Goal: Information Seeking & Learning: Learn about a topic

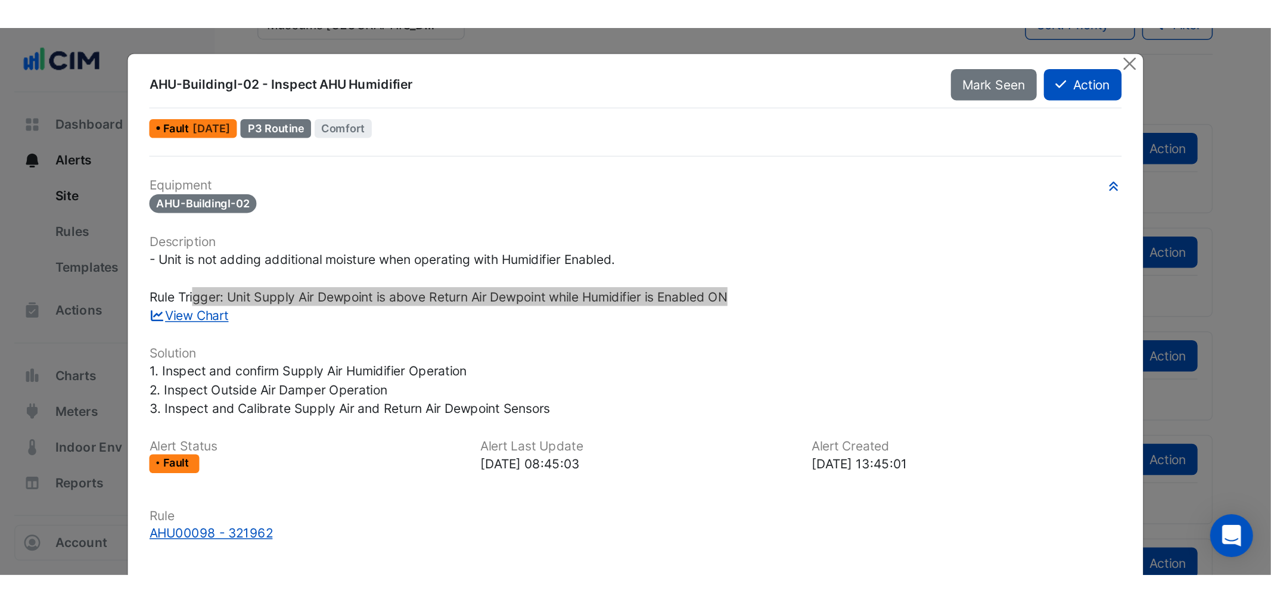
scroll to position [88, 0]
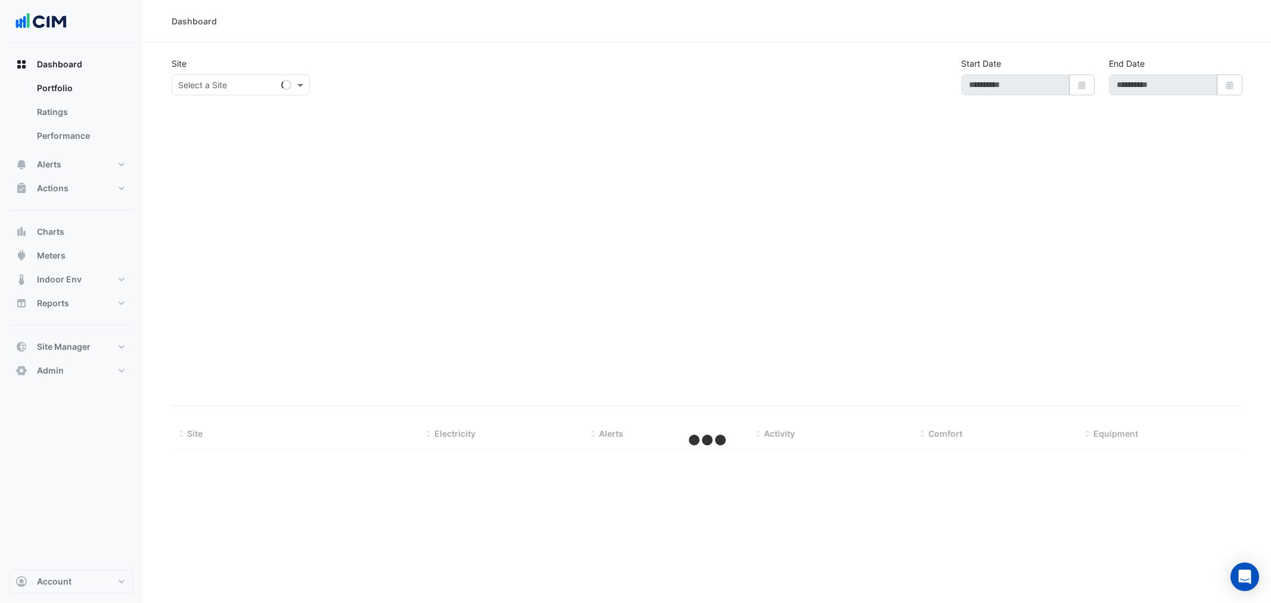
select select "**"
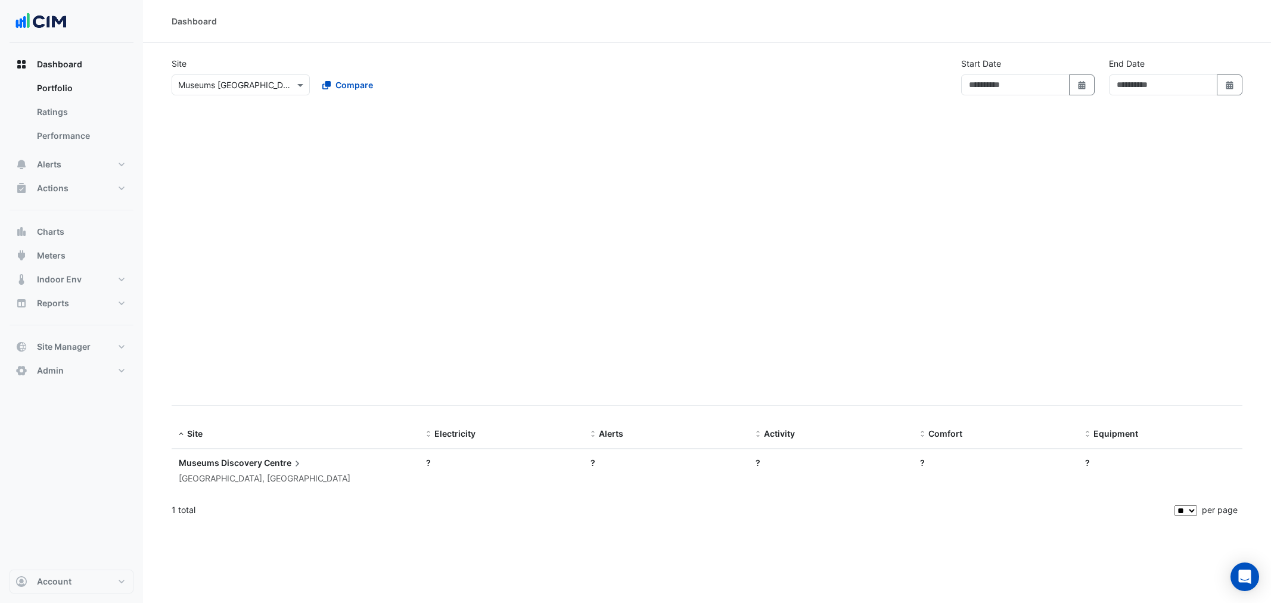
type input "**********"
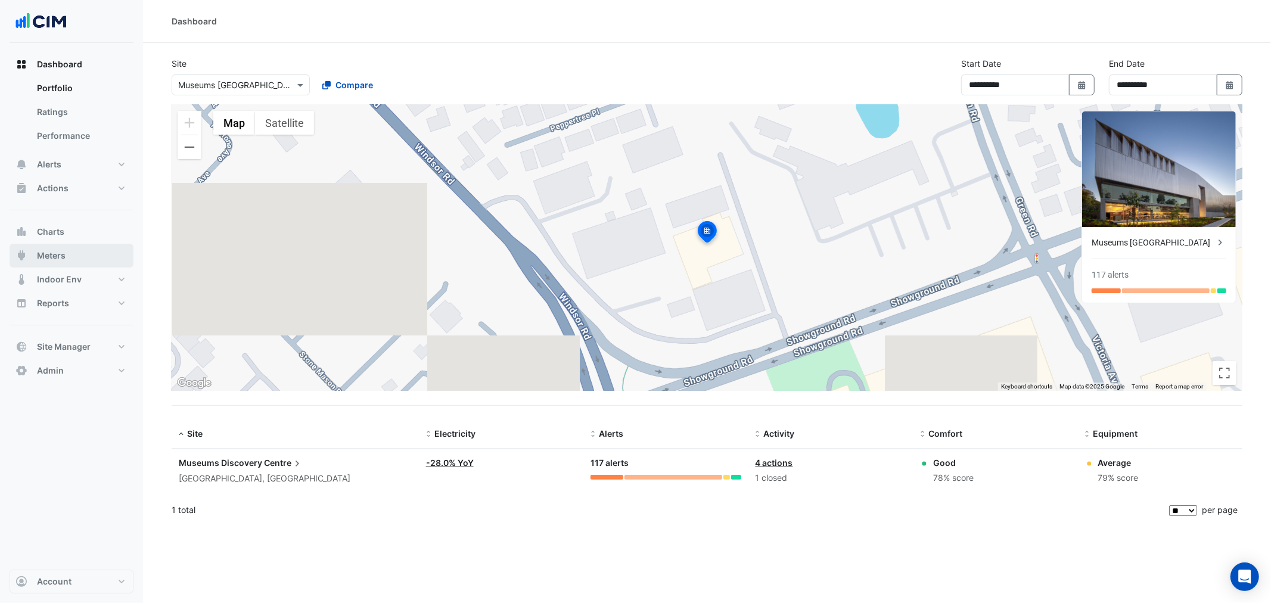
drag, startPoint x: 57, startPoint y: 254, endPoint x: 157, endPoint y: 123, distance: 164.9
click at [57, 254] on span "Meters" at bounding box center [51, 256] width 29 height 12
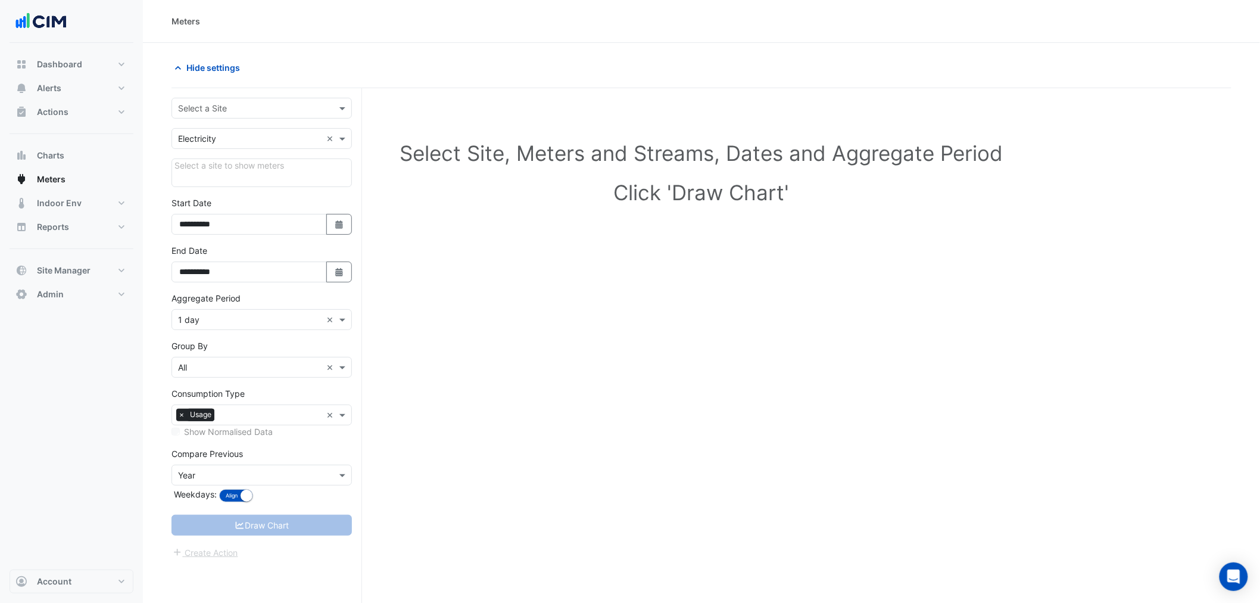
click at [212, 106] on input "text" at bounding box center [250, 108] width 144 height 13
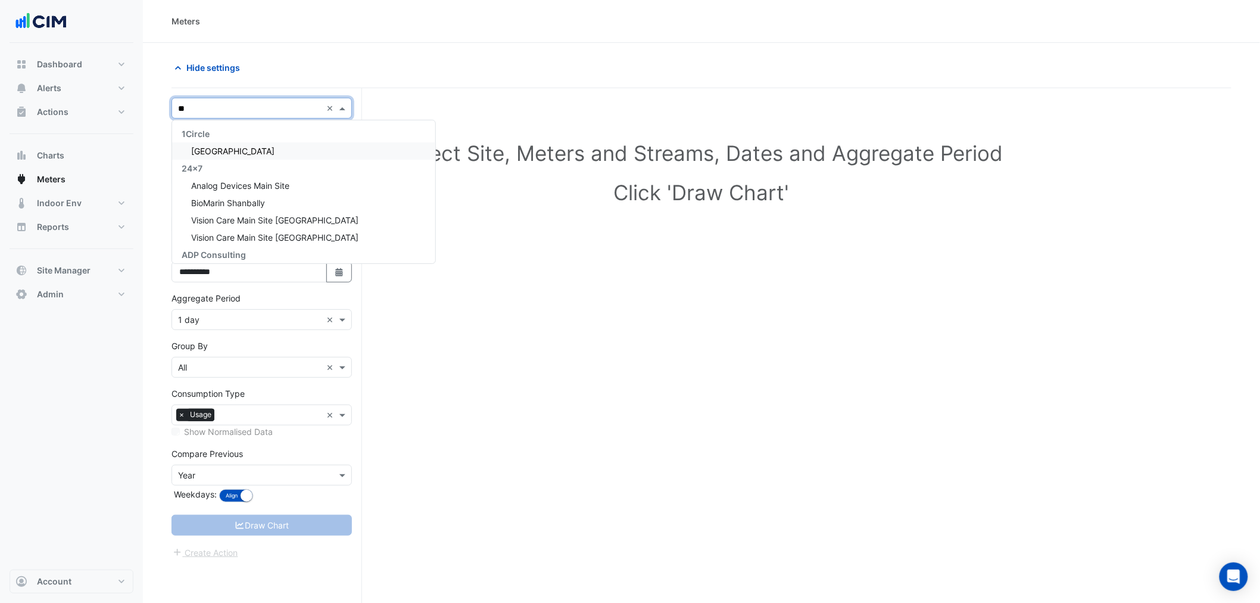
type input "*"
type input "***"
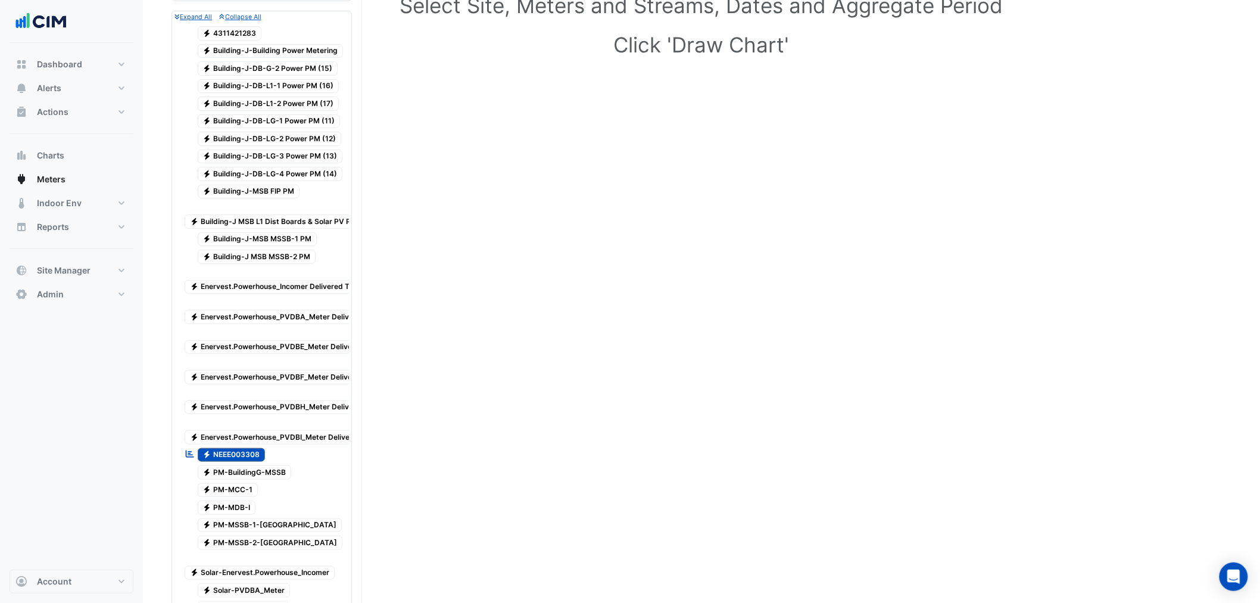
scroll to position [617, 0]
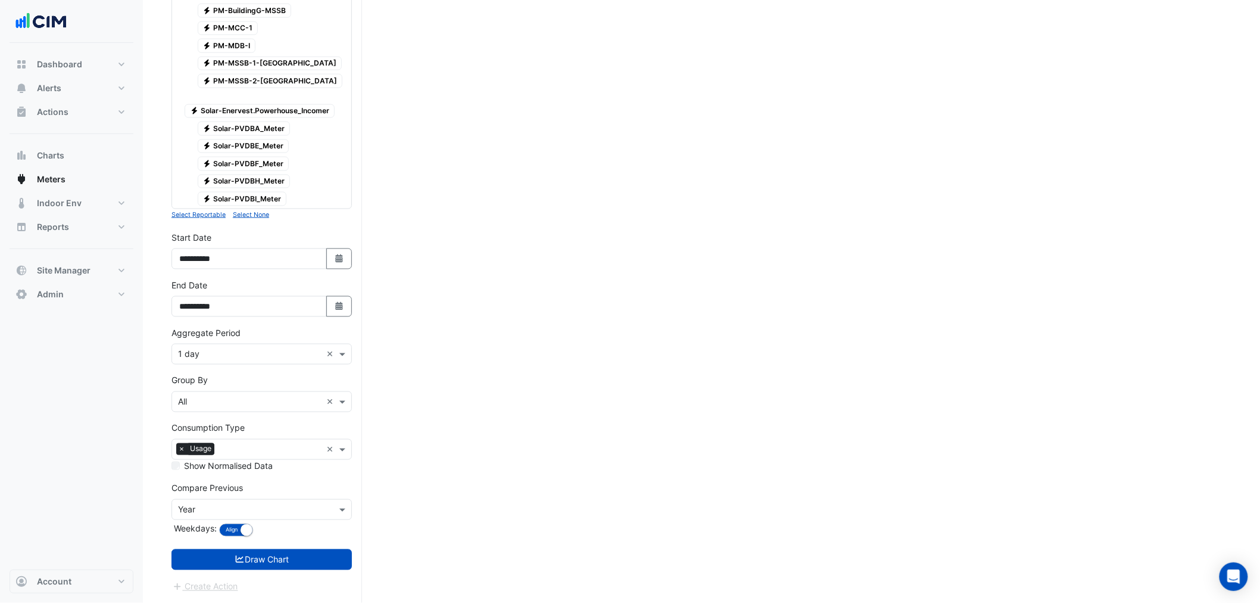
click at [226, 365] on div "Aggregate Period × 1 day ×" at bounding box center [262, 354] width 180 height 21
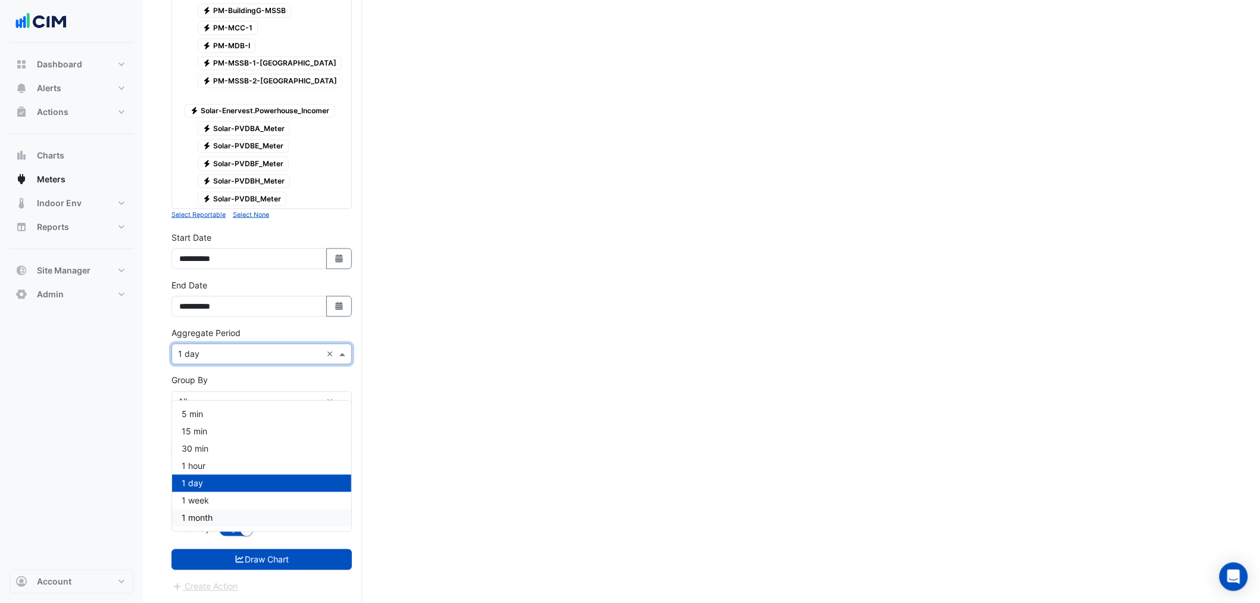
click at [232, 509] on div "1 month" at bounding box center [261, 517] width 179 height 17
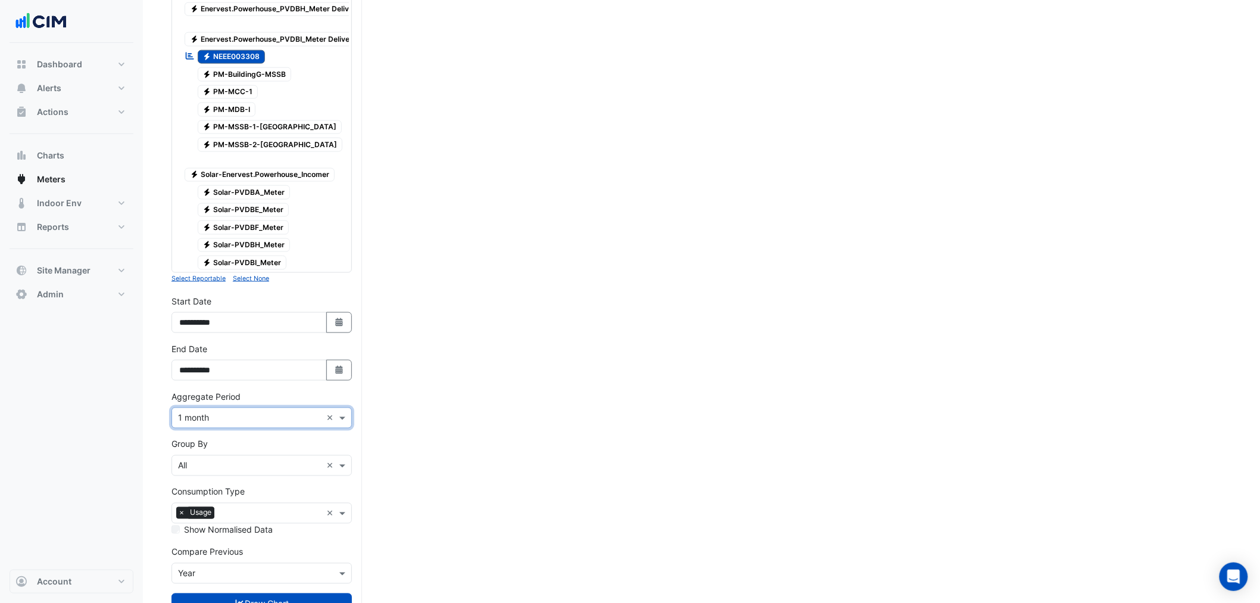
scroll to position [447, 0]
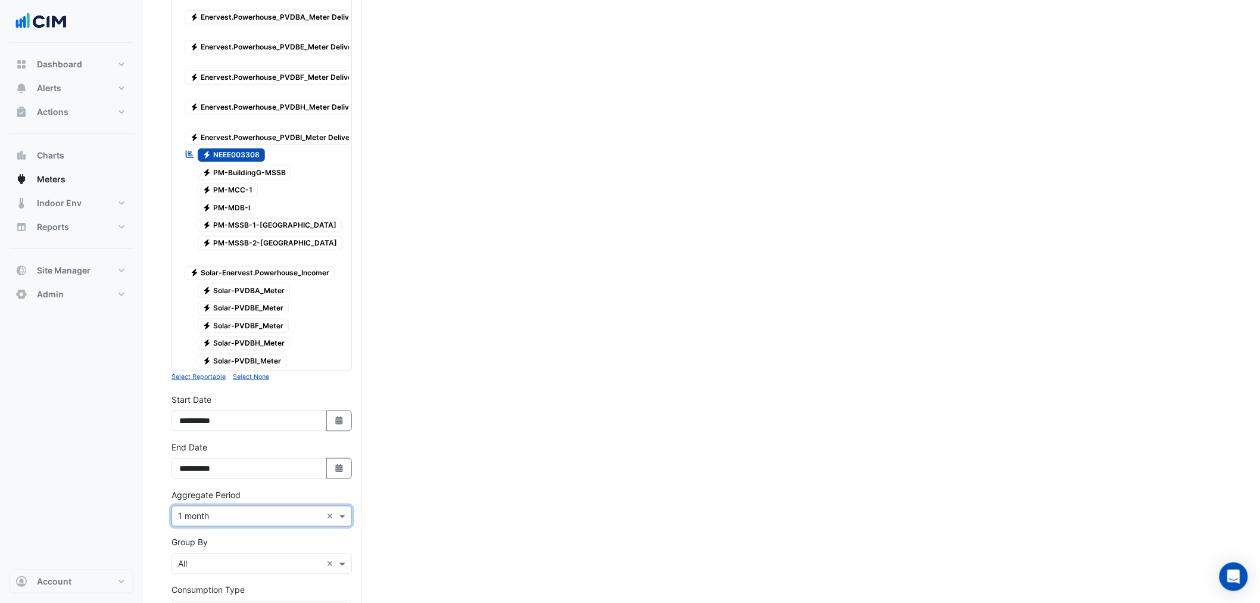
click at [239, 163] on span "Electricity NEEE003308" at bounding box center [232, 155] width 68 height 14
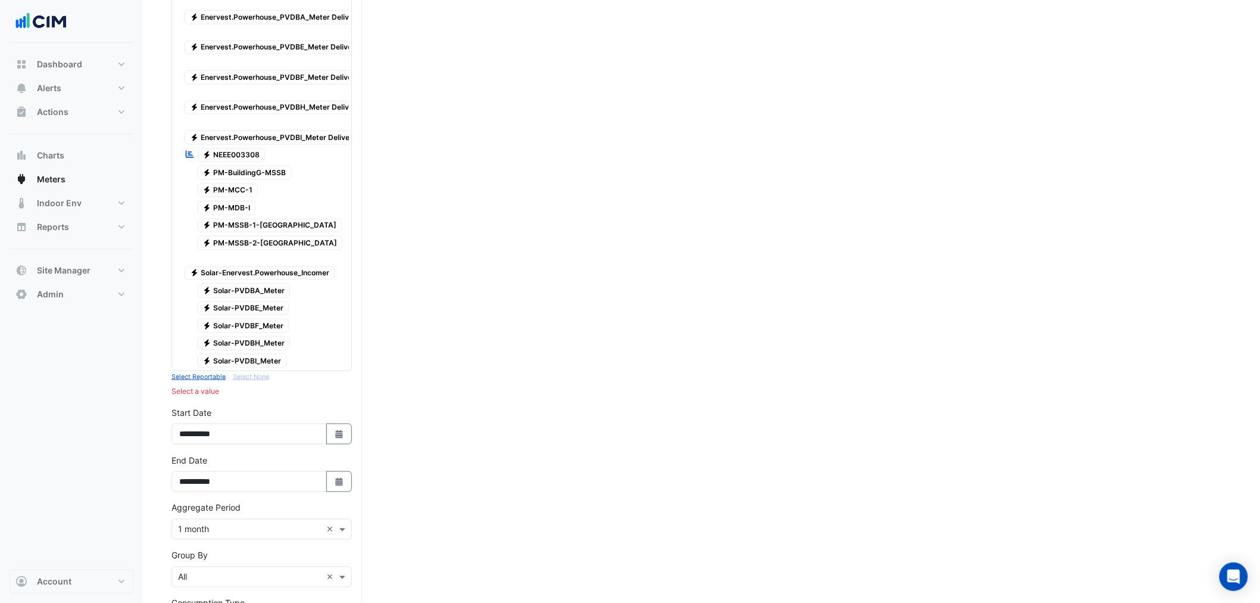
click at [252, 298] on span "Electricity Solar-PVDBA_Meter" at bounding box center [244, 291] width 93 height 14
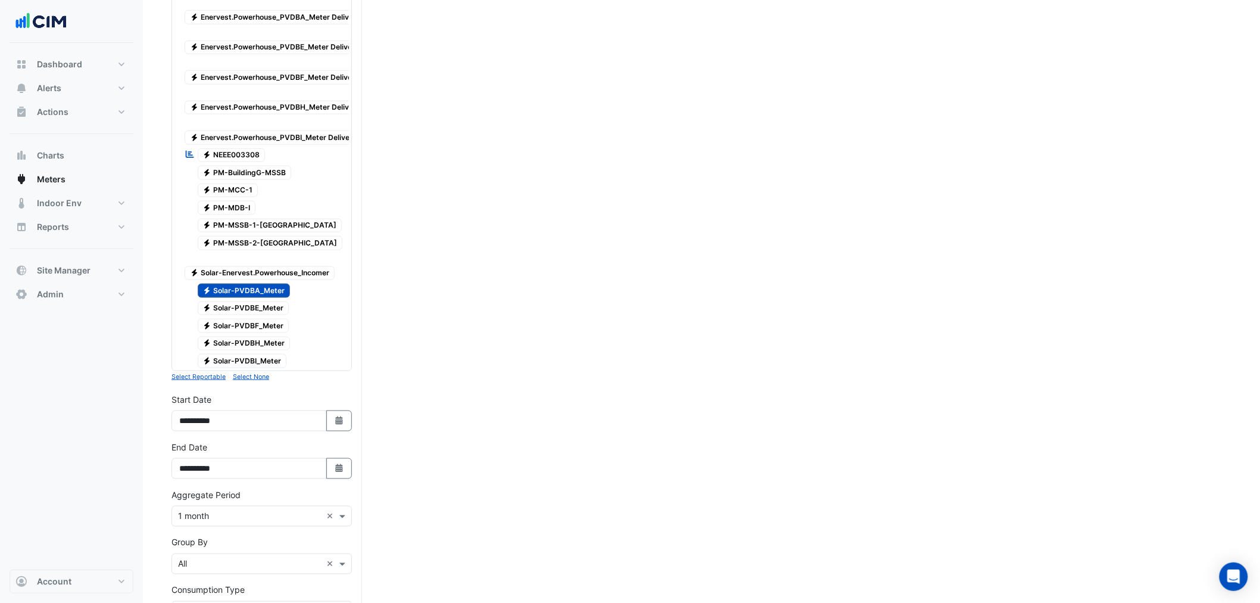
click at [252, 316] on span "Electricity Solar-PVDBE_Meter" at bounding box center [244, 308] width 92 height 14
click at [252, 333] on span "Electricity Solar-PVDBF_Meter" at bounding box center [244, 326] width 92 height 14
click at [254, 351] on span "Electricity Solar-PVDBH_Meter" at bounding box center [244, 344] width 93 height 14
click at [258, 351] on span "Electricity Solar-PVDBH_Meter" at bounding box center [244, 344] width 93 height 14
click at [253, 333] on span "Electricity Solar-PVDBF_Meter" at bounding box center [244, 326] width 92 height 14
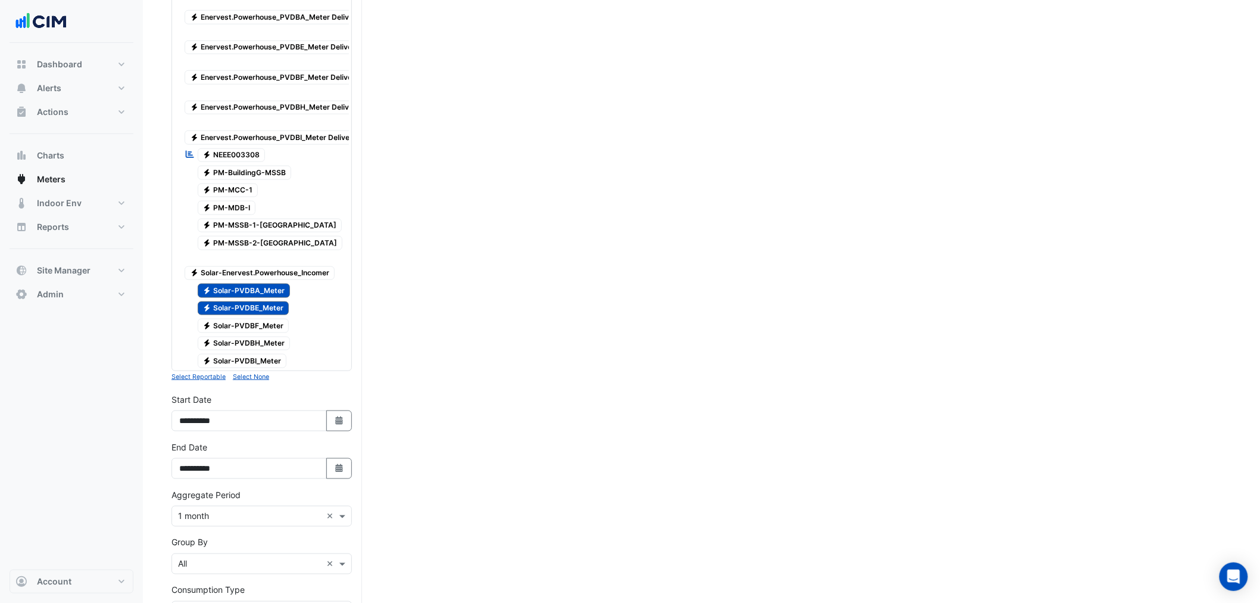
click at [248, 316] on span "Electricity Solar-PVDBE_Meter" at bounding box center [244, 308] width 92 height 14
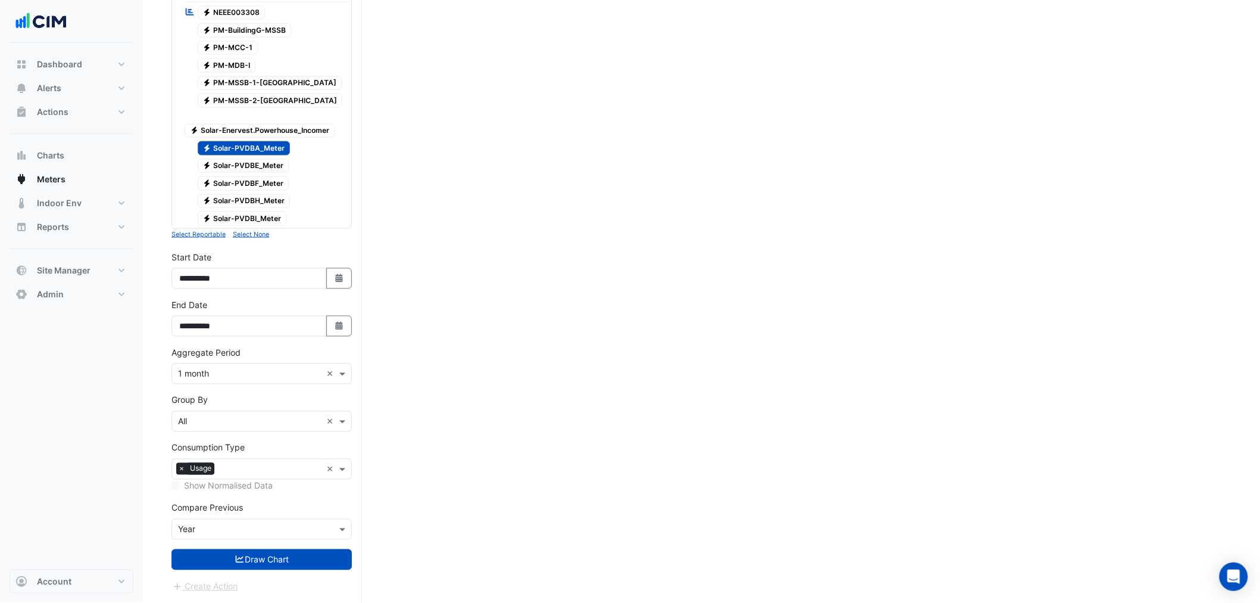
click at [276, 578] on form "Select a Site × Museums Discovery Centre × Utility Type × Electricity × Expand …" at bounding box center [262, 50] width 180 height 1085
click at [284, 566] on button "Draw Chart" at bounding box center [262, 559] width 180 height 21
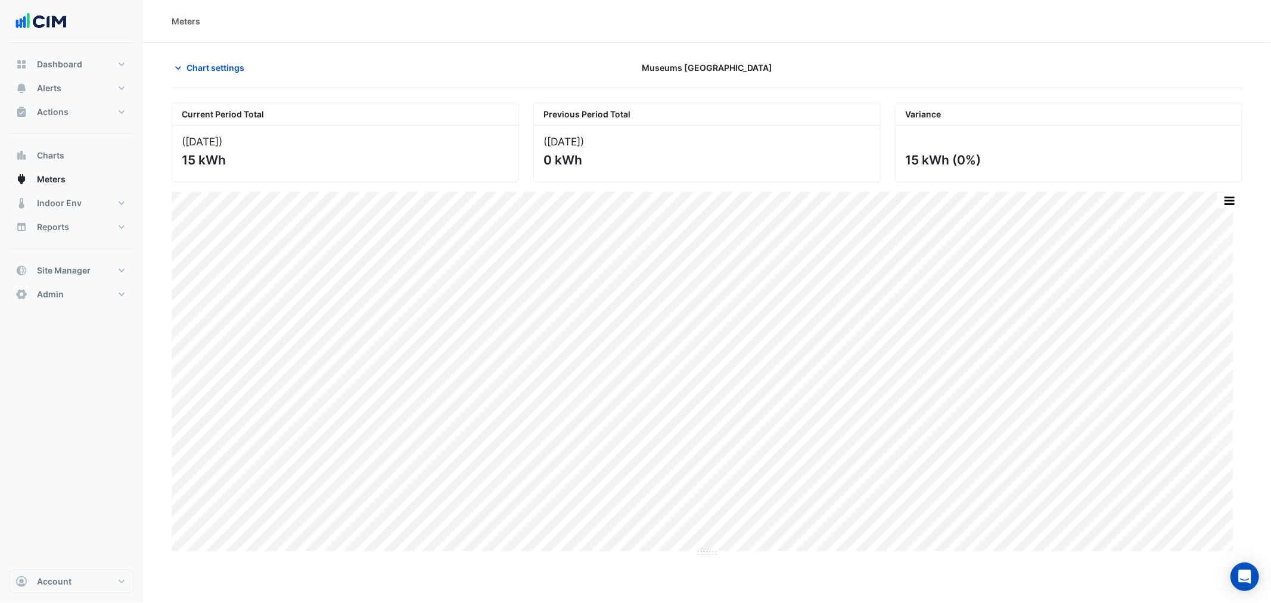
click at [191, 52] on section "Chart settings Museums Discovery Centre Current Period Total (Jul 25 ) 15 kWh P…" at bounding box center [707, 300] width 1128 height 514
click at [193, 57] on button "Chart settings" at bounding box center [212, 67] width 80 height 21
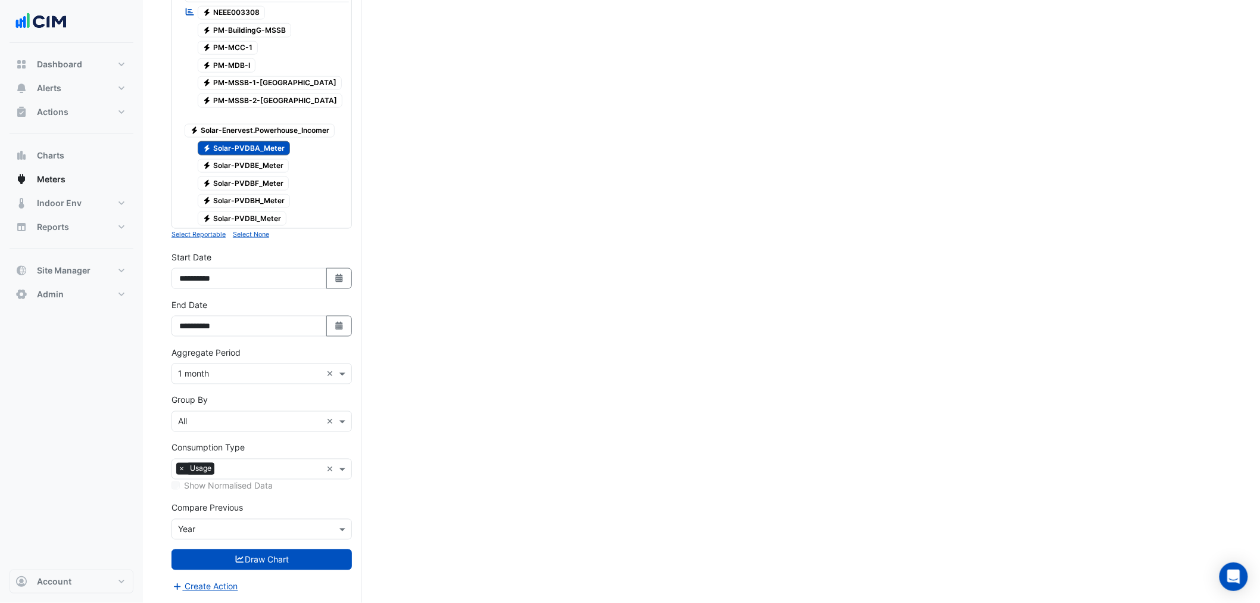
scroll to position [617, 0]
drag, startPoint x: 337, startPoint y: 266, endPoint x: 346, endPoint y: 289, distance: 25.1
click at [337, 266] on div "**********" at bounding box center [262, 270] width 180 height 38
click at [346, 289] on button "Select Date" at bounding box center [339, 278] width 26 height 21
select select "*"
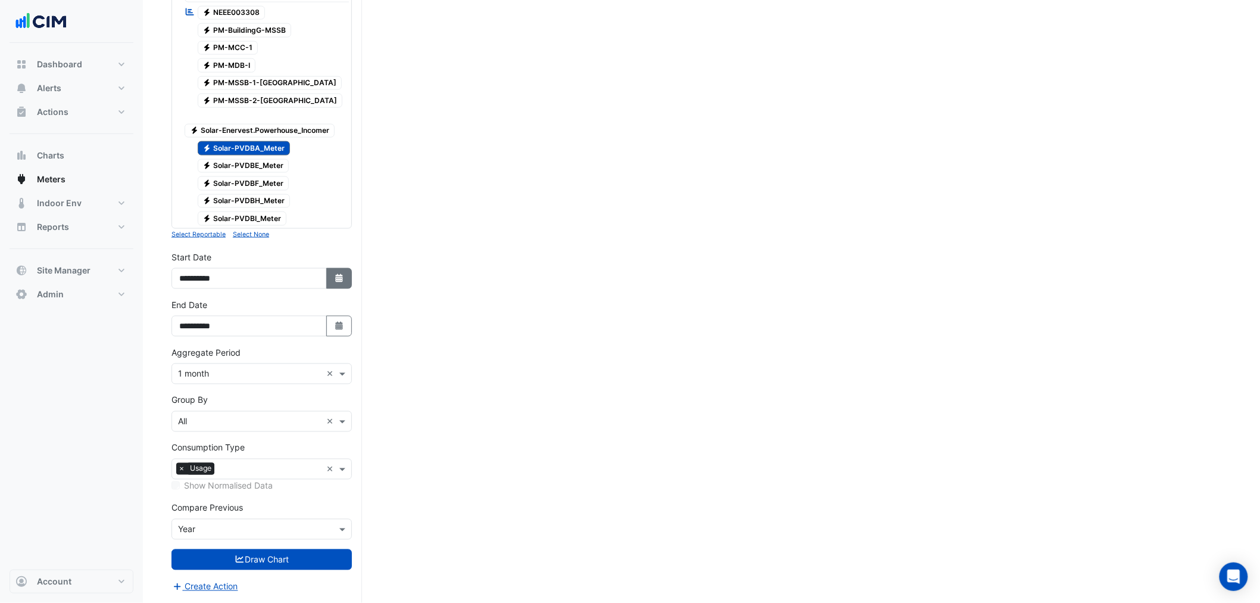
select select "****"
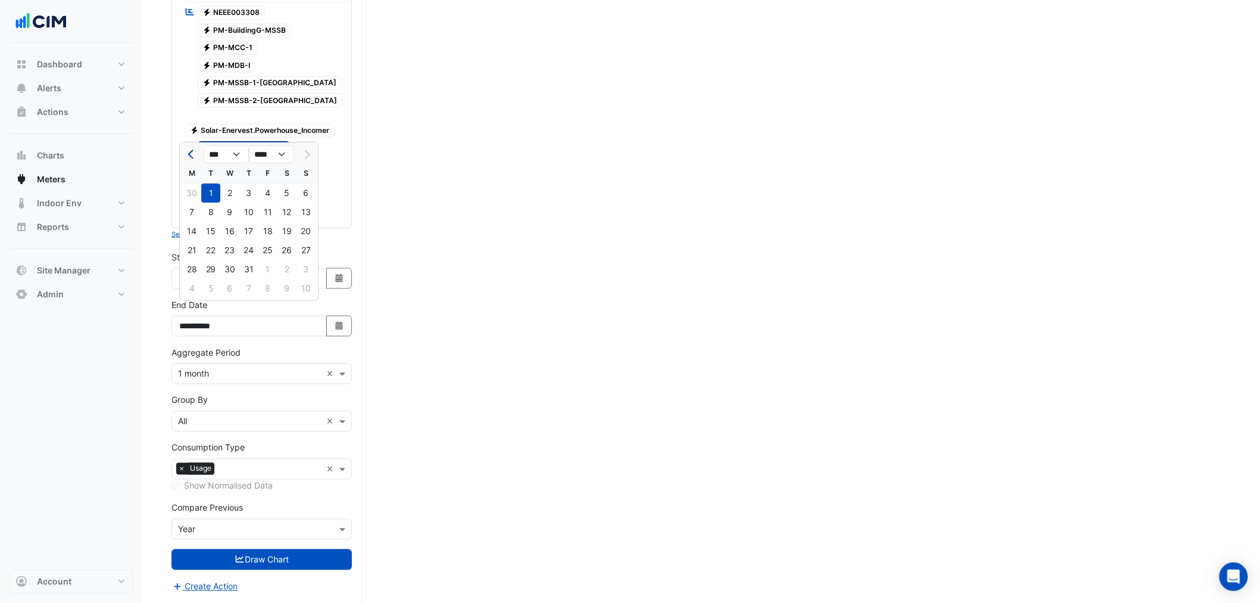
click at [193, 150] on span "Previous month" at bounding box center [192, 154] width 9 height 9
select select "*"
click at [254, 183] on div "1" at bounding box center [248, 192] width 19 height 19
type input "**********"
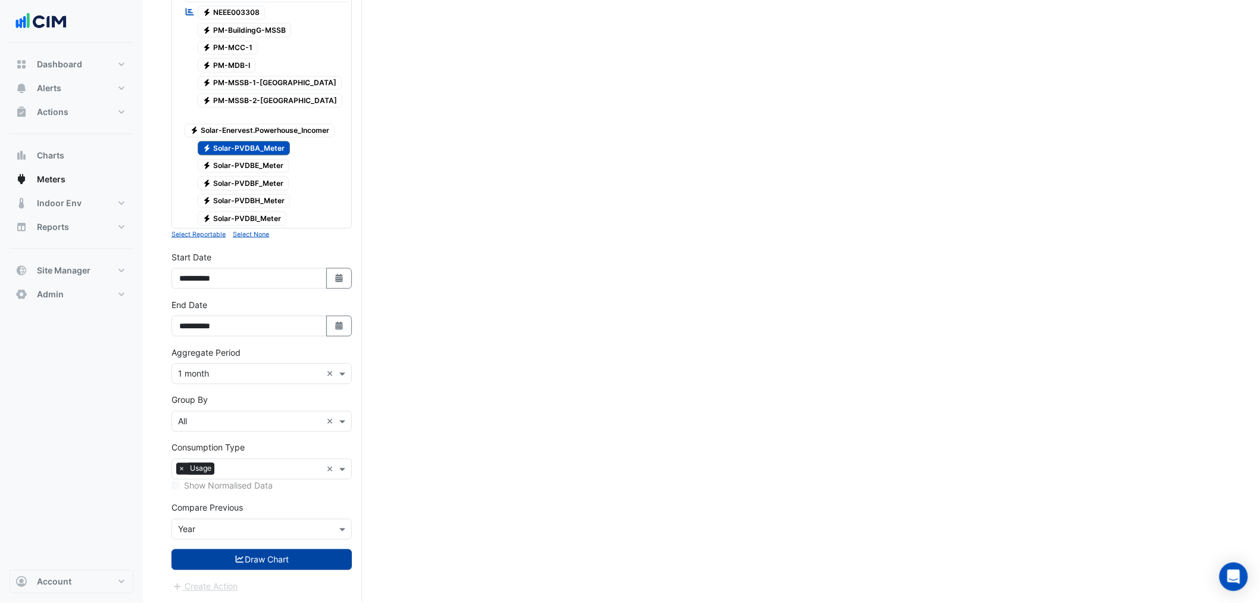
drag, startPoint x: 283, startPoint y: 561, endPoint x: 0, endPoint y: 543, distance: 283.6
click at [282, 561] on button "Draw Chart" at bounding box center [262, 559] width 180 height 21
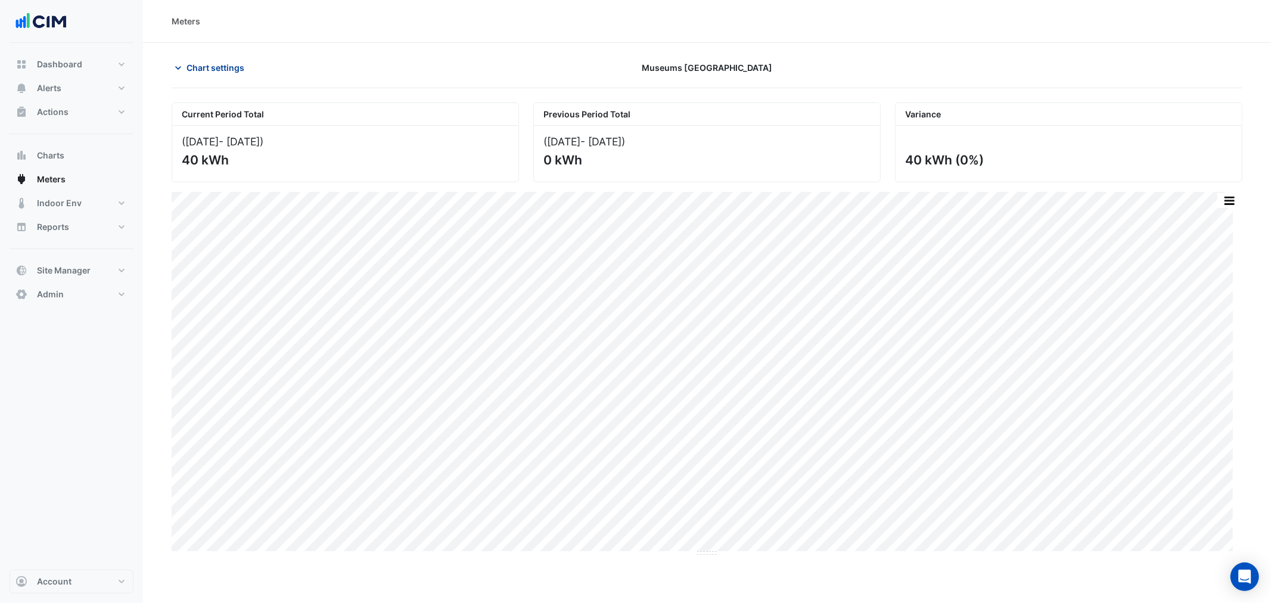
click at [205, 74] on button "Chart settings" at bounding box center [212, 67] width 80 height 21
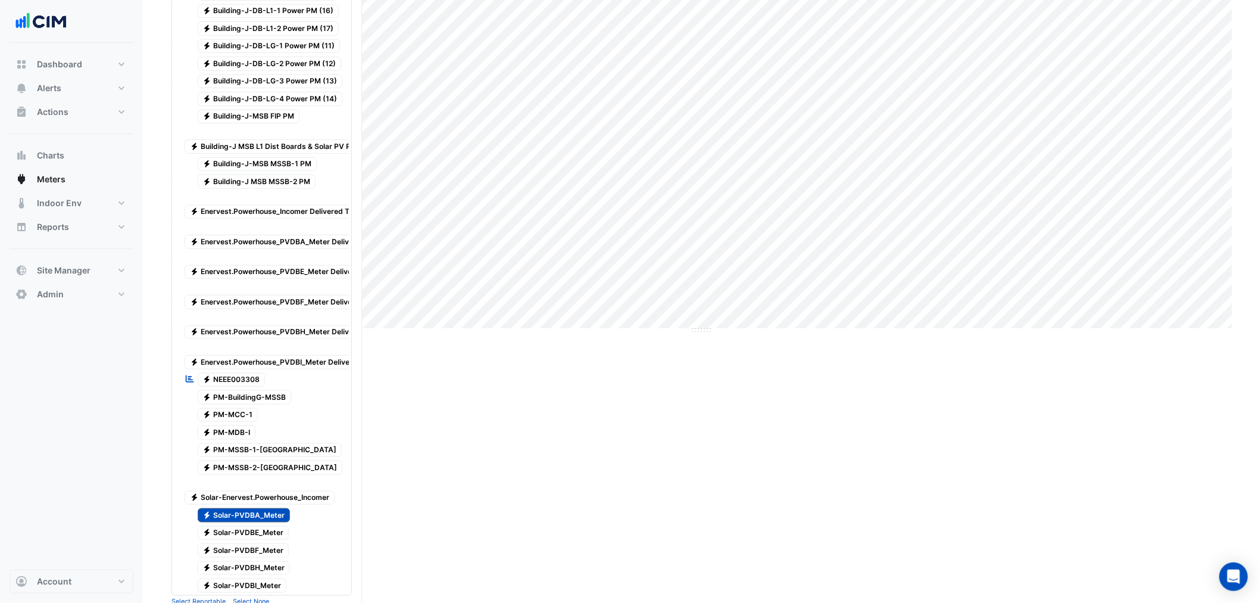
scroll to position [441, 0]
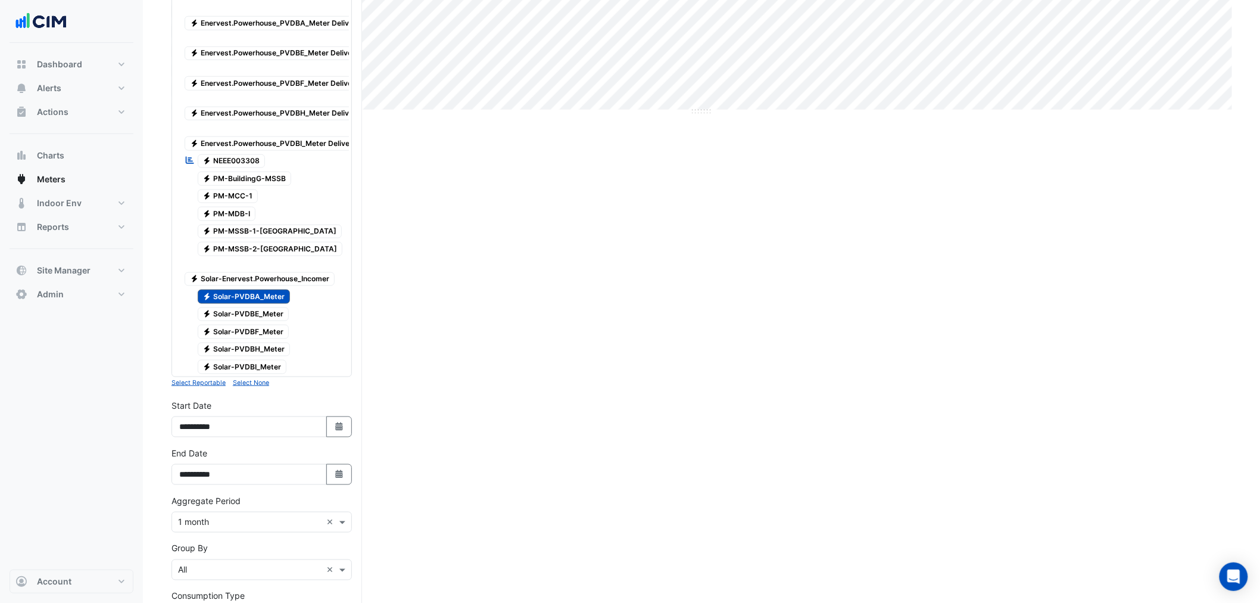
click at [258, 304] on span "Electricity Solar-PVDBA_Meter" at bounding box center [244, 297] width 93 height 14
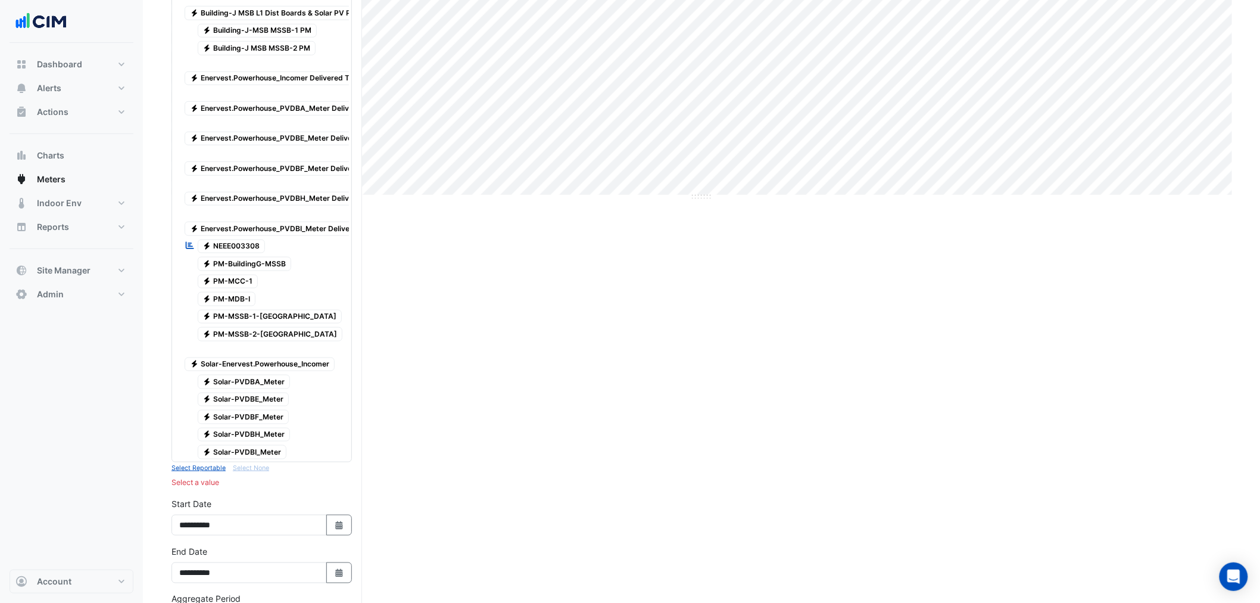
scroll to position [176, 0]
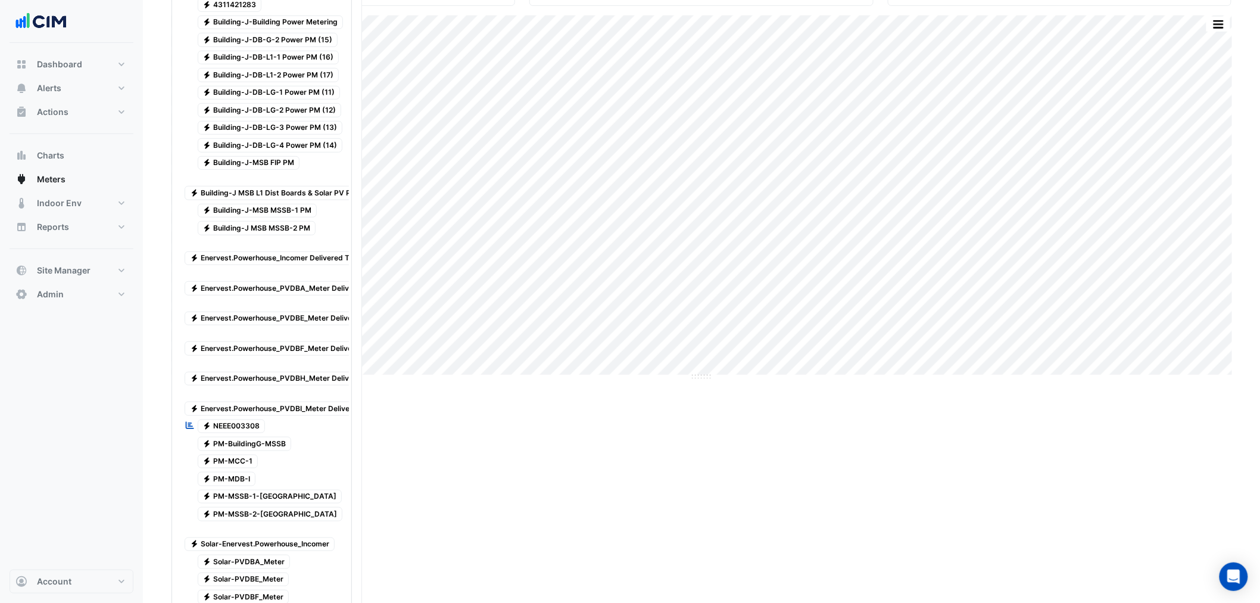
click at [282, 290] on div "Electricity Enervest.Powerhouse_PVDBA_Meter Delivered To Site" at bounding box center [290, 281] width 217 height 29
click at [281, 326] on span "Electricity Enervest.Powerhouse_PVDBE_Meter Delivered To Site" at bounding box center [290, 319] width 210 height 14
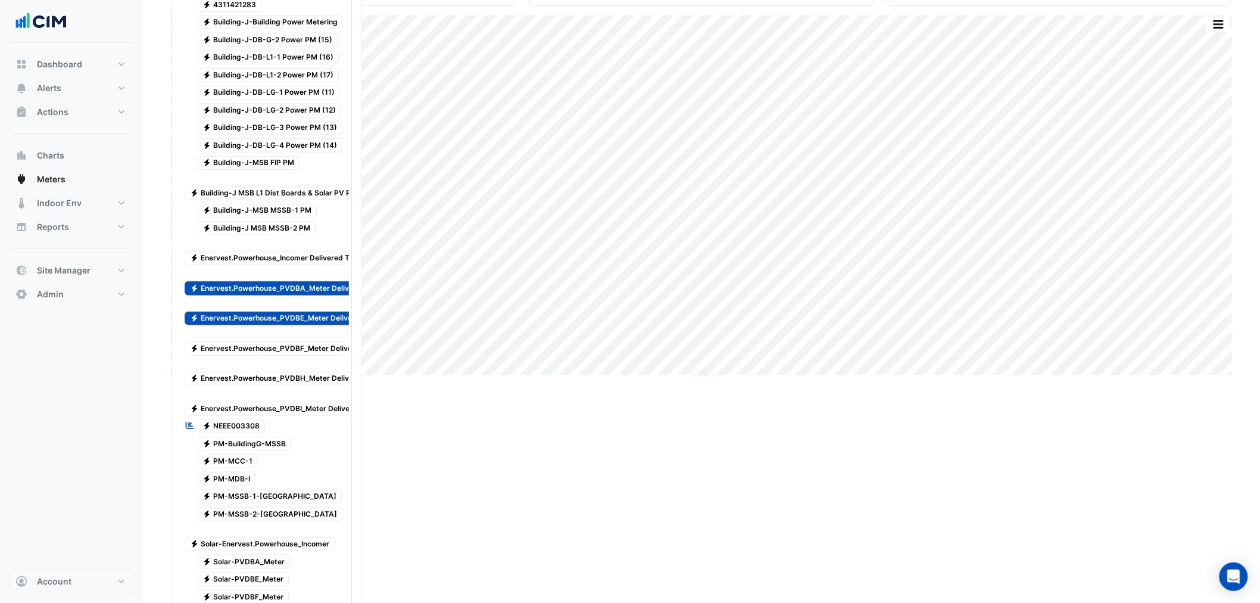
click at [278, 356] on span "Electricity Enervest.Powerhouse_PVDBF_Meter Delivered To Site" at bounding box center [290, 348] width 210 height 14
click at [284, 386] on span "Electricity Enervest.Powerhouse_PVDBH_Meter Delivered To Site" at bounding box center [290, 379] width 211 height 14
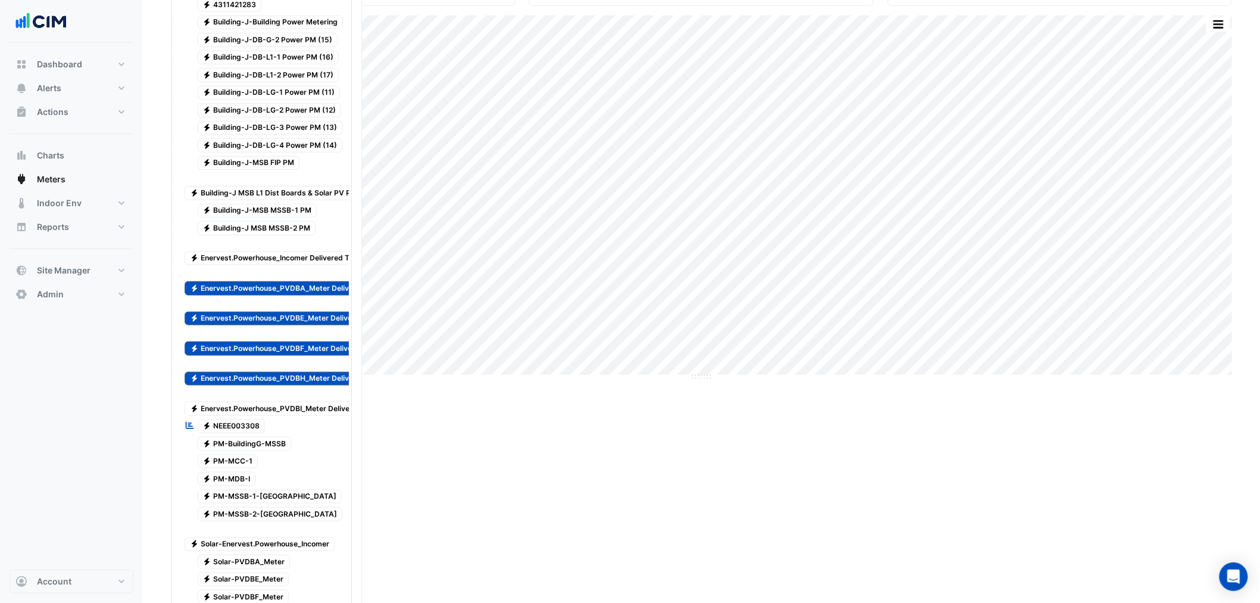
click at [288, 416] on span "Electricity Enervest.Powerhouse_PVDBI_Meter Delivered To Site" at bounding box center [289, 408] width 208 height 14
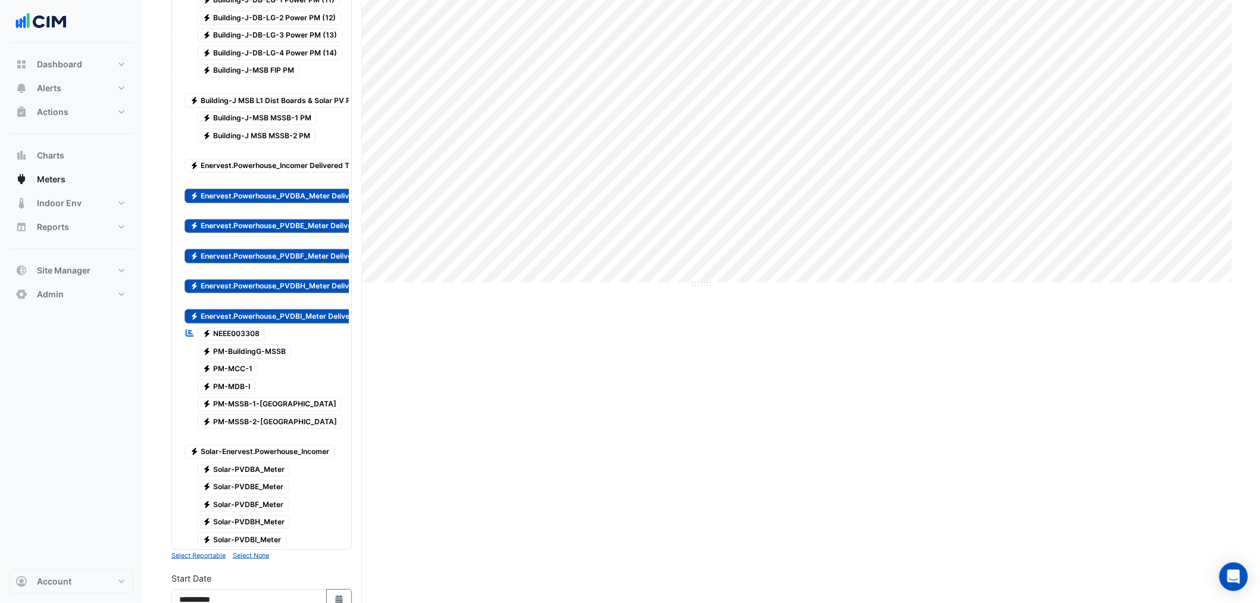
scroll to position [353, 0]
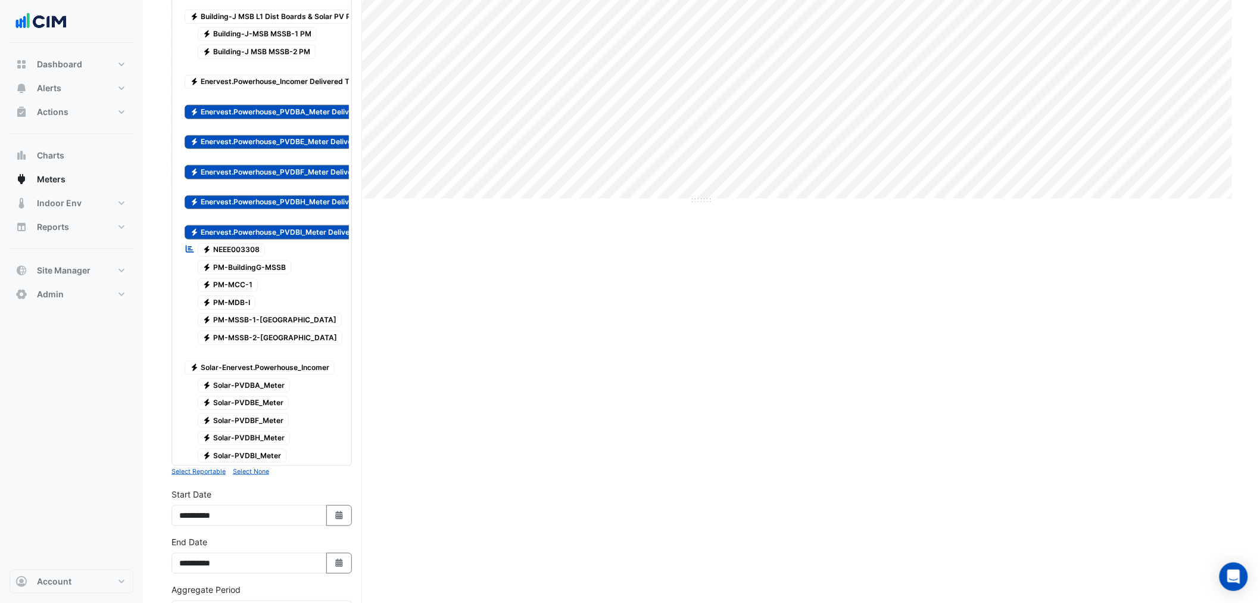
click at [260, 410] on span "Electricity Solar-PVDBE_Meter" at bounding box center [244, 403] width 92 height 14
click at [262, 420] on div "Electricity 4311421283 Electricity Building-J-Building Power Metering Electrici…" at bounding box center [262, 142] width 175 height 646
drag, startPoint x: 262, startPoint y: 424, endPoint x: 262, endPoint y: 417, distance: 7.1
click at [262, 410] on span "Electricity Solar-PVDBE_Meter" at bounding box center [244, 403] width 92 height 14
click at [260, 393] on span "Electricity Solar-PVDBA_Meter" at bounding box center [244, 385] width 93 height 14
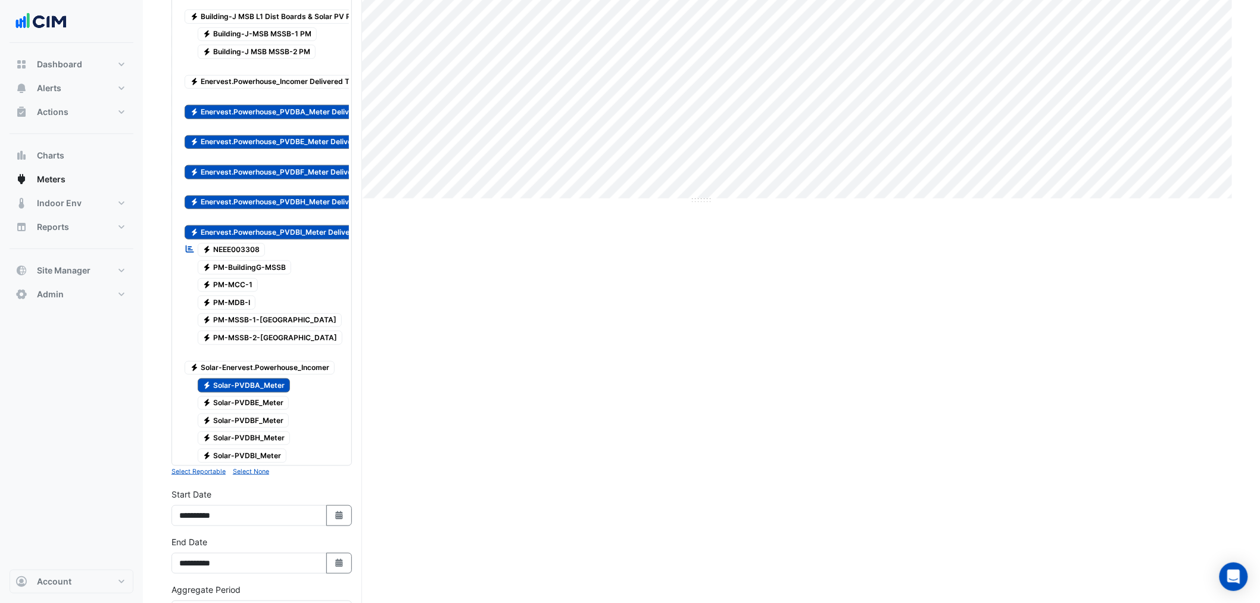
click at [262, 410] on span "Electricity Solar-PVDBE_Meter" at bounding box center [244, 403] width 92 height 14
drag, startPoint x: 264, startPoint y: 438, endPoint x: 268, endPoint y: 453, distance: 15.9
click at [264, 428] on span "Electricity Solar-PVDBF_Meter" at bounding box center [244, 420] width 92 height 14
click at [270, 446] on span "Electricity Solar-PVDBH_Meter" at bounding box center [244, 438] width 93 height 14
click at [269, 463] on span "Electricity Solar-PVDBI_Meter" at bounding box center [242, 456] width 89 height 14
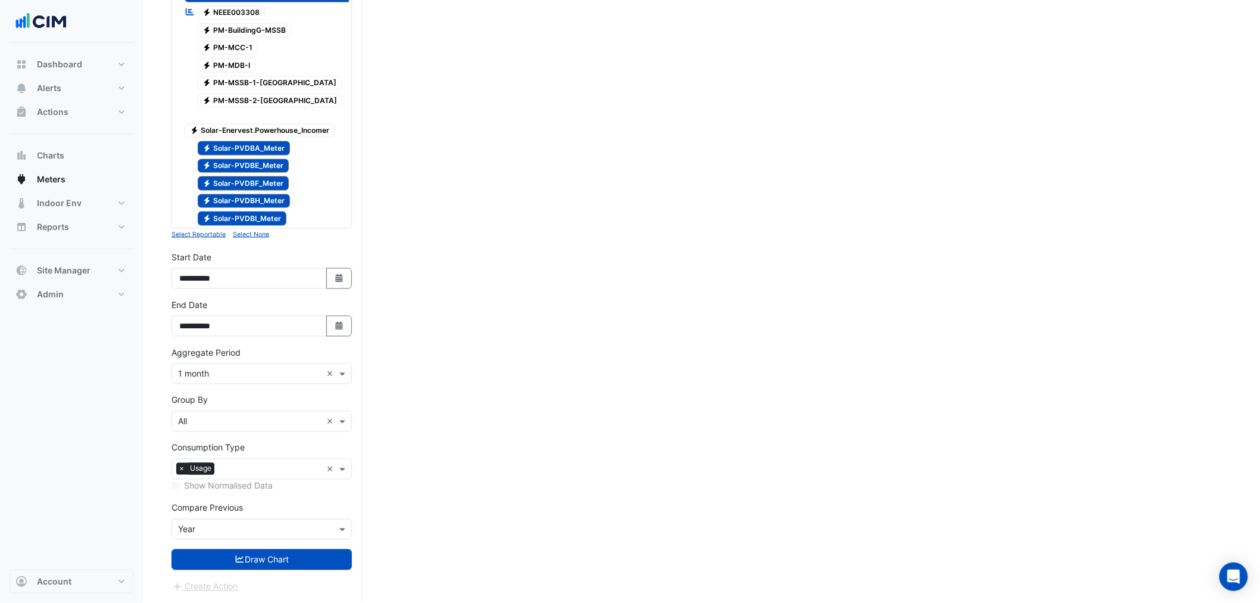
scroll to position [624, 0]
drag, startPoint x: 345, startPoint y: 301, endPoint x: 343, endPoint y: 277, distance: 23.9
click at [345, 300] on div "**********" at bounding box center [262, 317] width 180 height 38
click at [343, 277] on icon "Select Date" at bounding box center [339, 278] width 11 height 8
select select "*"
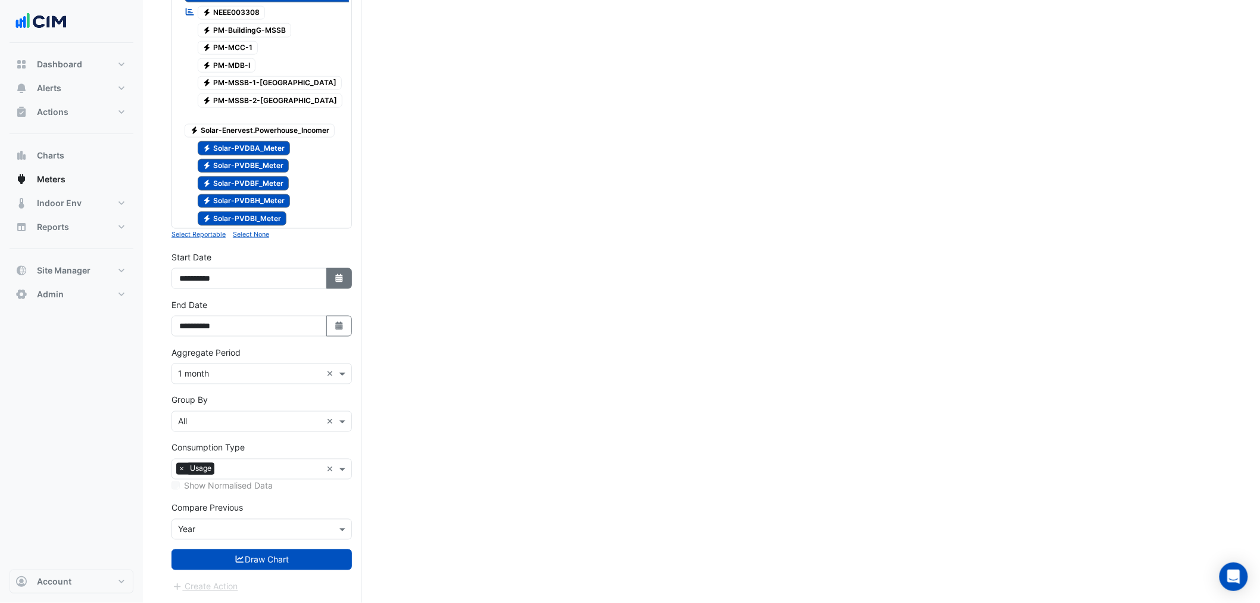
select select "****"
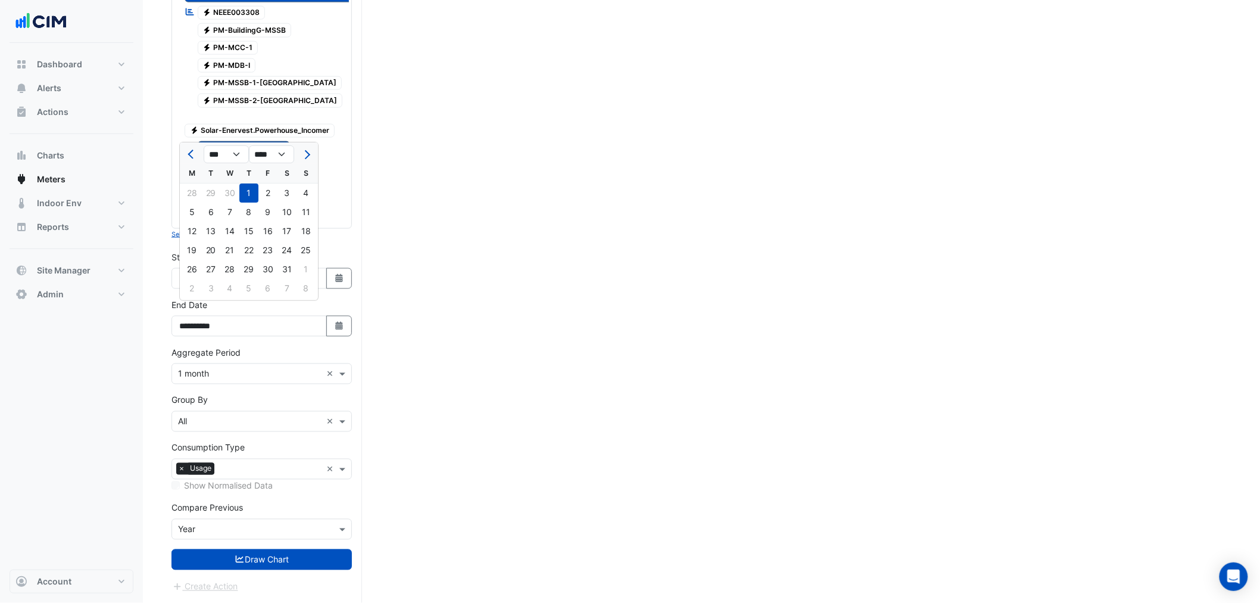
click at [298, 142] on div "*** *** *** *** *** *** *** **** **** **** **** **** **** **** **** **** **** *…" at bounding box center [249, 152] width 138 height 21
click at [304, 150] on span "Next month" at bounding box center [305, 154] width 9 height 9
select select "*"
click at [212, 183] on div "1" at bounding box center [210, 192] width 19 height 19
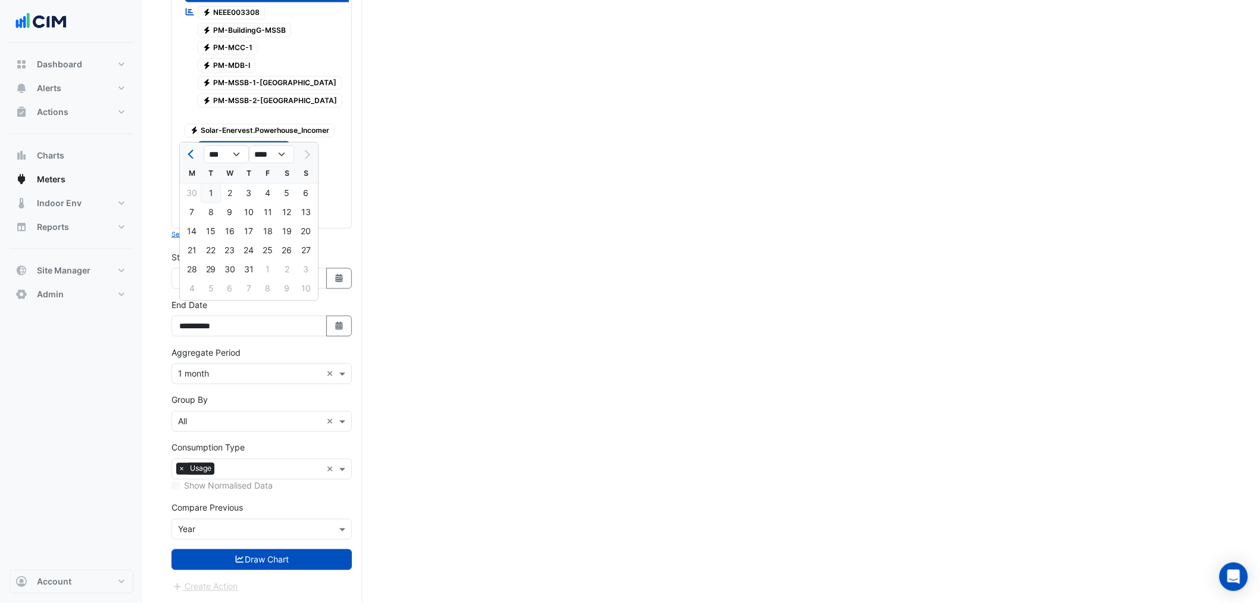
type input "**********"
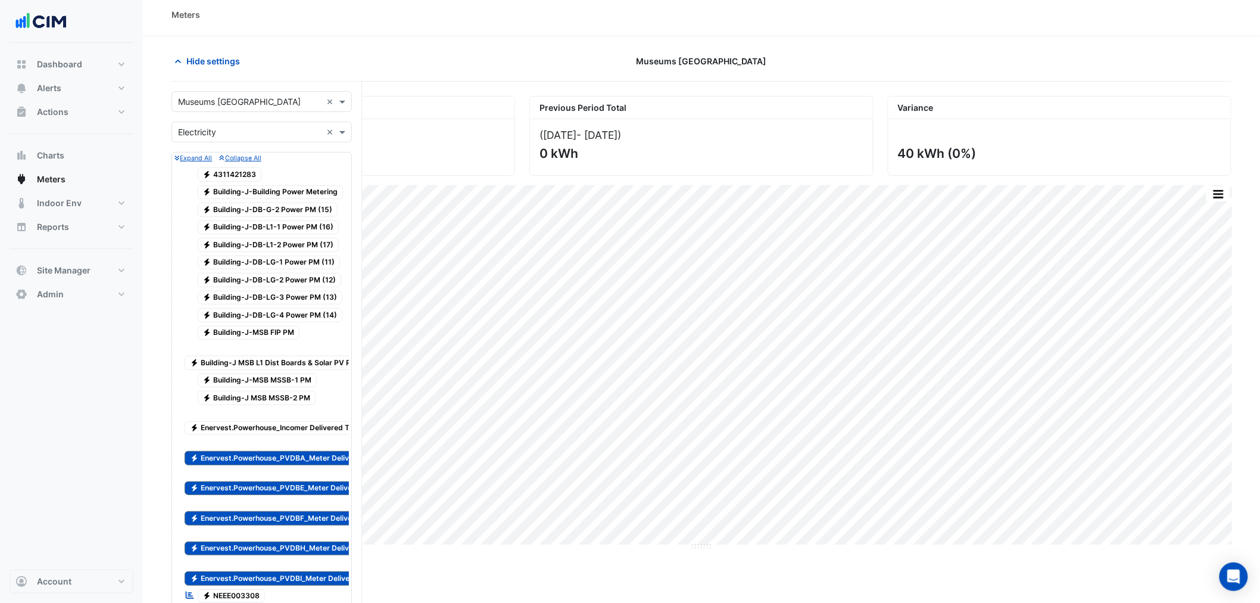
click at [242, 173] on span "Electricity 4311421283" at bounding box center [230, 174] width 64 height 14
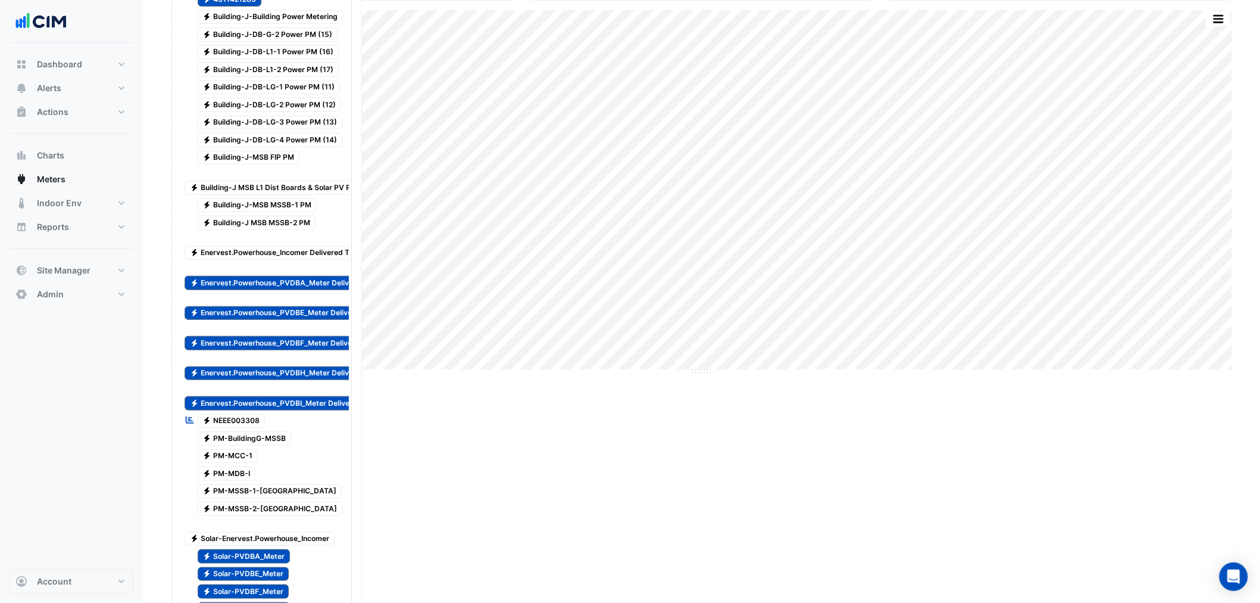
scroll to position [271, 0]
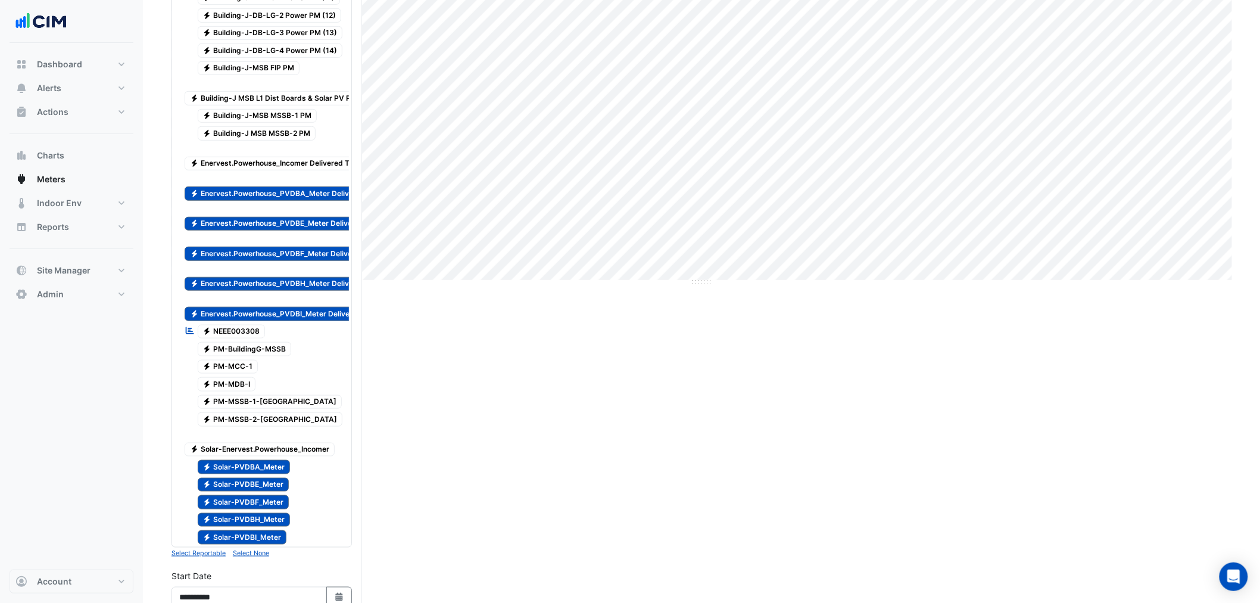
click at [222, 339] on span "Electricity NEEE003308" at bounding box center [232, 332] width 68 height 14
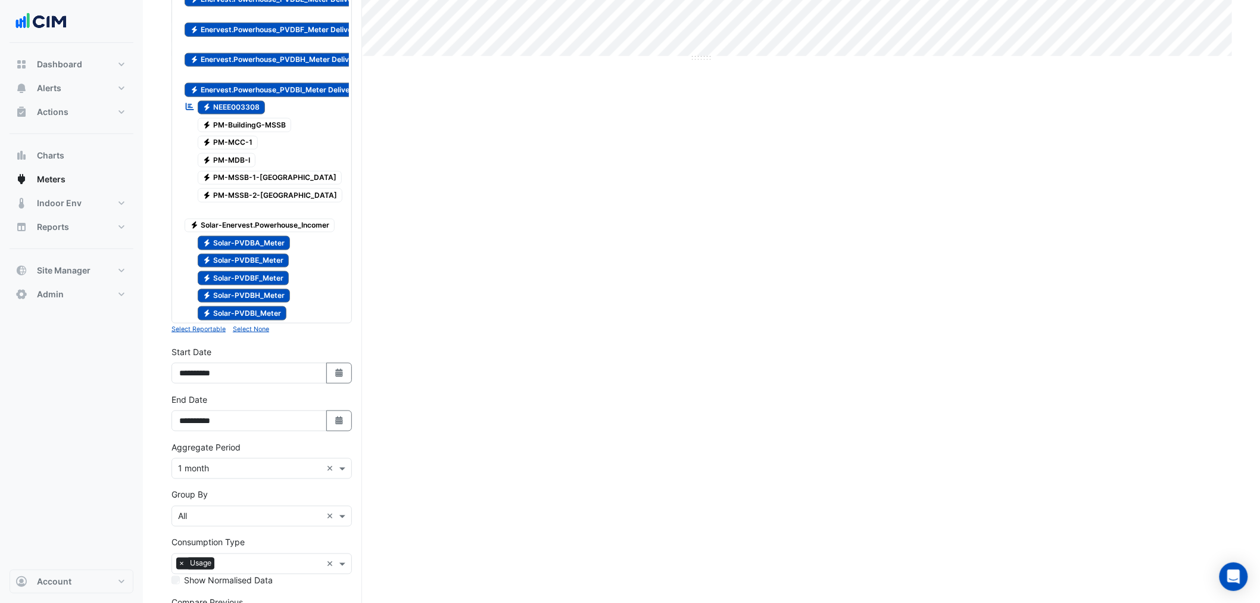
scroll to position [624, 0]
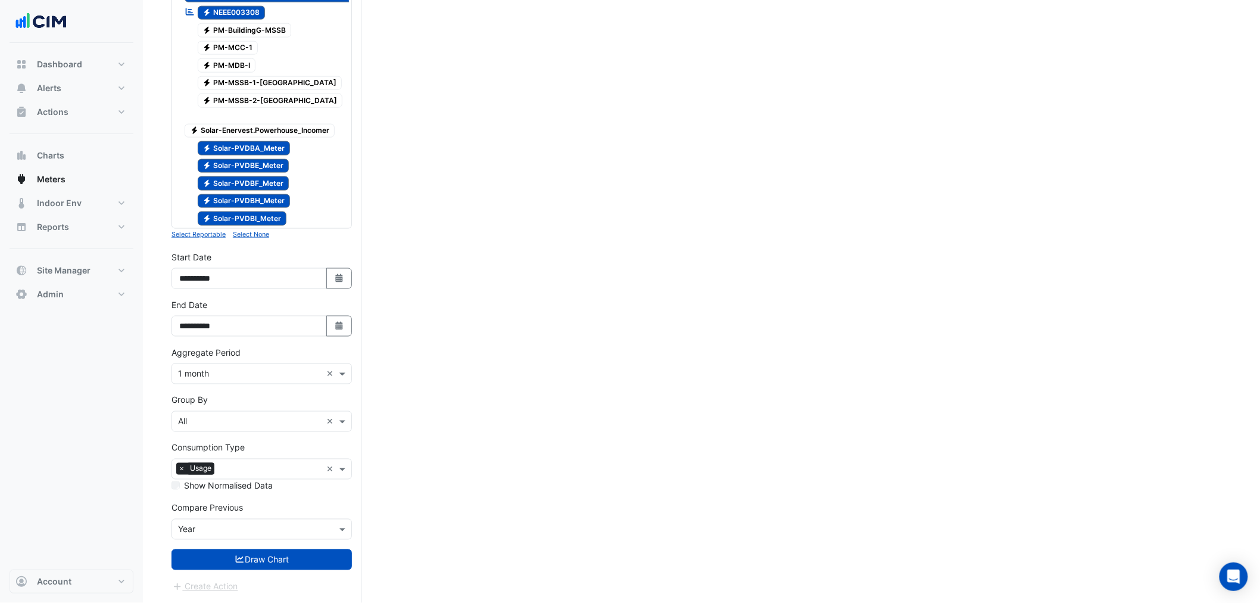
click at [308, 570] on form "Select a Site × Museums Discovery Centre × Utility Type × Electricity × Expand …" at bounding box center [262, 50] width 180 height 1085
click at [301, 558] on button "Draw Chart" at bounding box center [262, 559] width 180 height 21
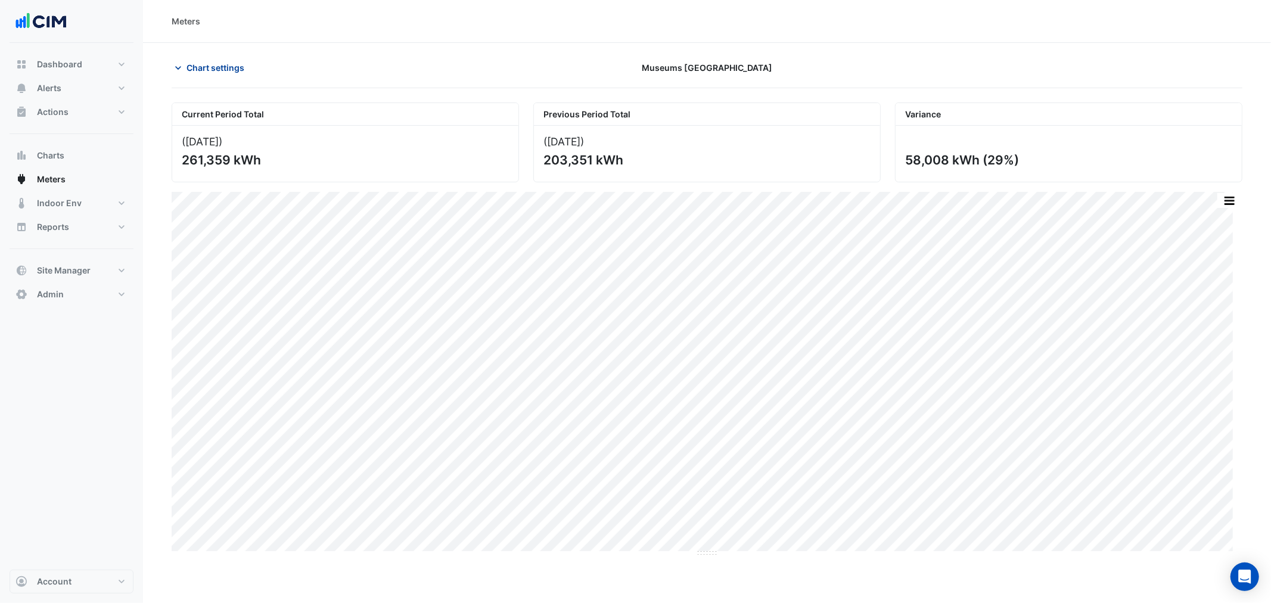
click at [239, 66] on span "Chart settings" at bounding box center [215, 67] width 58 height 13
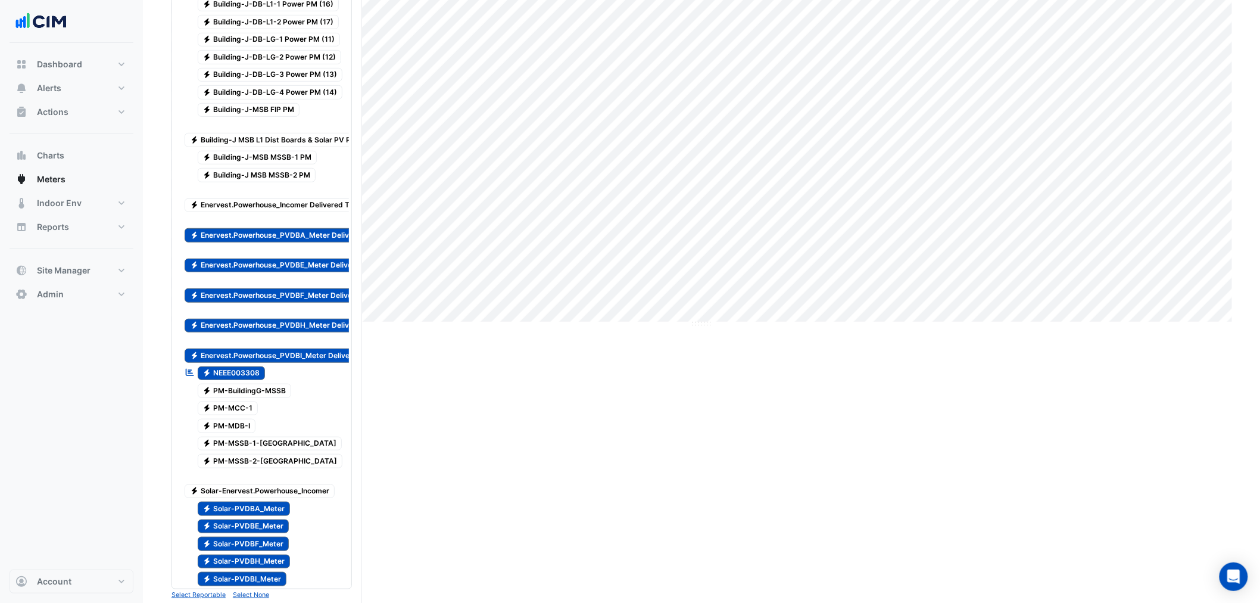
scroll to position [624, 0]
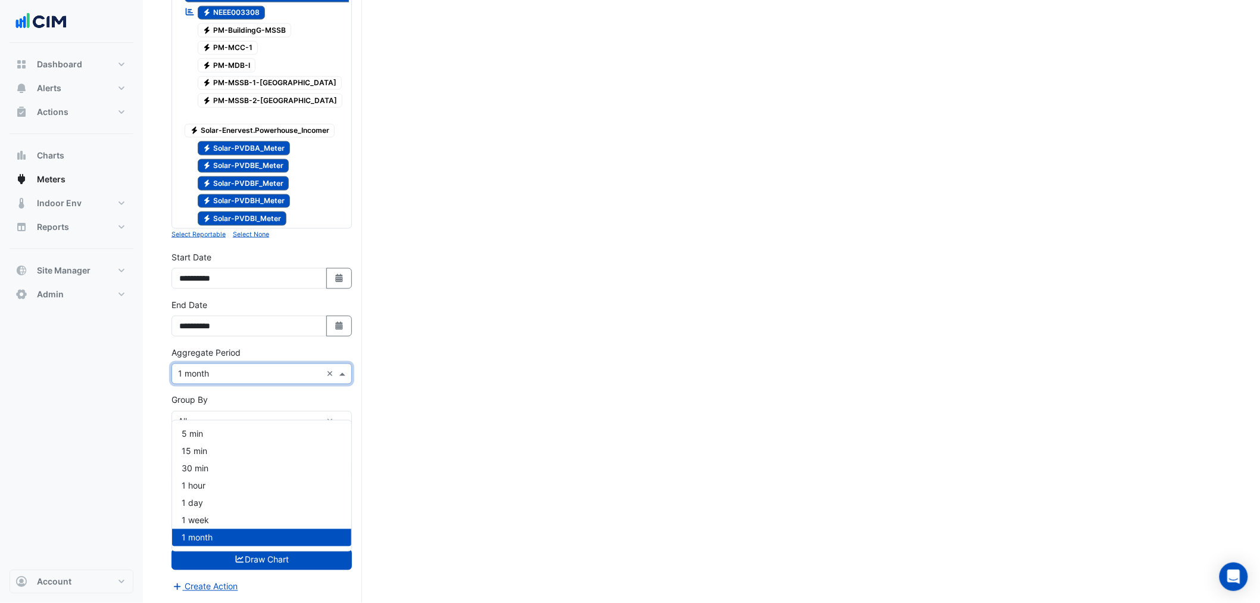
click at [213, 373] on input "text" at bounding box center [250, 374] width 144 height 13
click at [521, 489] on div "Current Period Total (Jul 25 ) 261,359 kWh Previous Period Total (Jul 24 ) 203,…" at bounding box center [702, 58] width 1060 height 1090
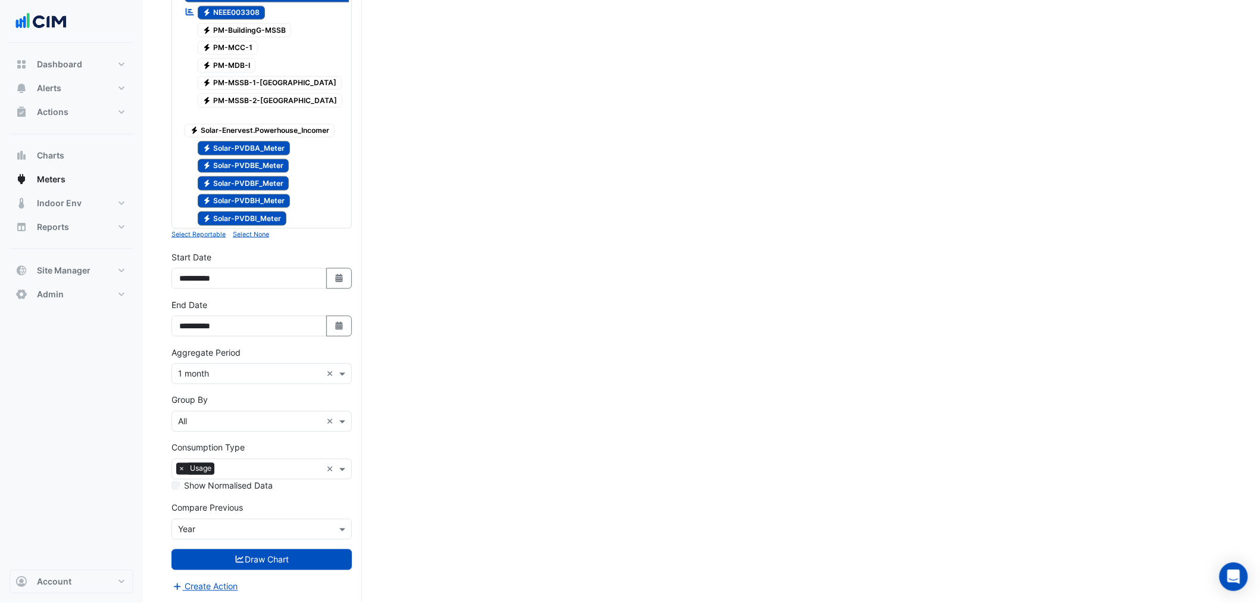
click at [223, 418] on input "text" at bounding box center [250, 422] width 144 height 13
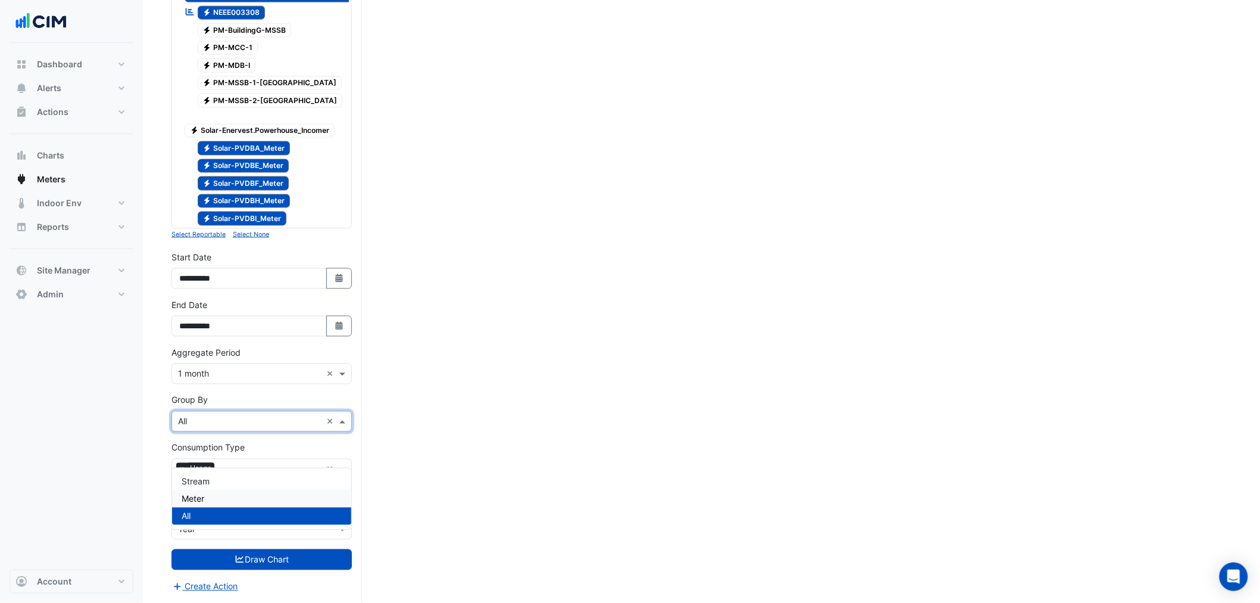
click at [198, 490] on div "Meter" at bounding box center [261, 498] width 179 height 17
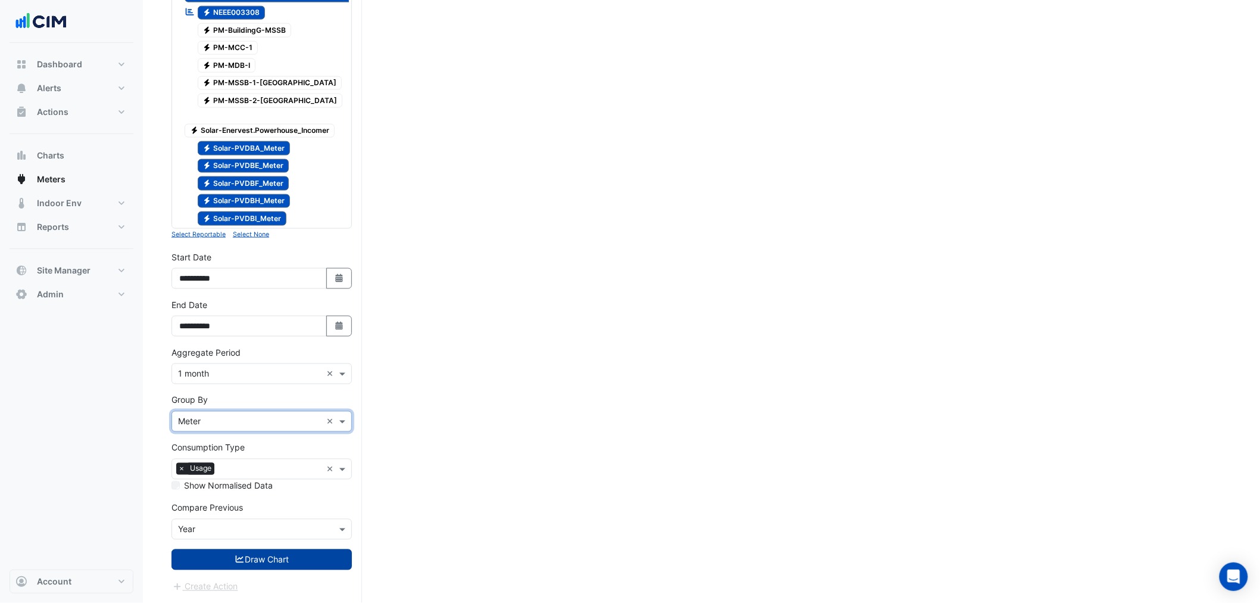
click at [294, 567] on button "Draw Chart" at bounding box center [262, 559] width 180 height 21
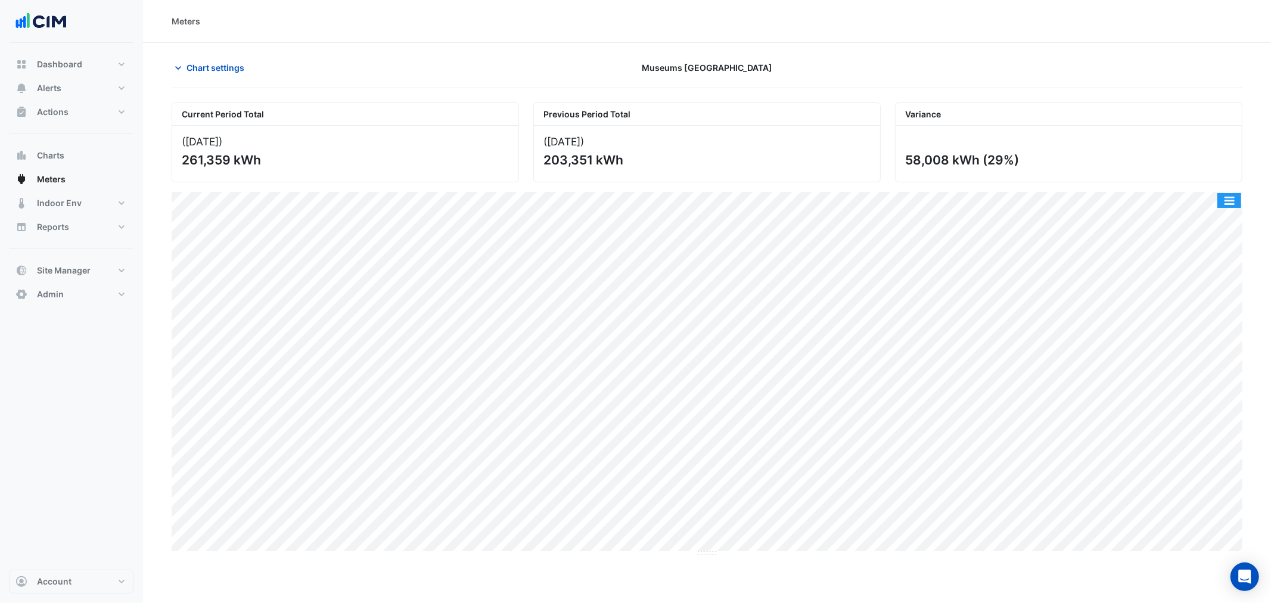
click at [1221, 200] on button "button" at bounding box center [1229, 200] width 24 height 15
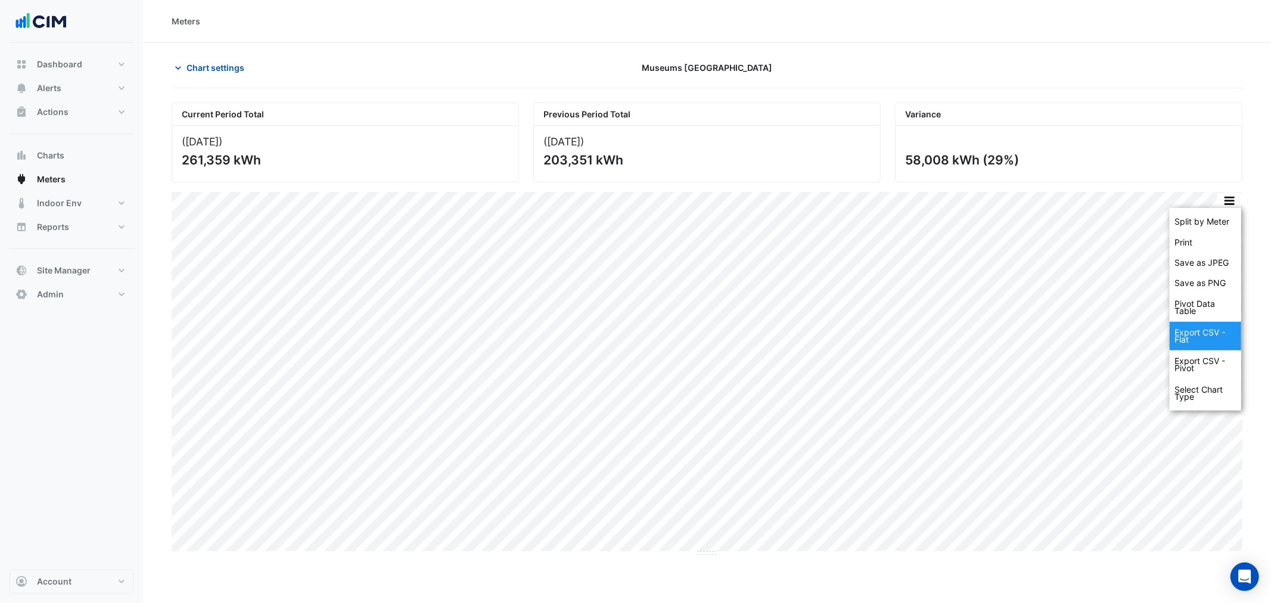
click at [1190, 340] on div "Export CSV - Flat" at bounding box center [1204, 336] width 71 height 29
drag, startPoint x: 200, startPoint y: 80, endPoint x: 199, endPoint y: 74, distance: 6.6
click at [200, 81] on div "Chart settings Museums Discovery Centre" at bounding box center [707, 72] width 1070 height 31
click at [201, 57] on button "Chart settings" at bounding box center [212, 67] width 80 height 21
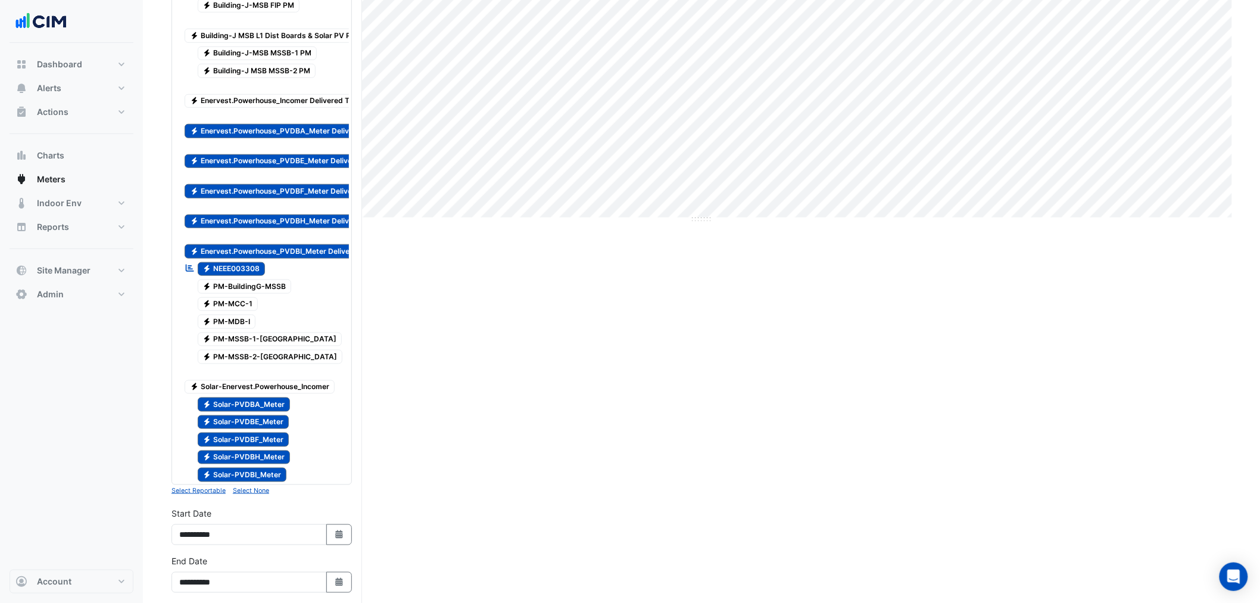
scroll to position [624, 0]
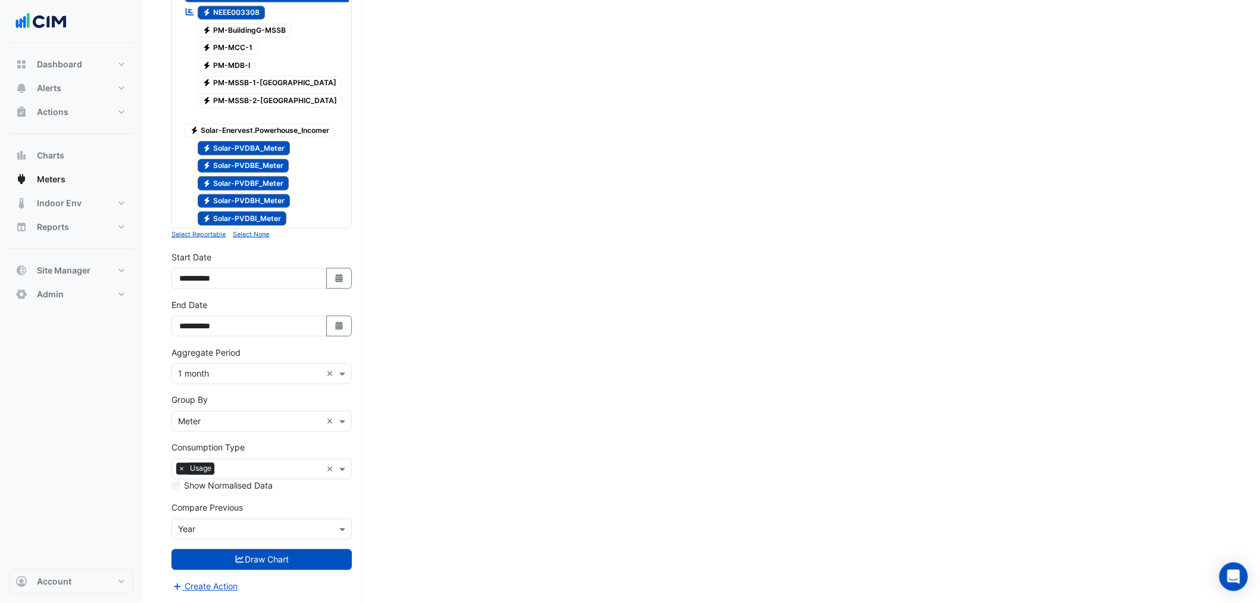
click at [313, 531] on input "text" at bounding box center [250, 530] width 144 height 13
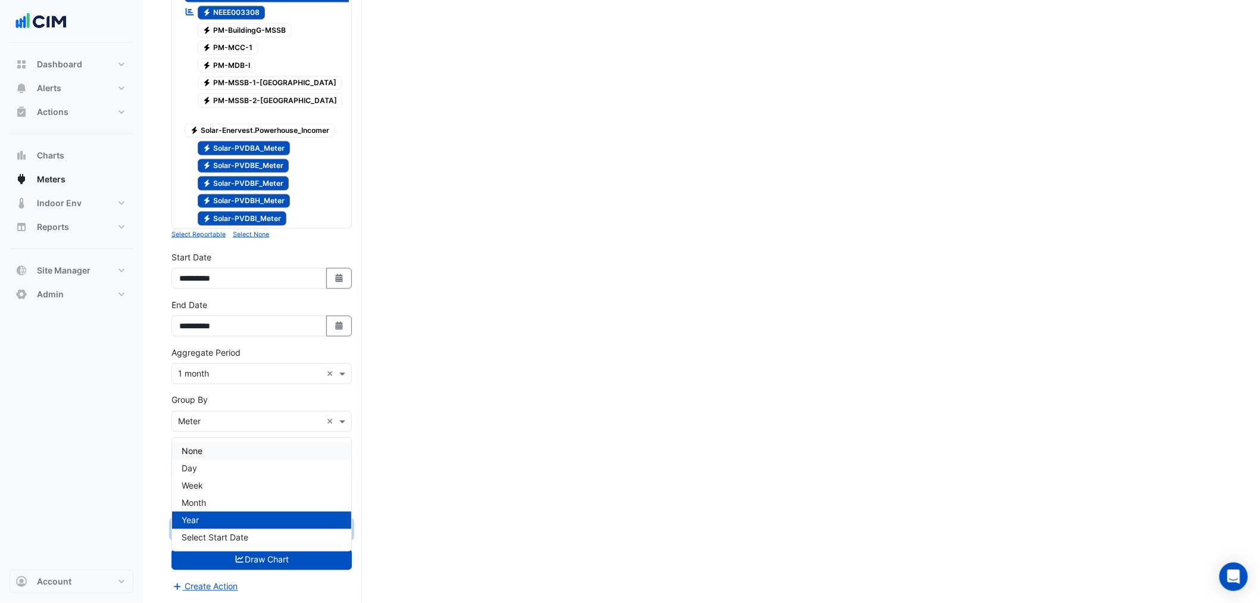
click at [211, 443] on div "None" at bounding box center [261, 451] width 179 height 17
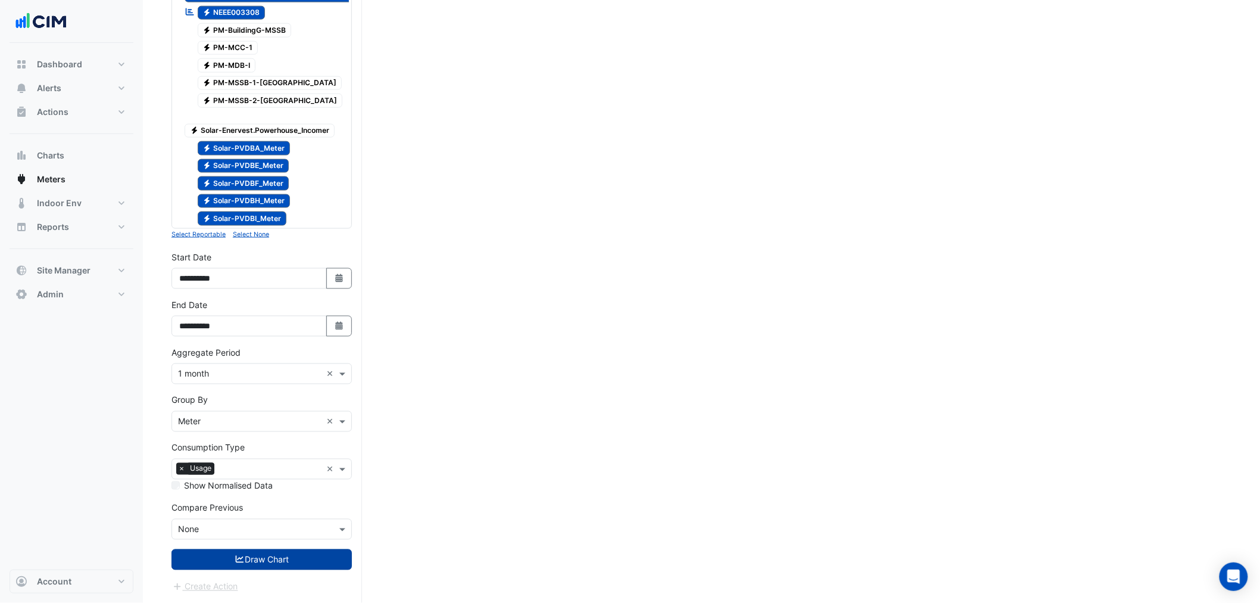
drag, startPoint x: 277, startPoint y: 543, endPoint x: 282, endPoint y: 555, distance: 13.1
click at [278, 544] on form "Select a Site × Museums Discovery Centre × Utility Type × Electricity × Expand …" at bounding box center [262, 50] width 180 height 1085
click at [282, 555] on button "Draw Chart" at bounding box center [262, 559] width 180 height 21
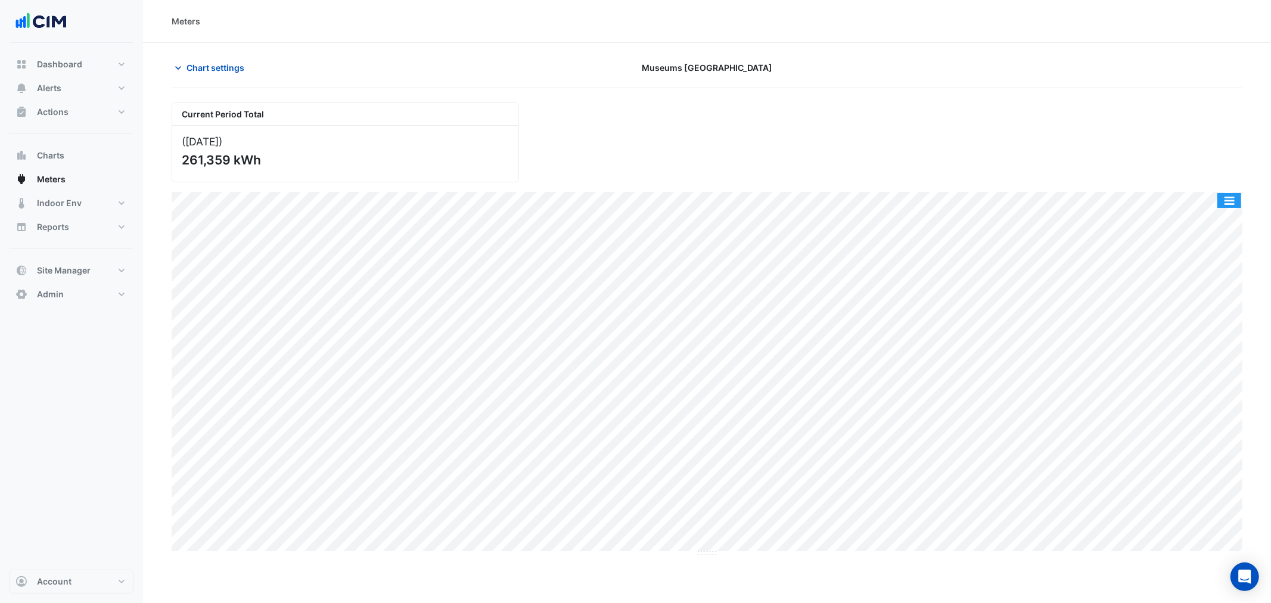
click at [1237, 203] on button "button" at bounding box center [1229, 200] width 24 height 15
click at [1209, 216] on div "Split by Meter" at bounding box center [1204, 221] width 71 height 21
click at [1224, 200] on button "button" at bounding box center [1219, 200] width 24 height 15
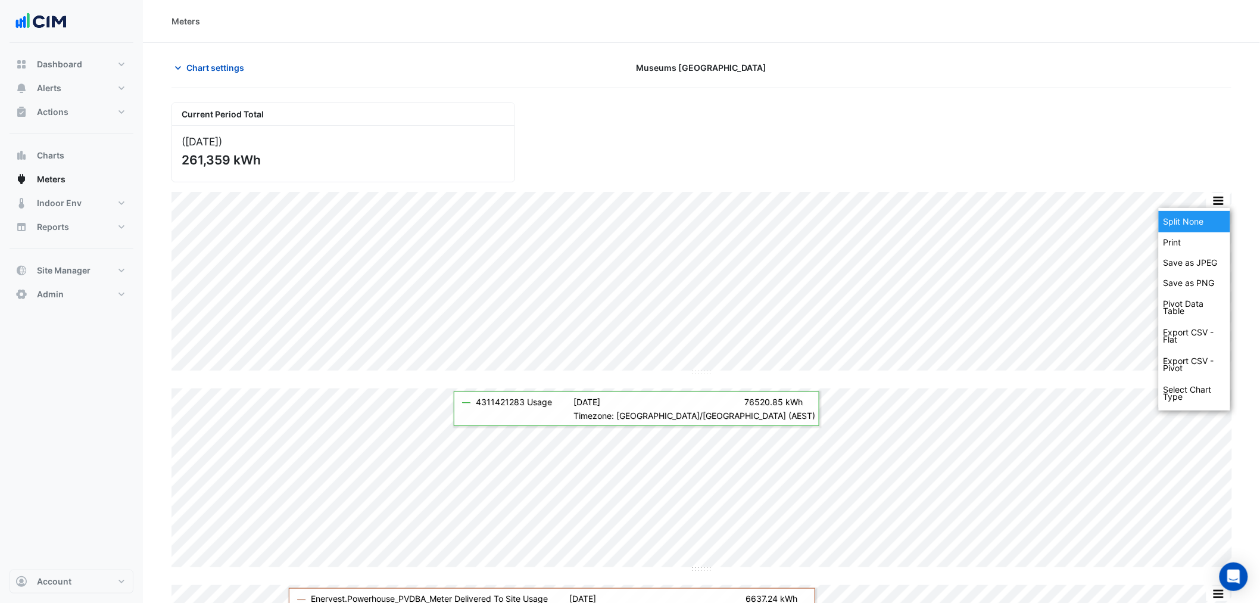
click at [1216, 216] on div "Split None" at bounding box center [1194, 221] width 71 height 21
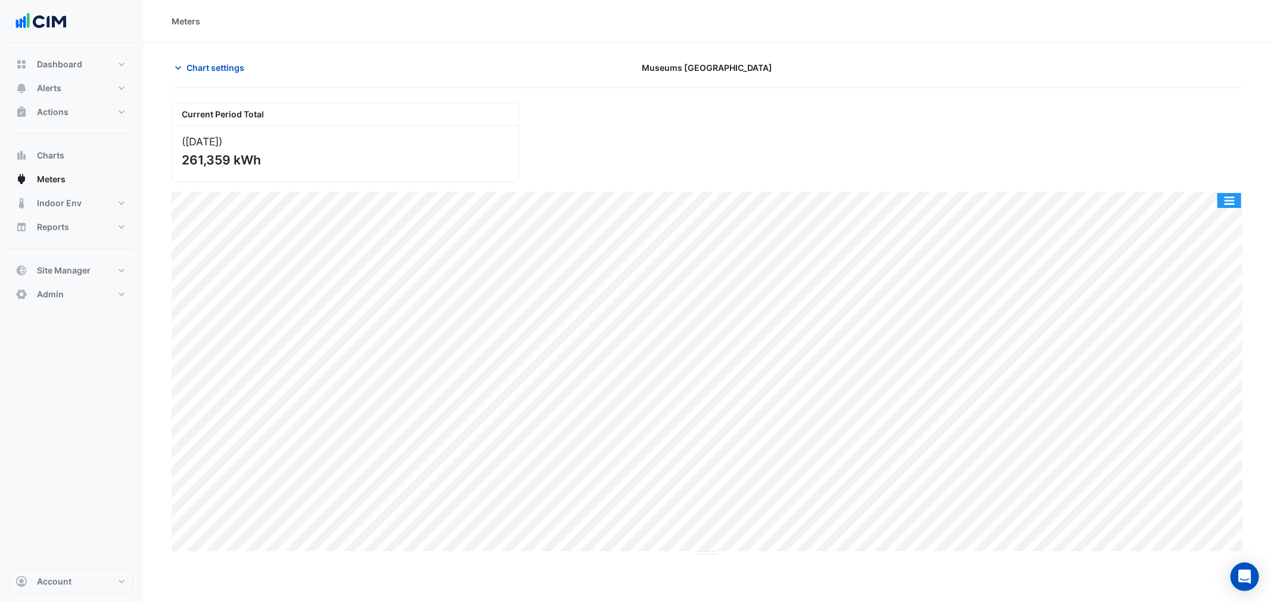
click at [1230, 200] on button "button" at bounding box center [1229, 200] width 24 height 15
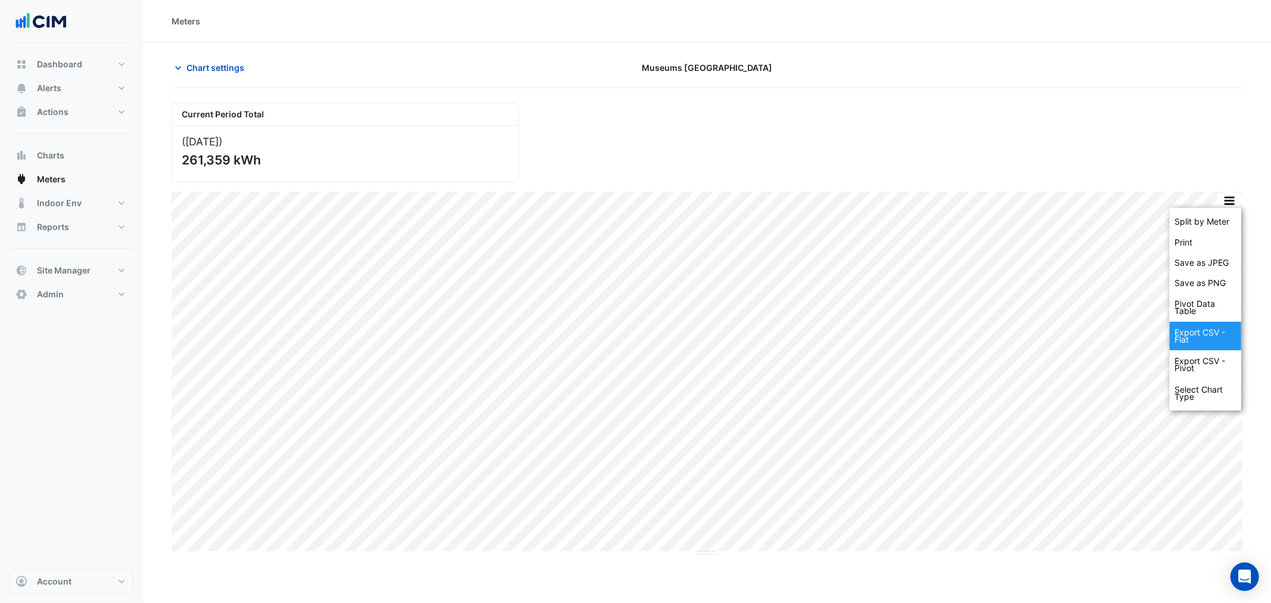
click at [1204, 335] on div "Export CSV - Flat" at bounding box center [1204, 336] width 71 height 29
click at [1226, 207] on button "button" at bounding box center [1229, 200] width 24 height 15
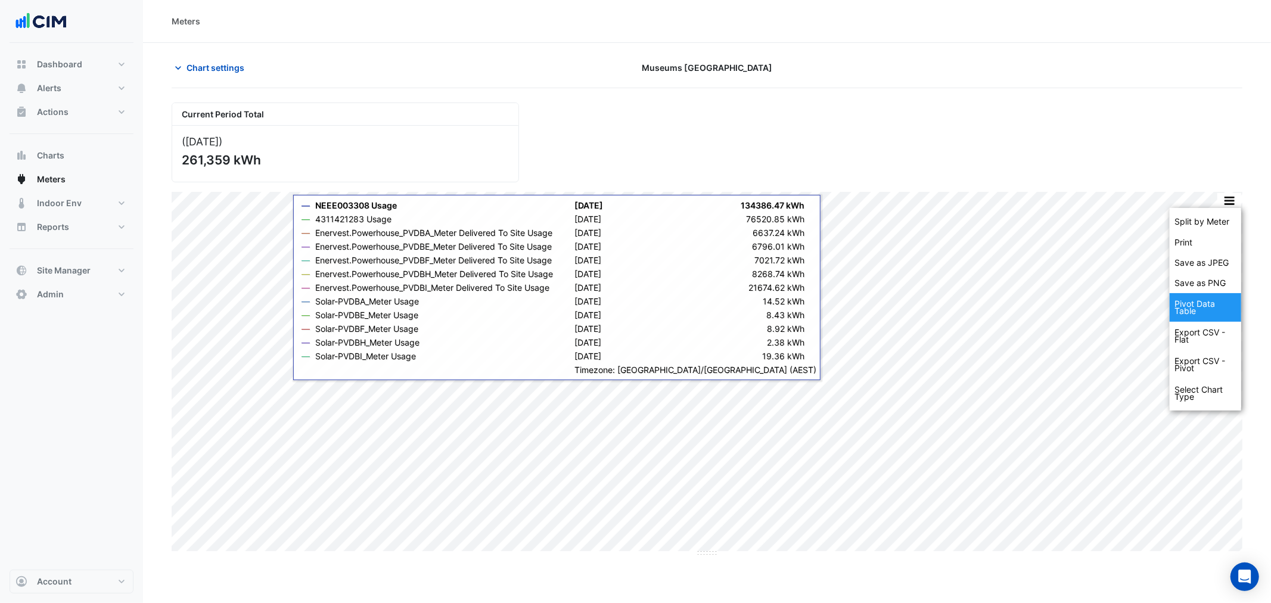
click at [1216, 311] on div "Pivot Data Table" at bounding box center [1204, 307] width 71 height 29
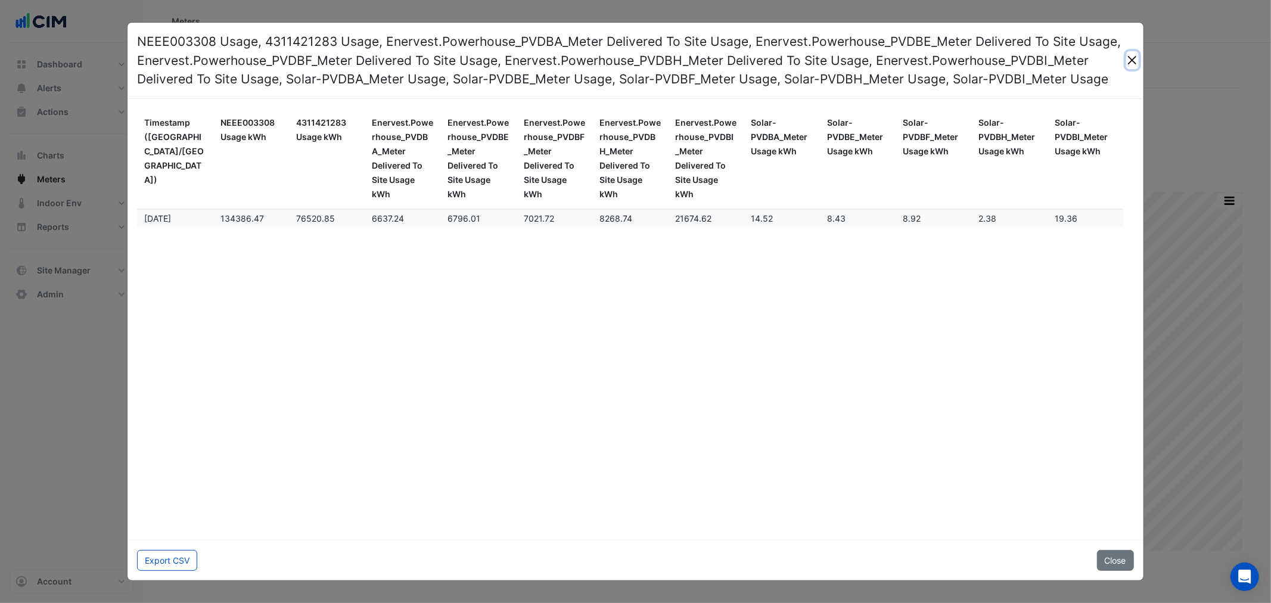
drag, startPoint x: 1129, startPoint y: 67, endPoint x: 165, endPoint y: 280, distance: 987.0
click at [248, 257] on app-data-table "NEEE003308 Usage, 4311421283 Usage, Enervest.Powerhouse_PVDBA_Meter Delivered T…" at bounding box center [634, 302] width 1015 height 558
drag, startPoint x: 228, startPoint y: 221, endPoint x: 1067, endPoint y: 222, distance: 838.7
click at [1067, 222] on div "Jul 2025 134386.47 76520.85 6637.24 6796.01 7021.72 8268.74 21674.62 14.52 8.43…" at bounding box center [630, 218] width 986 height 17
click at [1114, 67] on h4 "NEEE003308 Usage, 4311421283 Usage, Enervest.Powerhouse_PVDBA_Meter Delivered T…" at bounding box center [631, 60] width 989 height 57
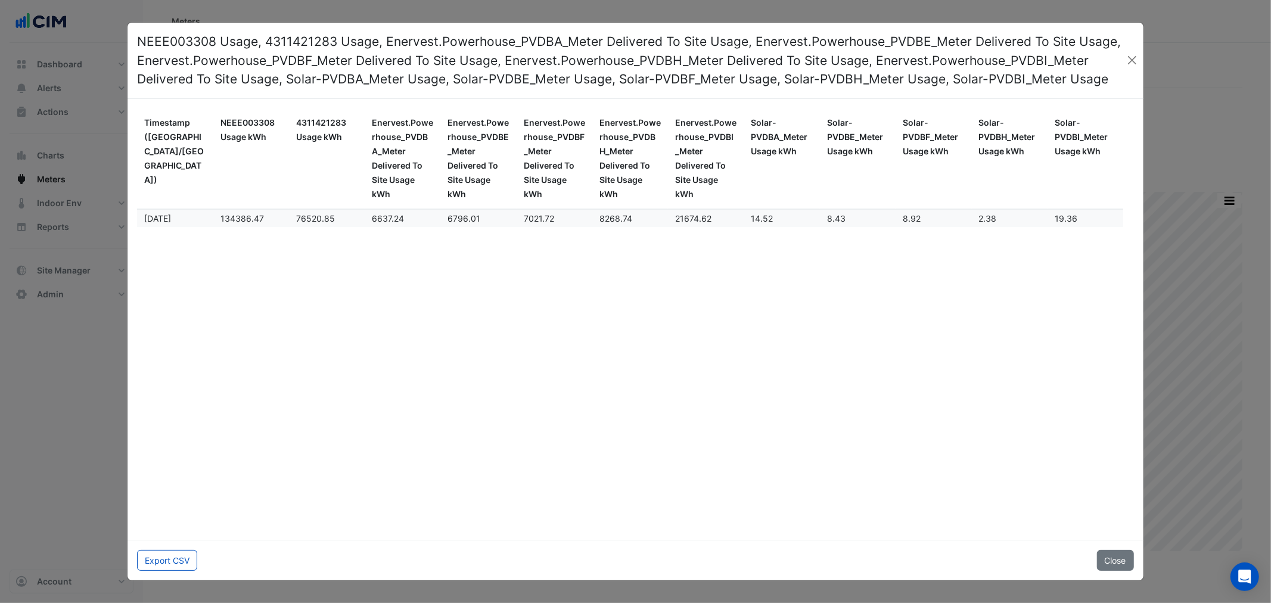
click at [1122, 60] on h4 "NEEE003308 Usage, 4311421283 Usage, Enervest.Powerhouse_PVDBA_Meter Delivered T…" at bounding box center [631, 60] width 989 height 57
click at [1130, 61] on button "Close" at bounding box center [1132, 60] width 13 height 18
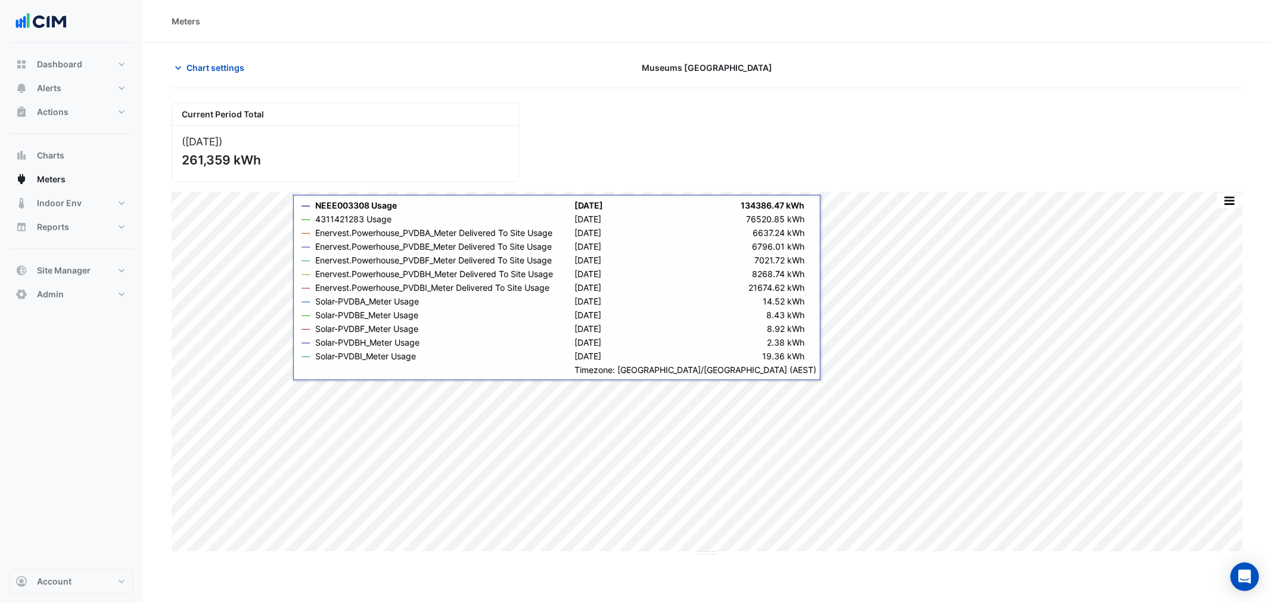
click at [1241, 192] on div "Split by Meter Print Save as JPEG Save as PNG Pivot Data Table Export CSV - Fla…" at bounding box center [707, 192] width 1070 height 0
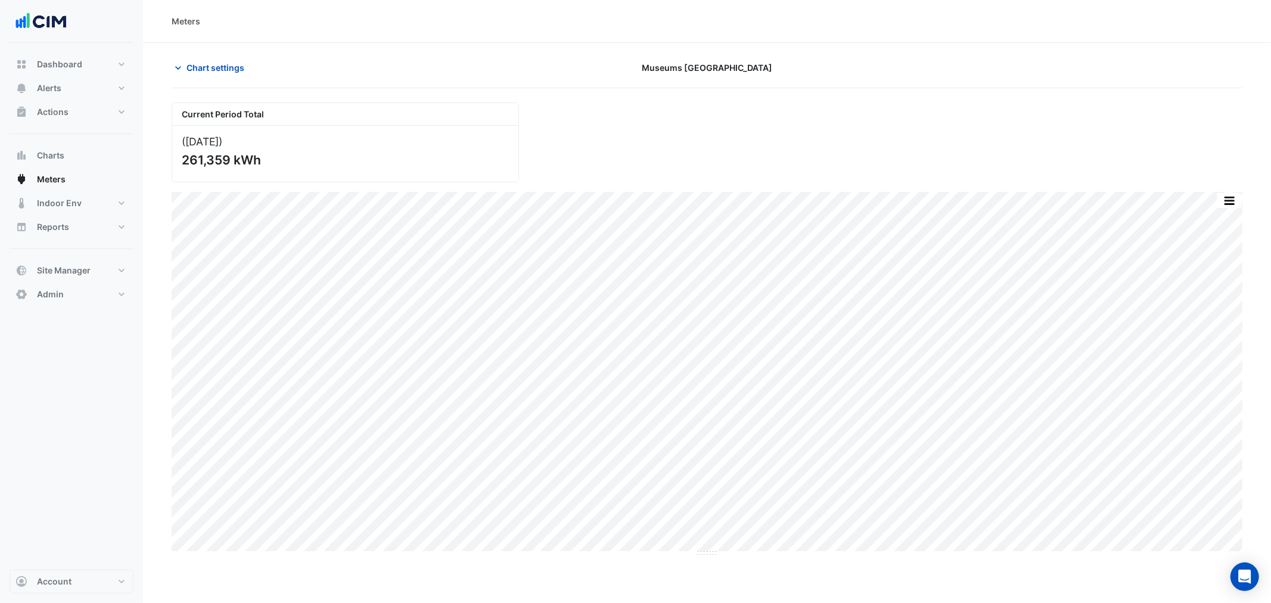
click at [1230, 204] on button "button" at bounding box center [1229, 200] width 24 height 15
click at [1195, 338] on div "Export CSV - Flat" at bounding box center [1204, 336] width 71 height 29
click at [71, 282] on button "Site Manager" at bounding box center [72, 271] width 124 height 24
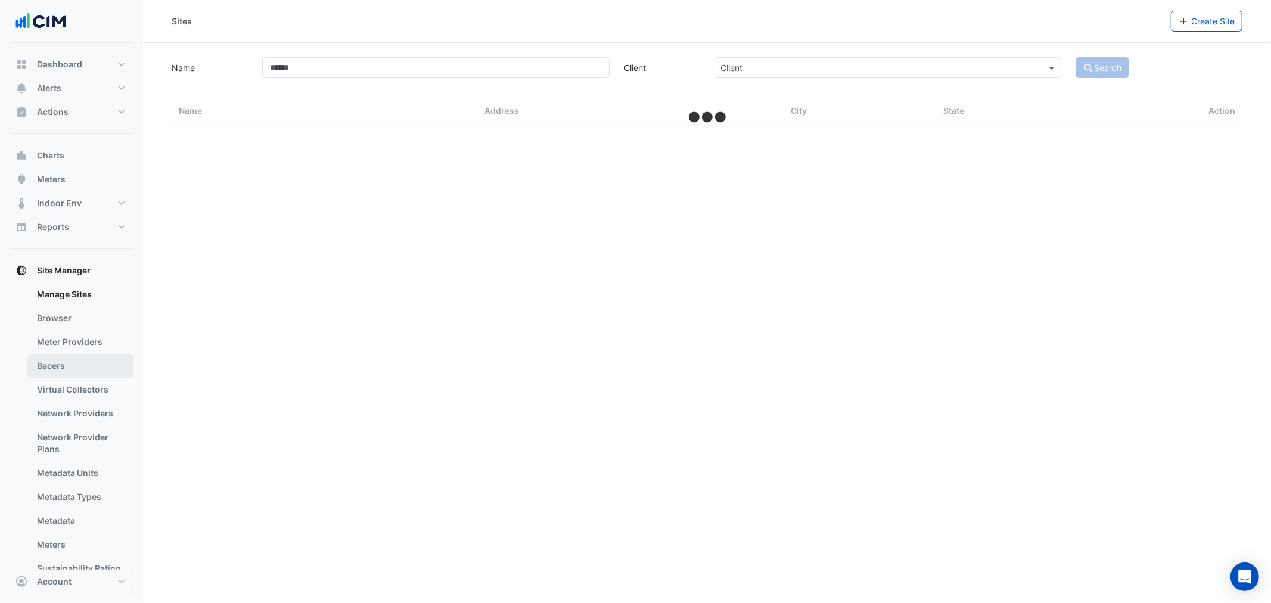
click at [72, 366] on link "Bacers" at bounding box center [80, 366] width 106 height 24
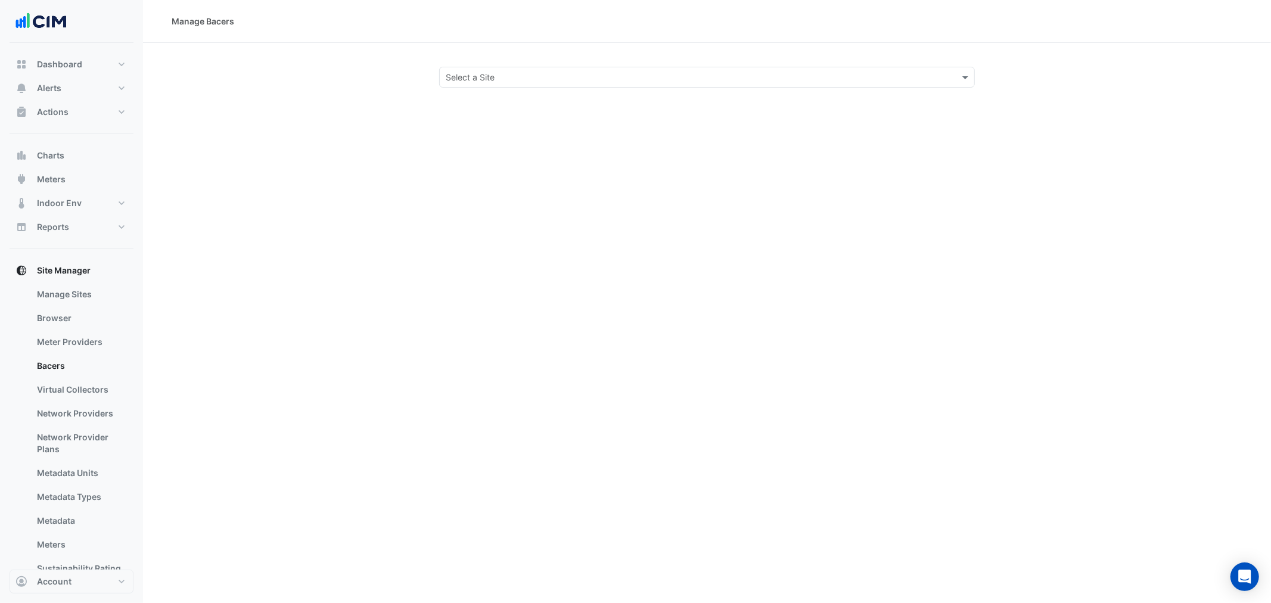
click at [567, 74] on input "text" at bounding box center [695, 77] width 499 height 13
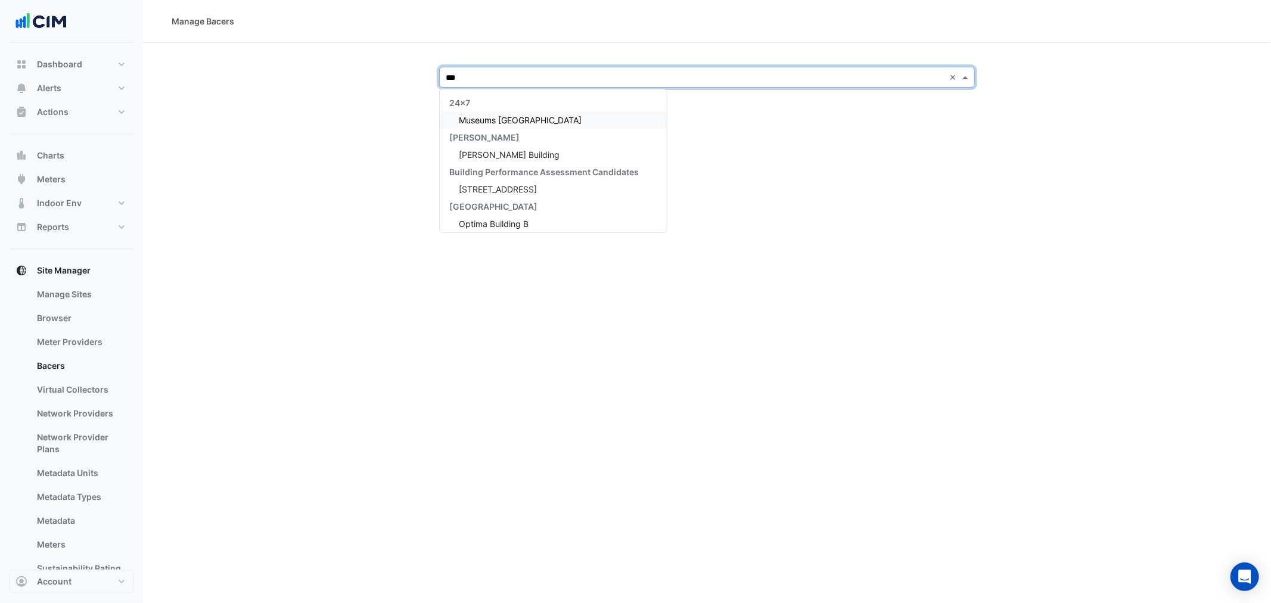
type input "****"
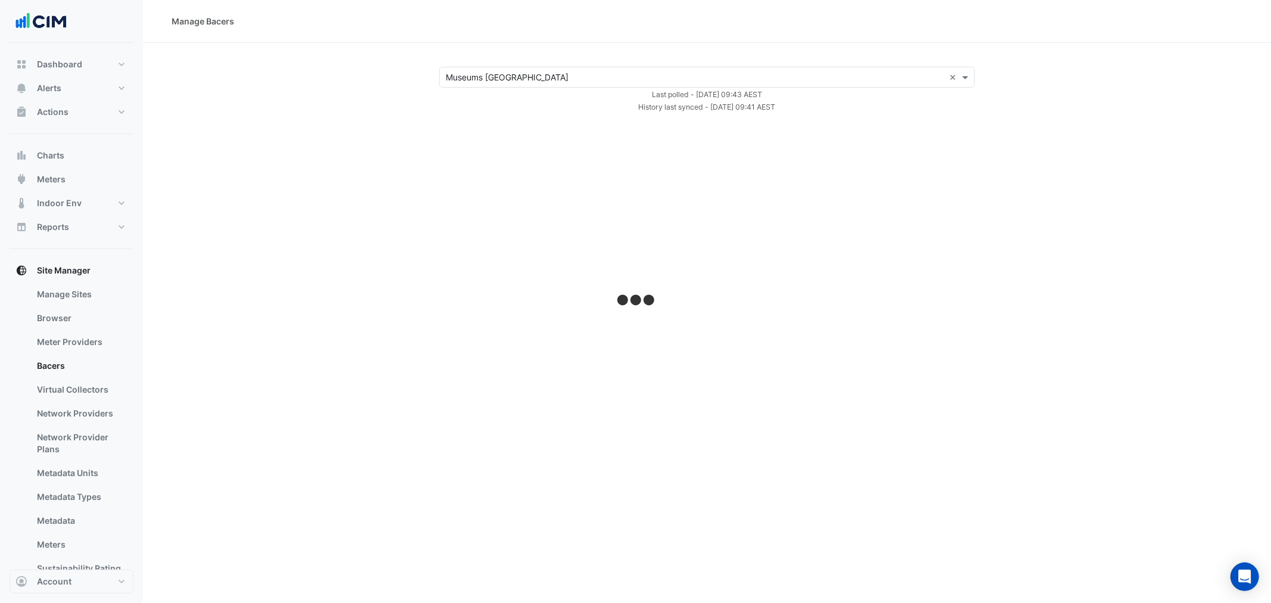
select select "**"
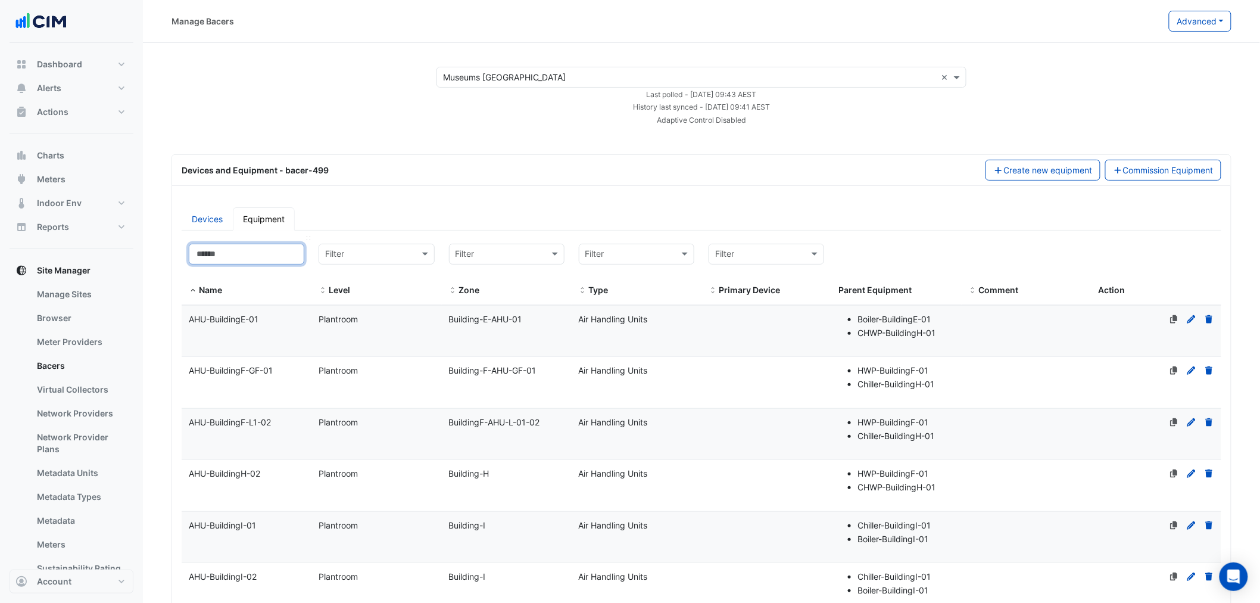
click at [233, 253] on input at bounding box center [247, 254] width 116 height 21
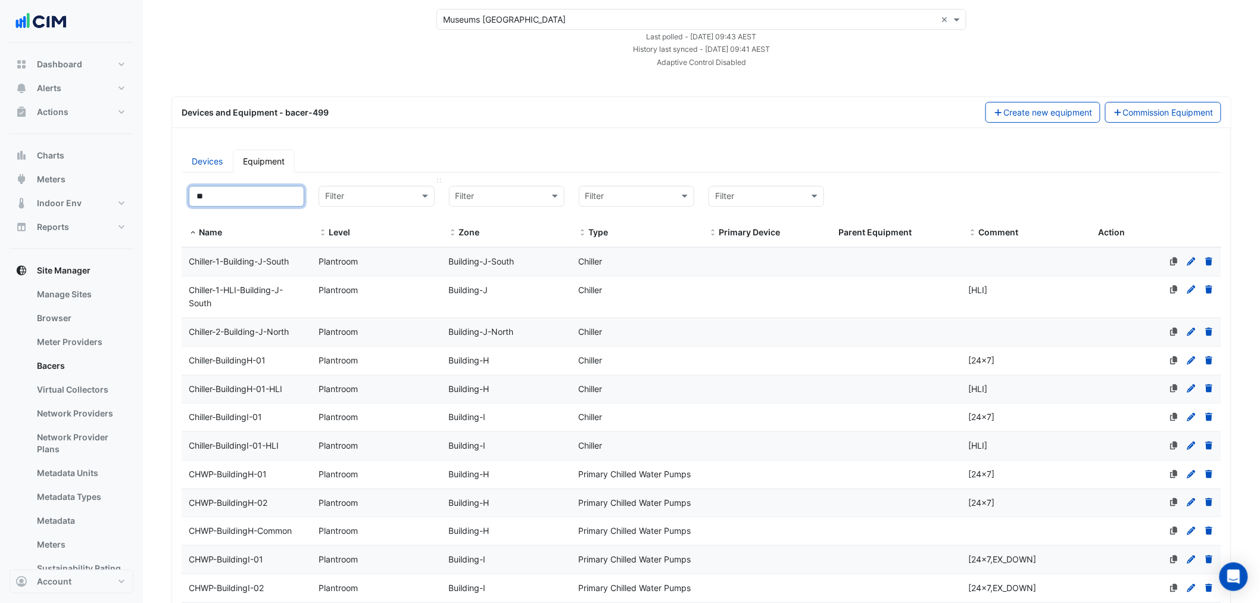
scroll to position [88, 0]
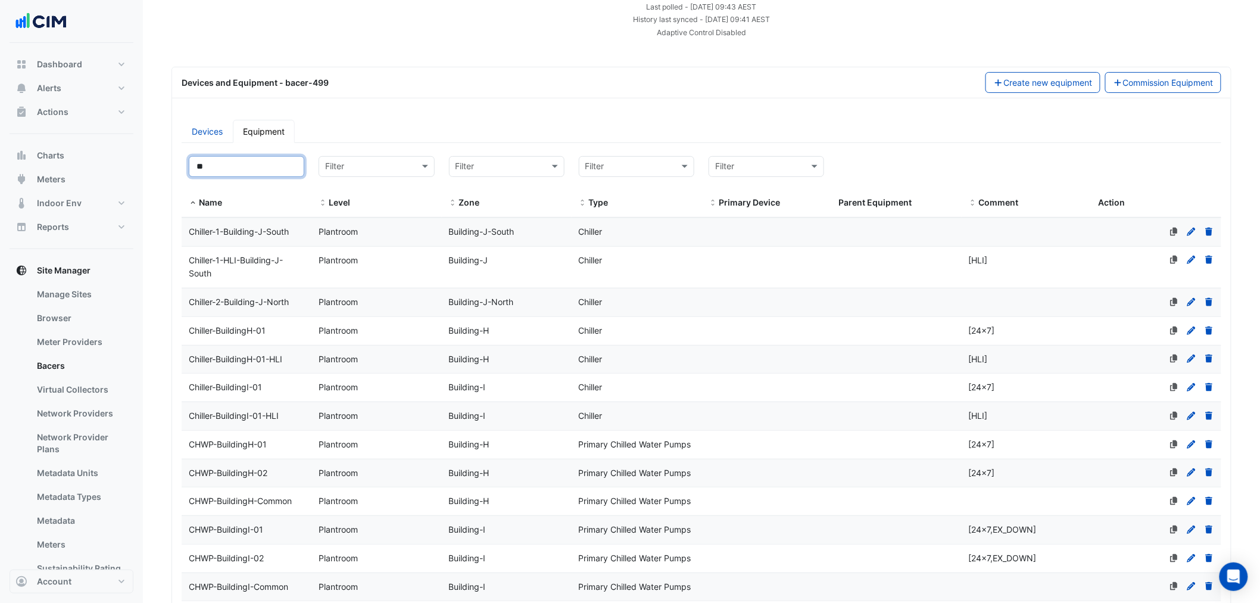
type input "**"
click at [356, 108] on div "Devices and Equipment - bacer-499 Create new equipment Commission Equipment Dev…" at bounding box center [702, 383] width 1060 height 633
click at [248, 163] on input "**" at bounding box center [247, 166] width 116 height 21
click at [87, 218] on button "Reports" at bounding box center [72, 227] width 124 height 24
select select "**"
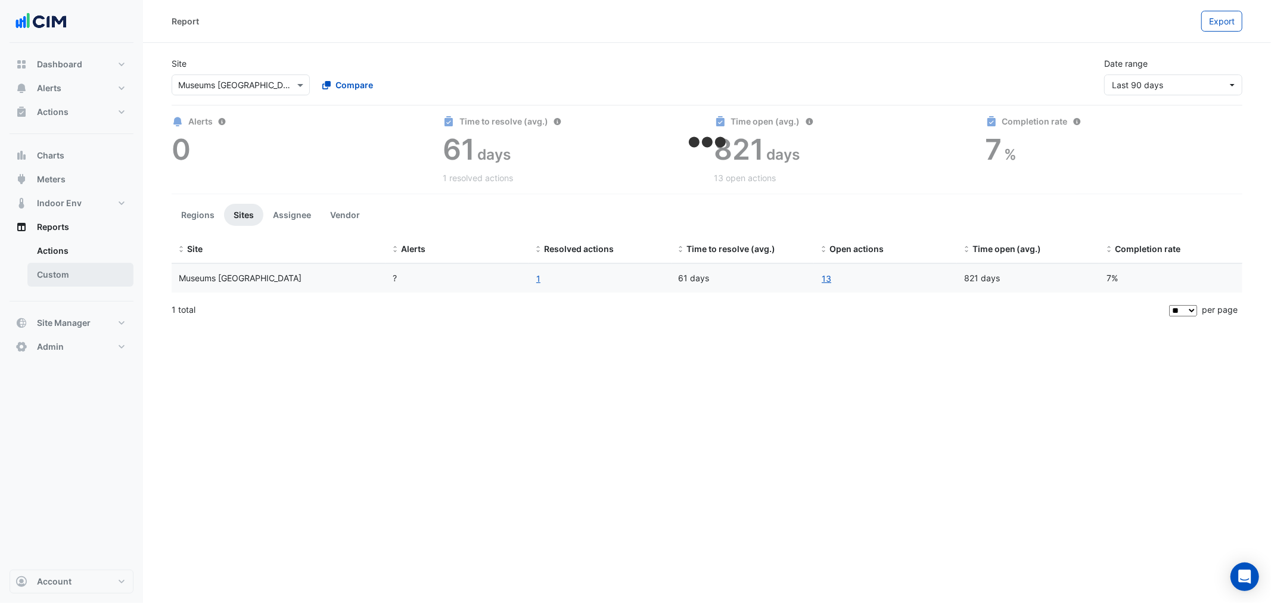
click at [79, 277] on link "Custom" at bounding box center [80, 275] width 106 height 24
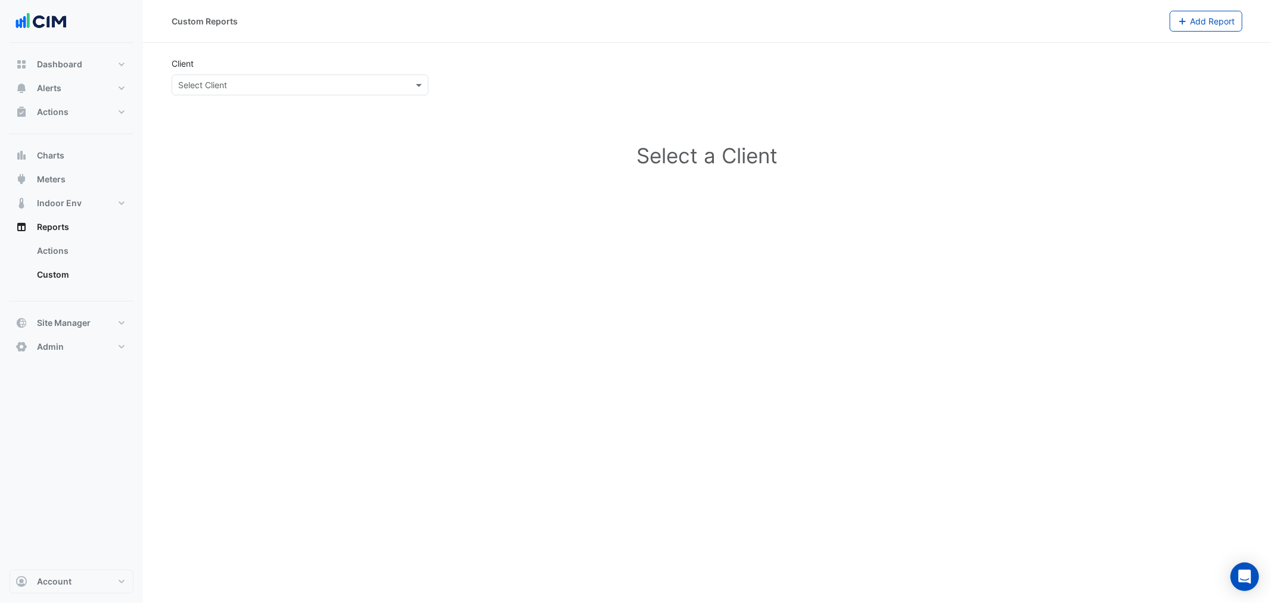
click at [275, 83] on input "text" at bounding box center [288, 85] width 220 height 13
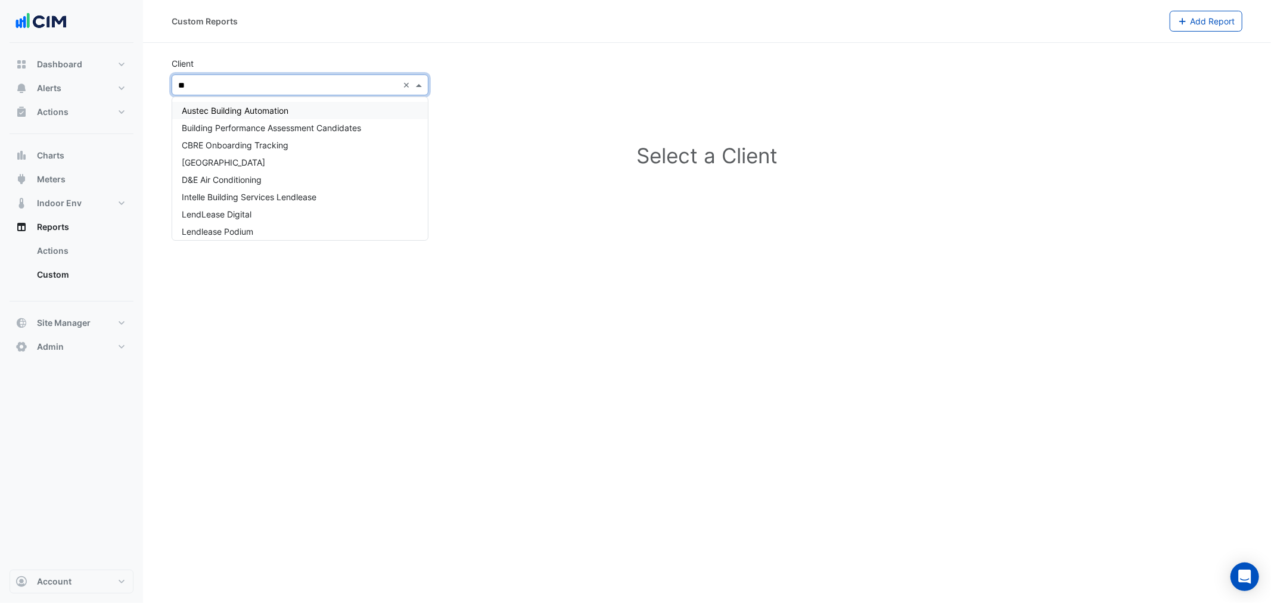
type input "*"
type input "***"
click at [265, 142] on span "Museum of Applied Arts and Sciences" at bounding box center [223, 145] width 83 height 10
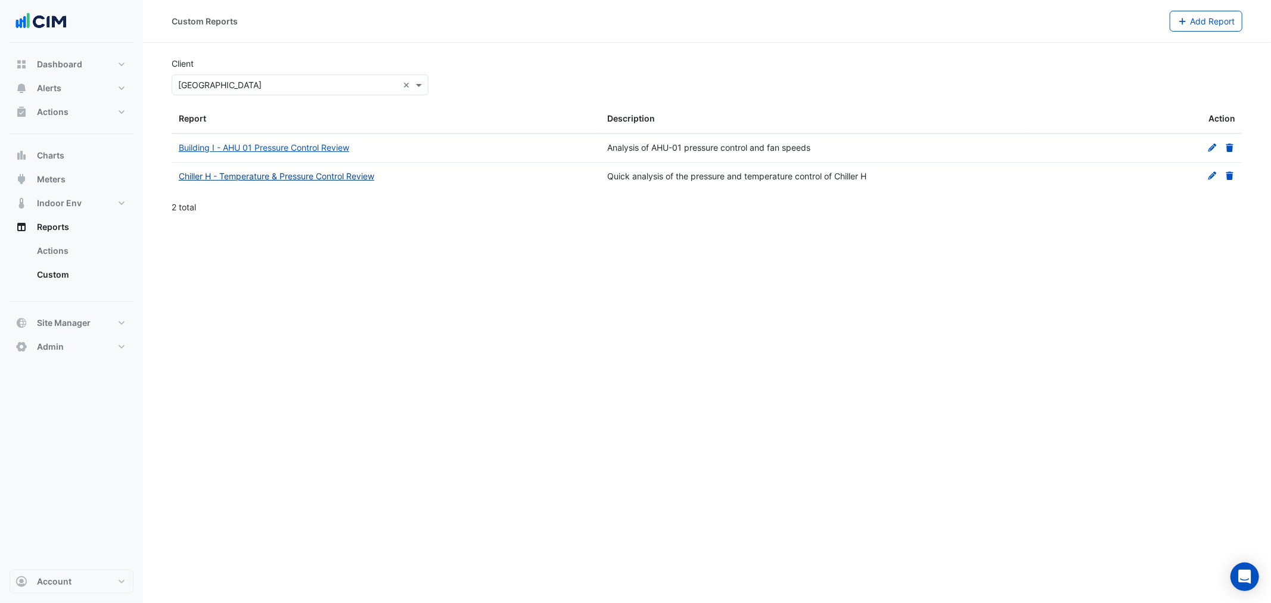
click at [280, 176] on link "Chiller H - Temperature & Pressure Control Review" at bounding box center [276, 176] width 195 height 10
click at [325, 146] on link "Building I - AHU 01 Pressure Control Review" at bounding box center [264, 147] width 170 height 10
click at [63, 323] on span "Site Manager" at bounding box center [64, 323] width 54 height 12
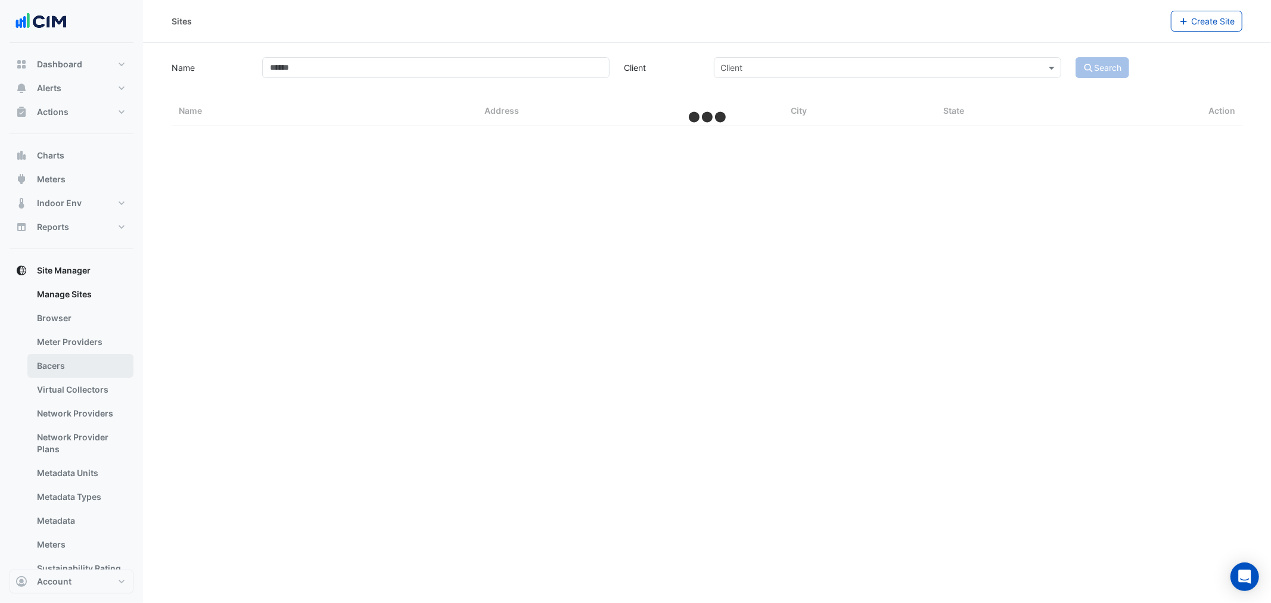
click at [113, 365] on link "Bacers" at bounding box center [80, 366] width 106 height 24
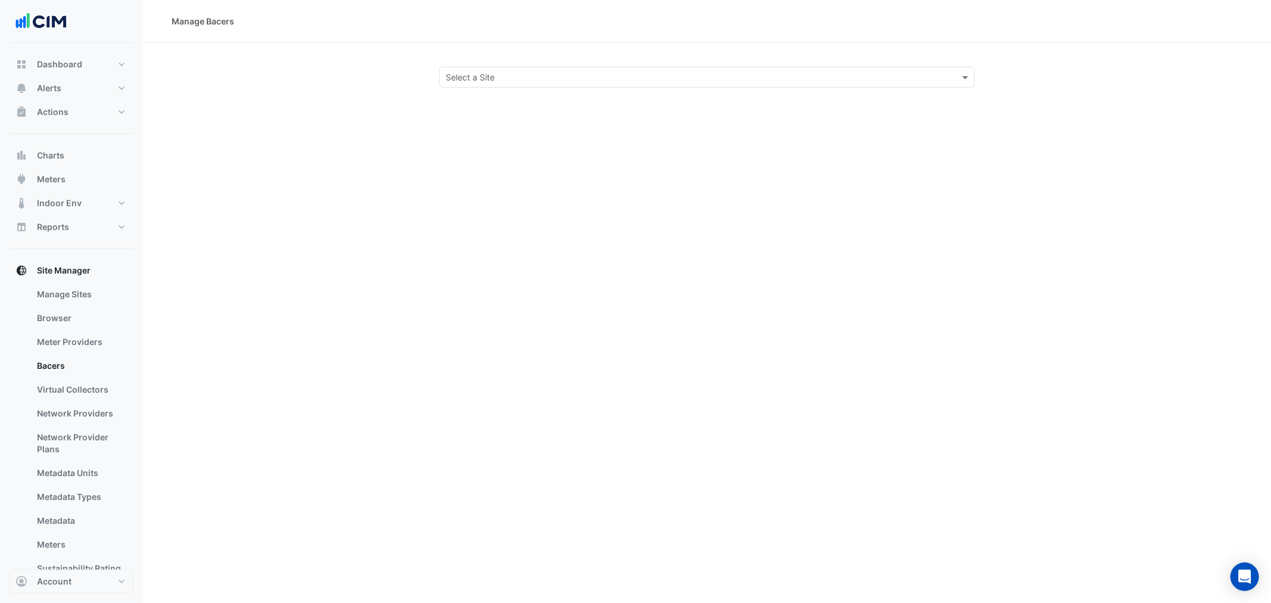
click at [513, 86] on div "Select a Site" at bounding box center [707, 77] width 536 height 21
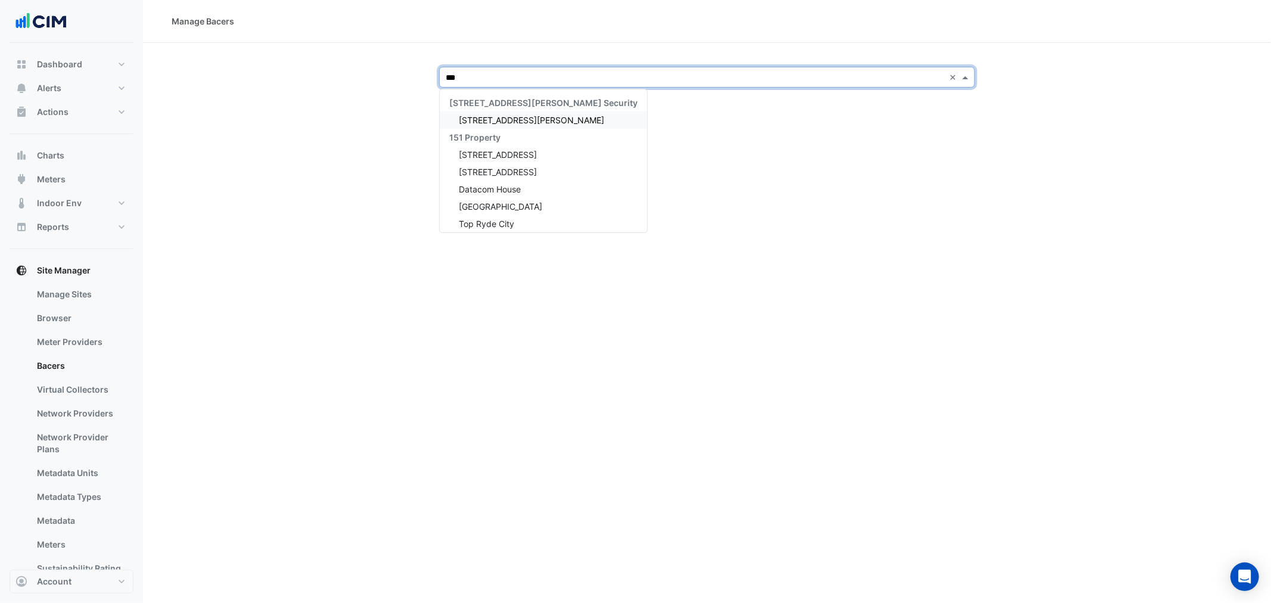
type input "****"
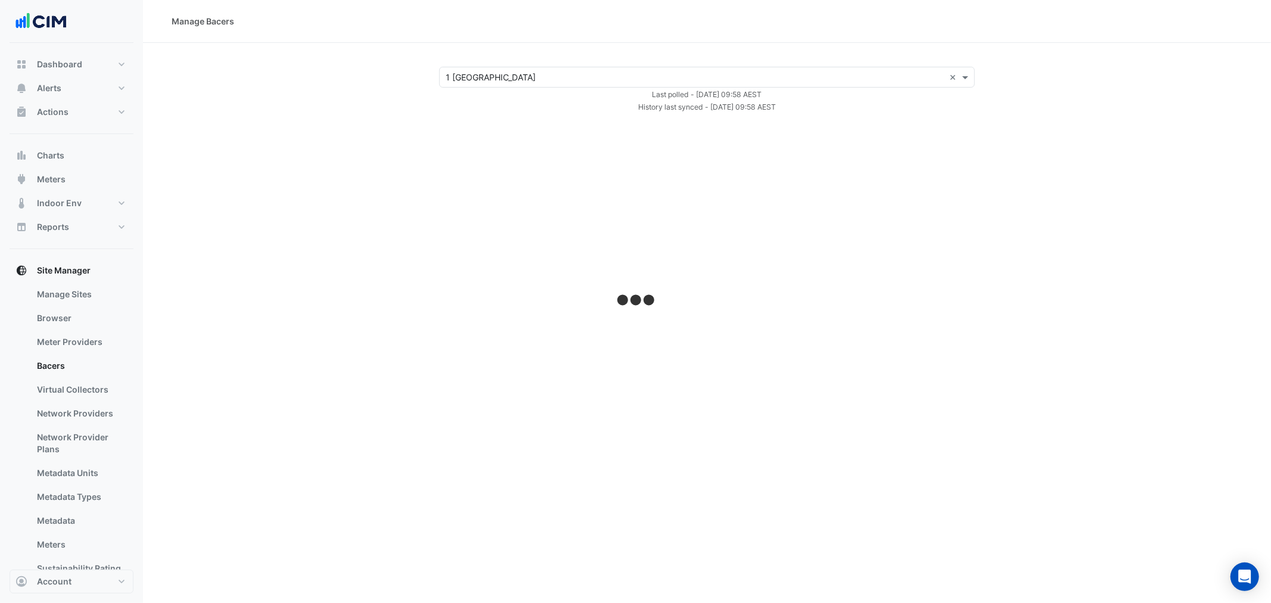
select select "**"
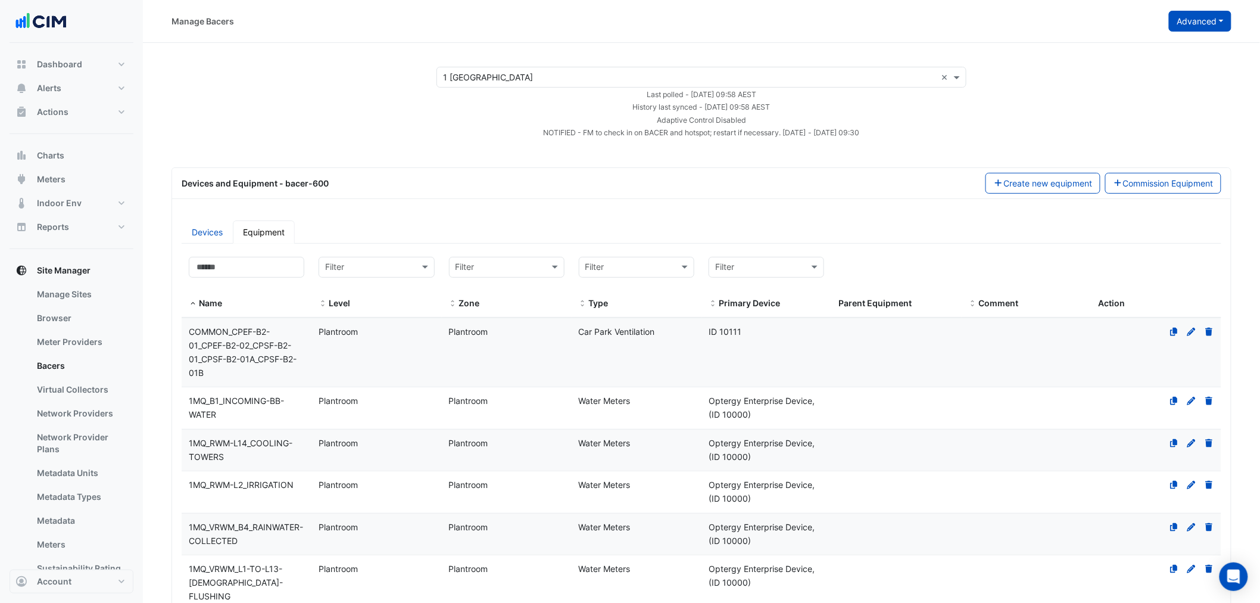
click at [1176, 29] on button "Advanced" at bounding box center [1200, 21] width 63 height 21
click at [1126, 67] on span "View scan history" at bounding box center [1134, 64] width 68 height 10
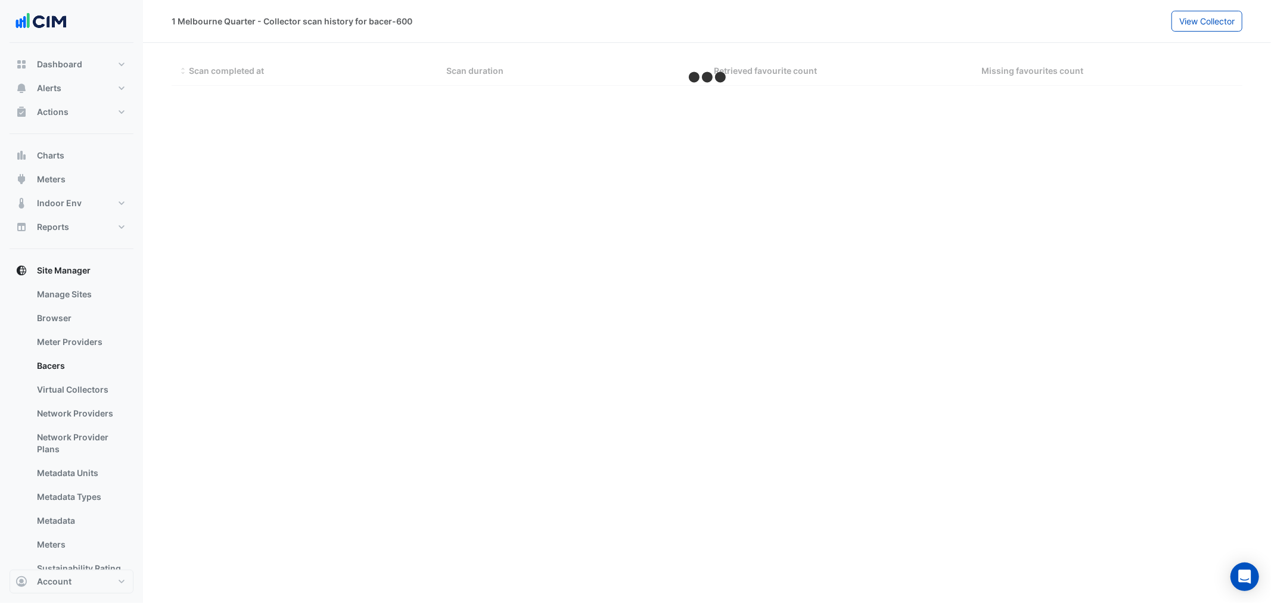
select select "**"
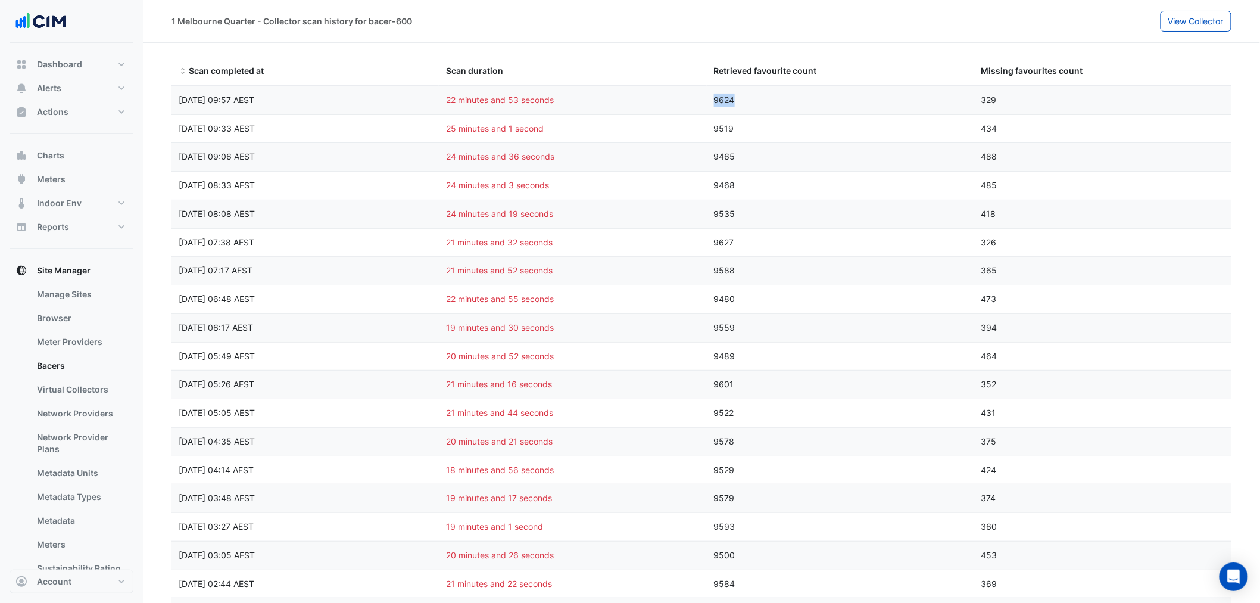
drag, startPoint x: 702, startPoint y: 97, endPoint x: 811, endPoint y: 114, distance: 110.5
click at [254, 91] on datatable-body-cell "Scan completed at Fri 29-Aug-2025 09:57 AEST" at bounding box center [305, 100] width 267 height 28
drag, startPoint x: 195, startPoint y: 105, endPoint x: 248, endPoint y: 106, distance: 53.6
click at [248, 106] on div "Fri 29-Aug-2025 09:57 AEST" at bounding box center [305, 101] width 267 height 14
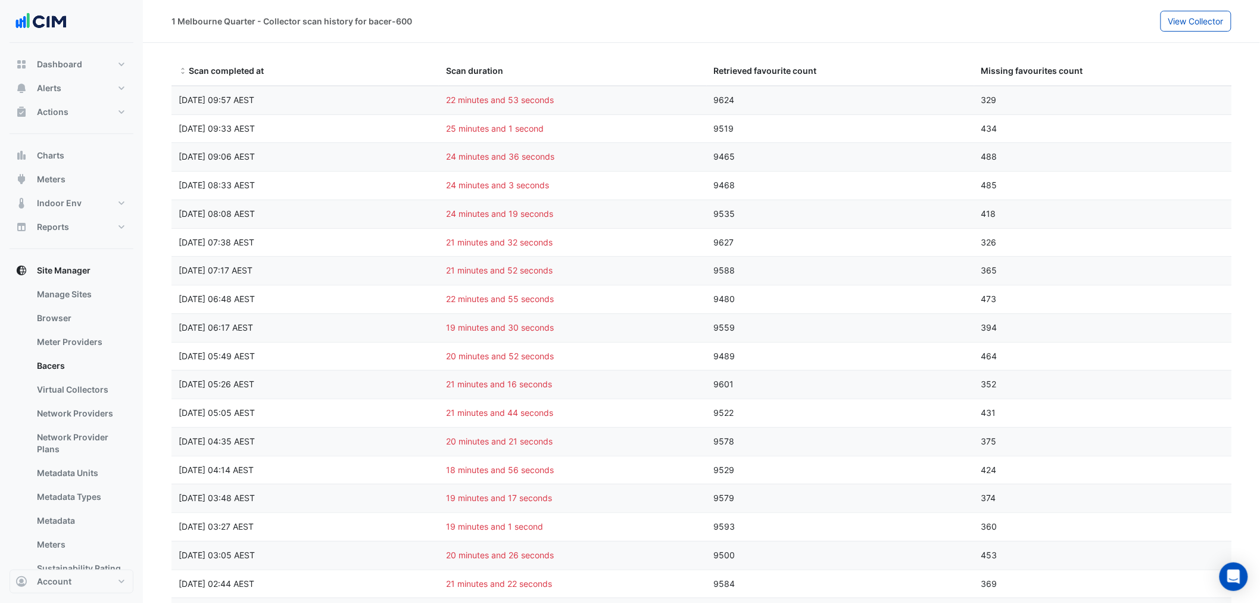
click at [848, 107] on datatable-body-cell "Retrieved favourite count 9624" at bounding box center [840, 100] width 267 height 28
click at [707, 96] on div "9624" at bounding box center [840, 101] width 267 height 14
drag, startPoint x: 490, startPoint y: 101, endPoint x: 530, endPoint y: 110, distance: 41.5
click at [530, 110] on div "Scan completed at Fri 29-Aug-2025 09:57 AEST Scan duration 22 minutes and 53 se…" at bounding box center [707, 100] width 1070 height 28
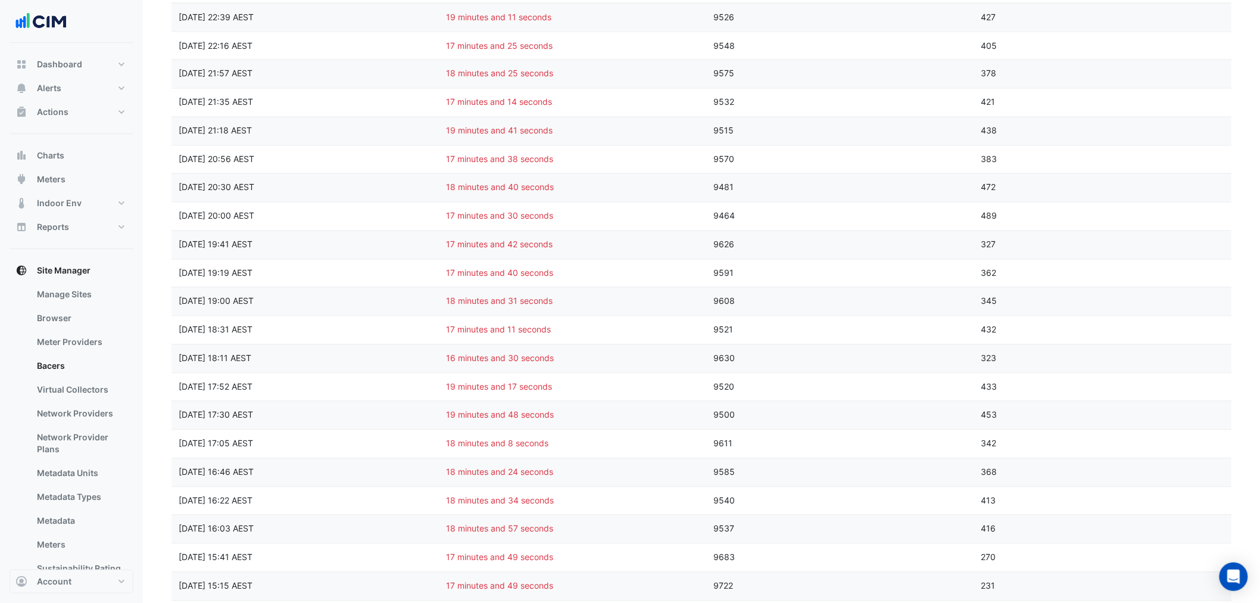
scroll to position [940, 0]
click at [1218, 602] on div "** ** ** *** per page" at bounding box center [702, 588] width 1060 height 30
click at [1218, 594] on icon "go to next page" at bounding box center [1217, 589] width 14 height 13
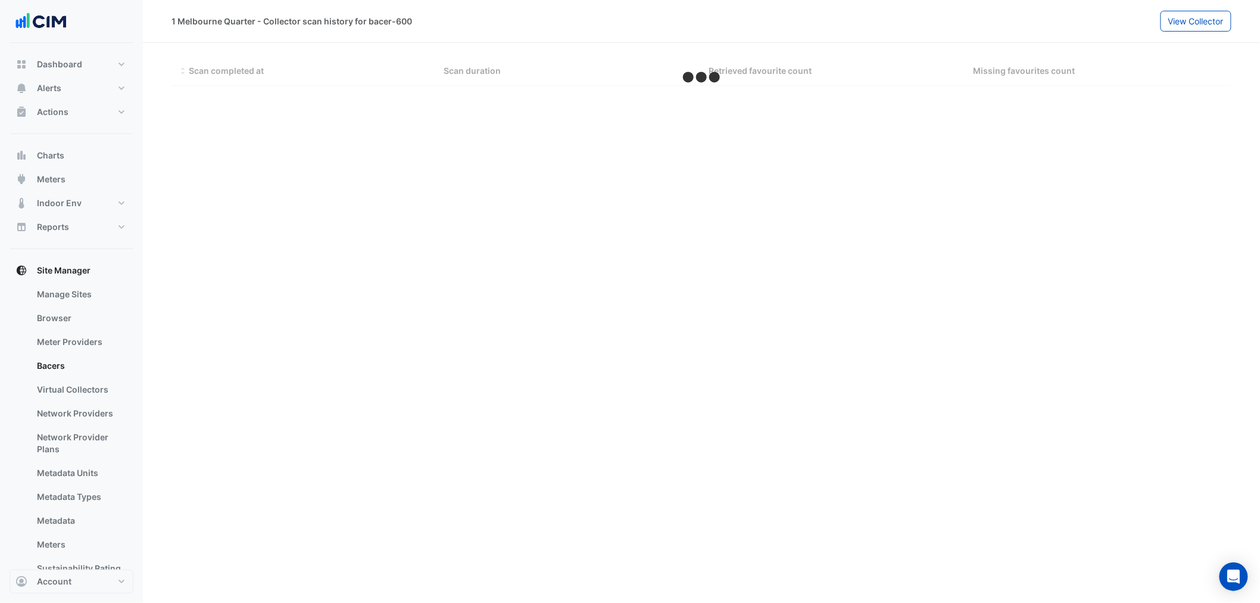
scroll to position [0, 0]
select select "**"
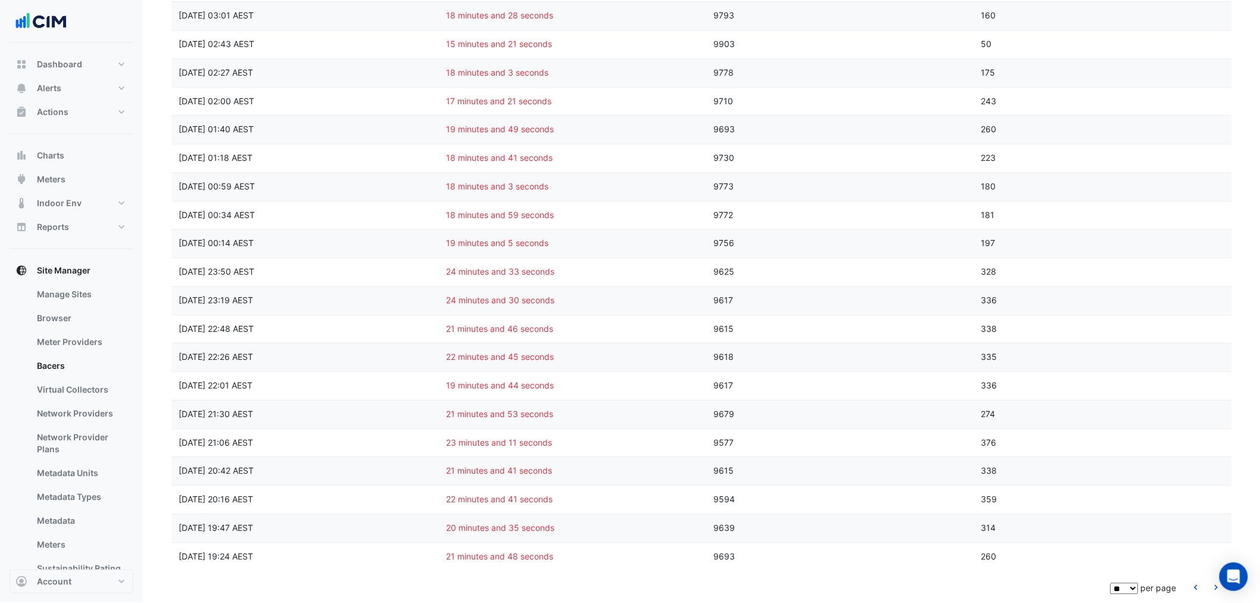
scroll to position [940, 0]
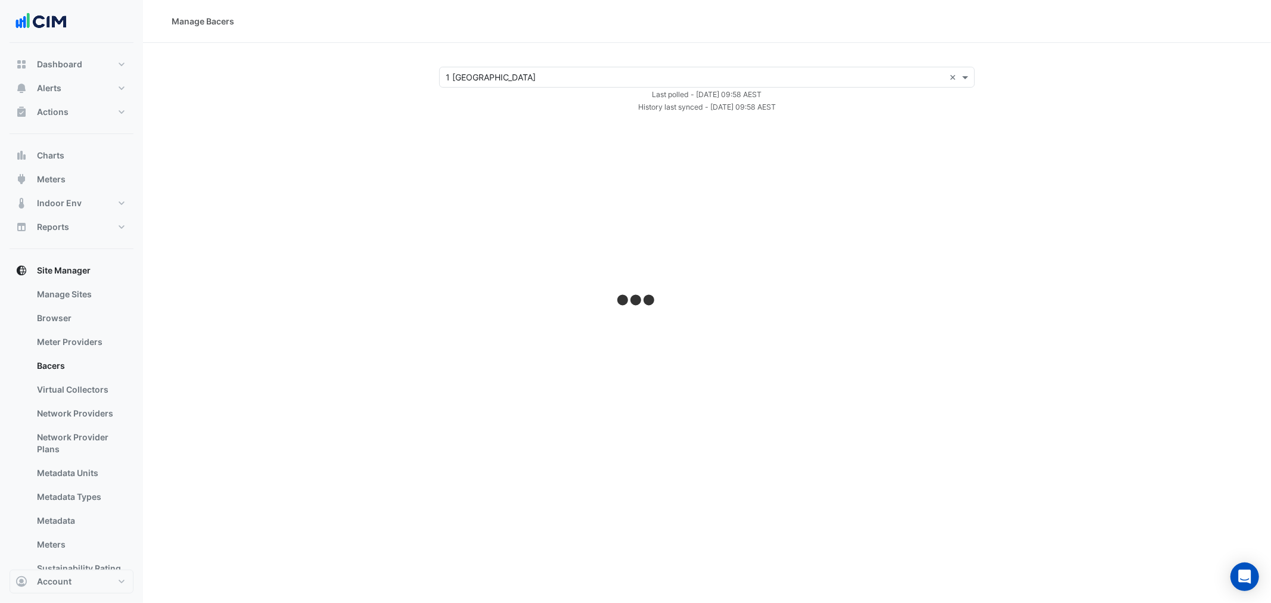
select select "**"
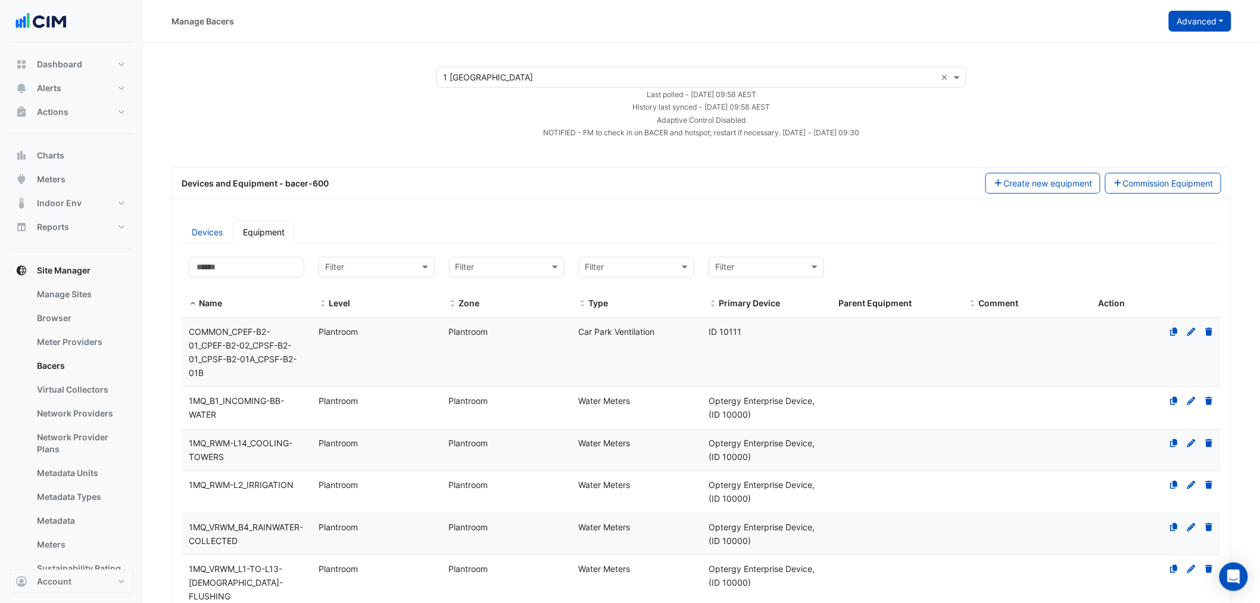
drag, startPoint x: 1193, startPoint y: 22, endPoint x: 1186, endPoint y: 21, distance: 6.6
click at [1191, 21] on button "Advanced" at bounding box center [1200, 21] width 63 height 21
click at [1152, 60] on span "View scan history" at bounding box center [1134, 64] width 68 height 10
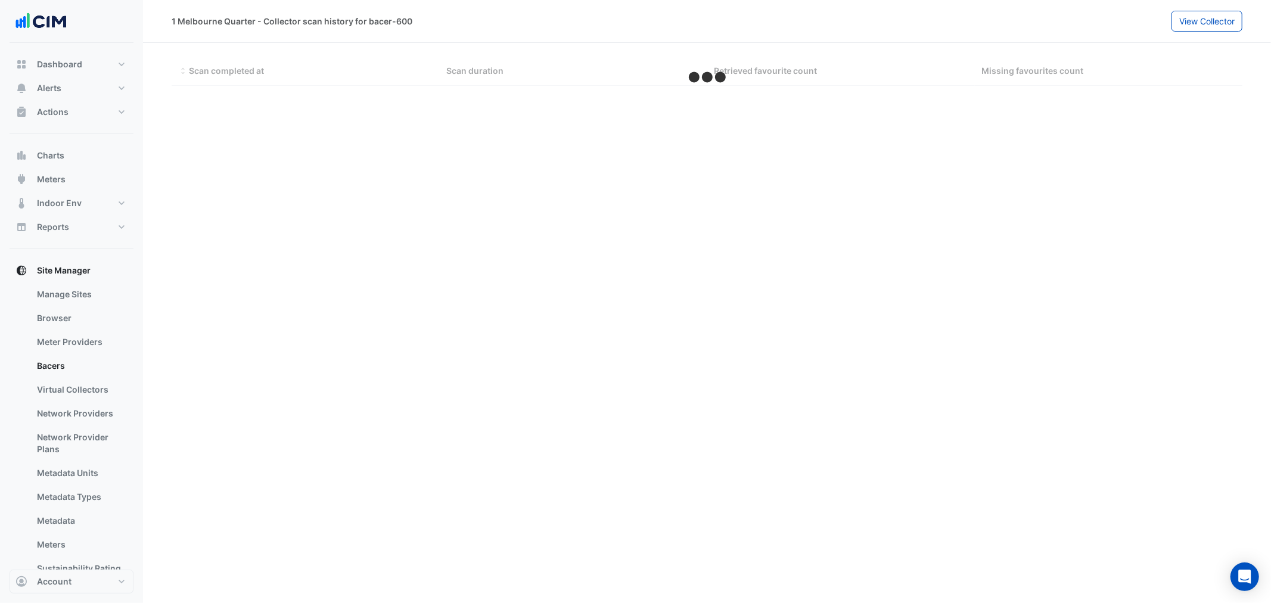
select select "**"
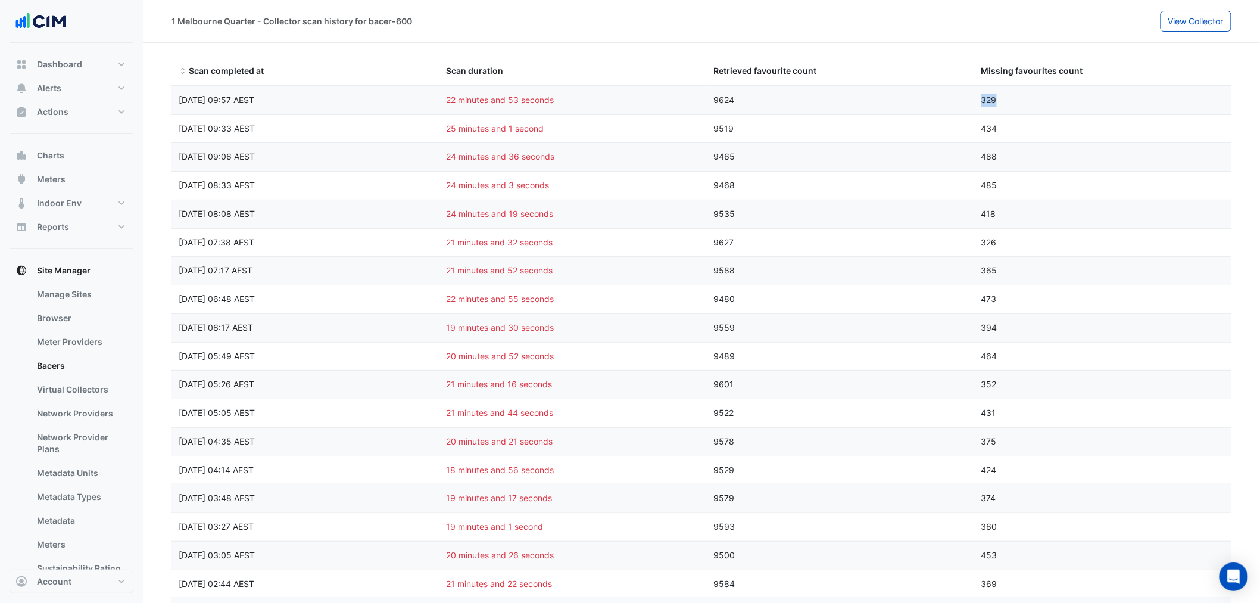
click at [957, 104] on div "Scan completed at Fri 29-Aug-2025 09:57 AEST Scan duration 22 minutes and 53 se…" at bounding box center [707, 100] width 1070 height 28
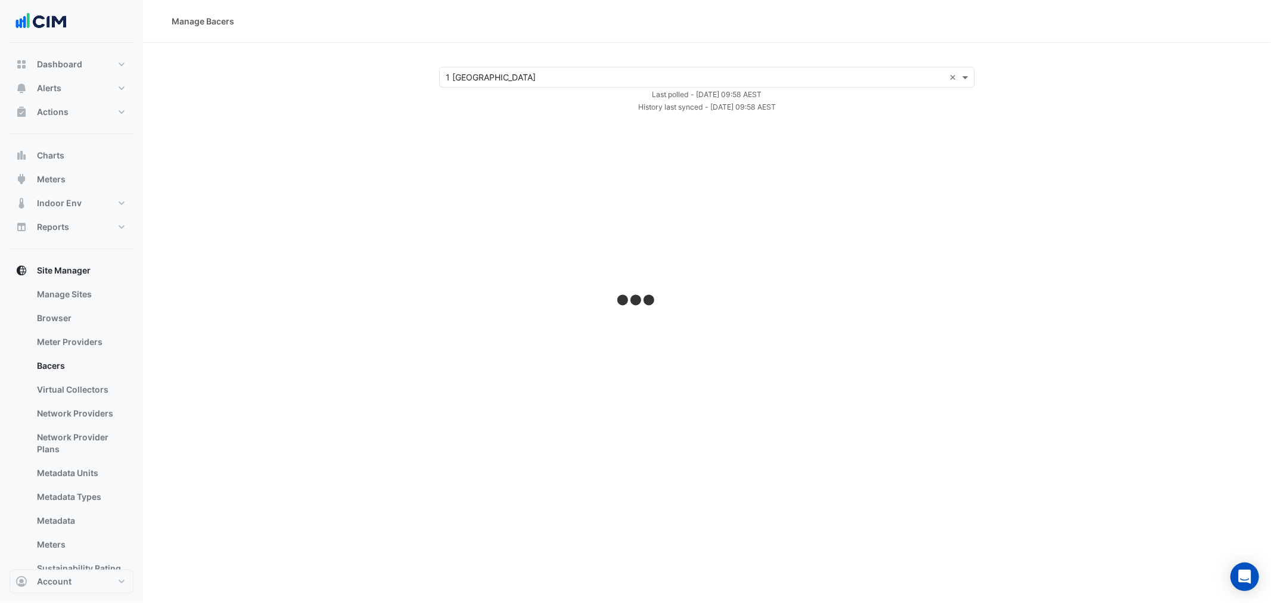
select select "**"
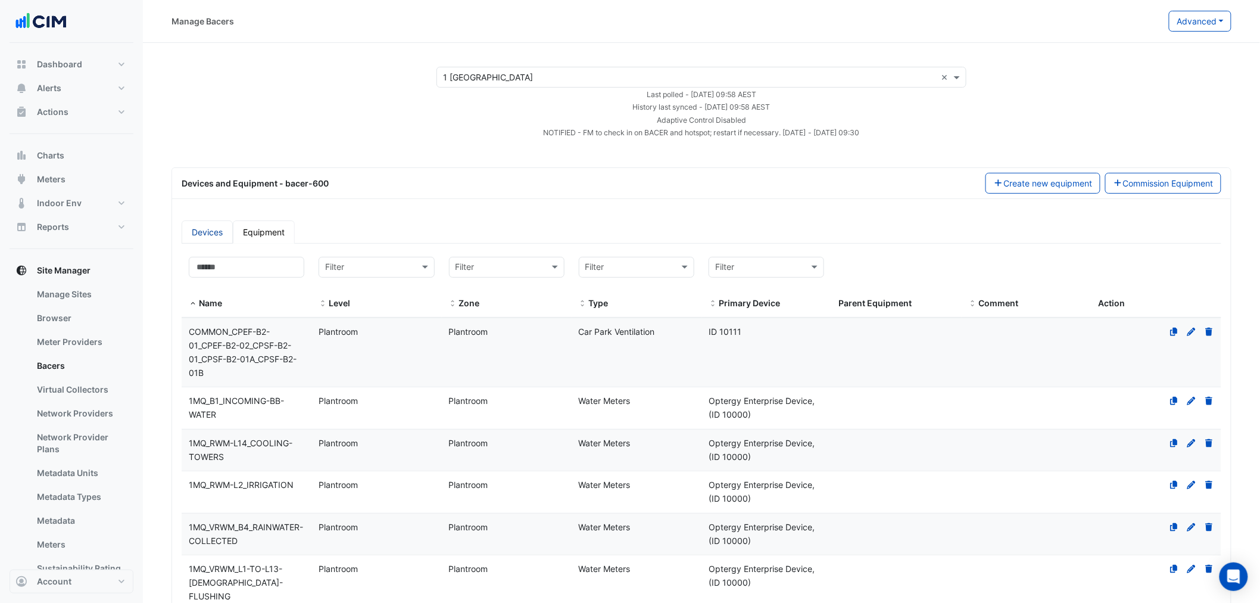
click at [203, 232] on link "Devices" at bounding box center [207, 231] width 51 height 23
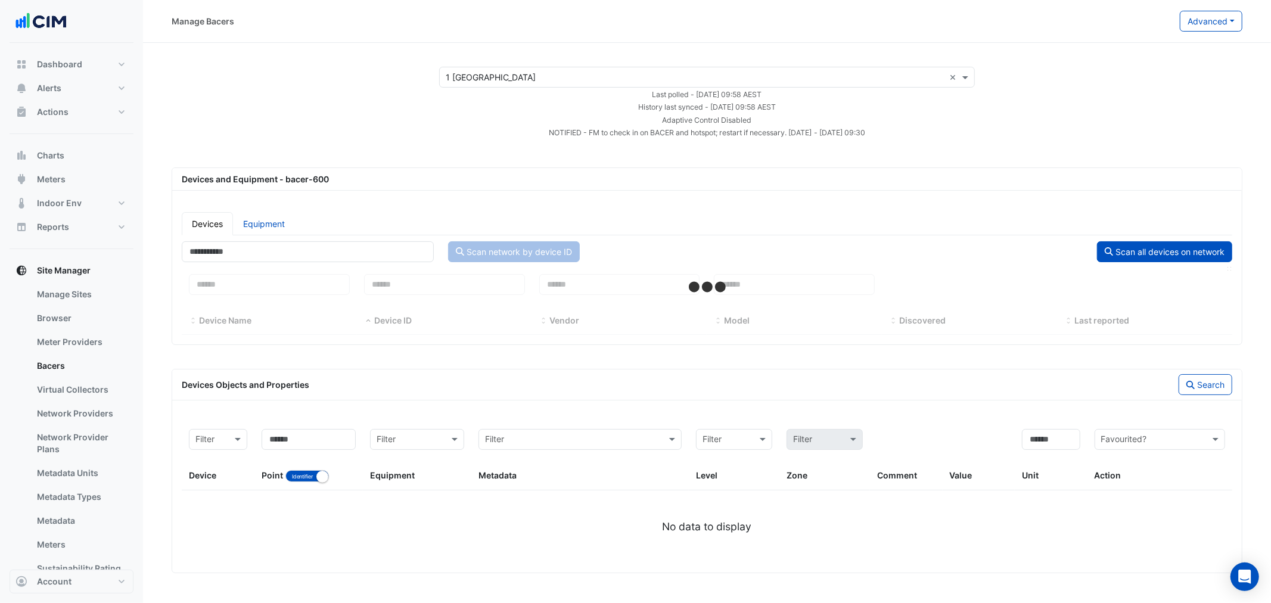
select select "**"
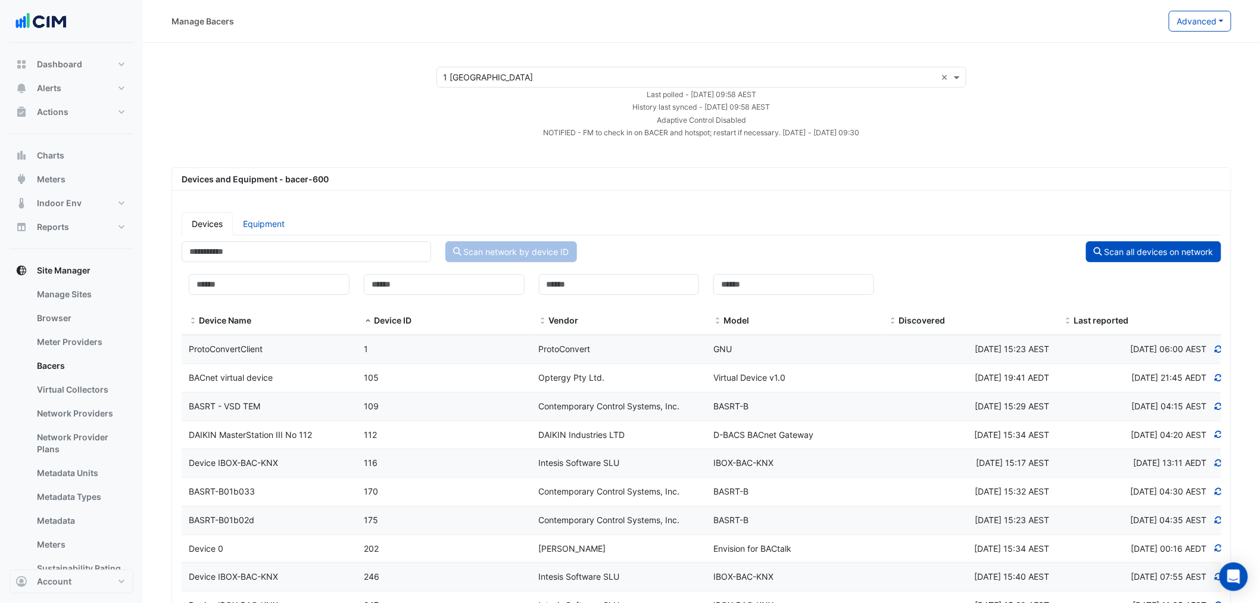
click at [1068, 319] on span at bounding box center [1068, 321] width 8 height 10
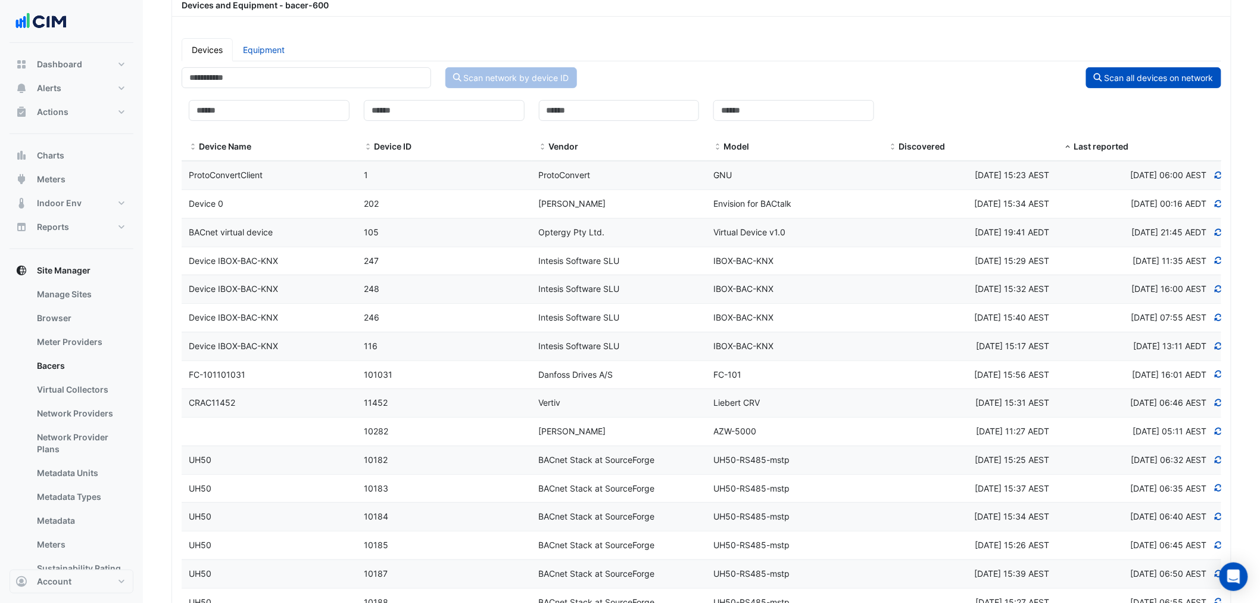
scroll to position [176, 0]
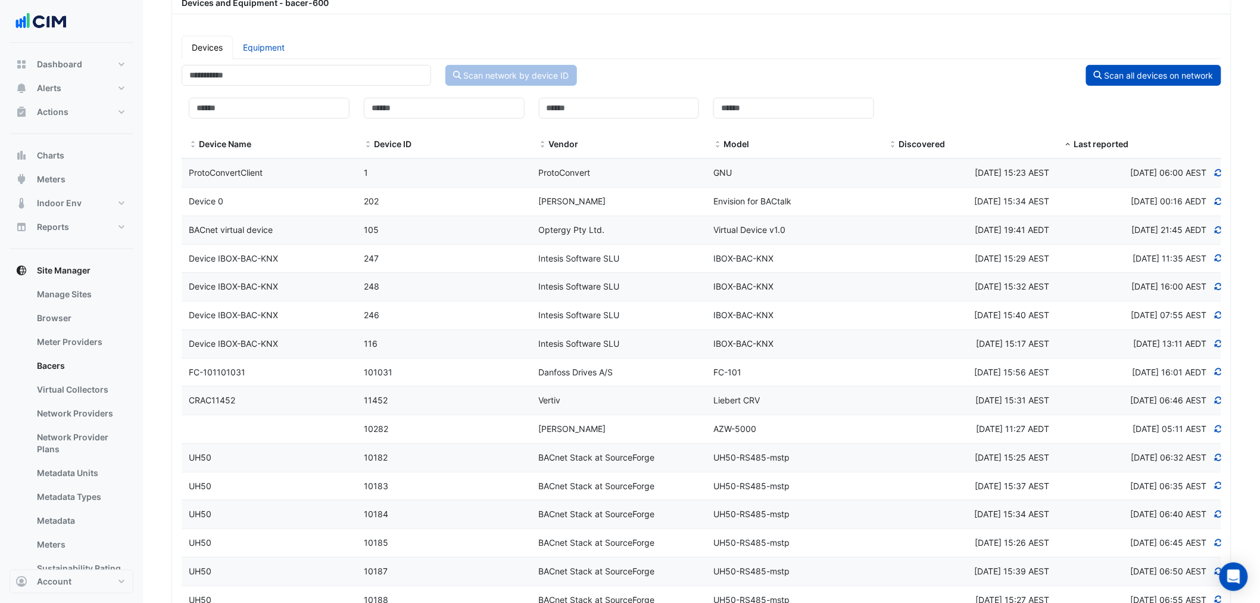
drag, startPoint x: 261, startPoint y: 262, endPoint x: 329, endPoint y: 475, distance: 223.2
click at [261, 264] on div "Device IBOX-BAC-KNX" at bounding box center [269, 259] width 175 height 14
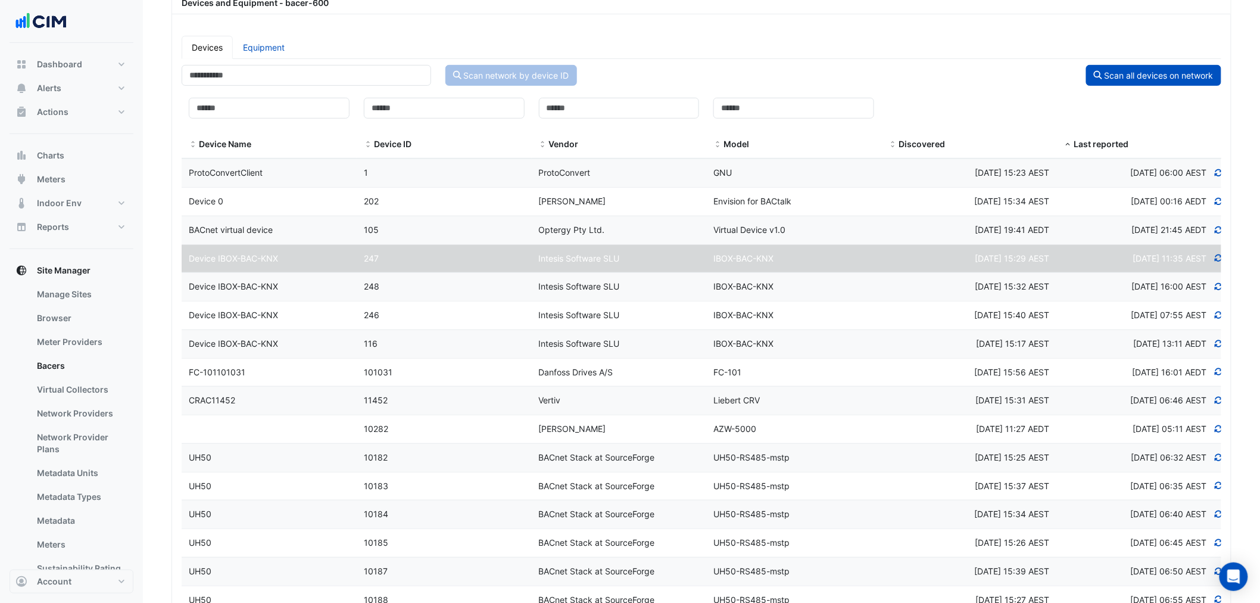
select select "**"
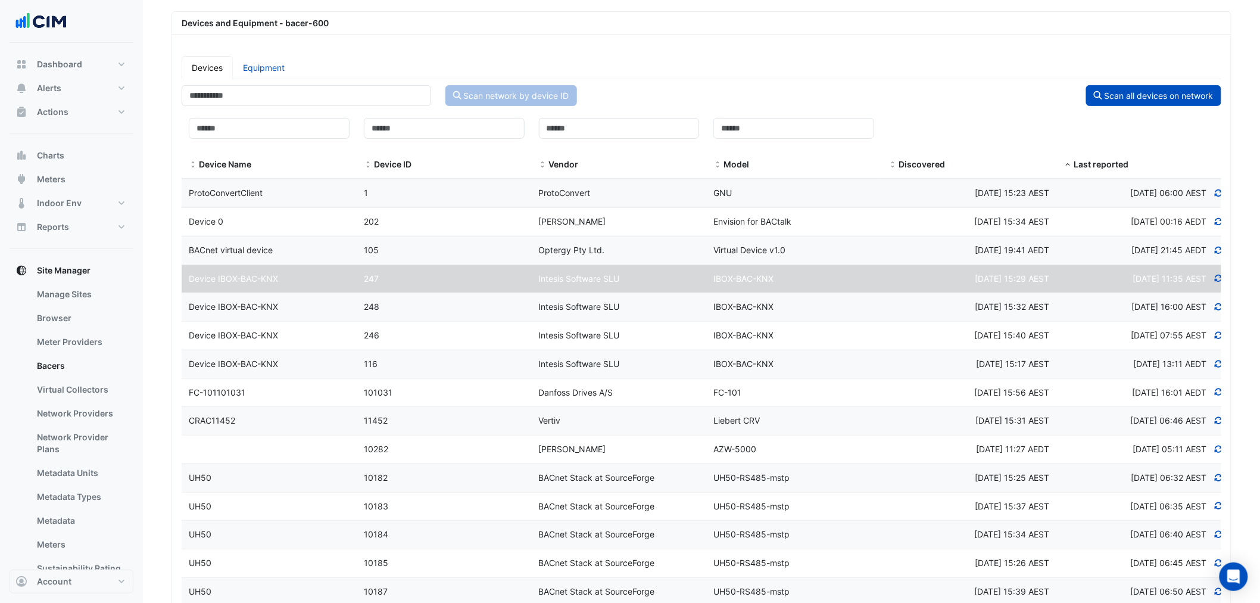
scroll to position [0, 0]
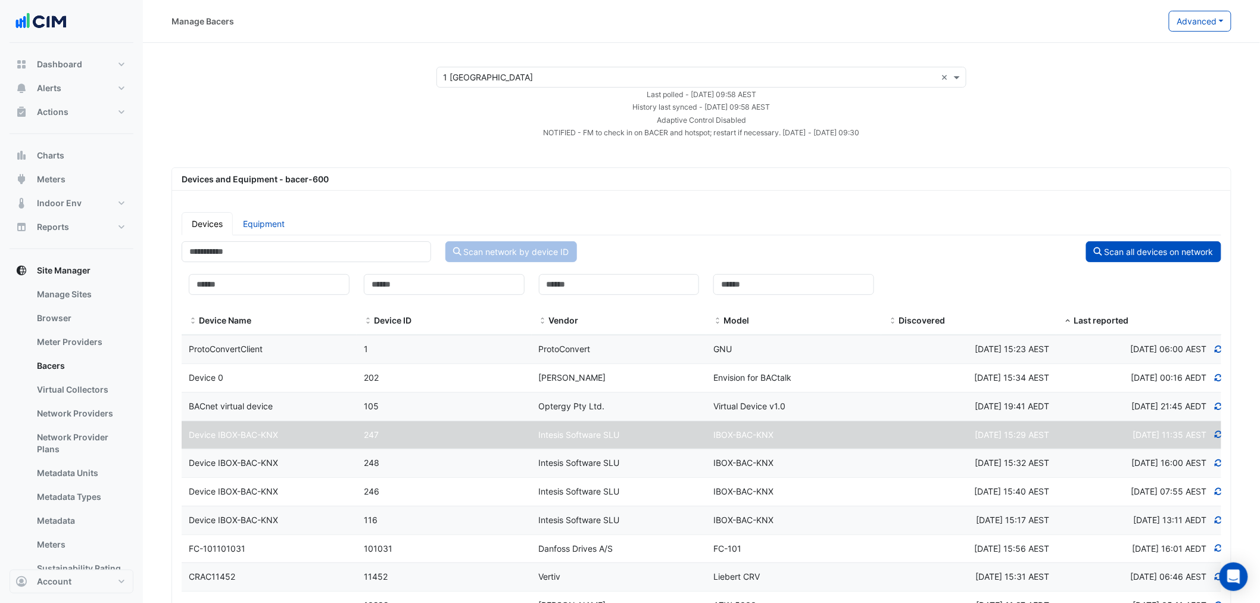
click at [266, 402] on span "BACnet virtual device" at bounding box center [231, 406] width 84 height 10
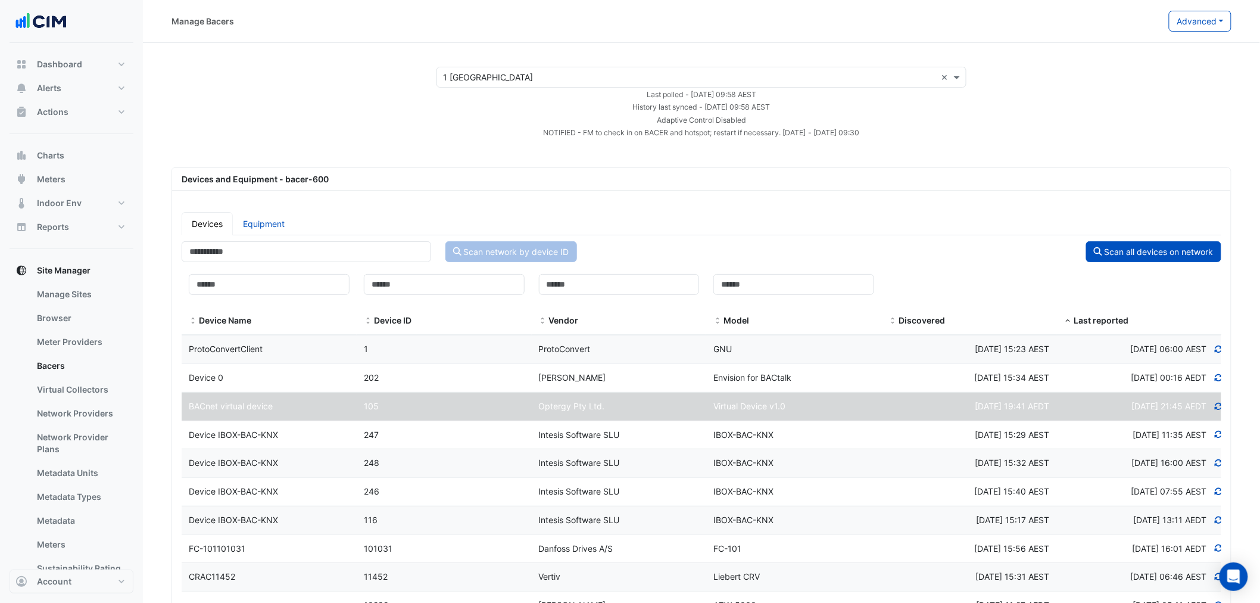
click at [235, 378] on div "Device 0" at bounding box center [269, 378] width 175 height 14
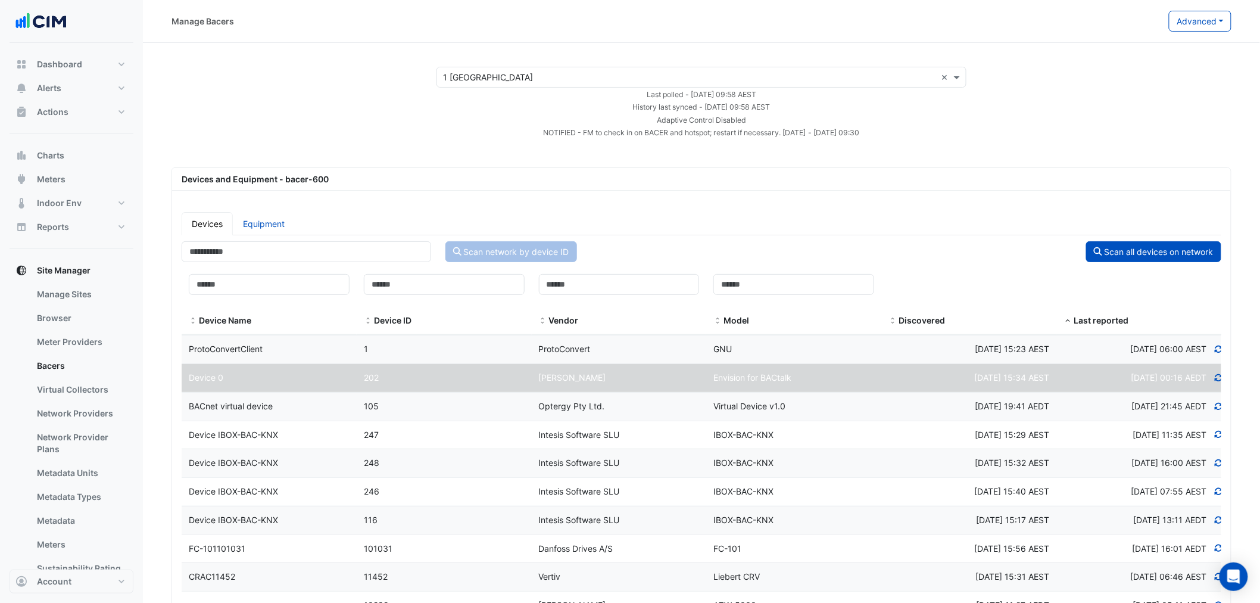
select select "**"
click at [297, 468] on div "Device IBOX-BAC-KNX" at bounding box center [269, 463] width 175 height 14
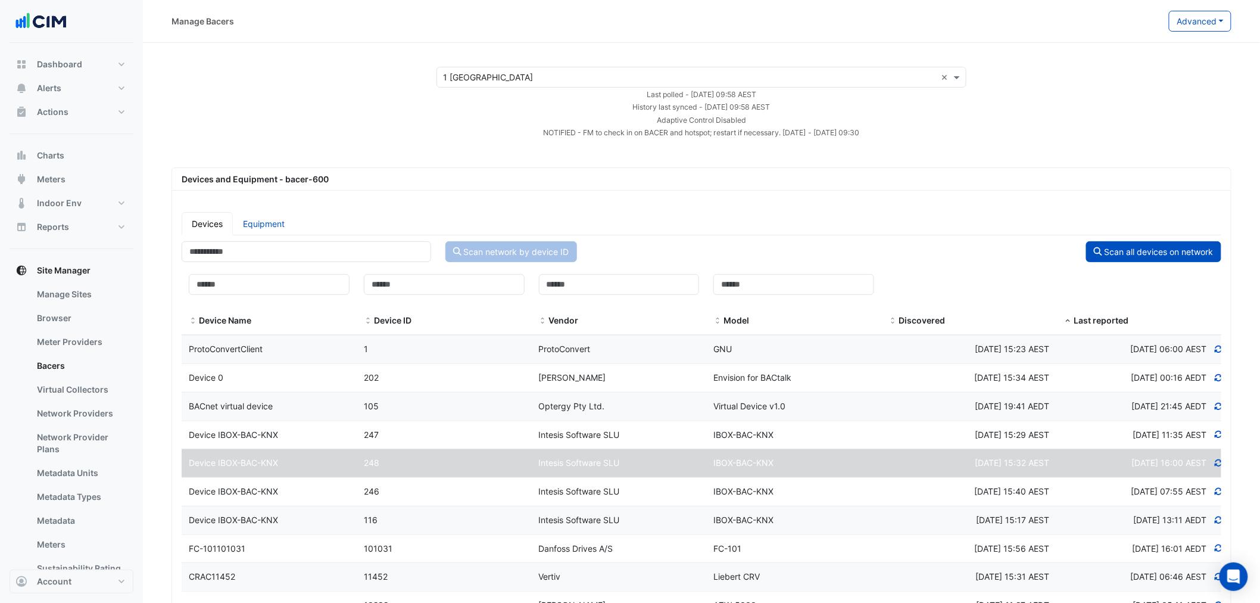
select select "**"
click at [201, 496] on div "Device IBOX-BAC-KNX" at bounding box center [269, 492] width 175 height 14
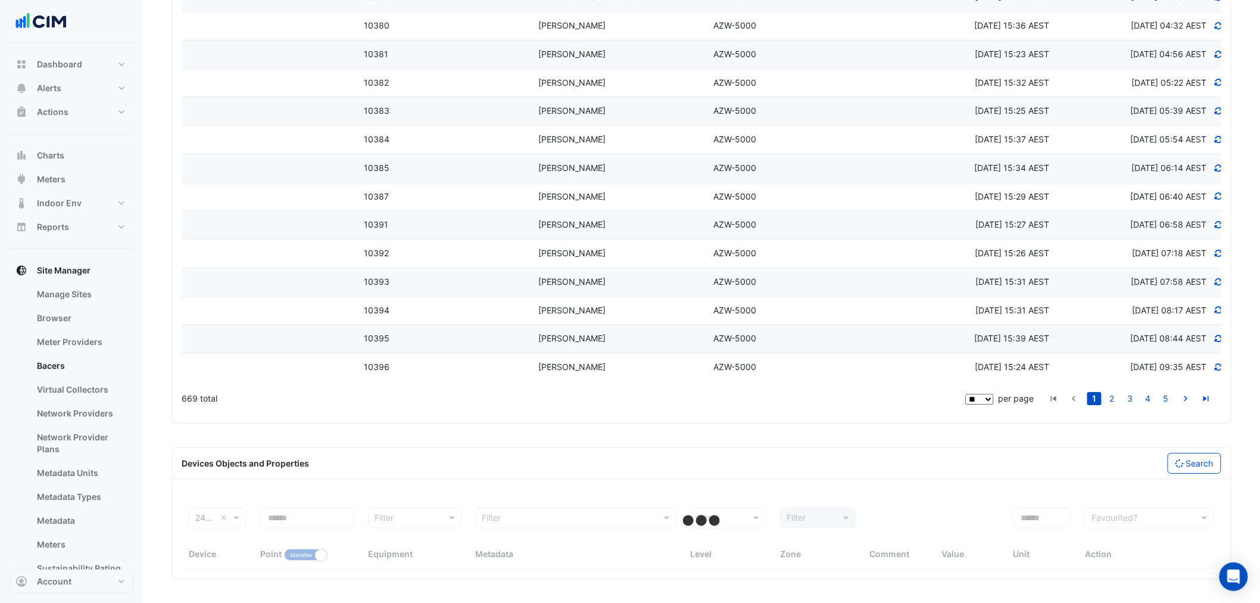
select select "**"
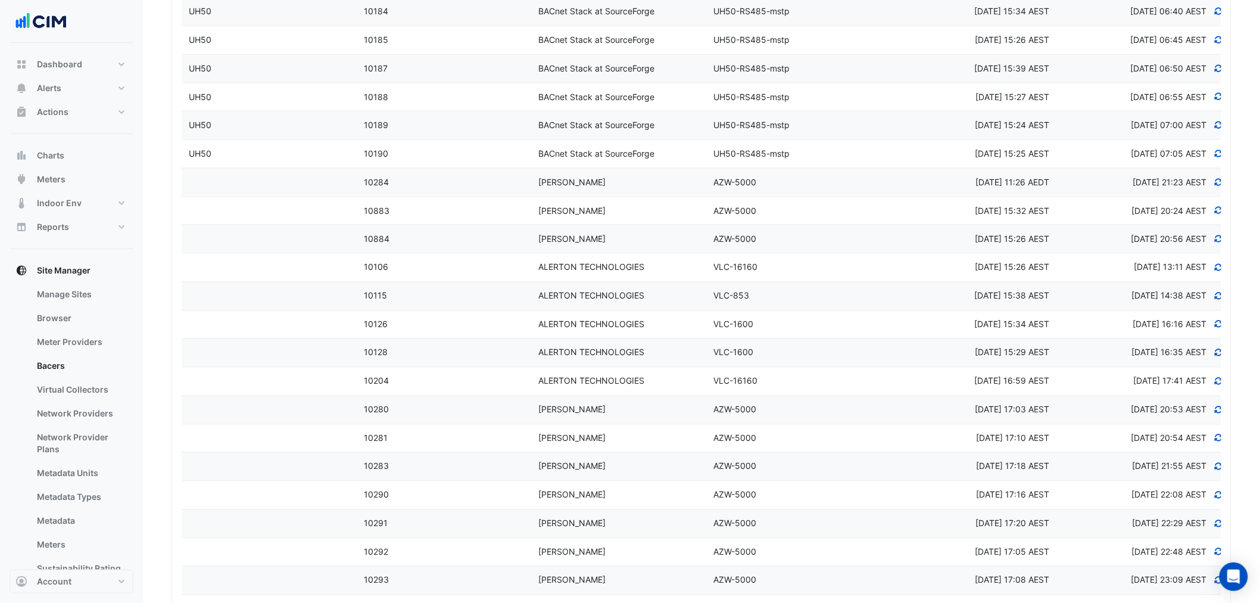
scroll to position [258, 0]
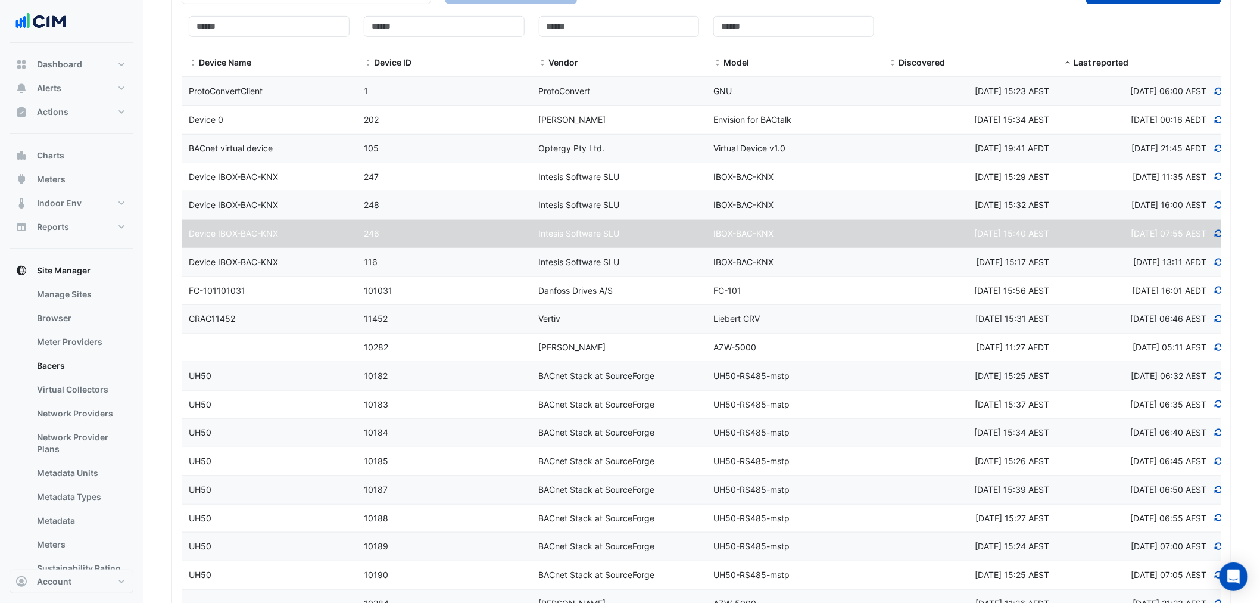
click at [278, 277] on datatable-body-cell "Device Name FC-101101031" at bounding box center [269, 291] width 175 height 28
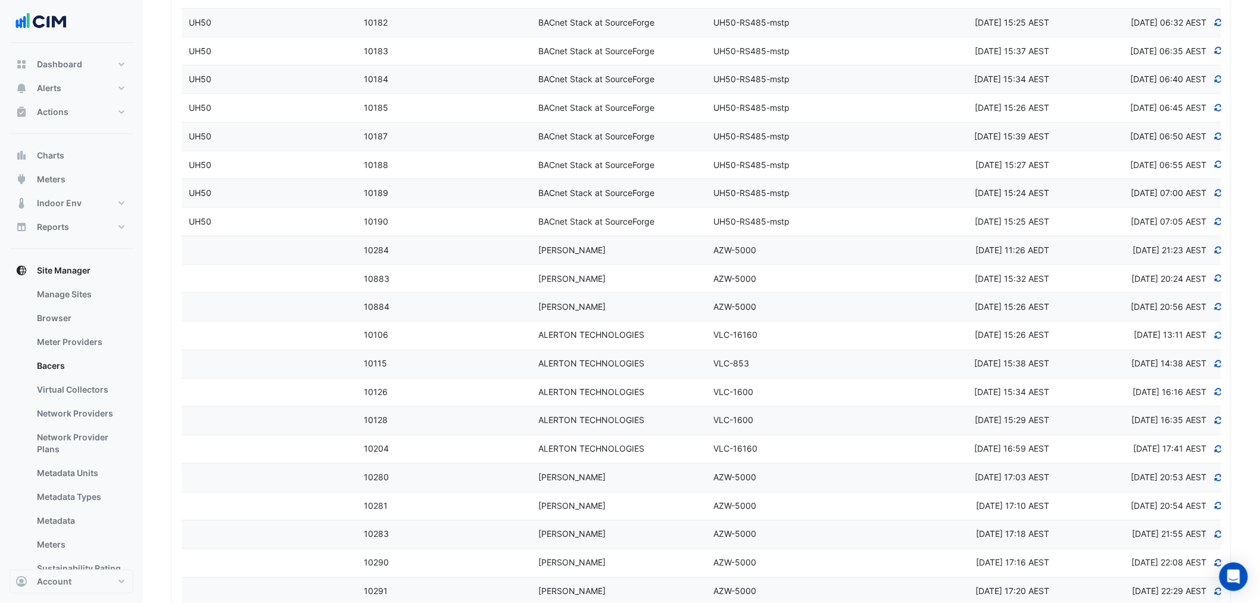
select select "**"
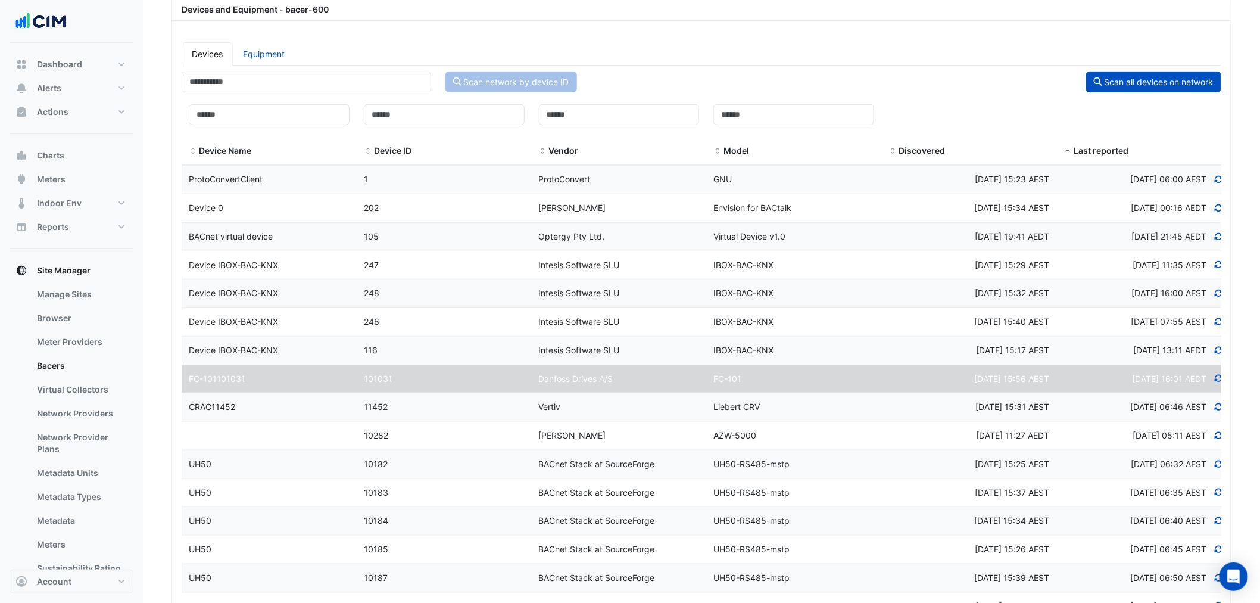
drag, startPoint x: 287, startPoint y: 348, endPoint x: 294, endPoint y: 371, distance: 23.9
click at [287, 349] on div "Device IBOX-BAC-KNX" at bounding box center [269, 351] width 175 height 14
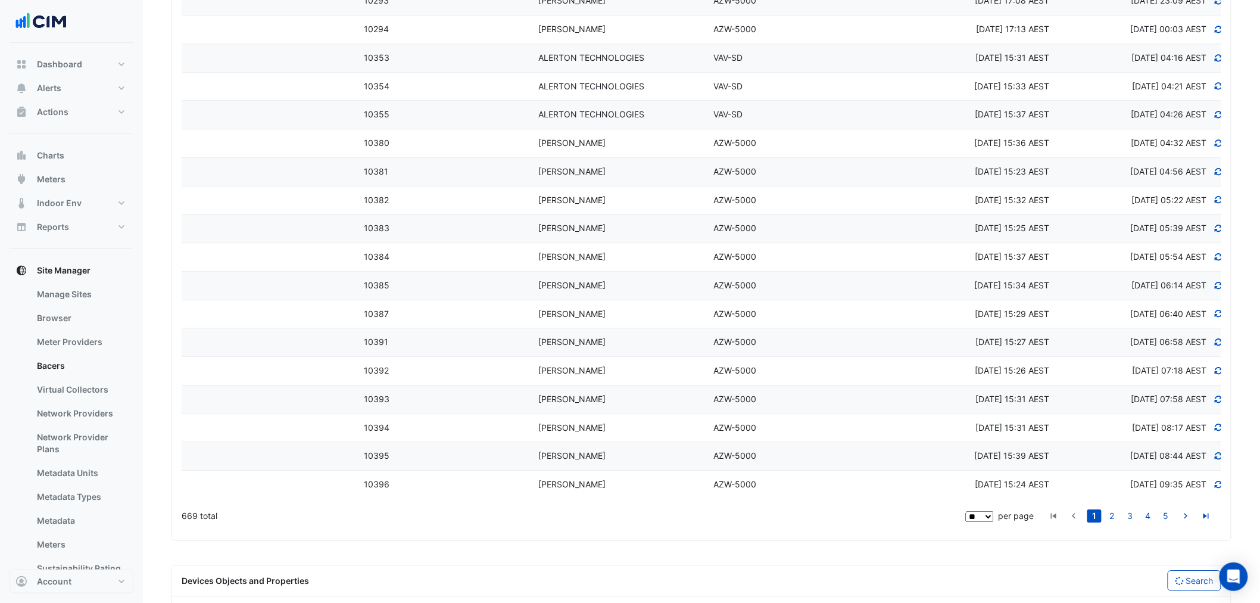
scroll to position [1379, 0]
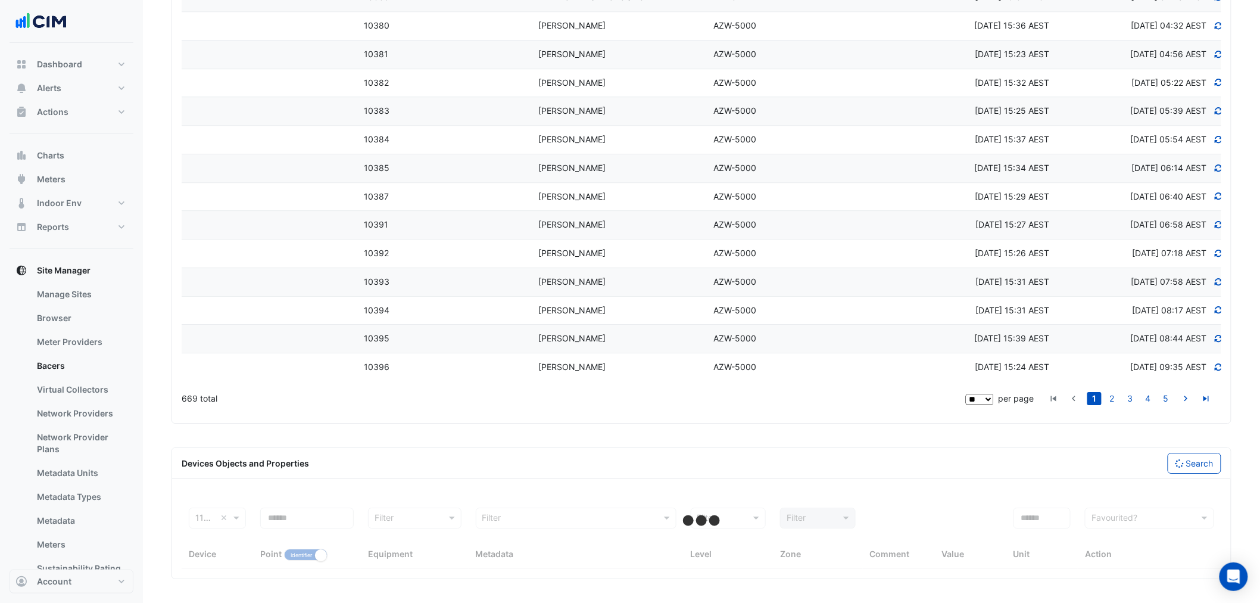
select select "**"
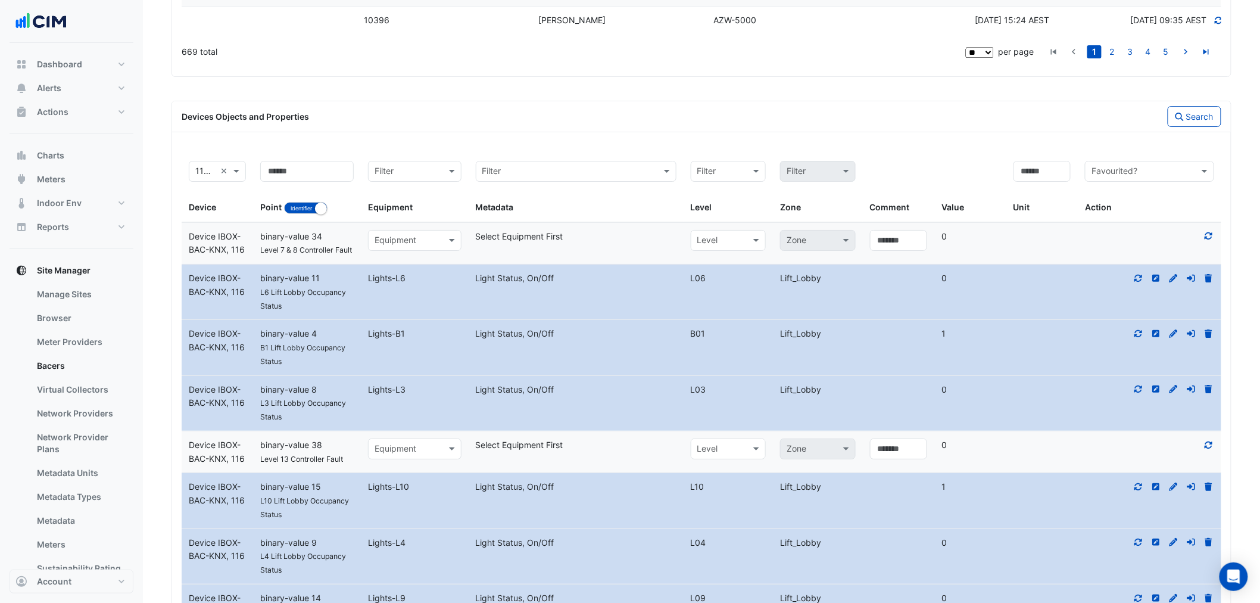
scroll to position [2085, 0]
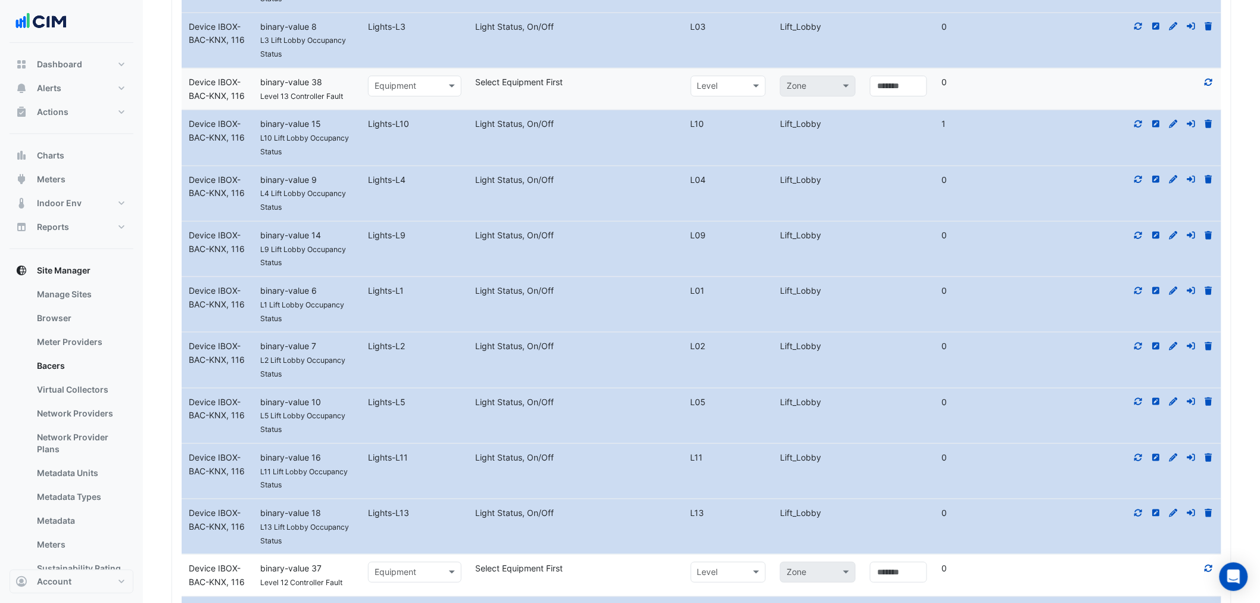
click at [1148, 182] on div at bounding box center [1150, 180] width 144 height 14
drag, startPoint x: 1142, startPoint y: 183, endPoint x: 1141, endPoint y: 204, distance: 20.9
click at [1142, 183] on icon at bounding box center [1139, 179] width 11 height 8
click at [1140, 239] on icon at bounding box center [1139, 235] width 11 height 8
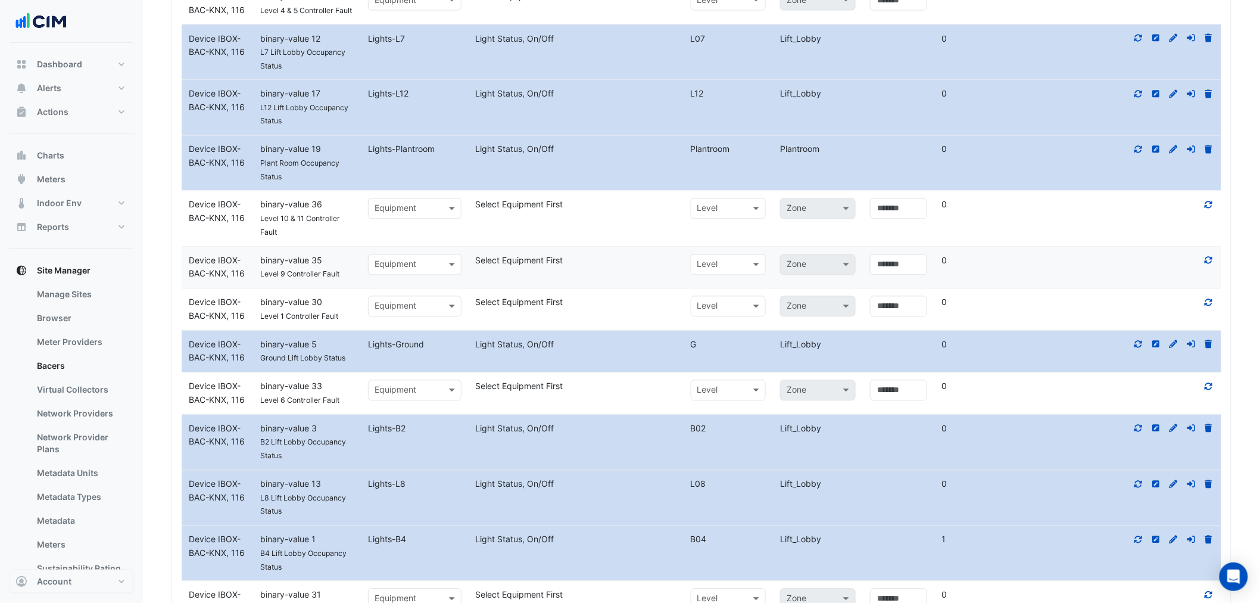
scroll to position [2846, 0]
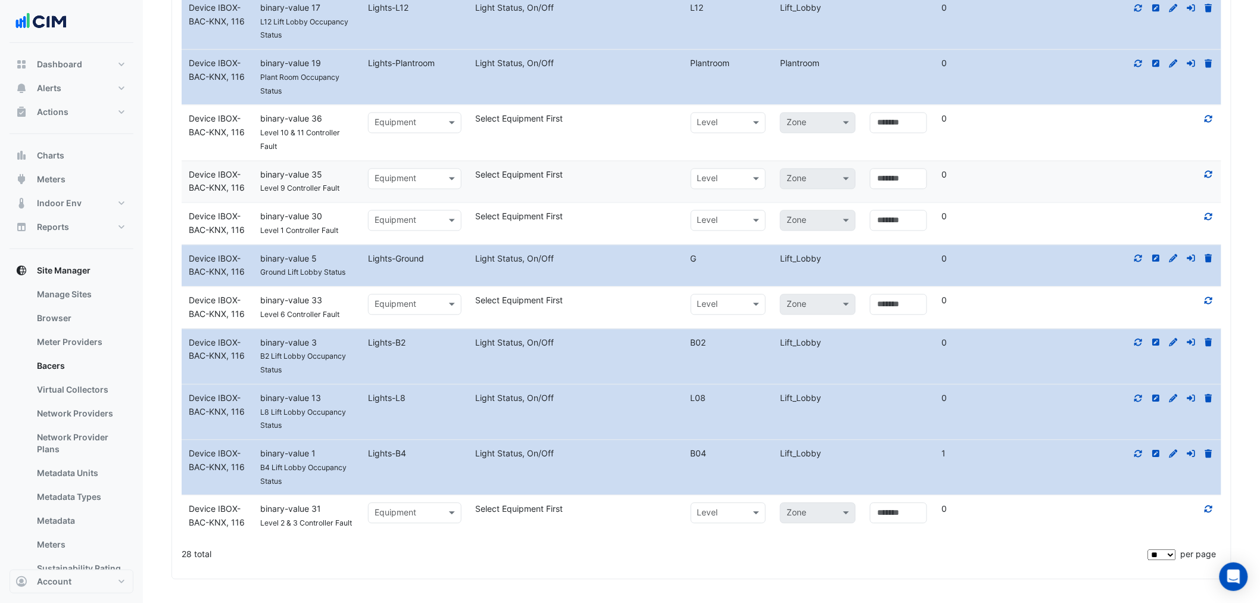
click at [1206, 454] on icon at bounding box center [1209, 453] width 7 height 8
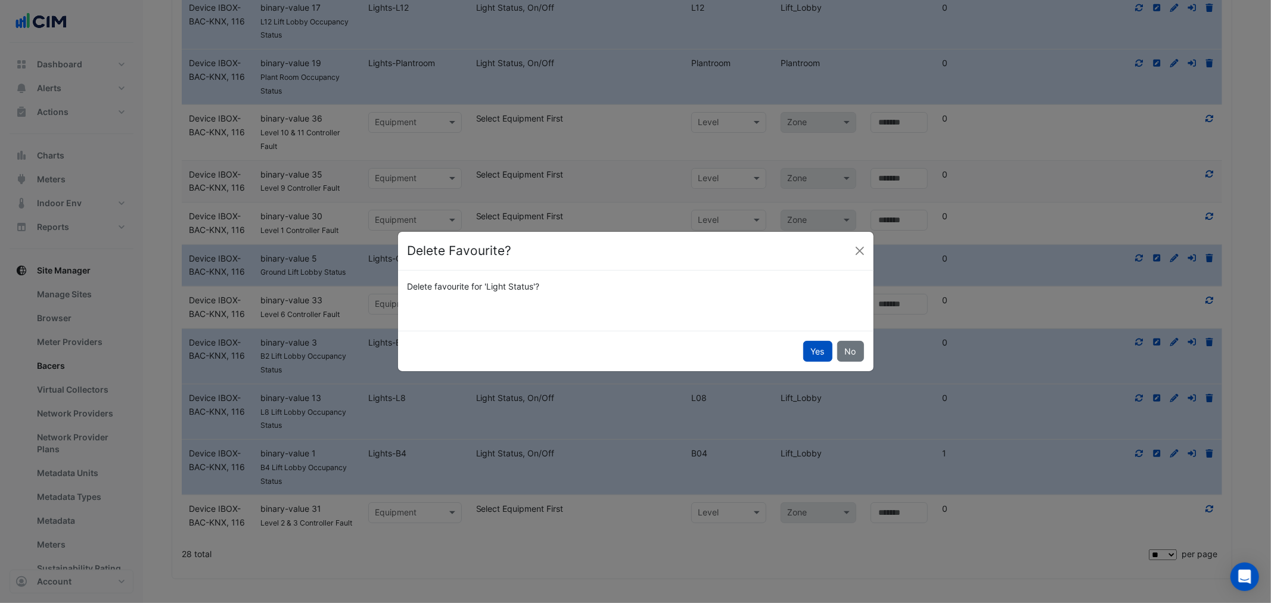
drag, startPoint x: 815, startPoint y: 355, endPoint x: 1175, endPoint y: 439, distance: 369.5
click at [817, 355] on button "Yes" at bounding box center [817, 351] width 29 height 21
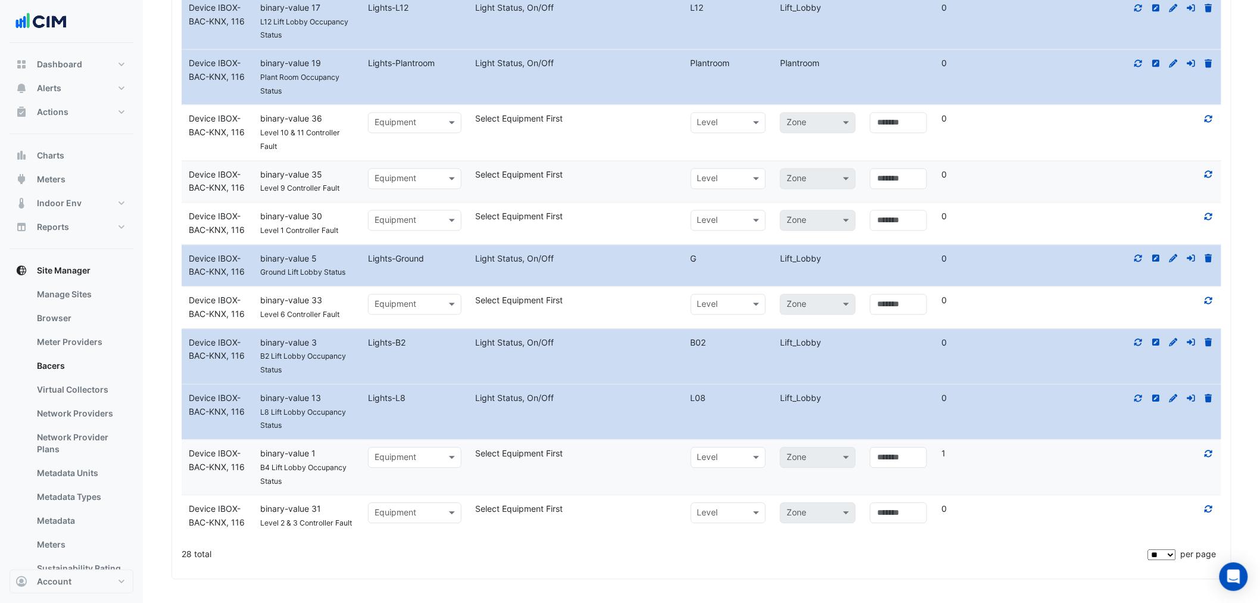
click at [1209, 398] on icon at bounding box center [1209, 398] width 7 height 8
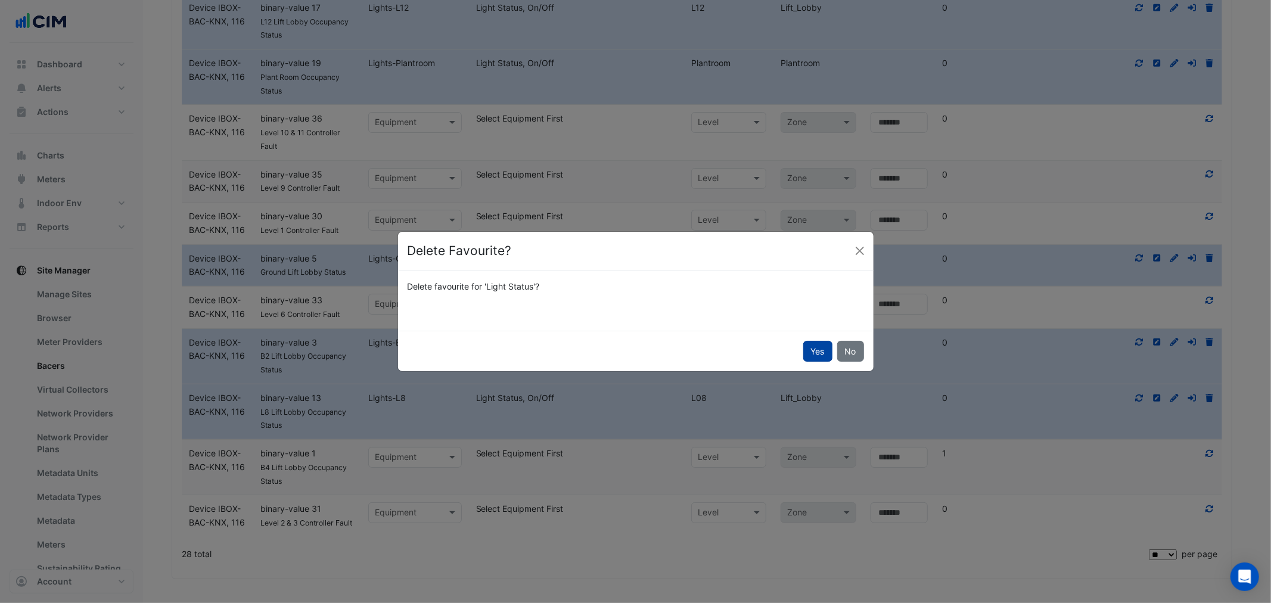
click at [811, 360] on button "Yes" at bounding box center [817, 351] width 29 height 21
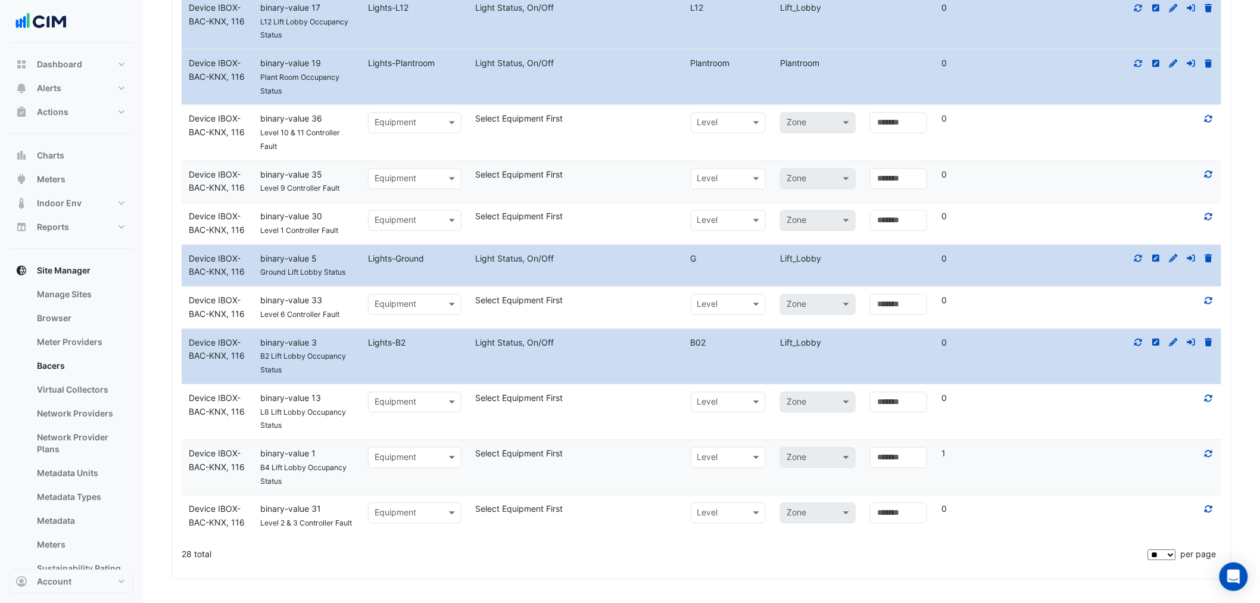
click at [1204, 342] on div at bounding box center [1150, 343] width 144 height 14
click at [1210, 341] on icon at bounding box center [1209, 342] width 7 height 8
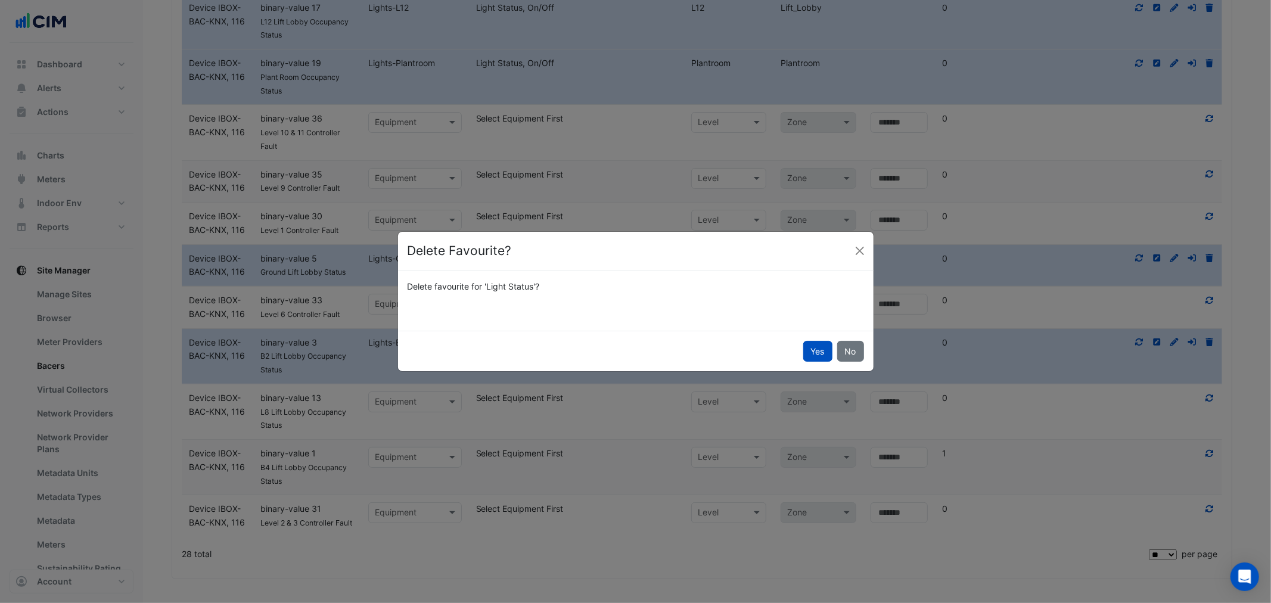
click at [815, 338] on div "Yes No" at bounding box center [635, 351] width 475 height 41
click at [820, 347] on button "Yes" at bounding box center [817, 351] width 29 height 21
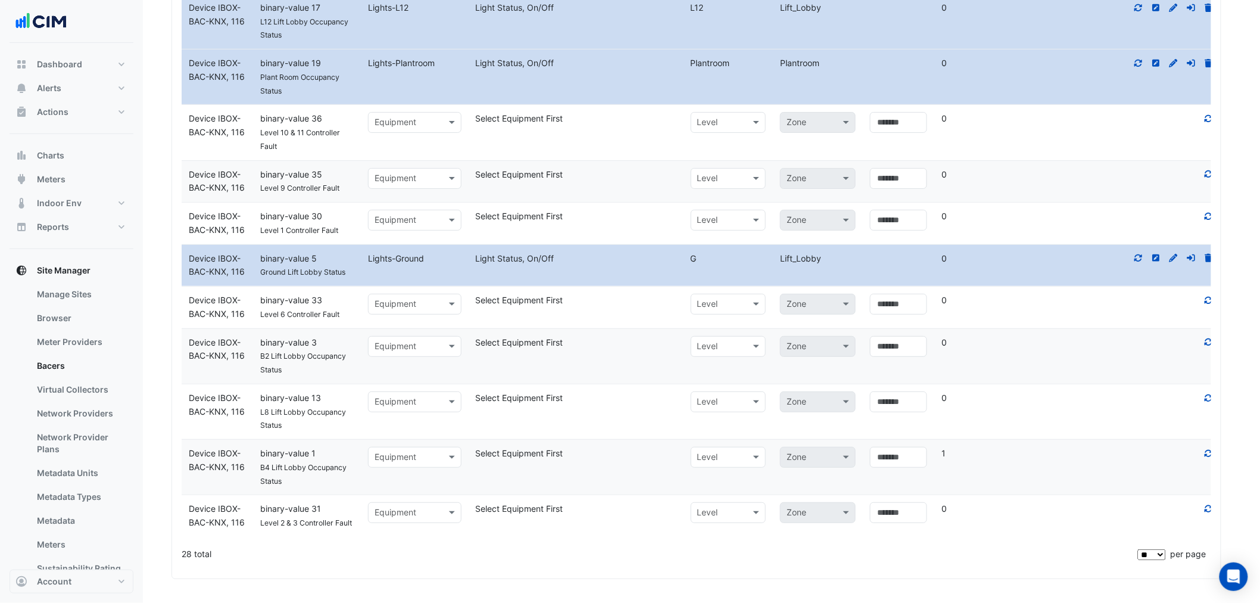
click at [1208, 254] on icon at bounding box center [1209, 258] width 7 height 8
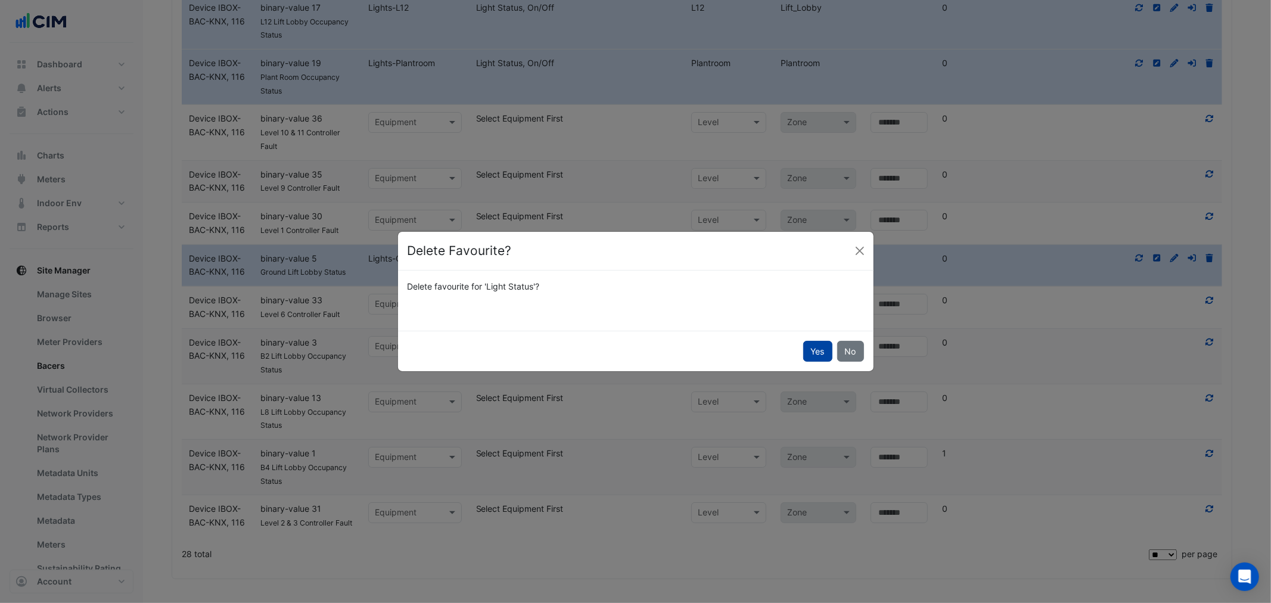
click at [823, 347] on button "Yes" at bounding box center [817, 351] width 29 height 21
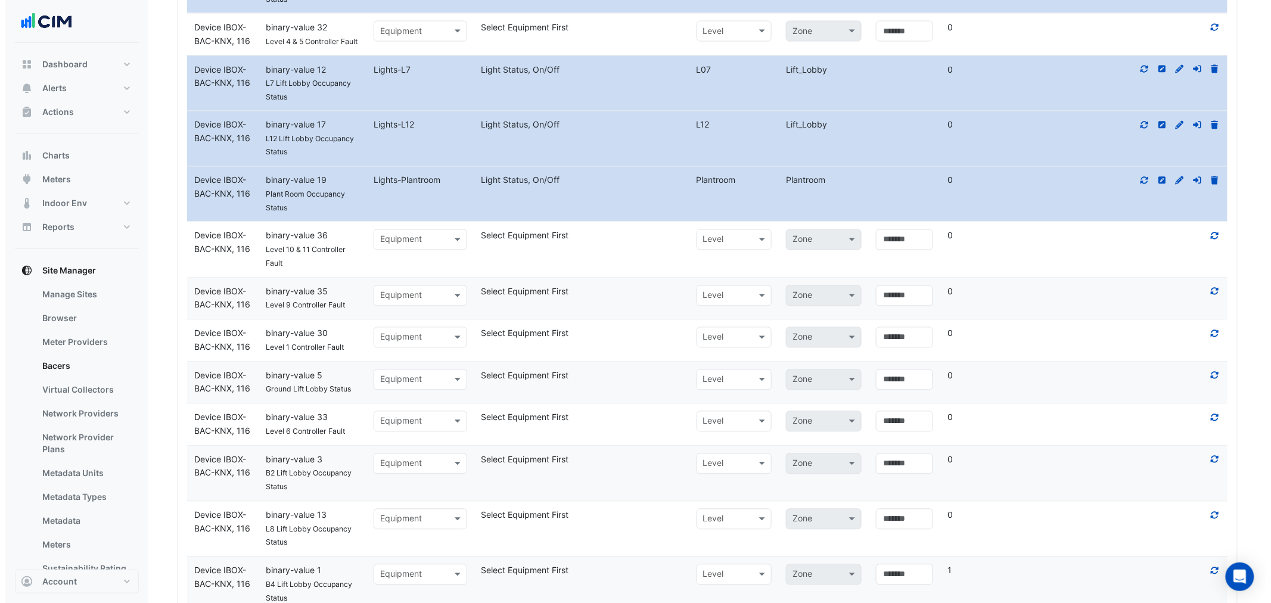
scroll to position [2581, 0]
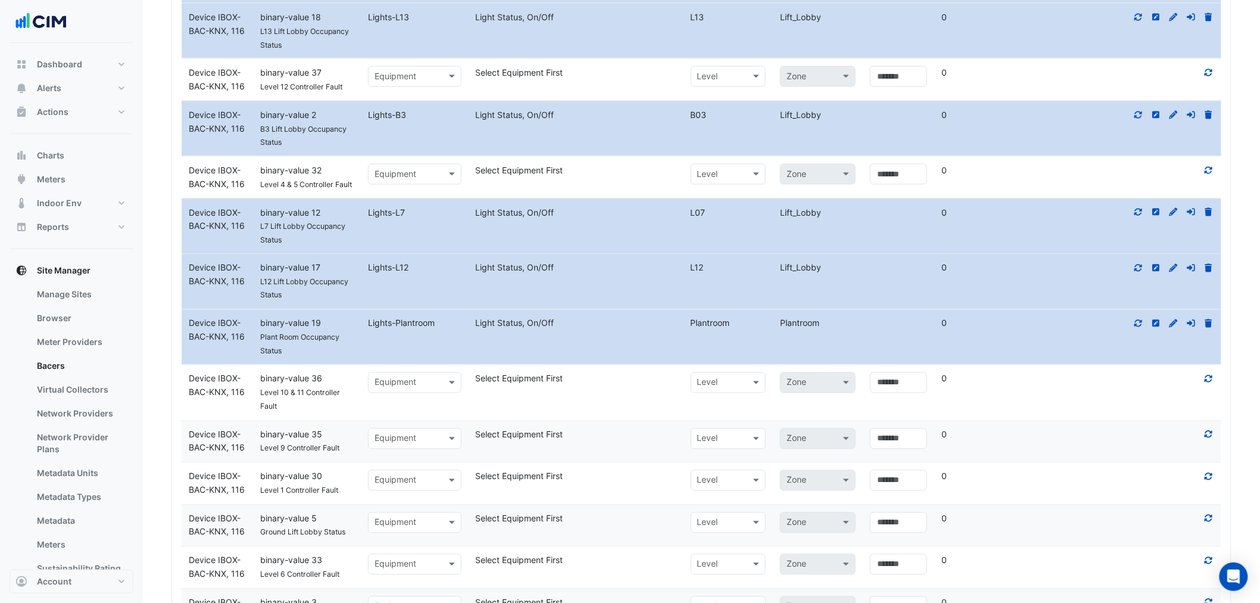
click at [1213, 326] on icon at bounding box center [1209, 323] width 11 height 8
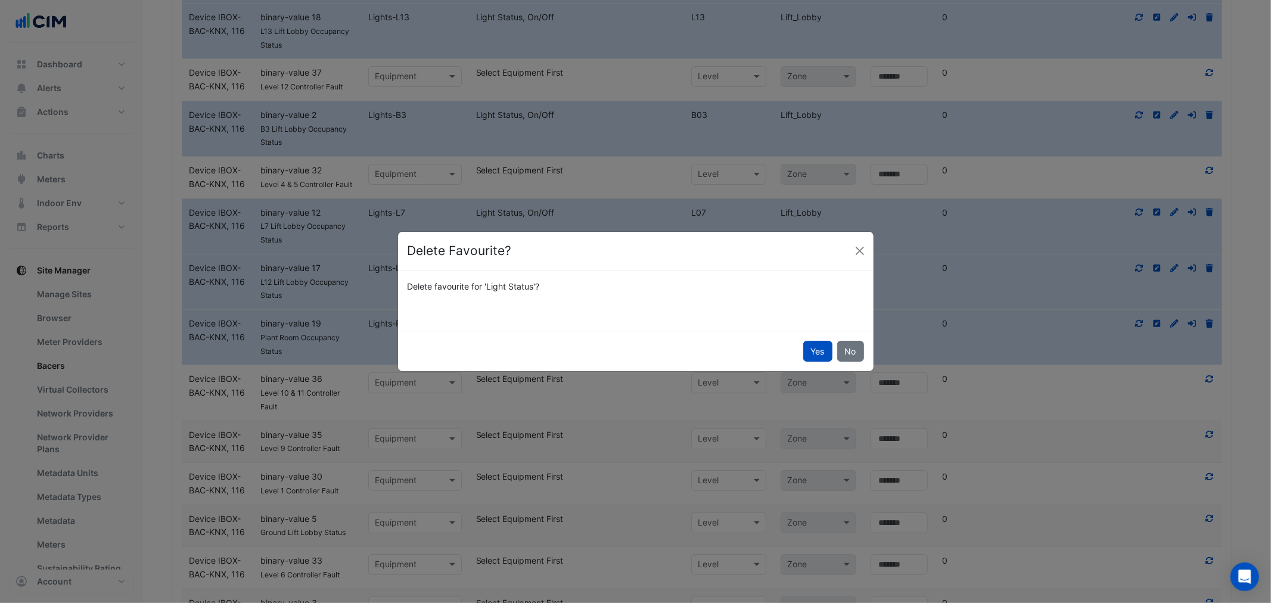
drag, startPoint x: 814, startPoint y: 348, endPoint x: 819, endPoint y: 353, distance: 6.7
click at [817, 350] on button "Yes" at bounding box center [817, 351] width 29 height 21
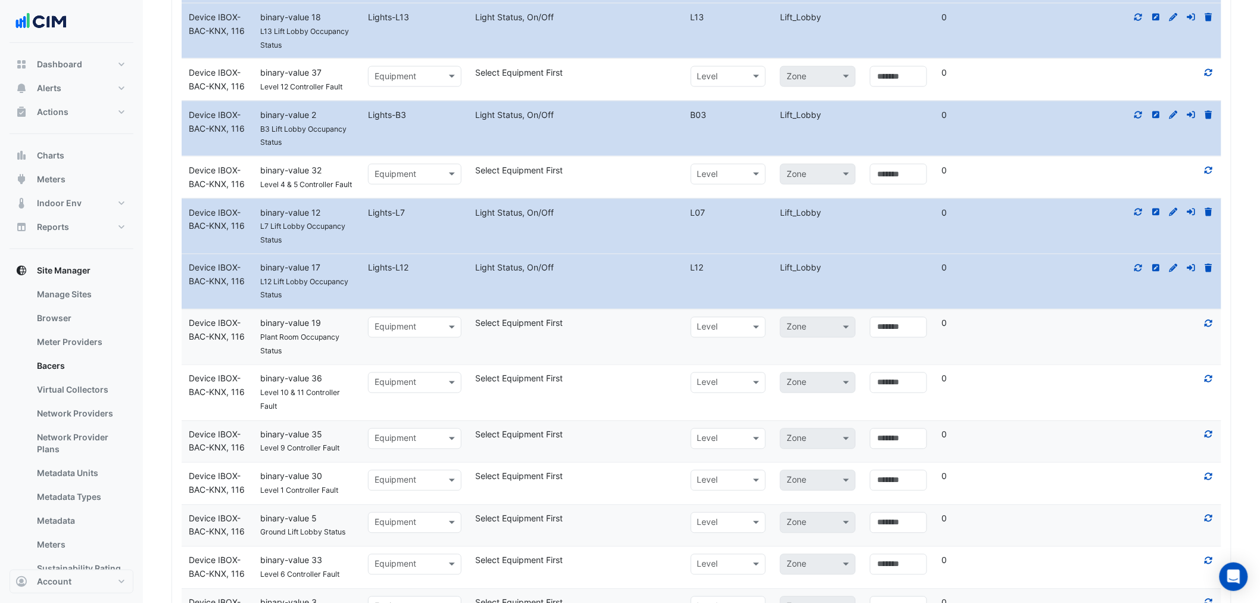
click at [1212, 266] on icon at bounding box center [1209, 268] width 11 height 8
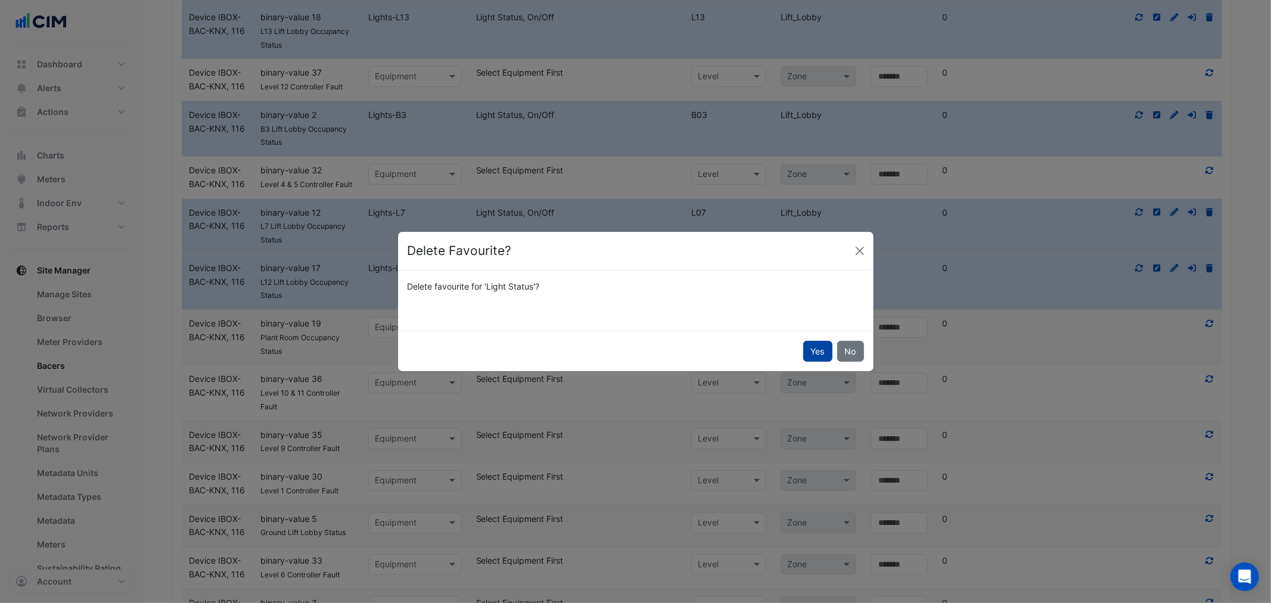
click at [817, 353] on button "Yes" at bounding box center [817, 351] width 29 height 21
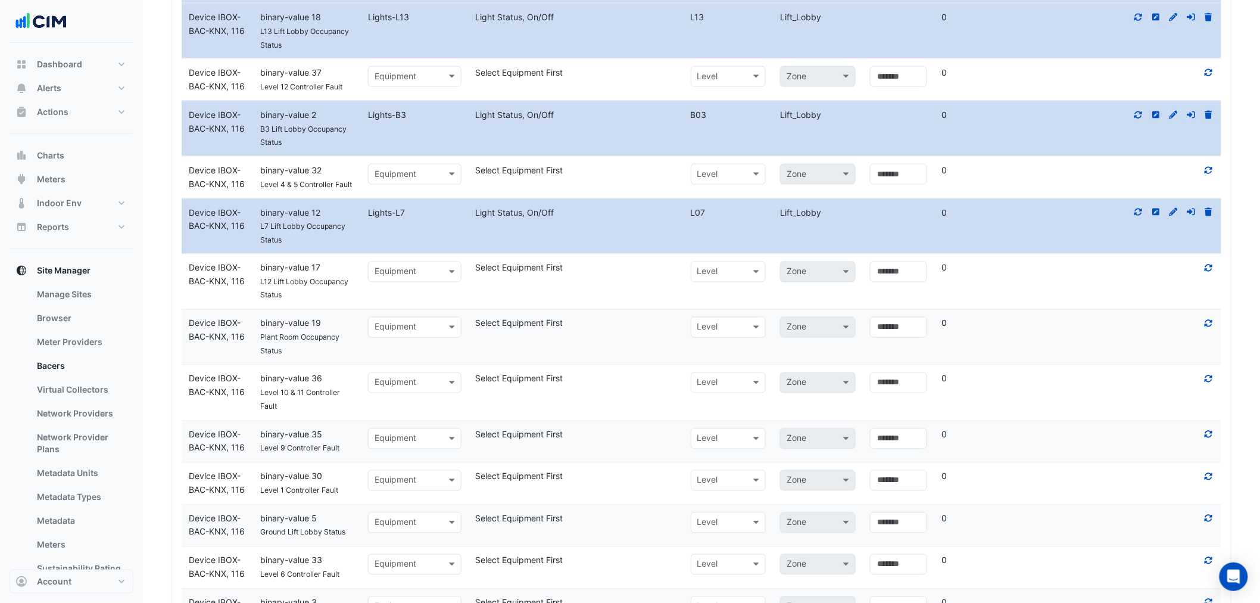
click at [1209, 216] on icon at bounding box center [1209, 212] width 7 height 8
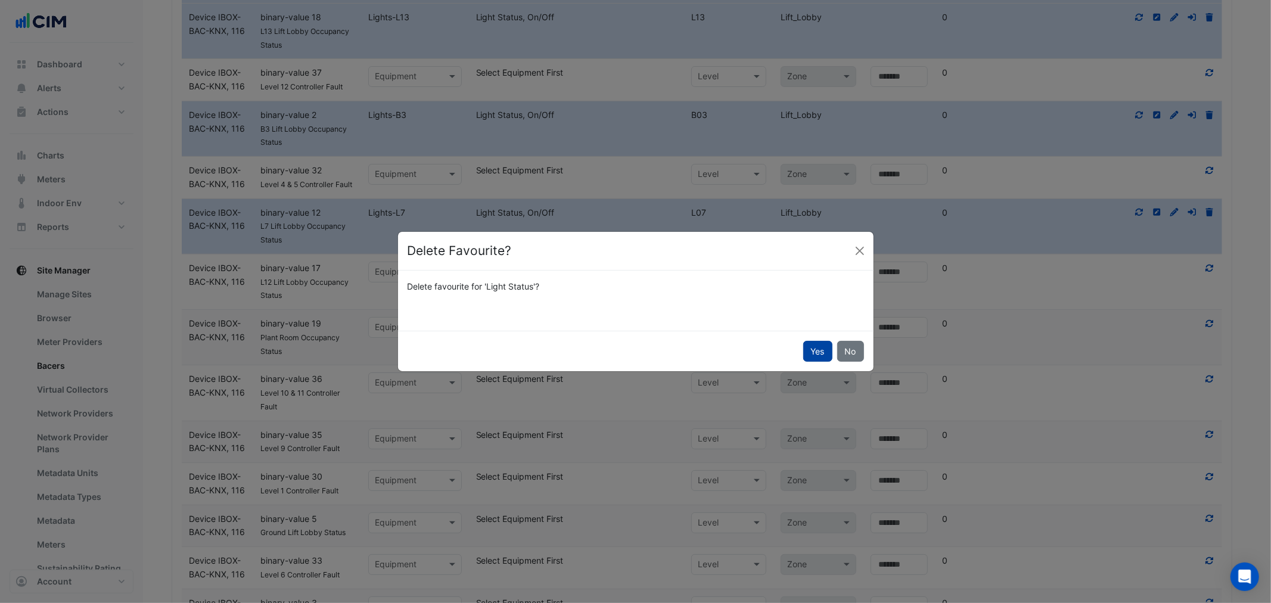
click at [817, 359] on button "Yes" at bounding box center [817, 351] width 29 height 21
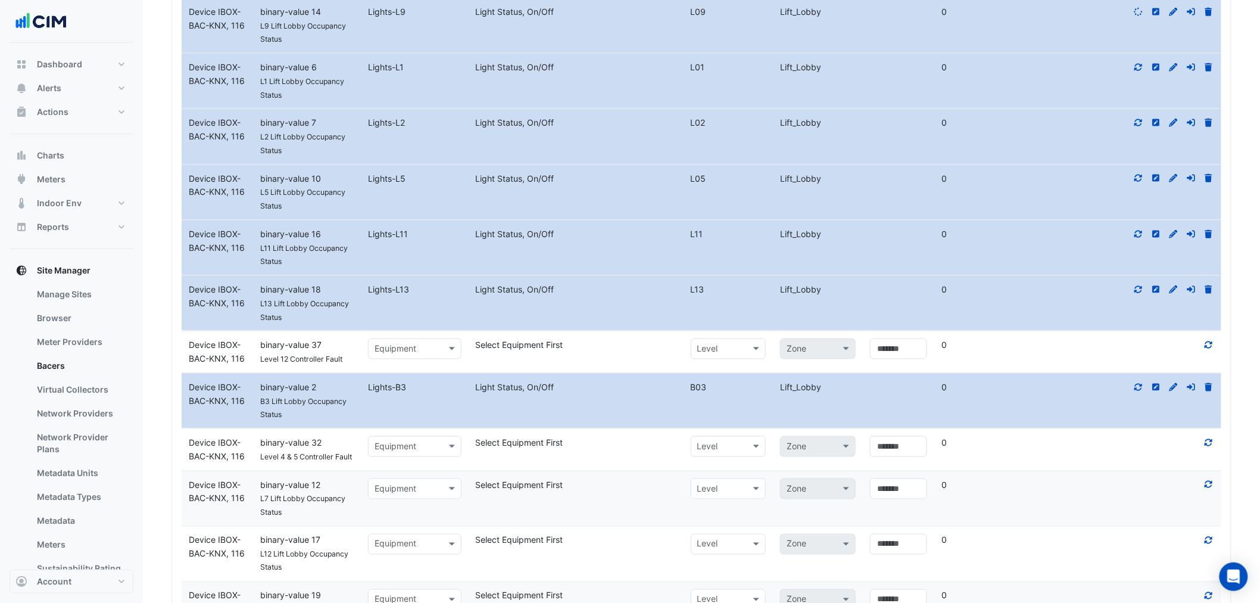
scroll to position [2228, 0]
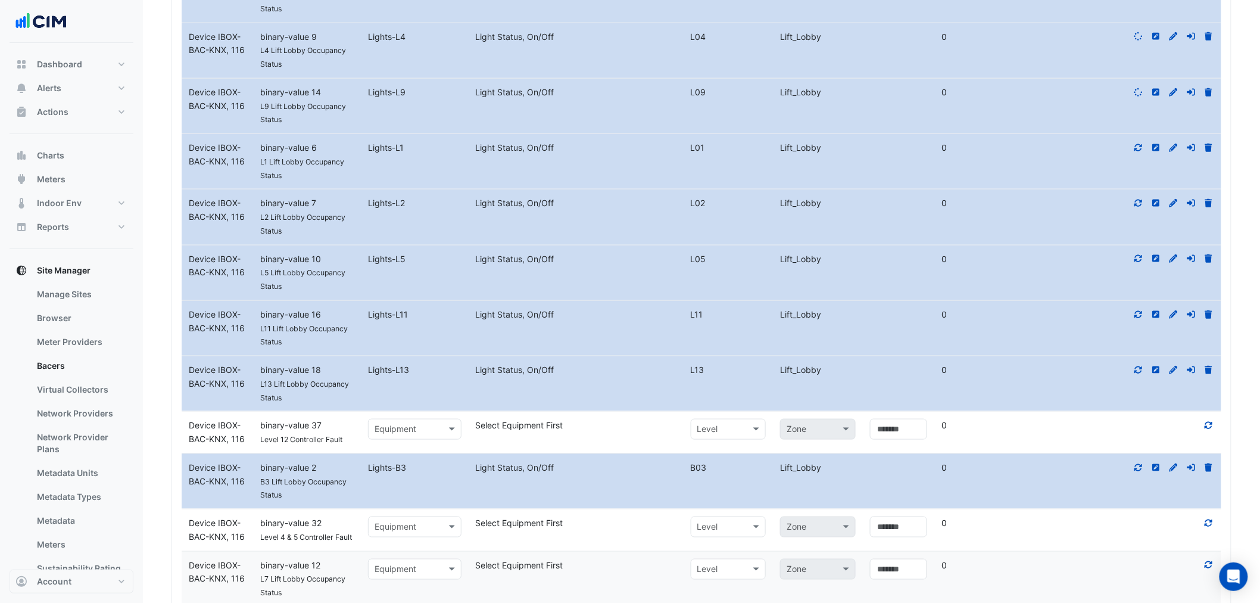
click at [1211, 472] on icon at bounding box center [1209, 467] width 7 height 8
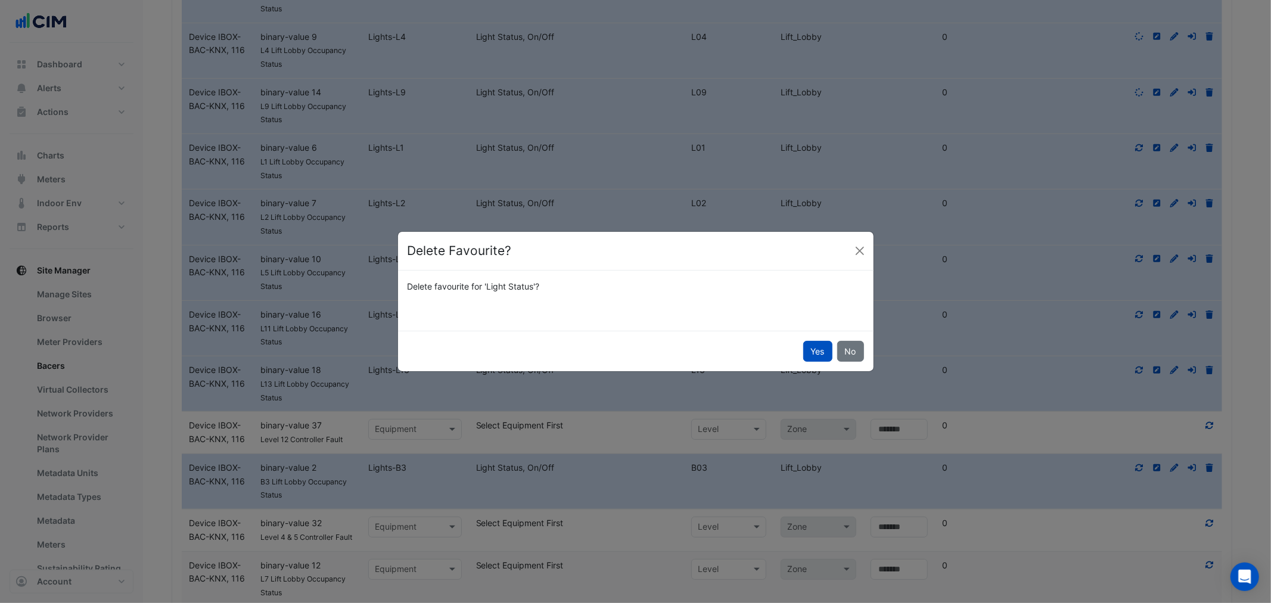
click at [811, 351] on button "Yes" at bounding box center [817, 351] width 29 height 21
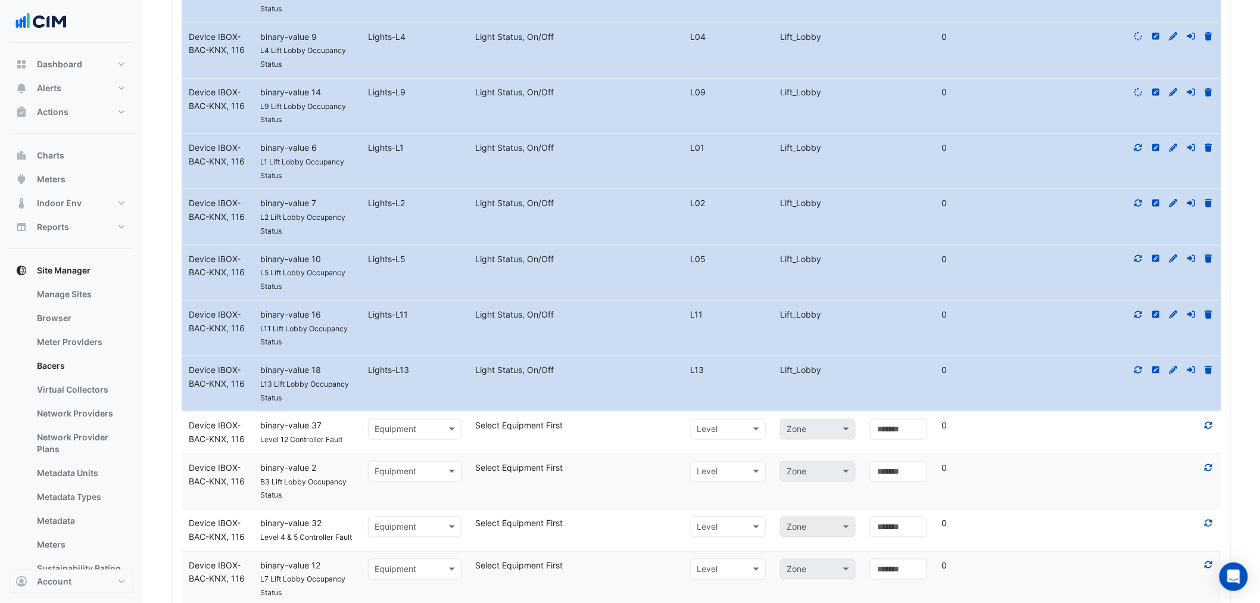
click at [1210, 373] on icon at bounding box center [1209, 370] width 7 height 8
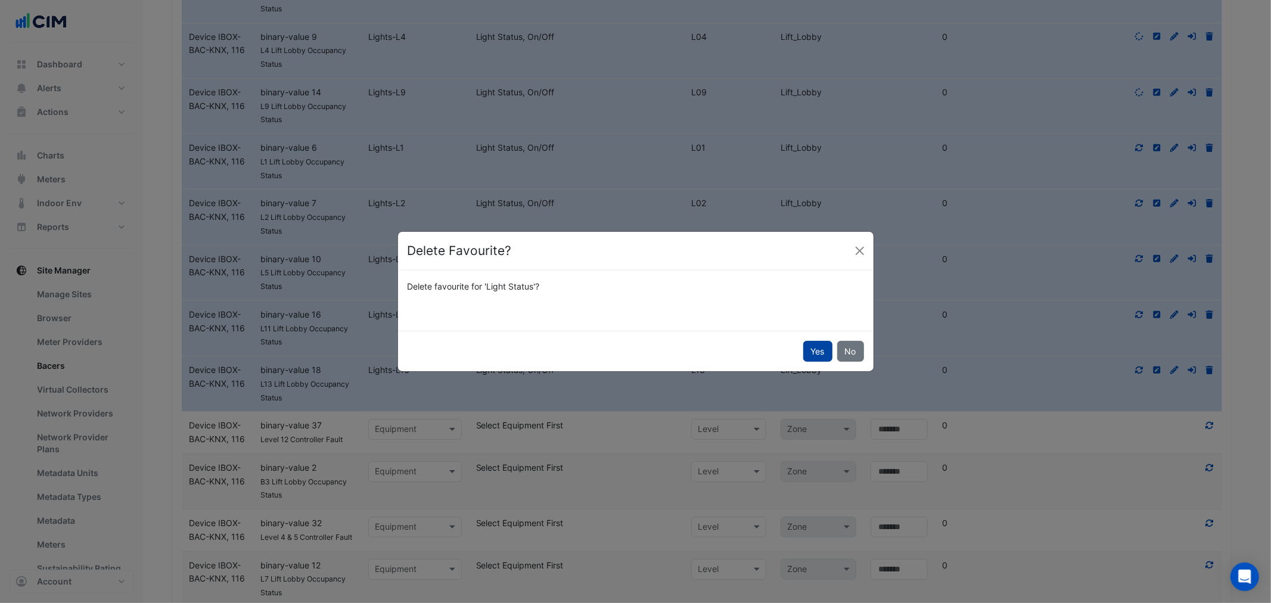
click at [813, 343] on button "Yes" at bounding box center [817, 351] width 29 height 21
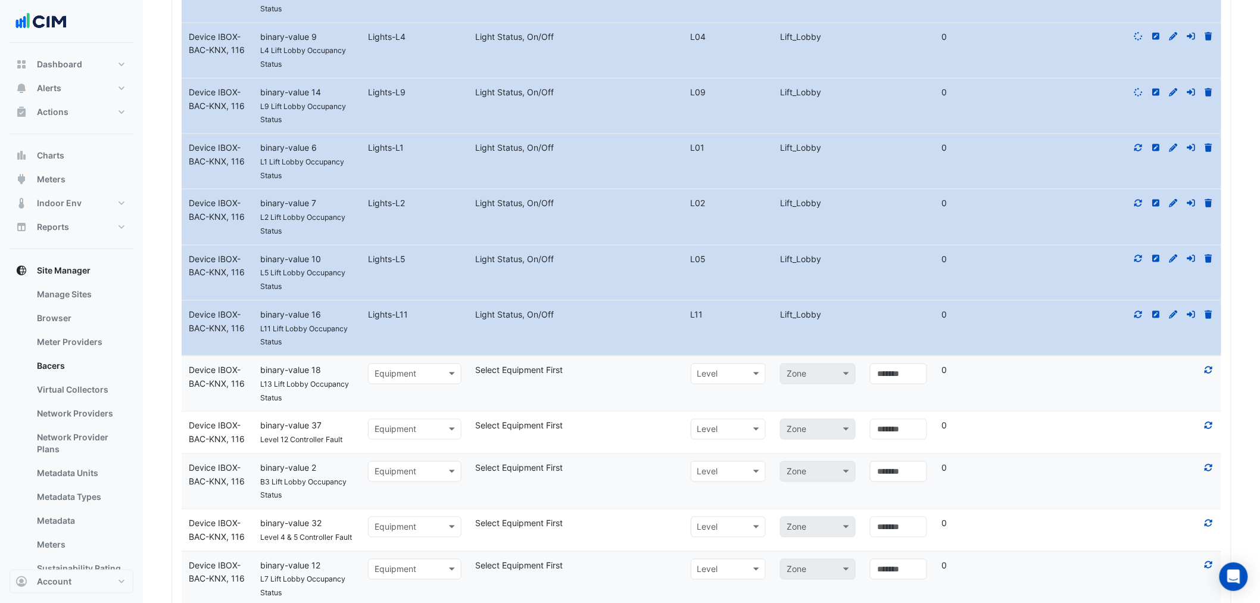
click at [1210, 318] on icon at bounding box center [1209, 314] width 7 height 8
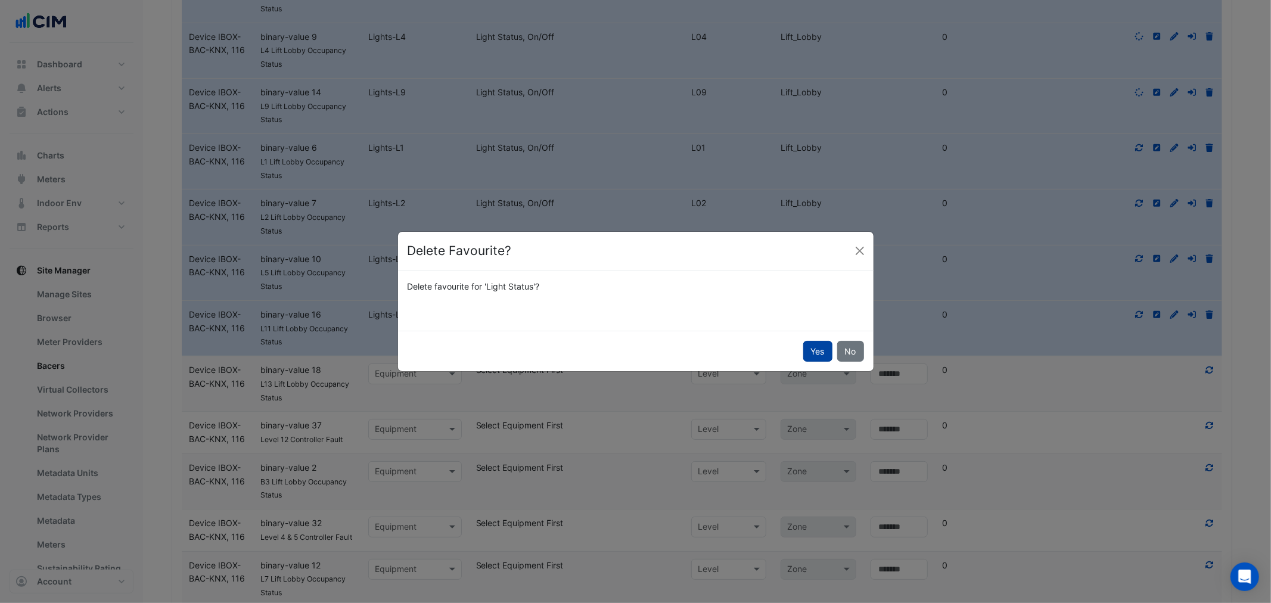
click at [812, 350] on button "Yes" at bounding box center [817, 351] width 29 height 21
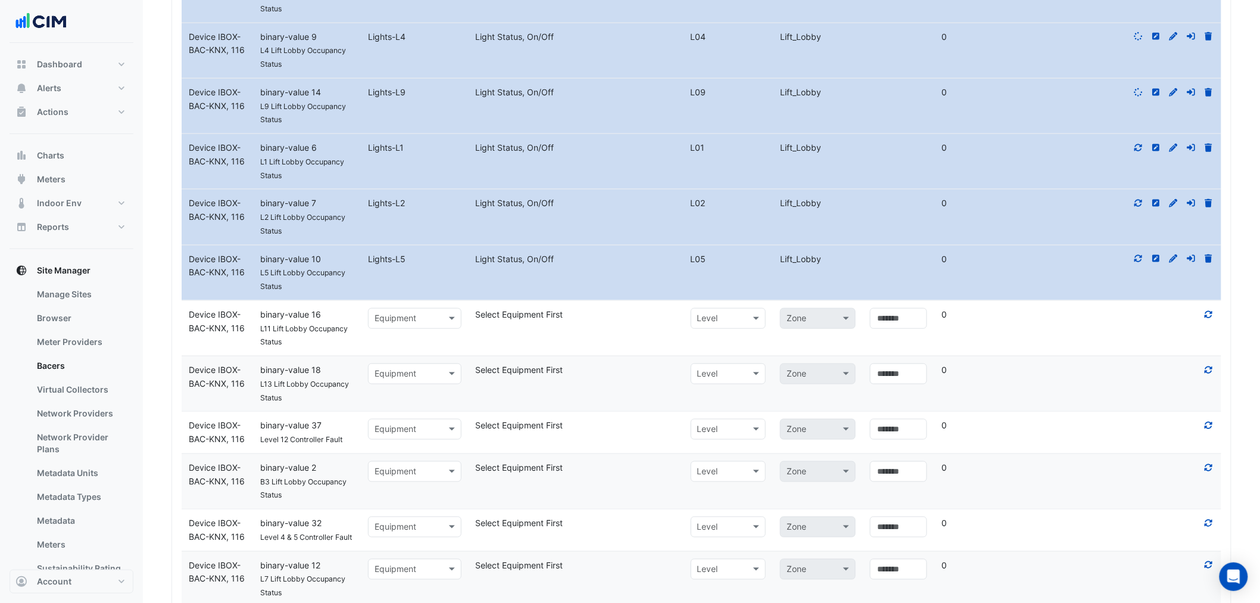
click at [1212, 270] on datatable-body-cell "Action" at bounding box center [1150, 272] width 144 height 55
click at [1210, 263] on icon at bounding box center [1209, 258] width 7 height 8
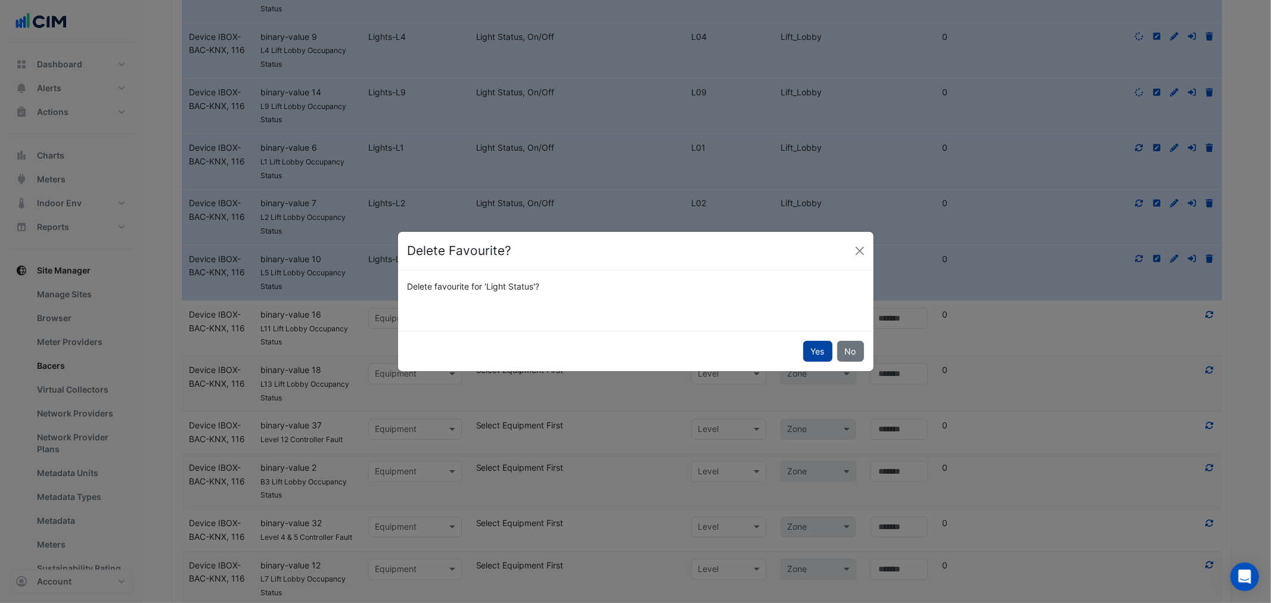
click at [821, 343] on button "Yes" at bounding box center [817, 351] width 29 height 21
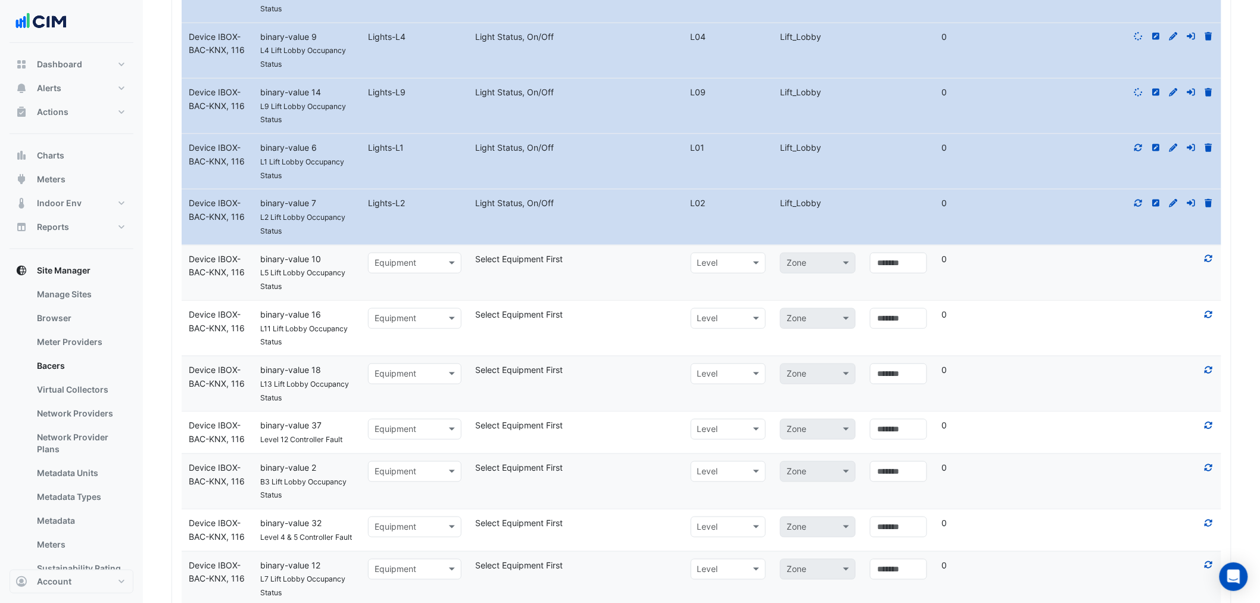
click at [1206, 204] on icon at bounding box center [1209, 203] width 11 height 8
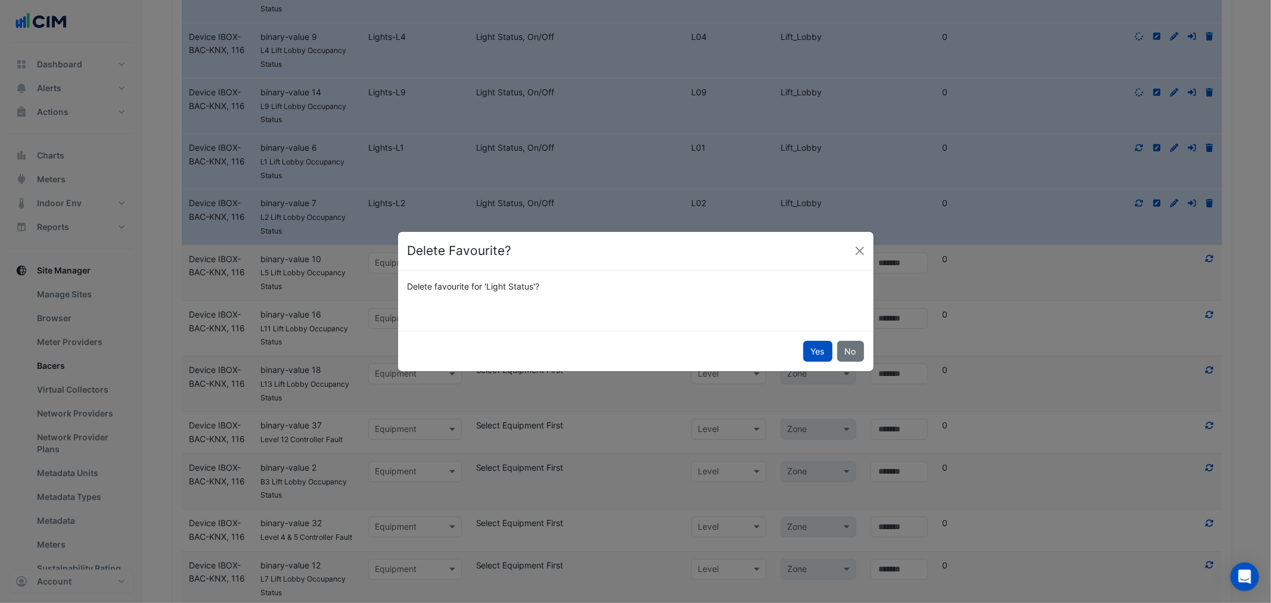
click at [809, 352] on button "Yes" at bounding box center [817, 351] width 29 height 21
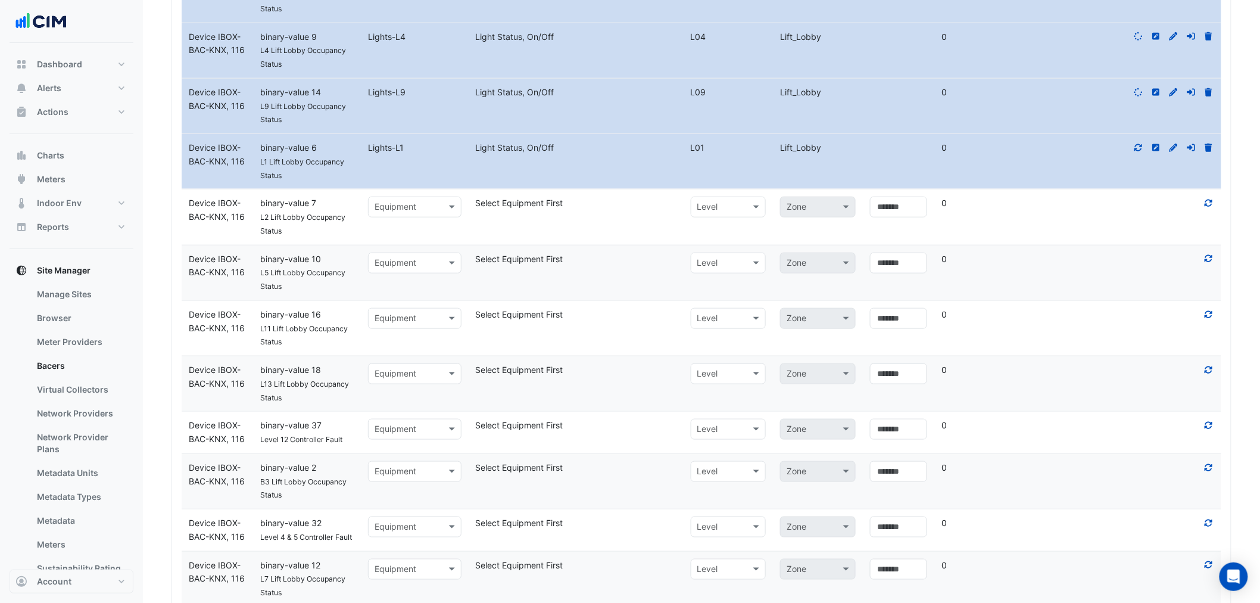
click at [1207, 152] on fa-icon at bounding box center [1209, 147] width 11 height 10
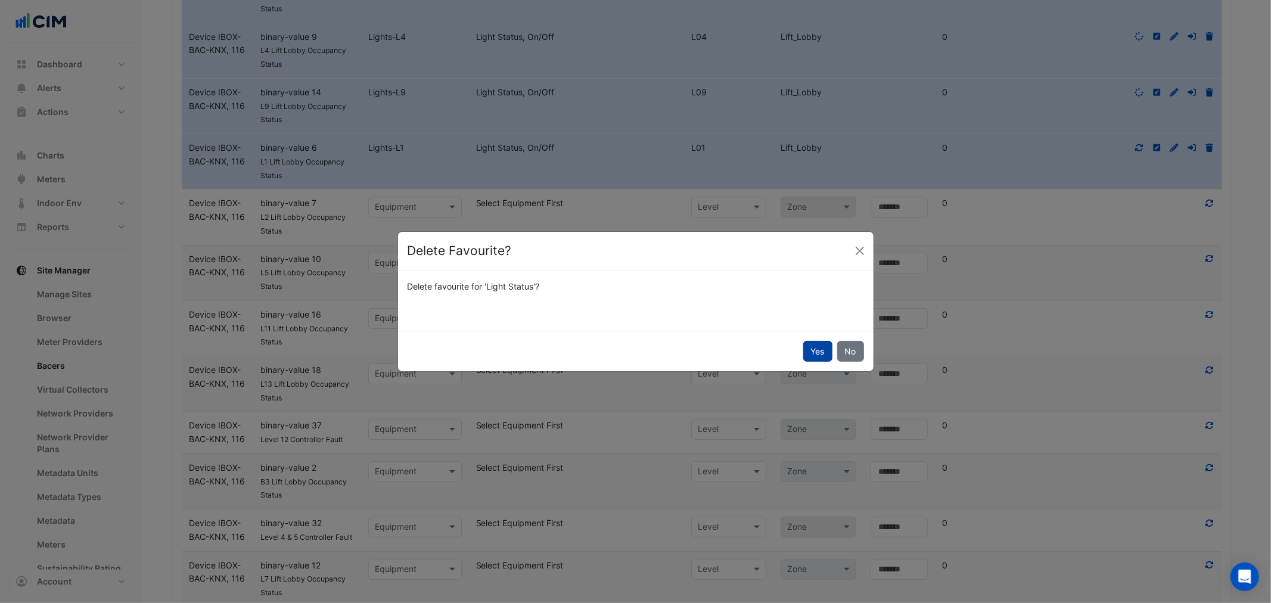
click at [822, 348] on button "Yes" at bounding box center [817, 351] width 29 height 21
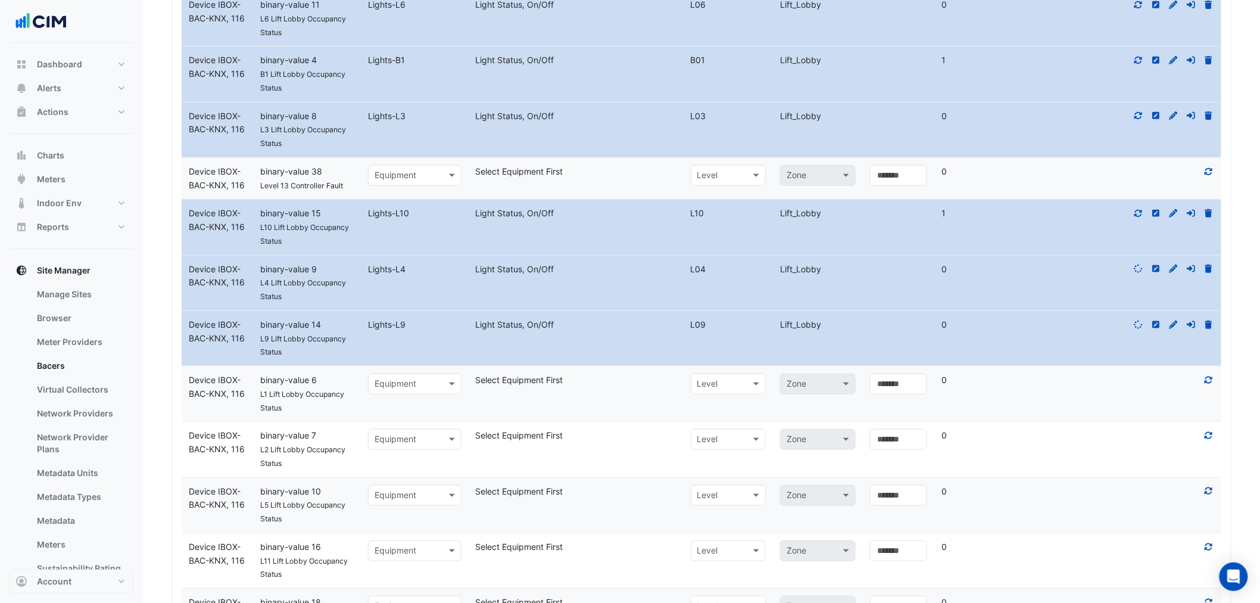
scroll to position [1875, 0]
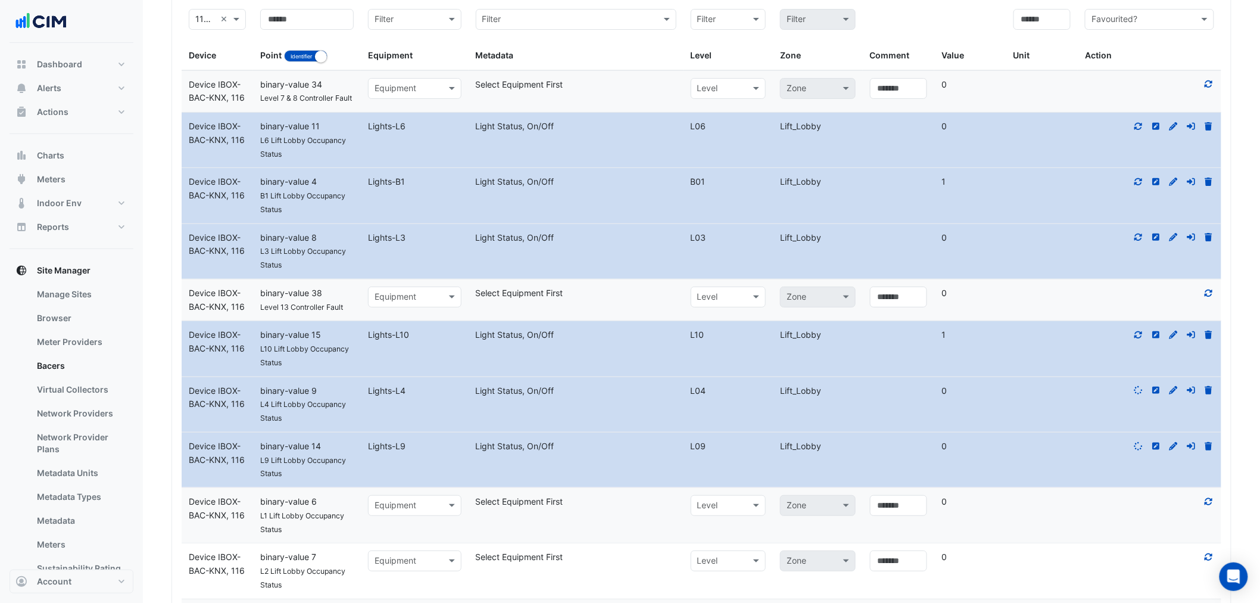
click at [1204, 450] on icon at bounding box center [1209, 446] width 11 height 8
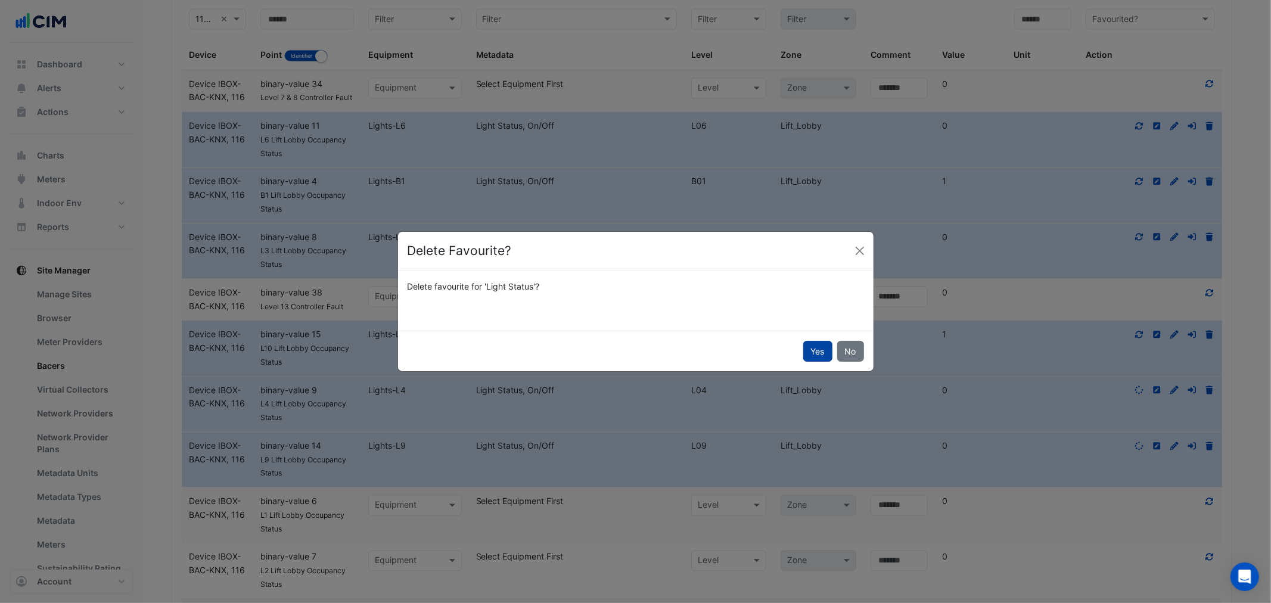
click at [805, 350] on button "Yes" at bounding box center [817, 351] width 29 height 21
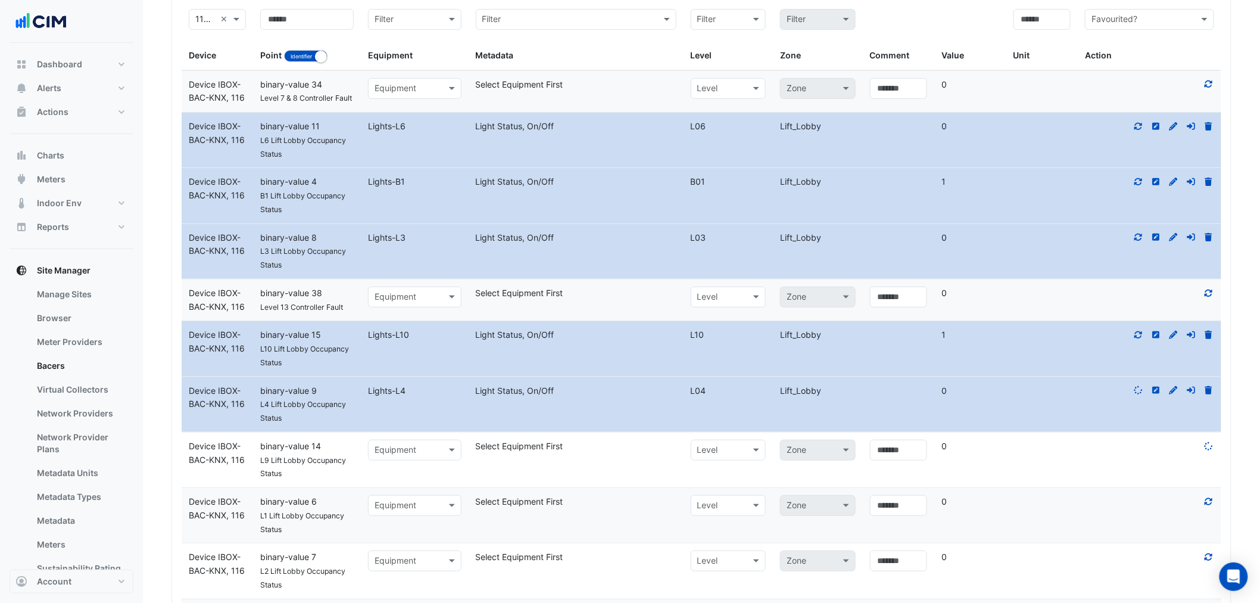
click at [1206, 338] on icon at bounding box center [1209, 335] width 7 height 8
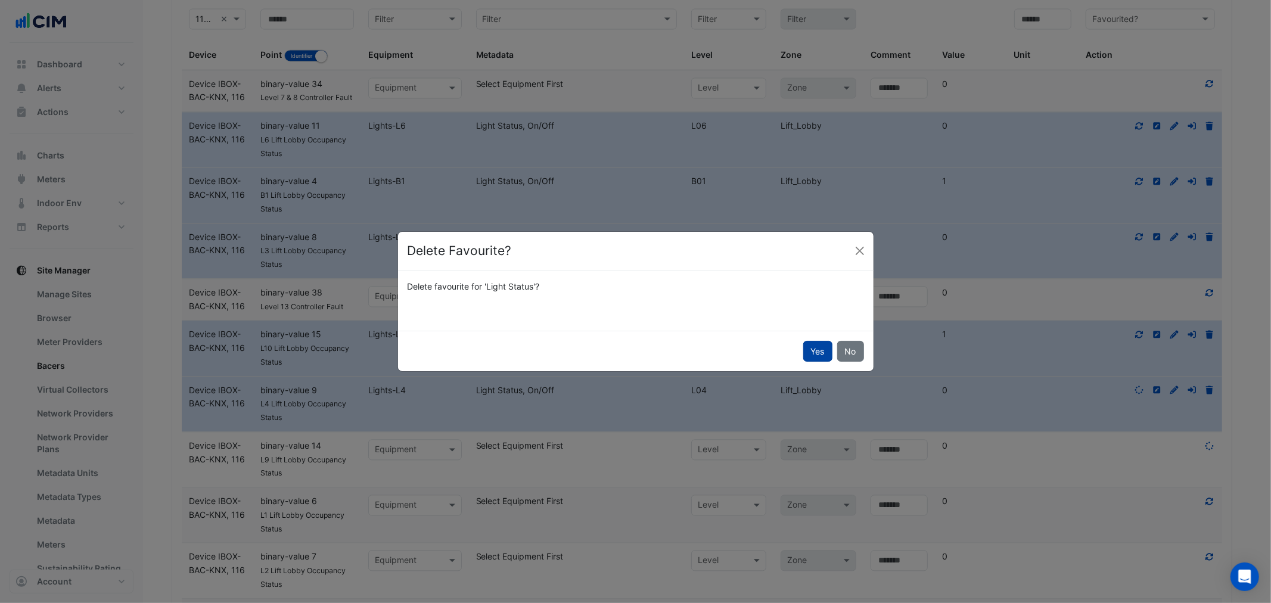
click at [808, 354] on button "Yes" at bounding box center [817, 351] width 29 height 21
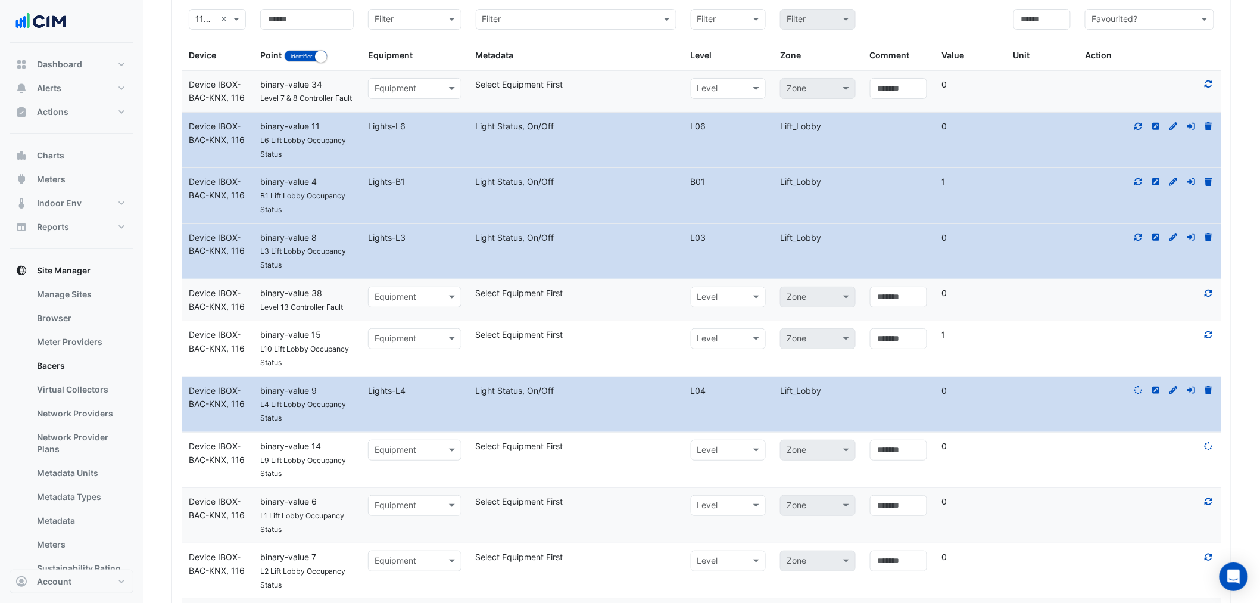
click at [1211, 394] on icon at bounding box center [1209, 390] width 7 height 8
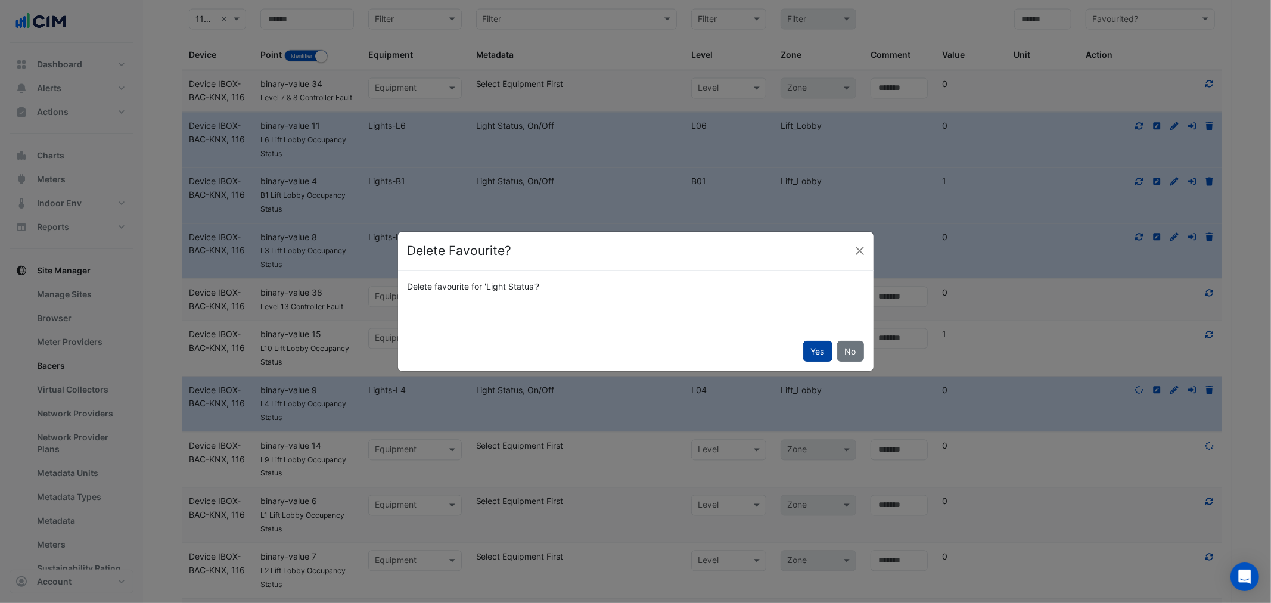
click at [812, 359] on button "Yes" at bounding box center [817, 351] width 29 height 21
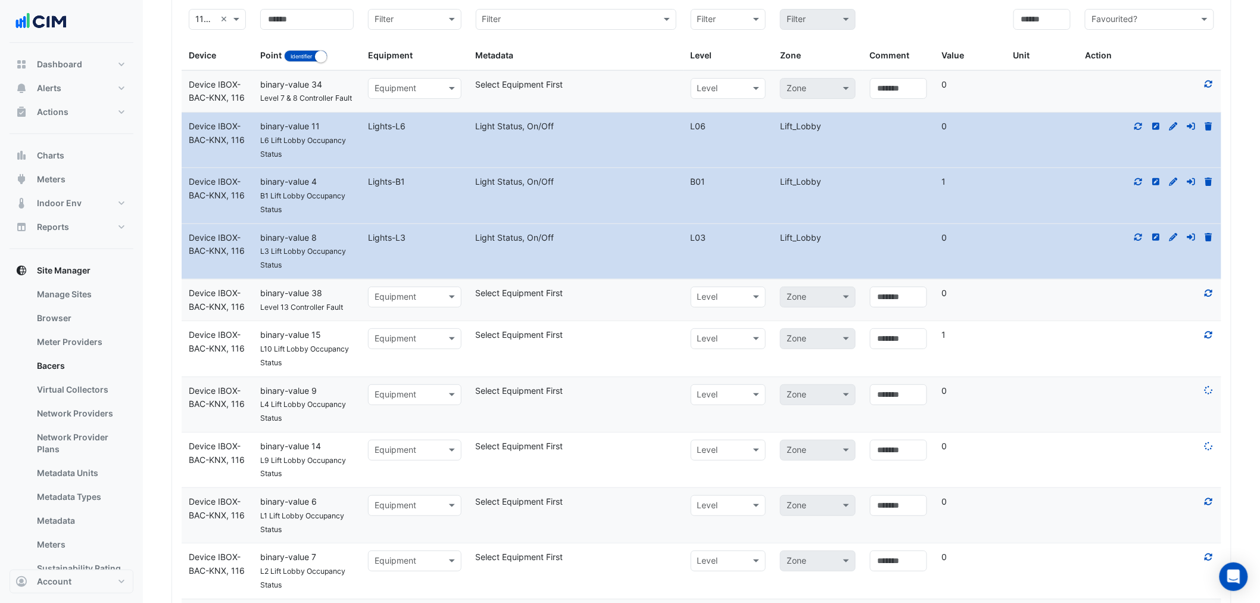
click at [1210, 240] on icon at bounding box center [1209, 237] width 7 height 8
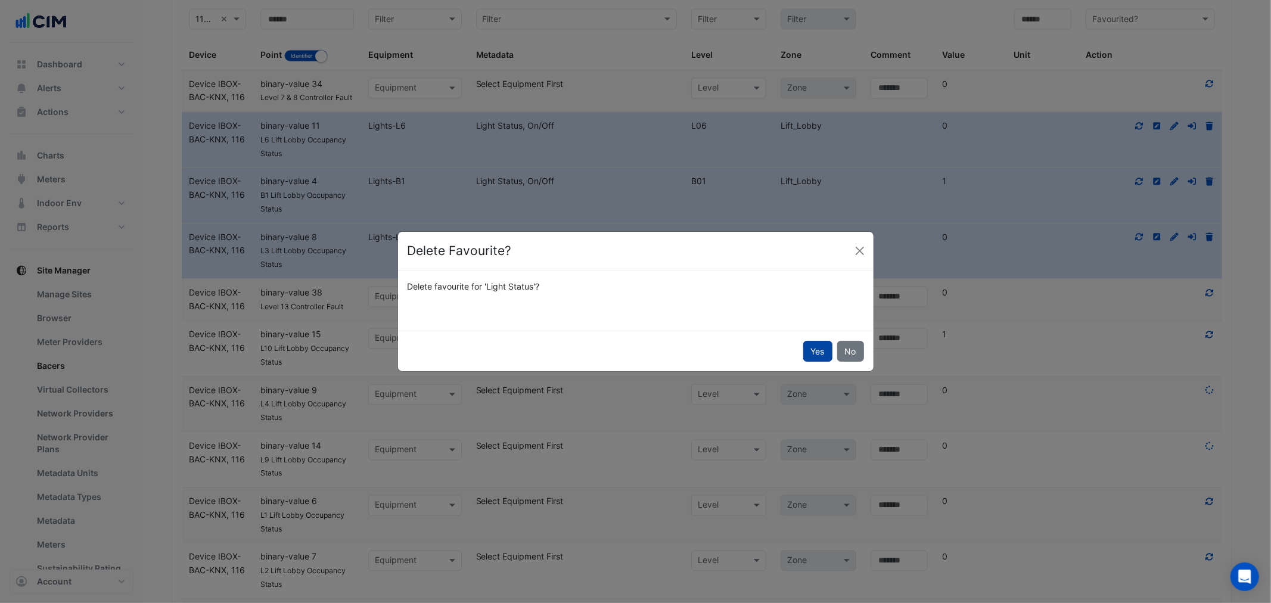
click at [812, 354] on button "Yes" at bounding box center [817, 351] width 29 height 21
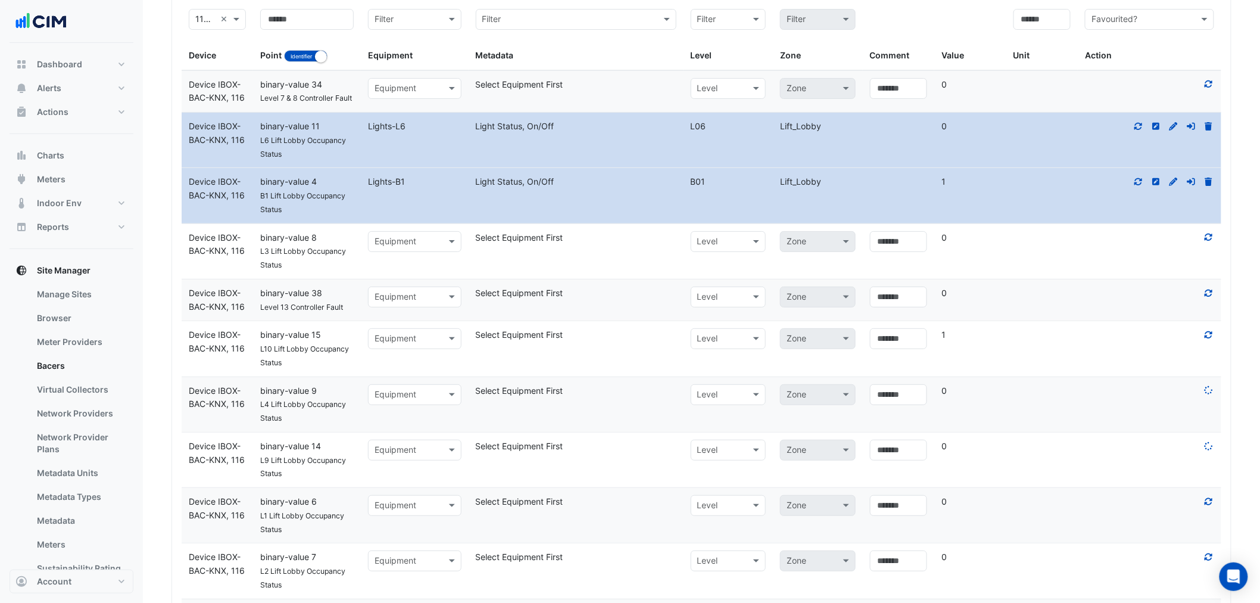
click at [1211, 186] on icon at bounding box center [1209, 182] width 7 height 8
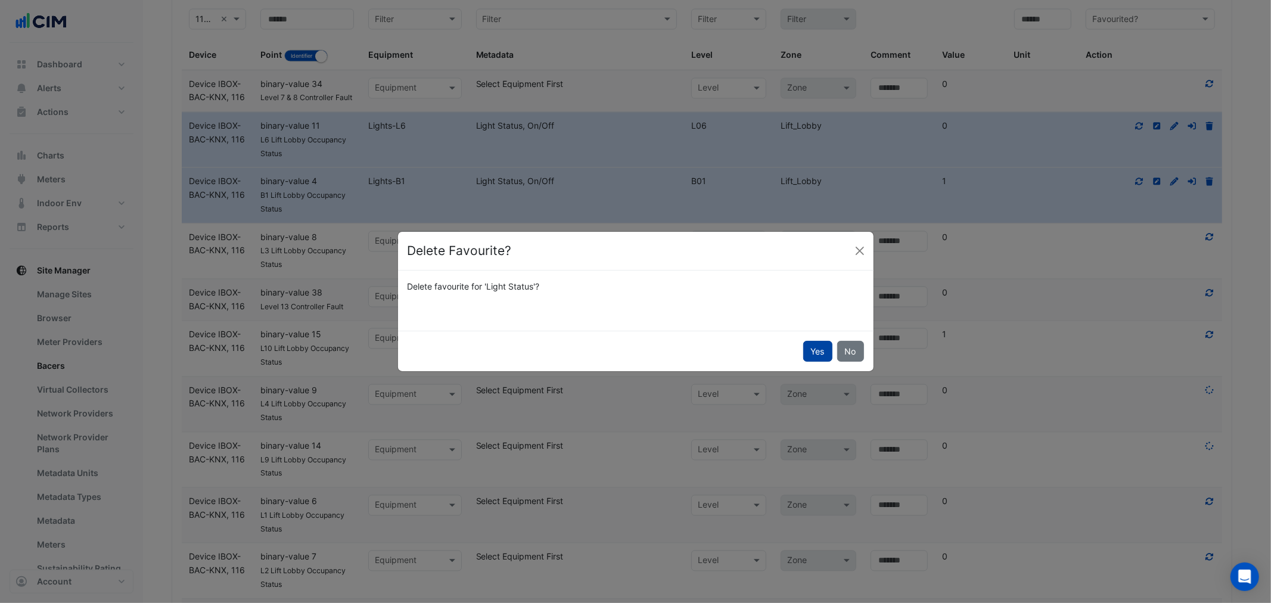
click at [821, 359] on button "Yes" at bounding box center [817, 351] width 29 height 21
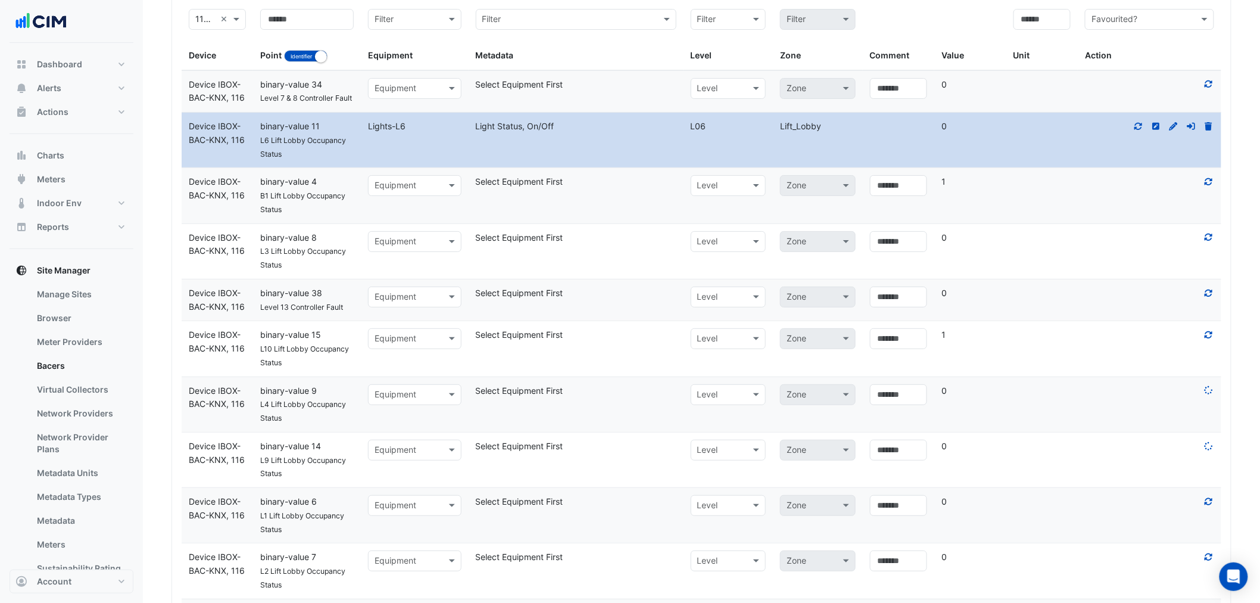
click at [1212, 128] on icon at bounding box center [1209, 126] width 7 height 8
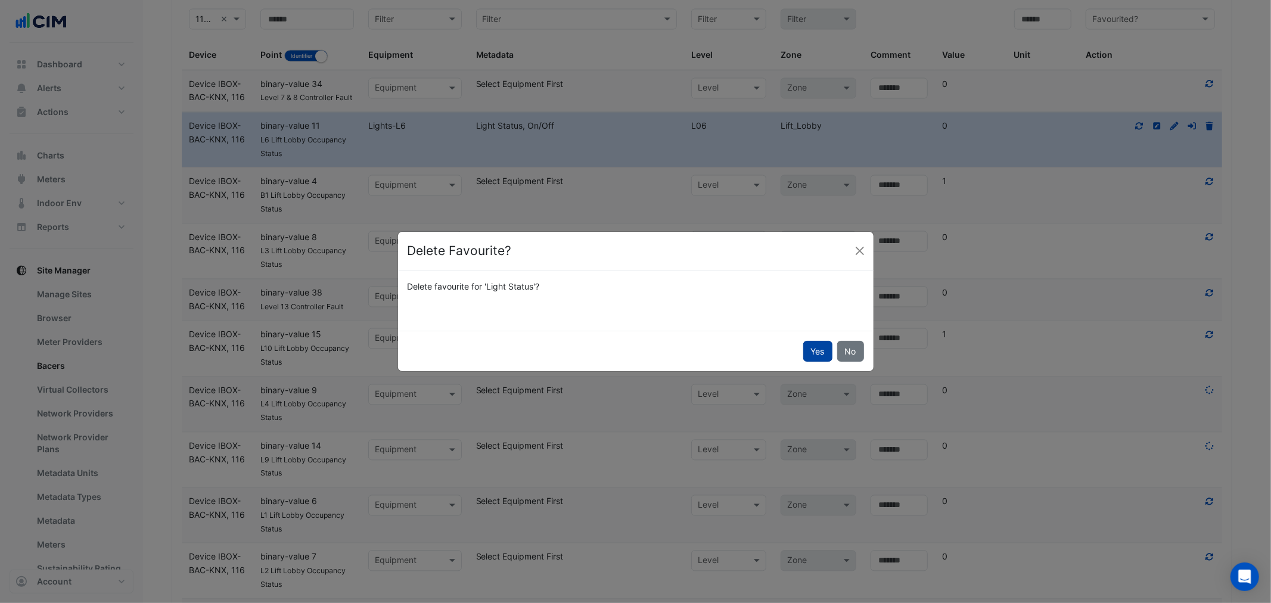
click at [817, 353] on button "Yes" at bounding box center [817, 351] width 29 height 21
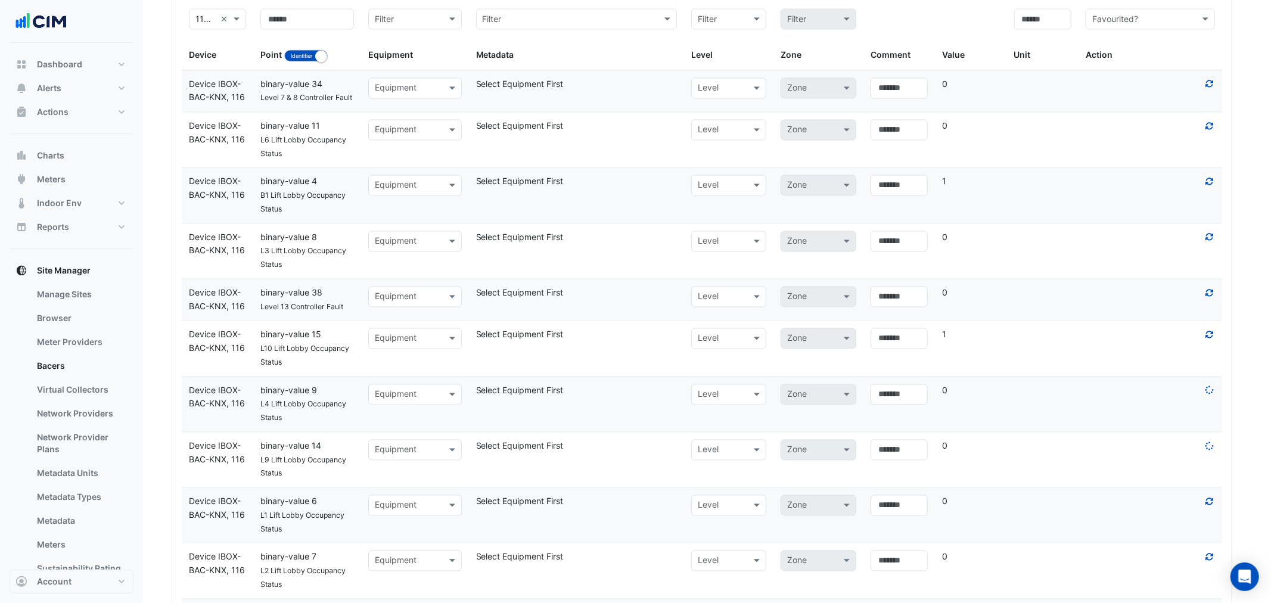
click at [1124, 24] on input "text" at bounding box center [1138, 20] width 92 height 14
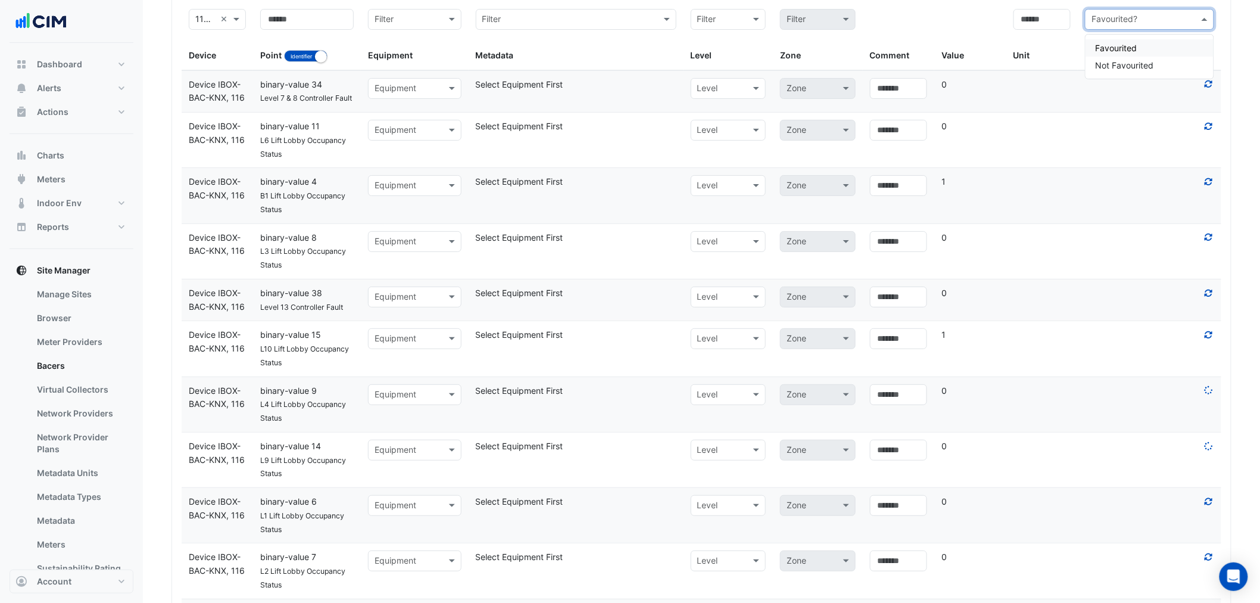
click at [1118, 49] on span "Favourited" at bounding box center [1116, 48] width 42 height 10
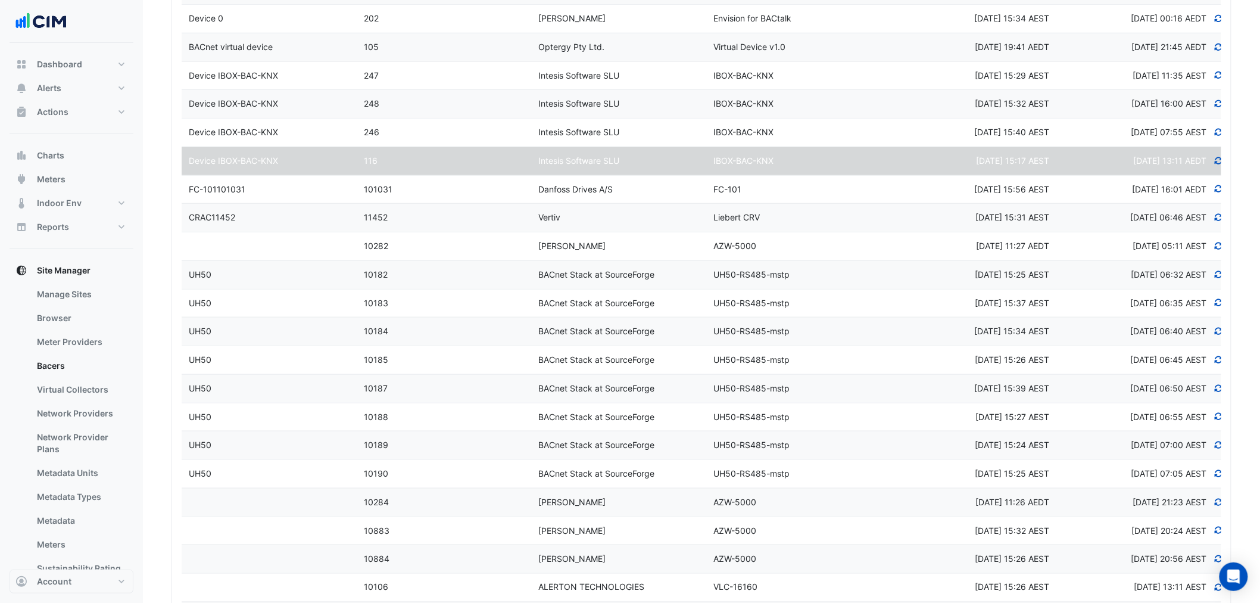
scroll to position [21, 0]
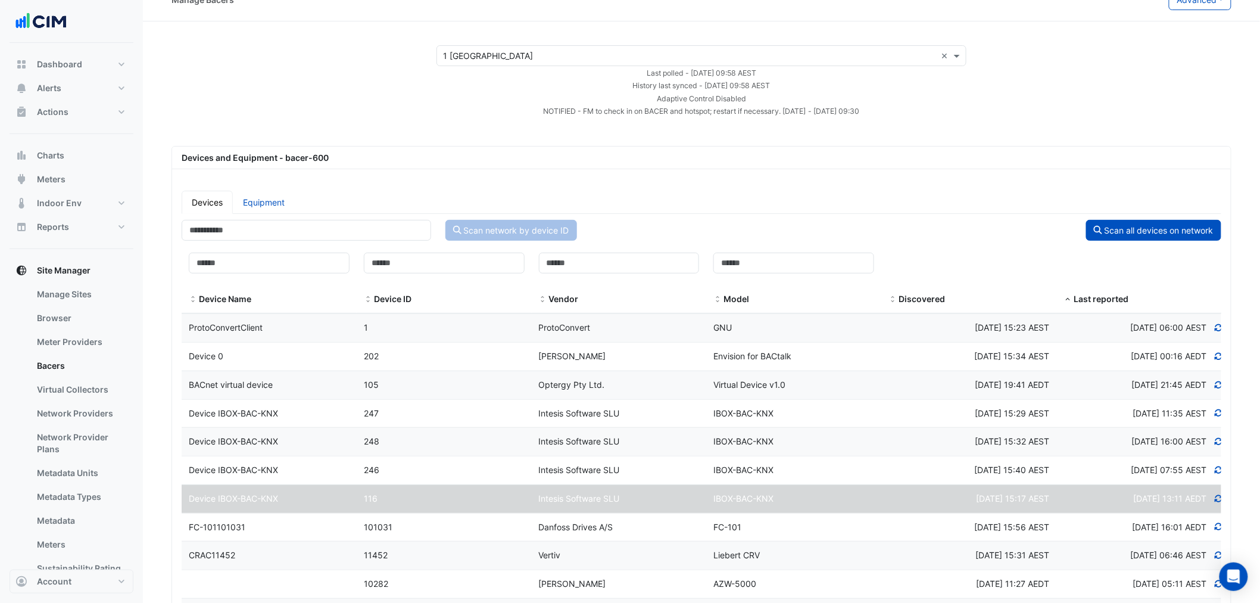
click at [1134, 522] on span "Sun 22-Dec-2024 16:01 AEDT" at bounding box center [1169, 527] width 74 height 10
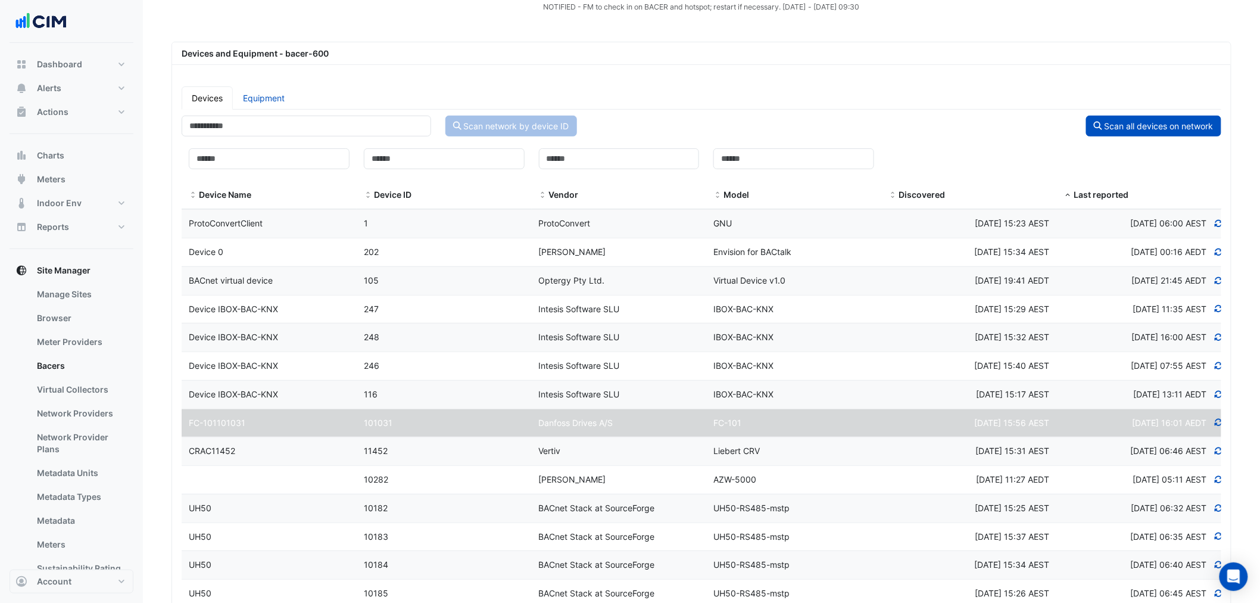
scroll to position [0, 0]
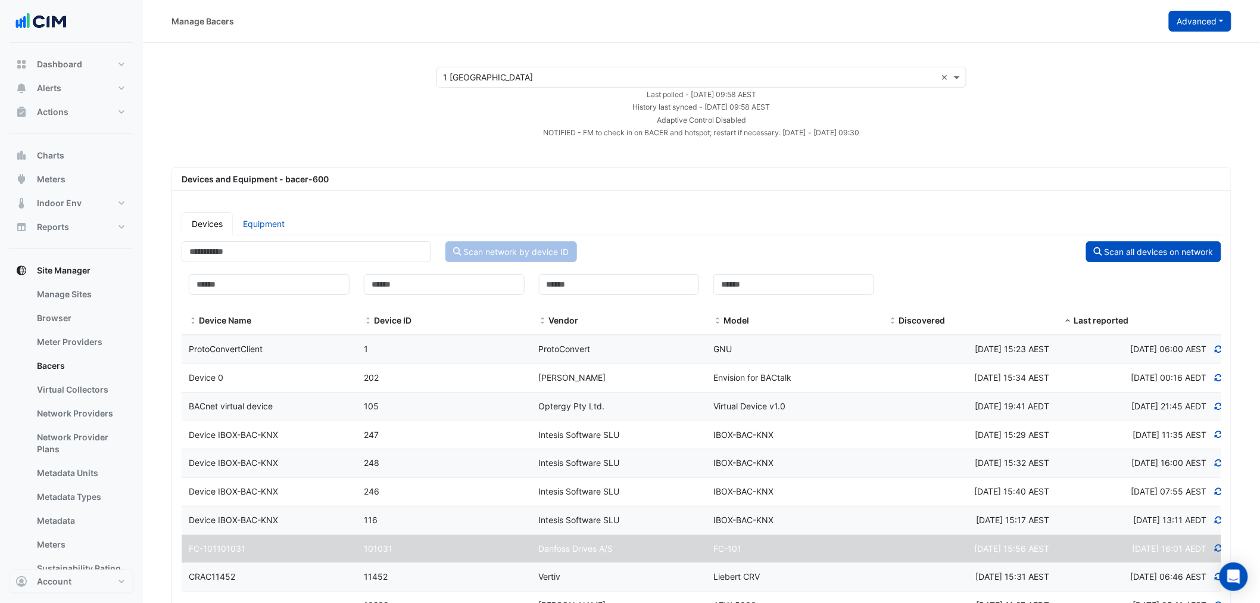
click at [1222, 20] on button "Advanced" at bounding box center [1200, 21] width 63 height 21
click at [1185, 64] on button "View scan history" at bounding box center [1155, 63] width 154 height 17
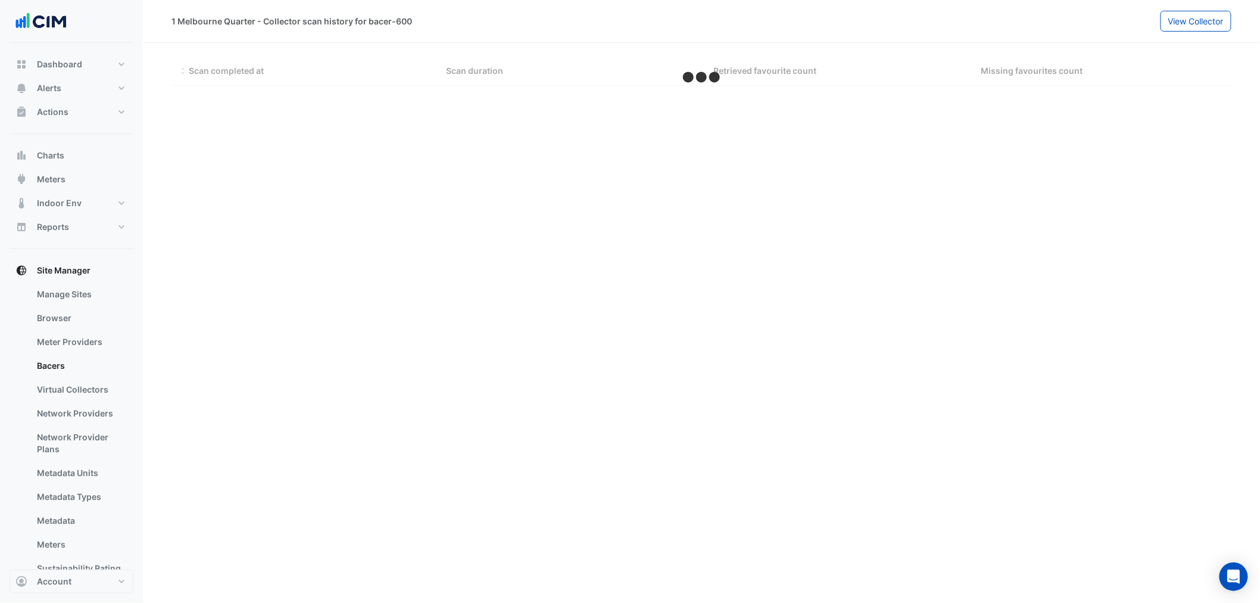
select select "**"
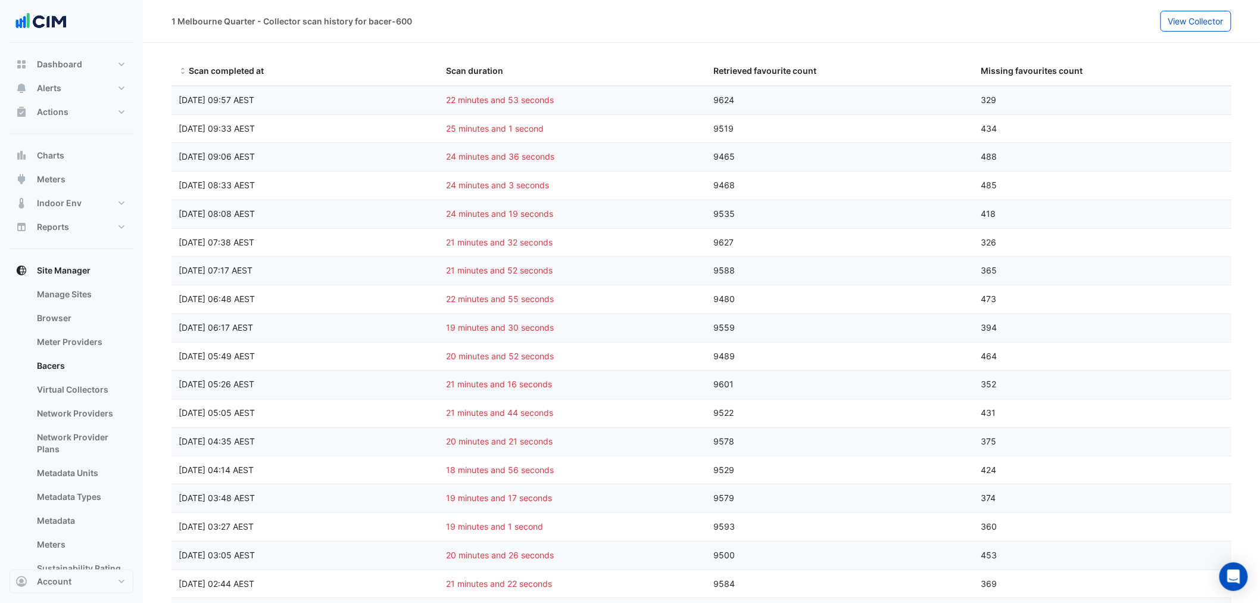
drag, startPoint x: 810, startPoint y: 161, endPoint x: 852, endPoint y: 438, distance: 280.2
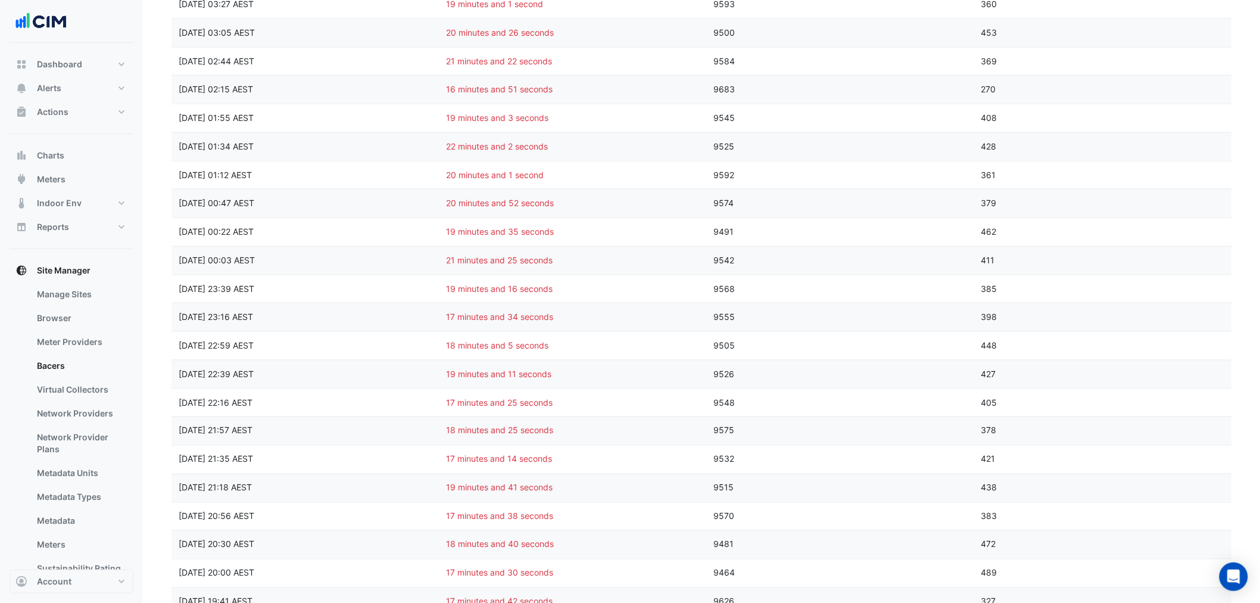
scroll to position [940, 0]
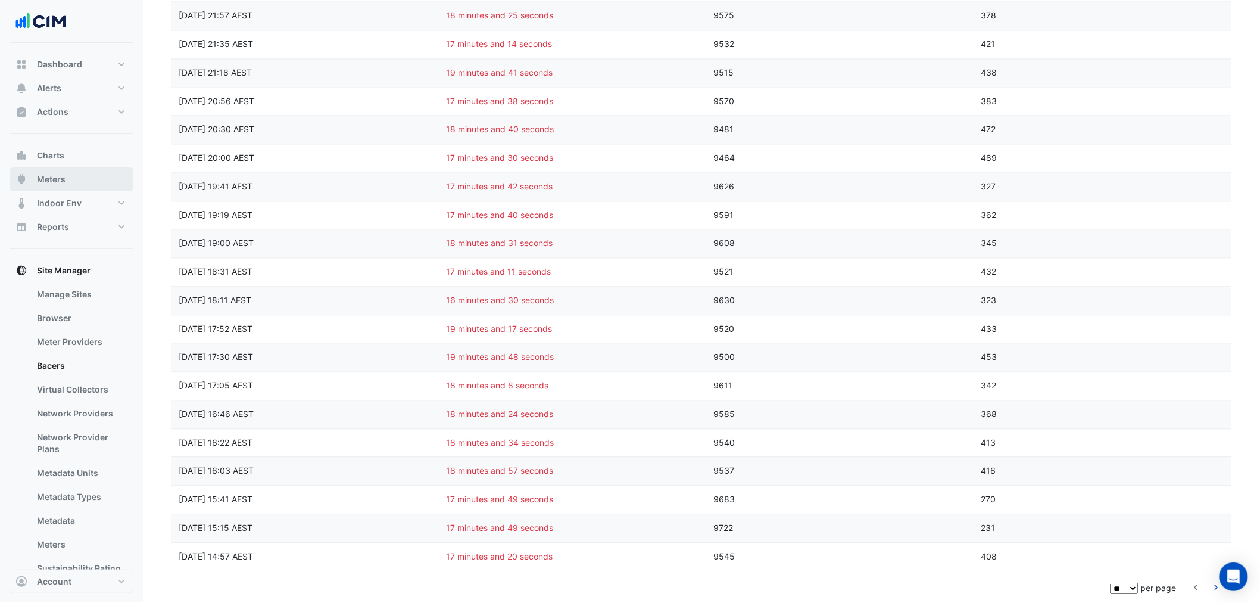
click at [48, 179] on span "Meters" at bounding box center [51, 179] width 29 height 12
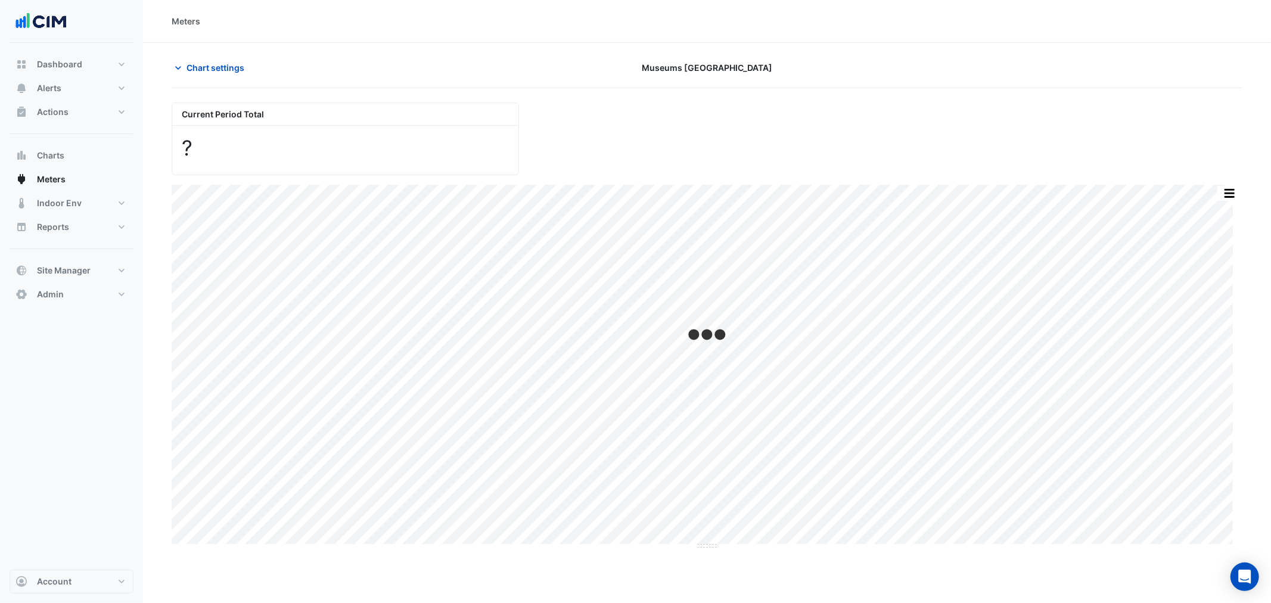
drag, startPoint x: 207, startPoint y: 69, endPoint x: 187, endPoint y: 88, distance: 27.8
click at [206, 70] on span "Chart settings" at bounding box center [215, 67] width 58 height 13
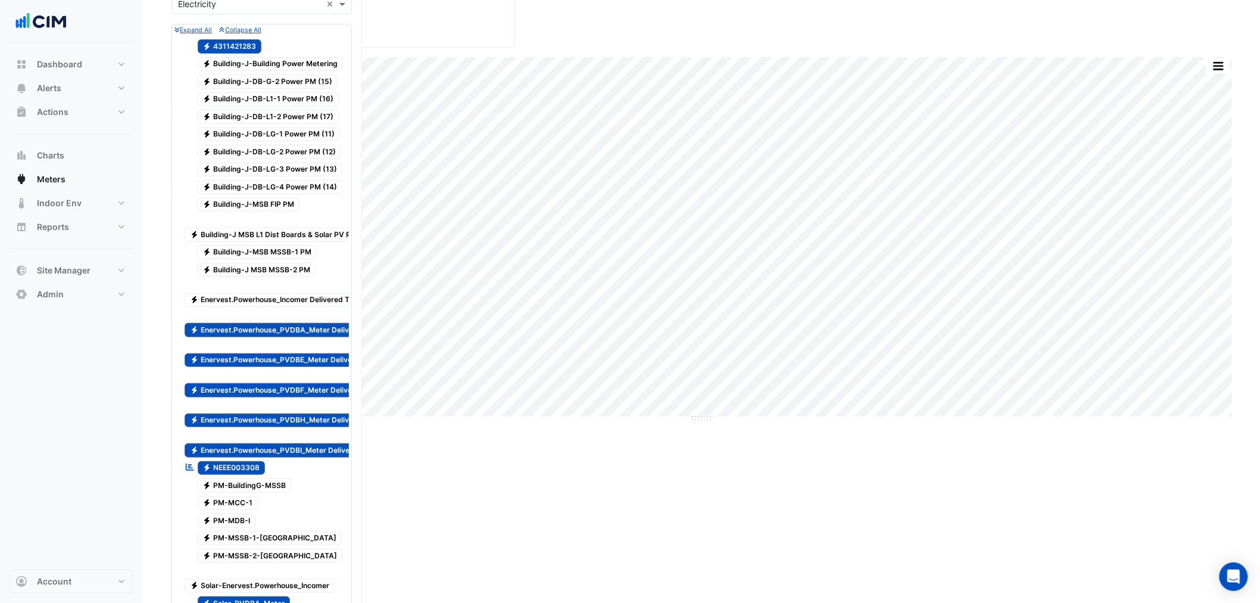
scroll to position [176, 0]
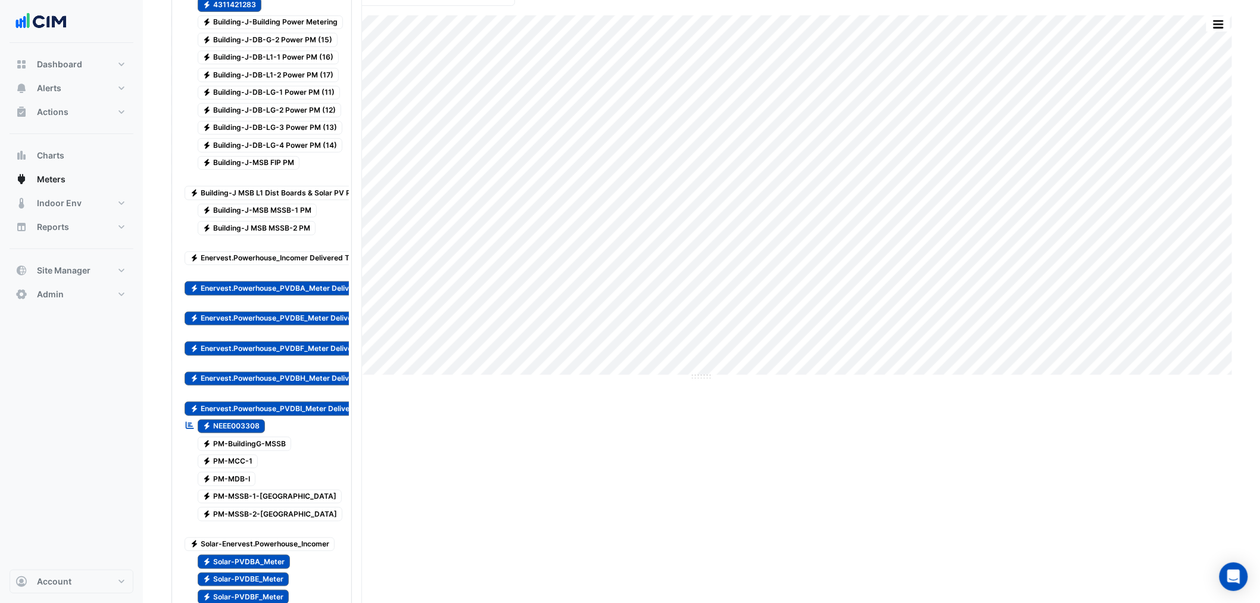
click at [255, 287] on div "Electricity Enervest.Powerhouse_PVDBA_Meter Delivered To Site" at bounding box center [290, 281] width 217 height 29
click at [249, 326] on span "Electricity Enervest.Powerhouse_PVDBE_Meter Delivered To Site" at bounding box center [290, 319] width 210 height 14
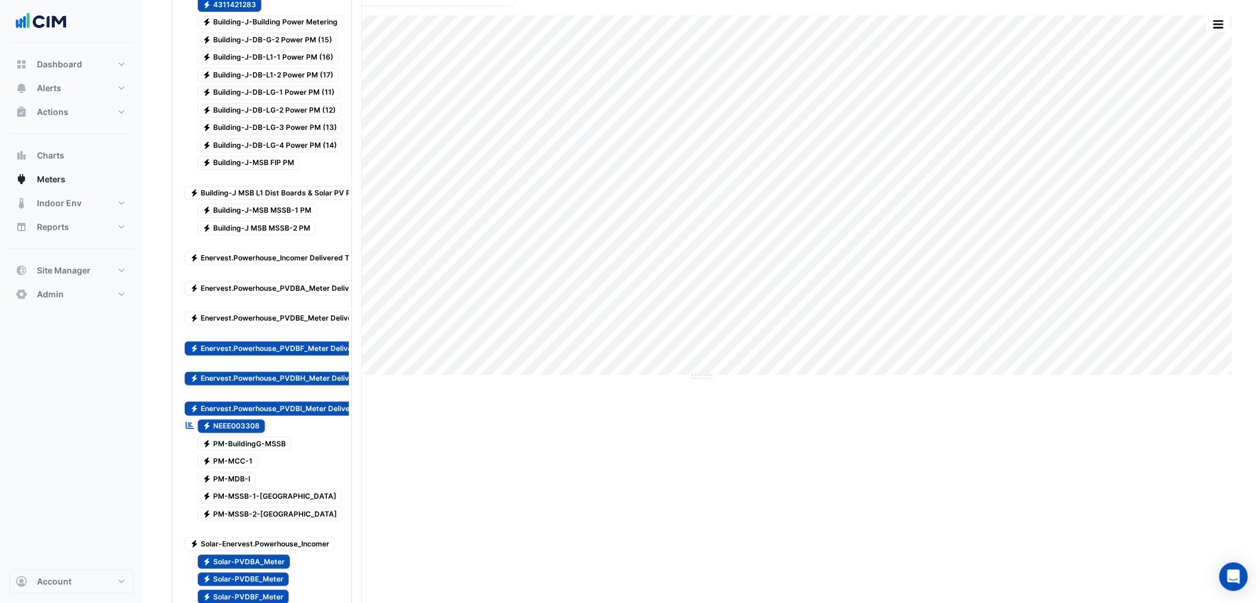
click at [251, 356] on span "Electricity Enervest.Powerhouse_PVDBF_Meter Delivered To Site" at bounding box center [290, 348] width 210 height 14
drag, startPoint x: 250, startPoint y: 399, endPoint x: 255, endPoint y: 425, distance: 26.6
click at [250, 387] on div "Electricity Enervest.Powerhouse_PVDBH_Meter Delivered To Site" at bounding box center [290, 372] width 217 height 29
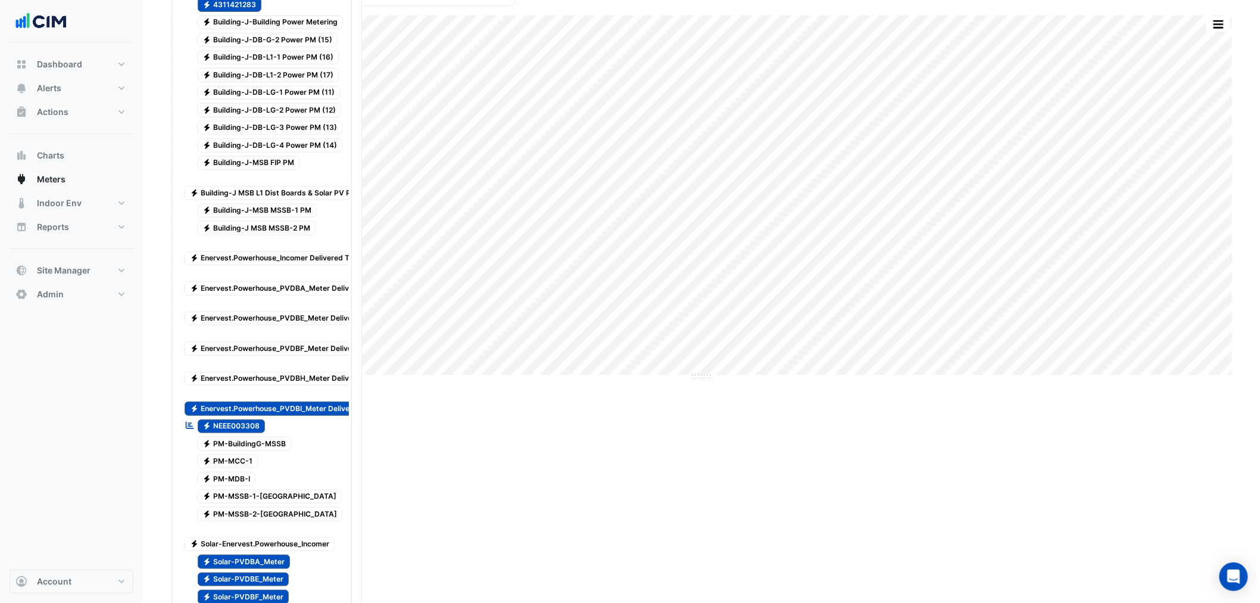
click at [256, 416] on span "Electricity Enervest.Powerhouse_PVDBI_Meter Delivered To Site" at bounding box center [289, 408] width 208 height 14
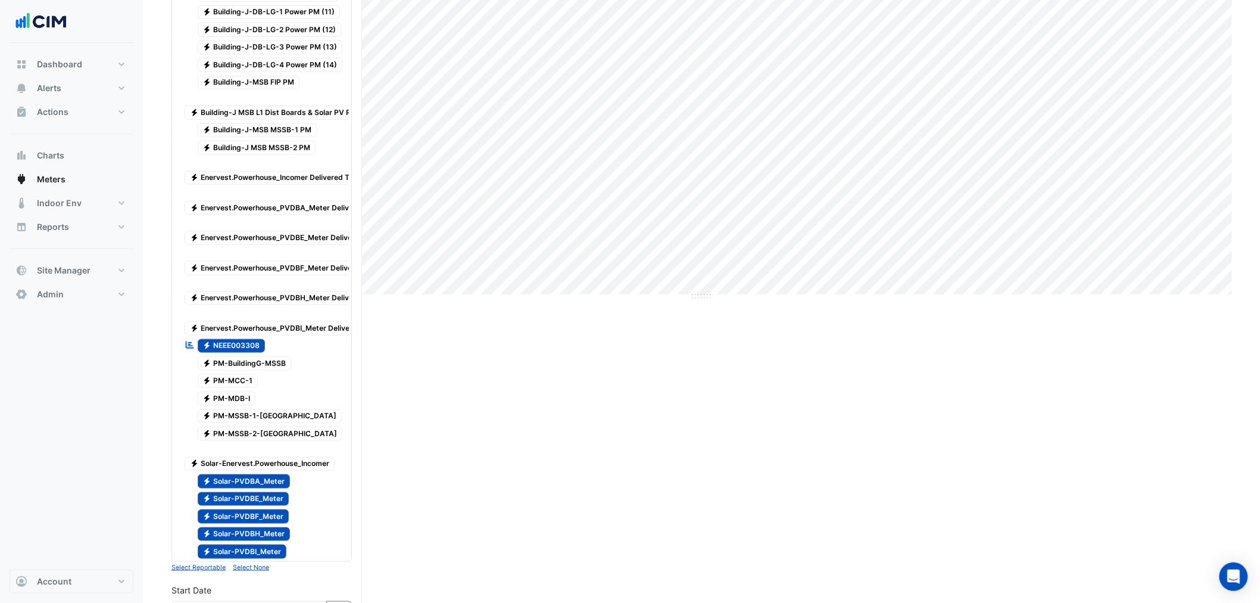
scroll to position [441, 0]
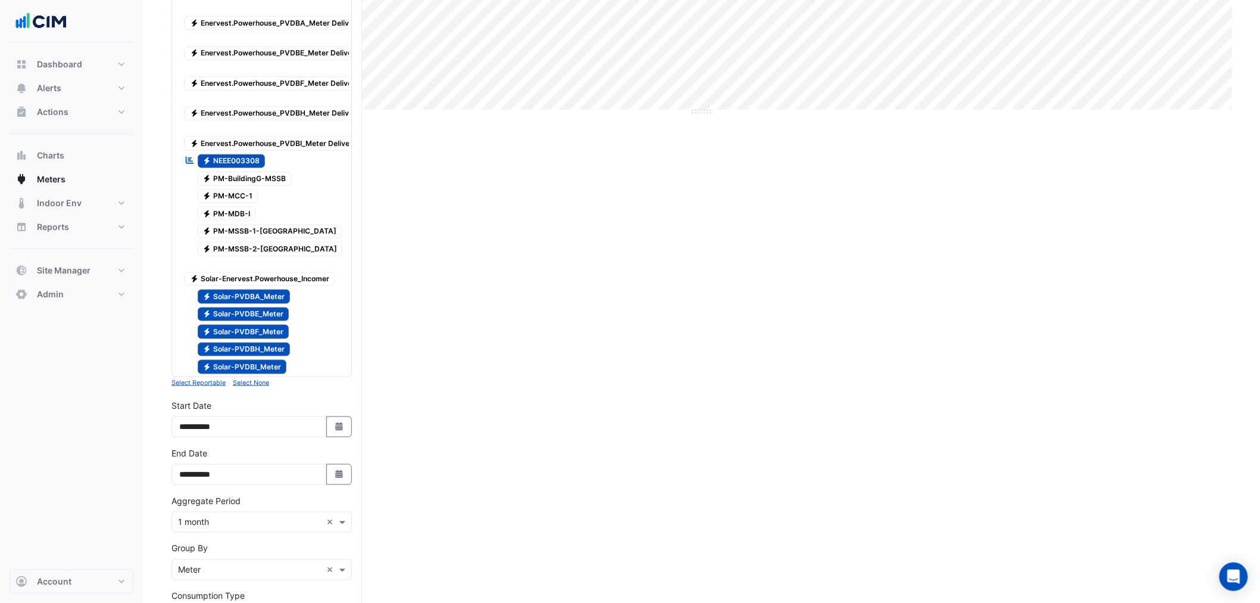
click at [245, 306] on div at bounding box center [262, 305] width 175 height 1
drag, startPoint x: 245, startPoint y: 336, endPoint x: 249, endPoint y: 315, distance: 21.7
click at [245, 322] on span "Electricity Solar-PVDBE_Meter" at bounding box center [244, 314] width 92 height 14
click at [249, 304] on span "Electricity Solar-PVDBA_Meter" at bounding box center [244, 297] width 93 height 14
click at [251, 339] on span "Electricity Solar-PVDBF_Meter" at bounding box center [244, 332] width 92 height 14
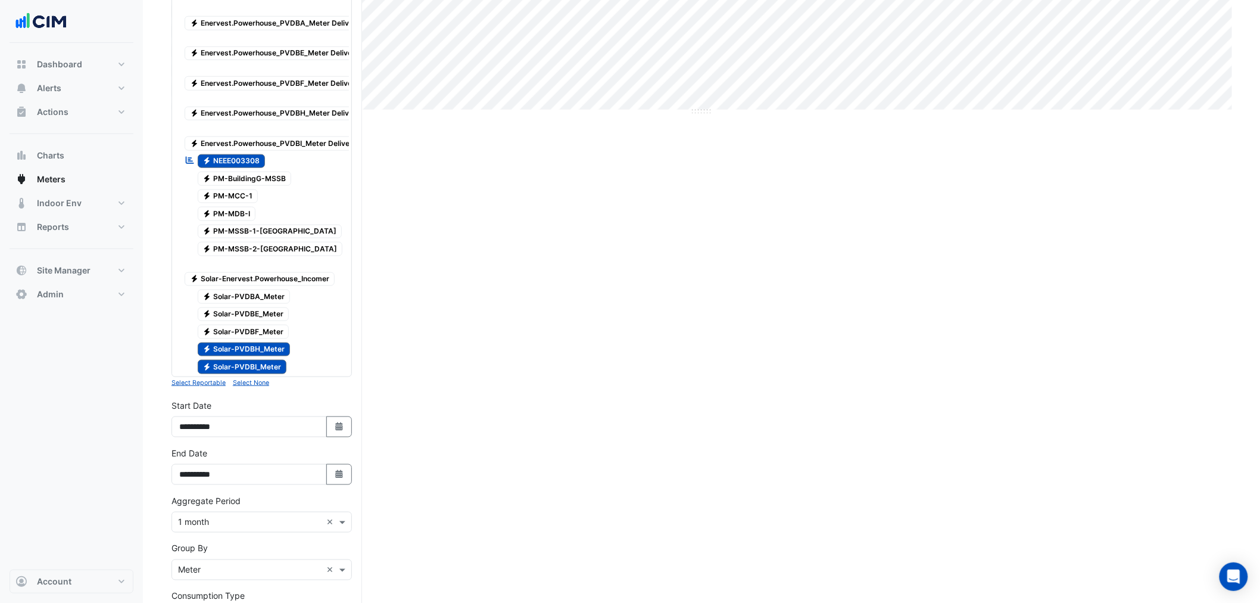
drag, startPoint x: 254, startPoint y: 362, endPoint x: 259, endPoint y: 371, distance: 9.9
click at [255, 366] on div "Electricity 4311421283 Electricity Building-J-Building Power Metering Electrici…" at bounding box center [262, 53] width 175 height 646
click at [261, 357] on span "Electricity Solar-PVDBH_Meter" at bounding box center [244, 350] width 93 height 14
click at [263, 374] on span "Electricity Solar-PVDBI_Meter" at bounding box center [242, 367] width 89 height 14
click at [325, 447] on div "**********" at bounding box center [261, 423] width 195 height 48
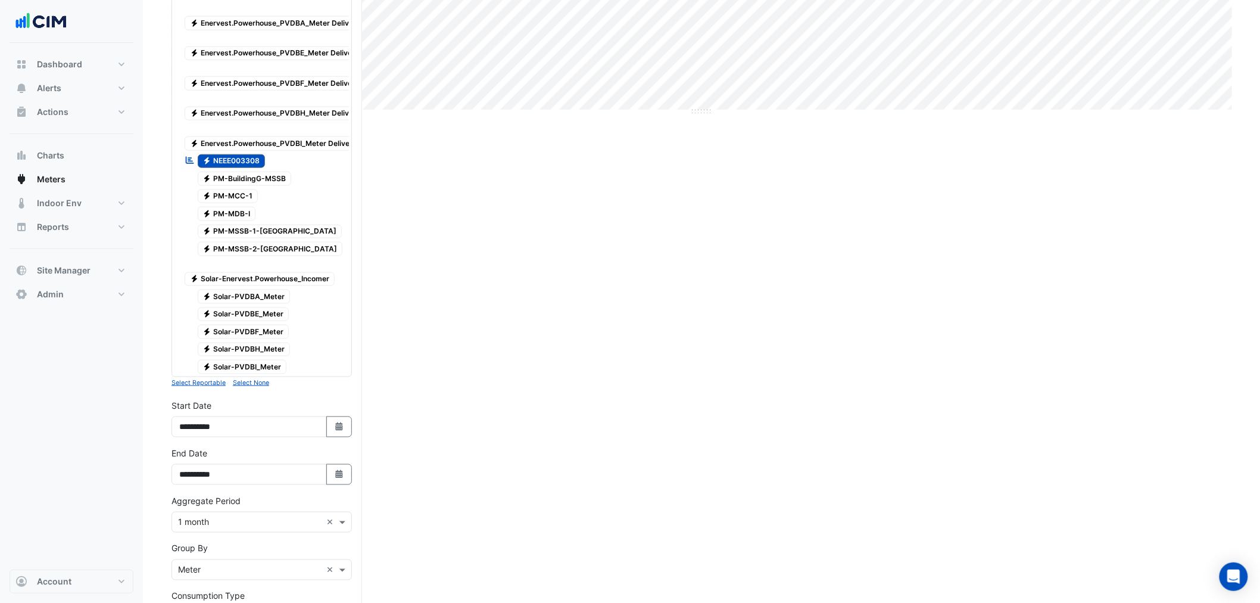
drag, startPoint x: 338, startPoint y: 468, endPoint x: 320, endPoint y: 451, distance: 24.0
click at [337, 437] on button "Select Date" at bounding box center [339, 426] width 26 height 21
select select "*"
select select "****"
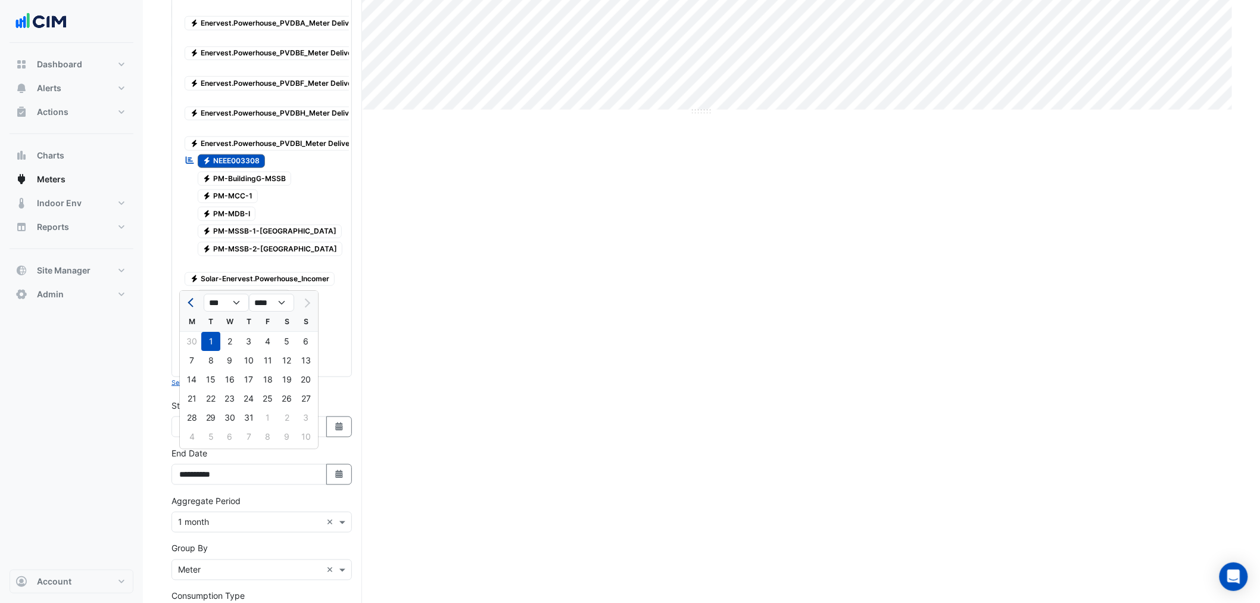
click at [192, 311] on button "Previous month" at bounding box center [192, 302] width 14 height 19
click at [192, 308] on button "Previous month" at bounding box center [192, 302] width 14 height 19
select select "*"
click at [242, 341] on div "1" at bounding box center [248, 341] width 19 height 19
type input "**********"
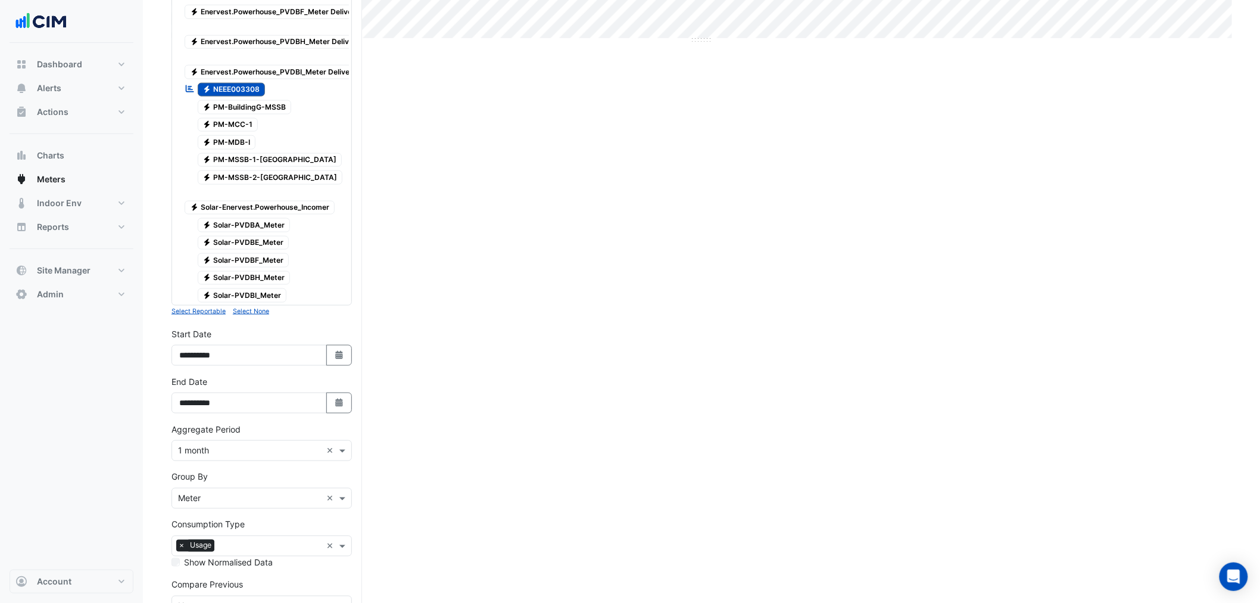
scroll to position [617, 0]
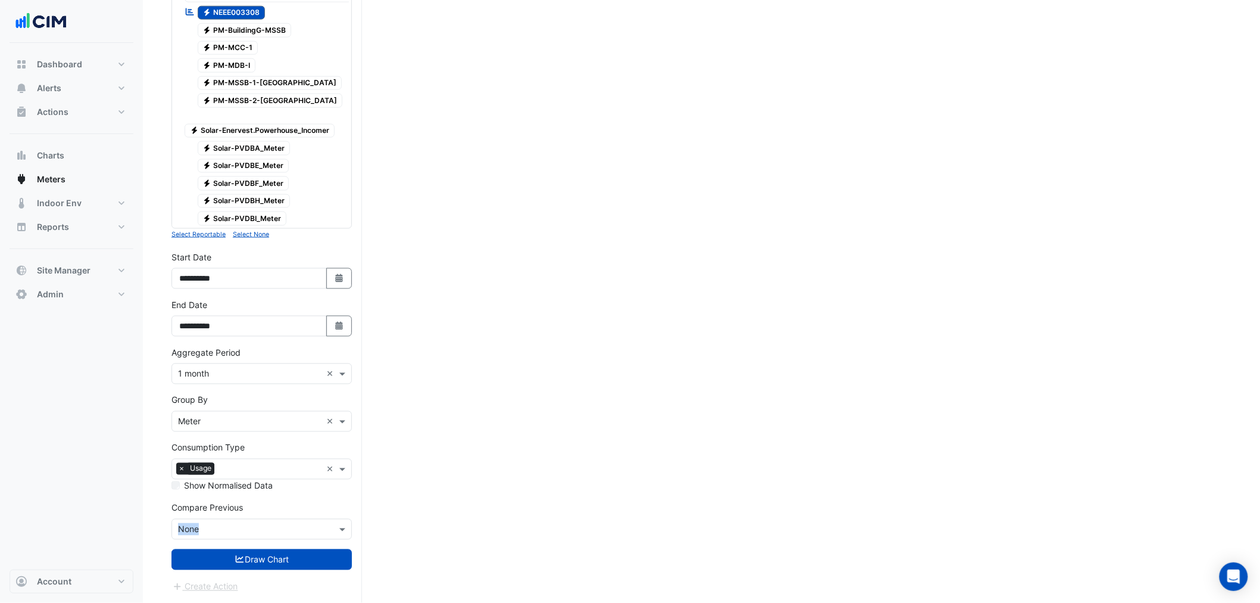
click at [247, 527] on div "Compare Previous Compare Previous × None" at bounding box center [262, 521] width 180 height 38
click at [247, 527] on div "Compare Previous × None" at bounding box center [262, 529] width 180 height 21
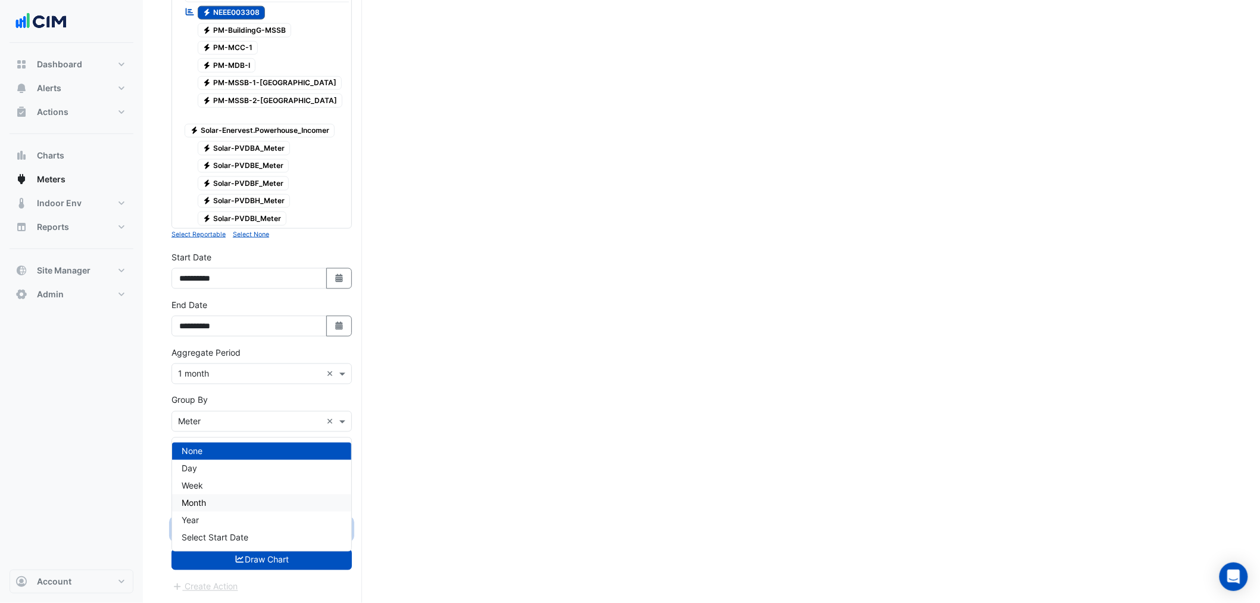
click at [212, 494] on div "Month" at bounding box center [261, 502] width 179 height 17
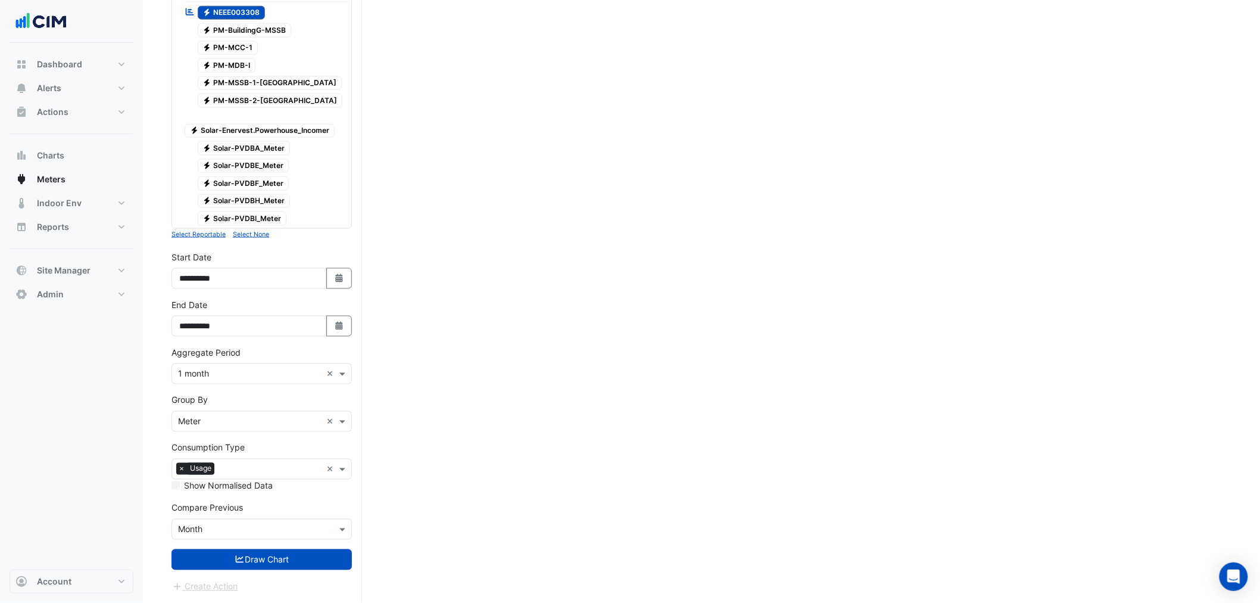
click at [221, 547] on form "Select a Site × Museums Discovery Centre × Utility Type × Electricity × Expand …" at bounding box center [262, 50] width 180 height 1085
click at [223, 561] on button "Draw Chart" at bounding box center [262, 559] width 180 height 21
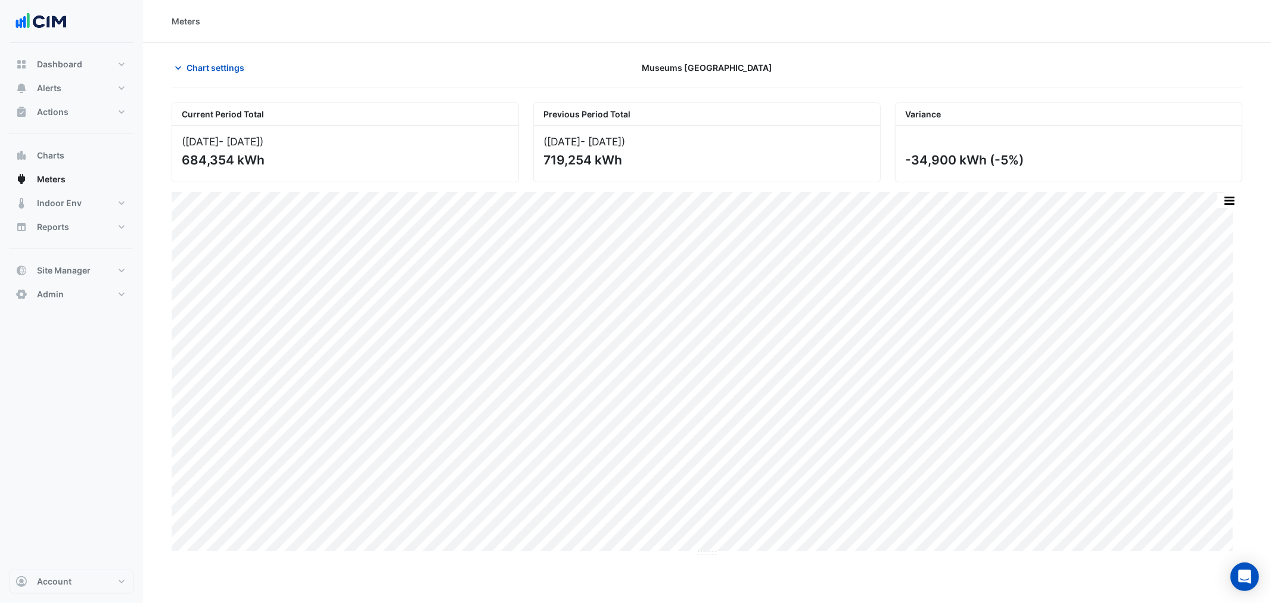
drag, startPoint x: 1022, startPoint y: 160, endPoint x: 904, endPoint y: 166, distance: 118.1
click at [905, 166] on div "-34,900 kWh (-5%)" at bounding box center [1067, 159] width 325 height 15
click at [207, 84] on div "Chart settings Museums Discovery Centre" at bounding box center [707, 72] width 1070 height 31
click at [211, 67] on span "Chart settings" at bounding box center [215, 67] width 58 height 13
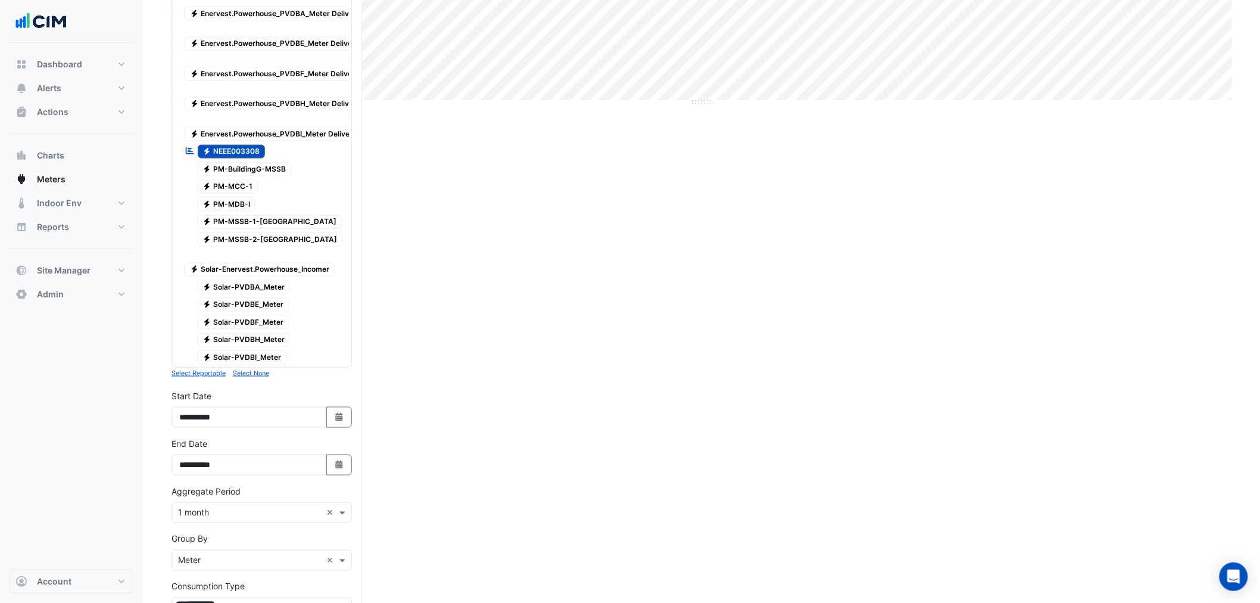
scroll to position [529, 0]
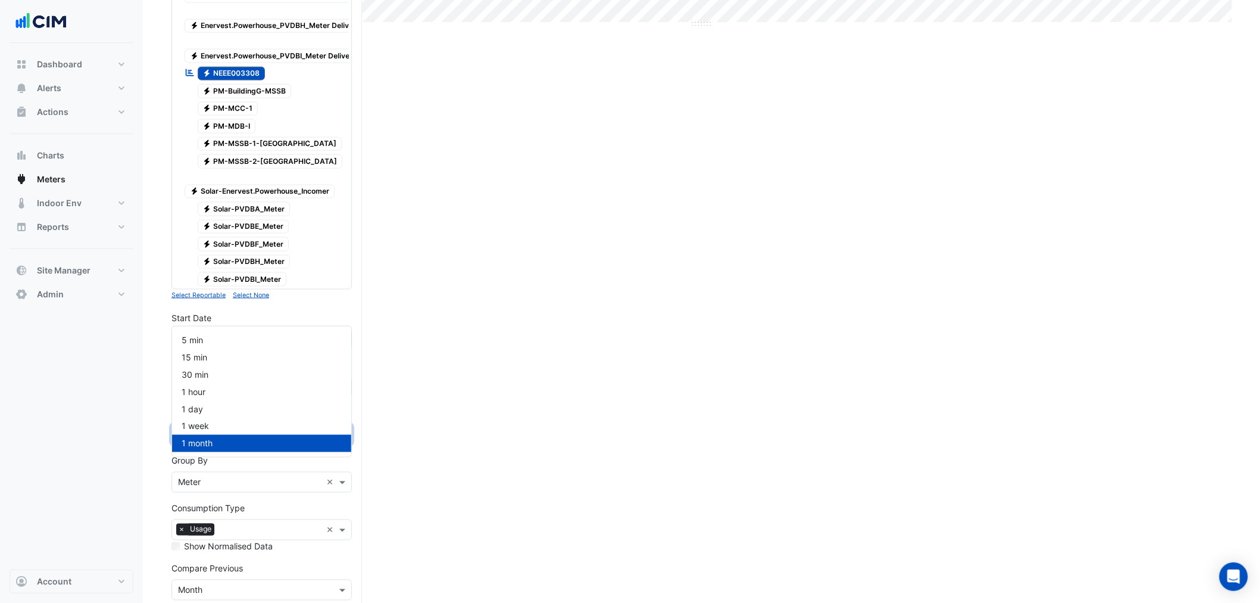
click at [211, 445] on div "Aggregate Period × 1 month ×" at bounding box center [262, 434] width 180 height 21
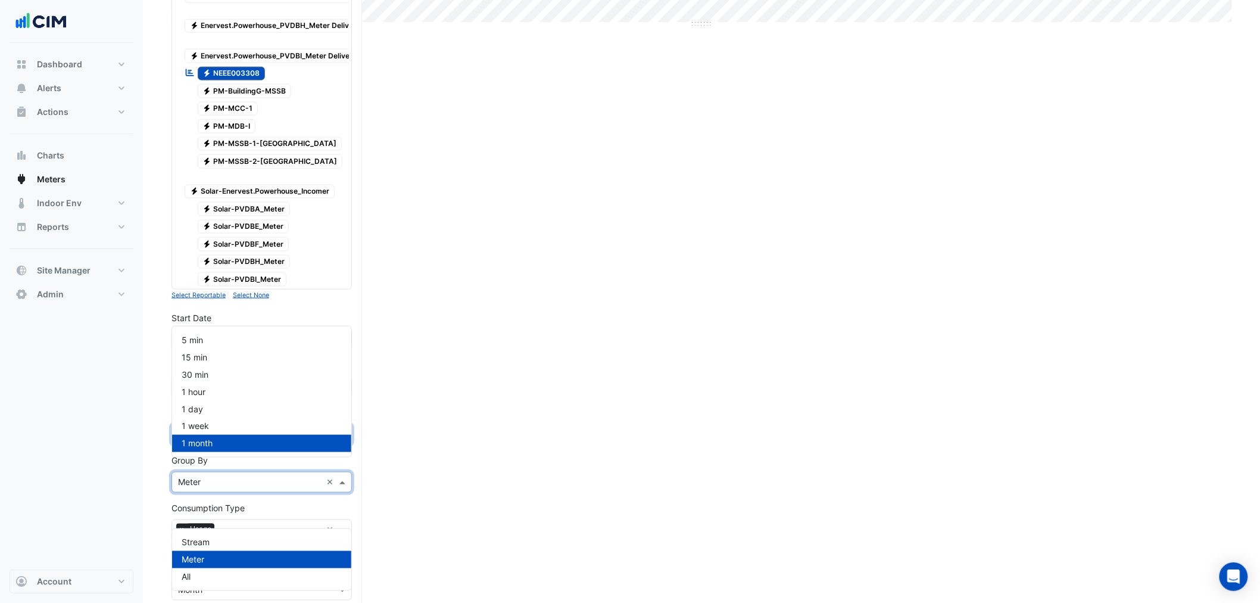
click at [223, 493] on div "Group By × Meter ×" at bounding box center [262, 482] width 180 height 21
click at [206, 575] on div "All" at bounding box center [261, 576] width 179 height 17
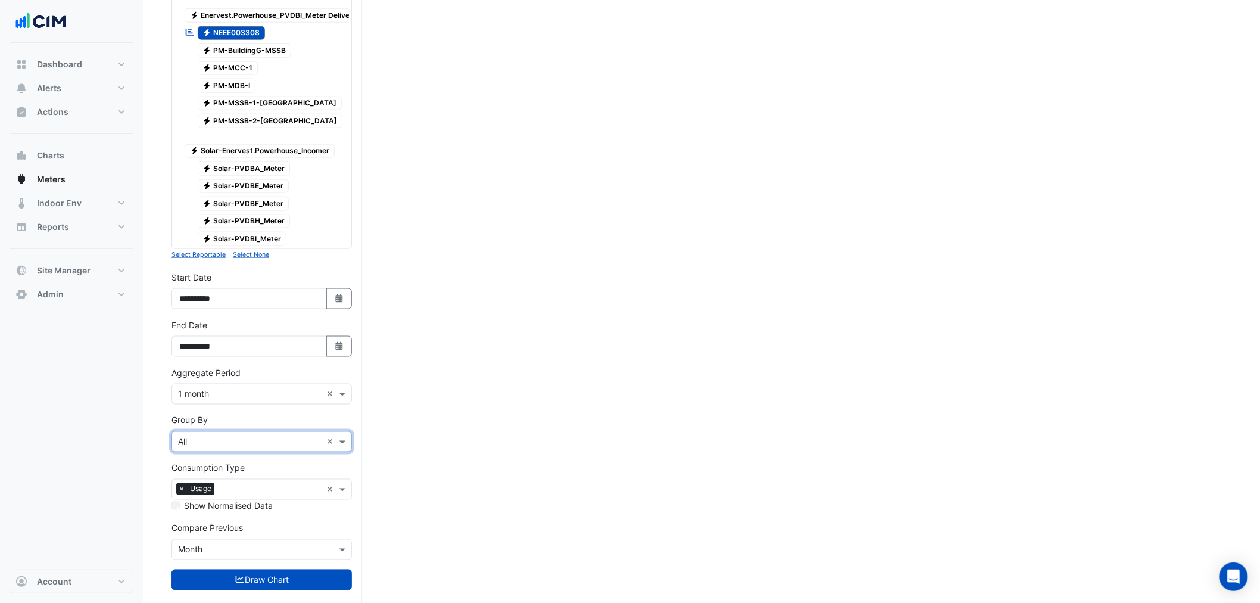
scroll to position [624, 0]
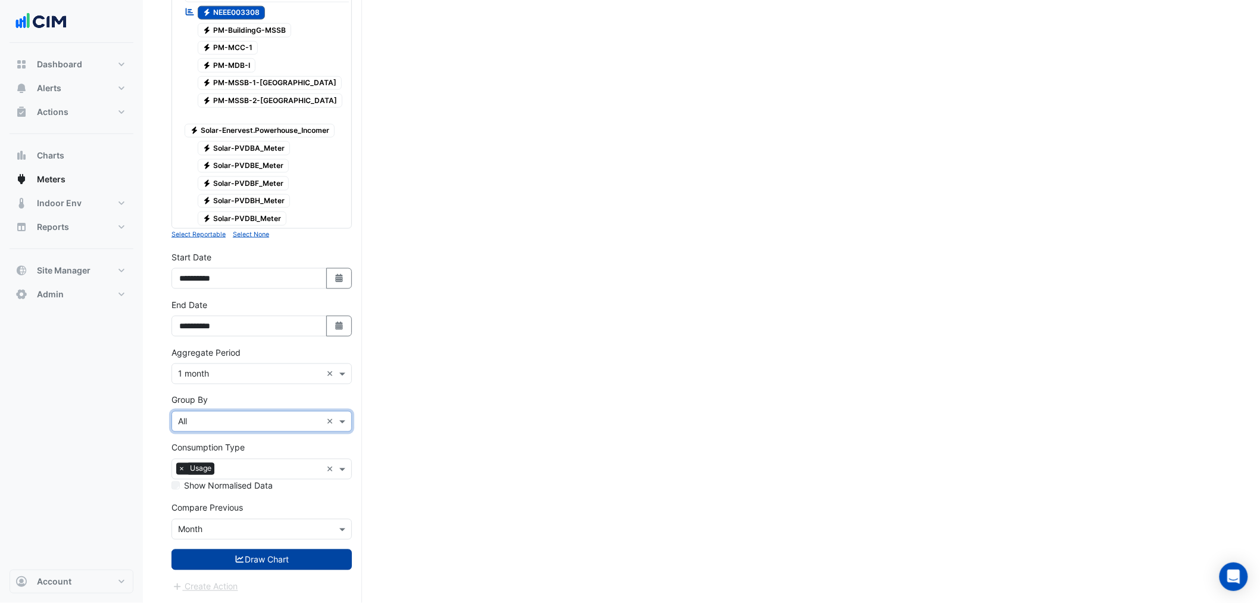
click at [245, 561] on button "Draw Chart" at bounding box center [262, 559] width 180 height 21
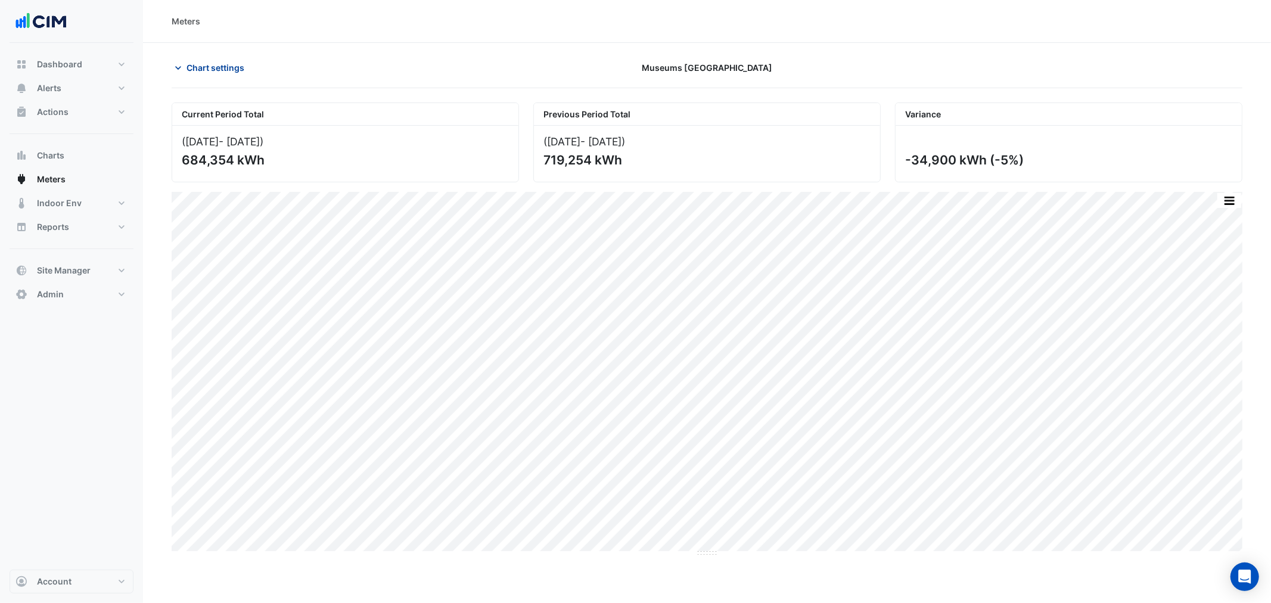
click at [238, 69] on span "Chart settings" at bounding box center [215, 67] width 58 height 13
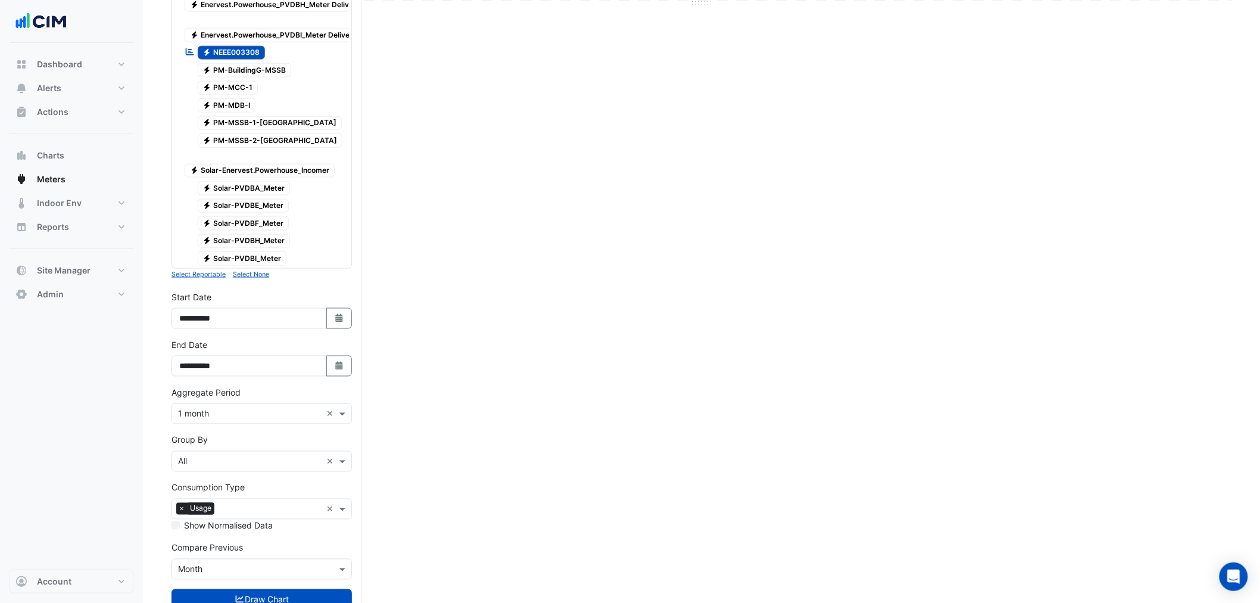
scroll to position [624, 0]
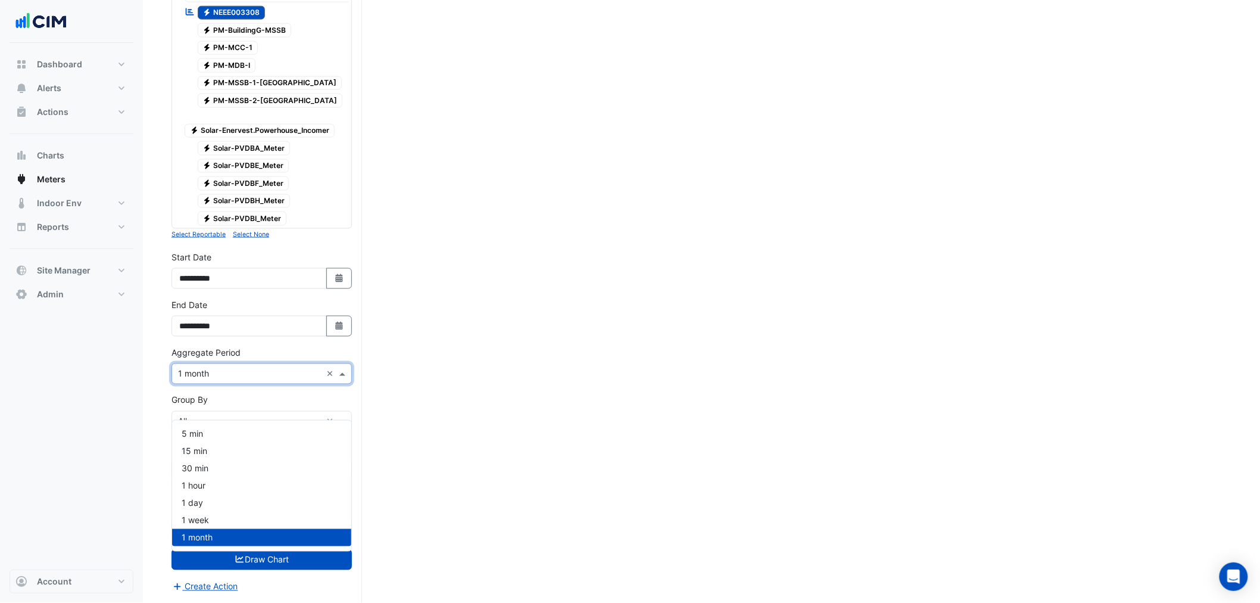
click at [231, 363] on div "Aggregate Period × 1 month ×" at bounding box center [262, 373] width 180 height 21
drag, startPoint x: 219, startPoint y: 450, endPoint x: 256, endPoint y: 523, distance: 81.8
click at [219, 477] on div "1 hour" at bounding box center [261, 485] width 179 height 17
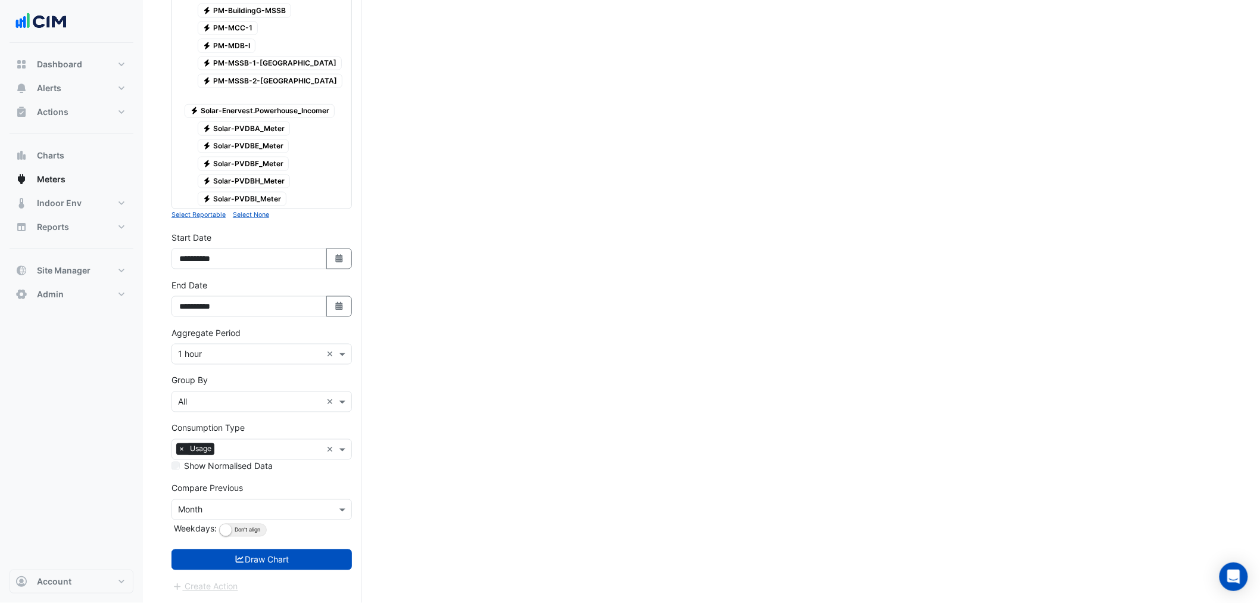
click at [298, 570] on button "Draw Chart" at bounding box center [262, 559] width 180 height 21
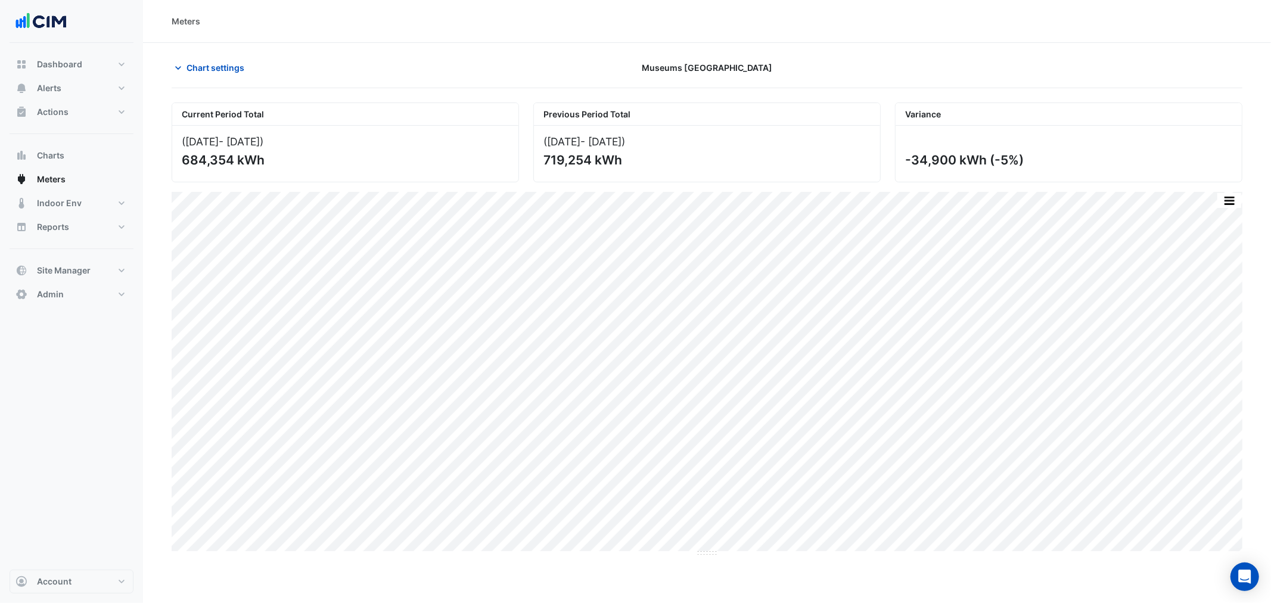
click at [231, 45] on section "Chart settings Museums Discovery Centre Current Period Total (May 25 - Jul 25 )…" at bounding box center [707, 300] width 1128 height 514
click at [200, 74] on button "Chart settings" at bounding box center [212, 67] width 80 height 21
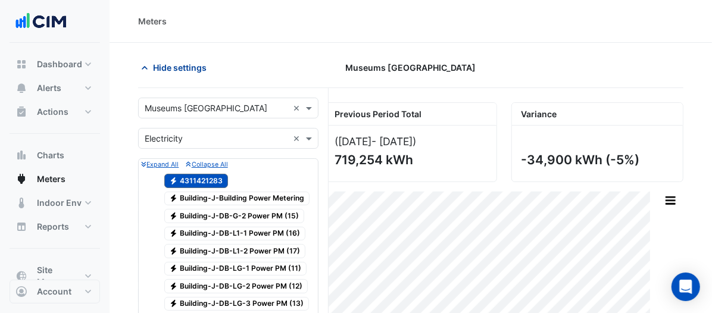
click at [200, 64] on span "Hide settings" at bounding box center [180, 67] width 54 height 13
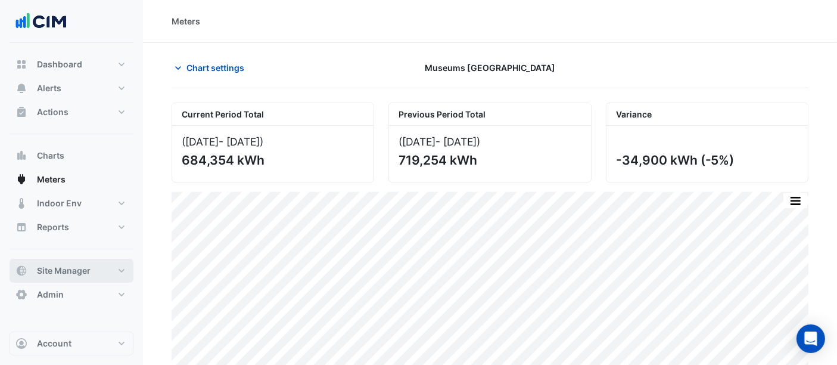
click at [75, 269] on span "Site Manager" at bounding box center [64, 270] width 54 height 12
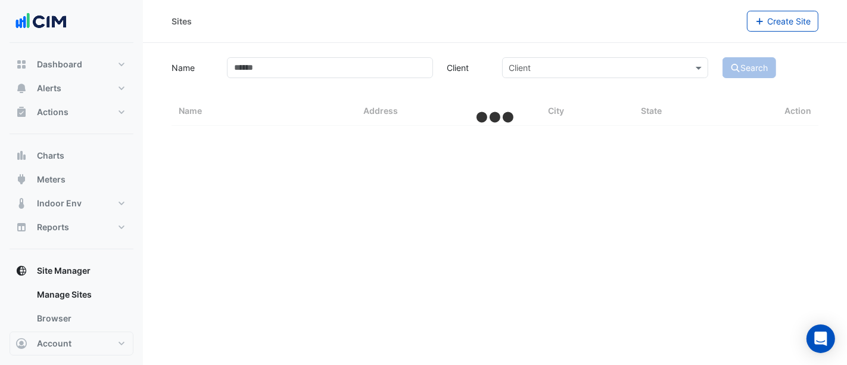
click at [312, 56] on section "Name Client Client Search Sites Name Sites Address Sites City Sites State Action" at bounding box center [495, 84] width 704 height 83
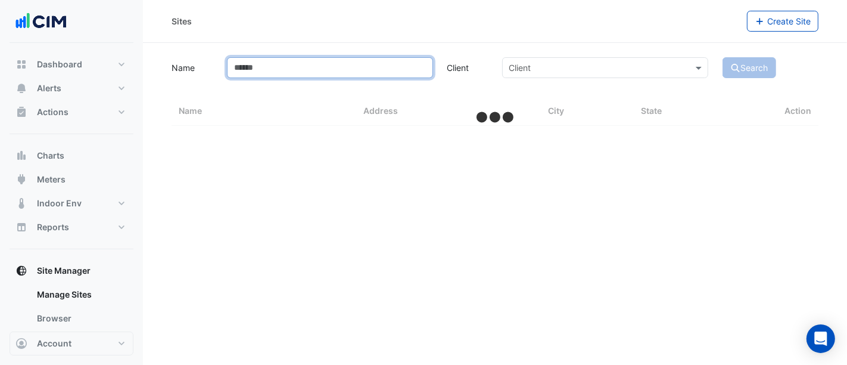
click at [309, 65] on input "Name" at bounding box center [330, 67] width 206 height 21
select select "**"
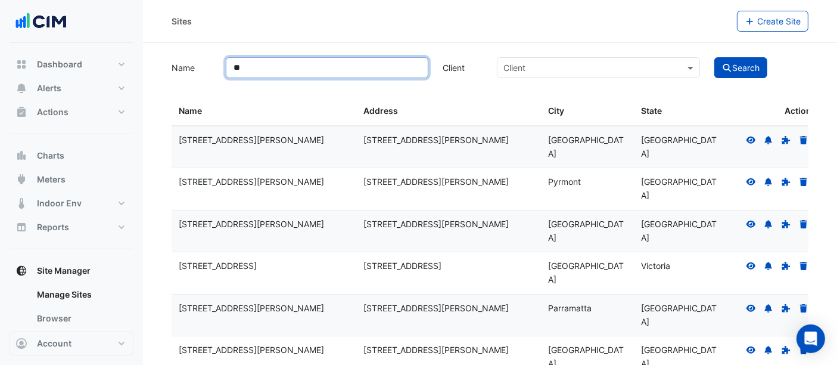
type input "***"
type input "****"
click at [714, 57] on button "Search" at bounding box center [741, 67] width 54 height 21
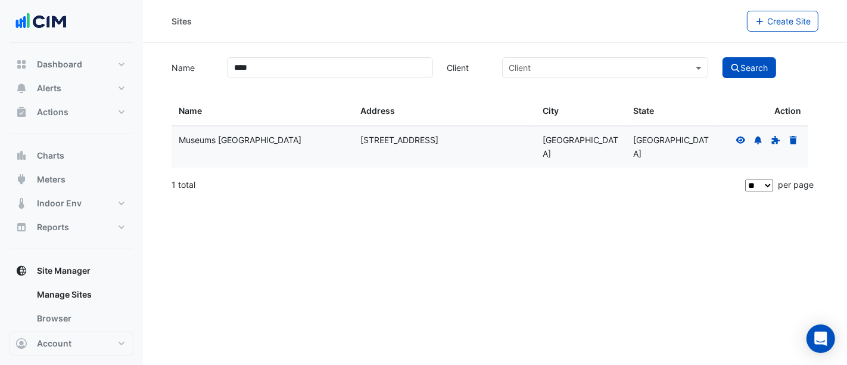
click at [739, 142] on datatable-body-cell at bounding box center [762, 147] width 91 height 42
click at [739, 141] on icon at bounding box center [741, 139] width 10 height 7
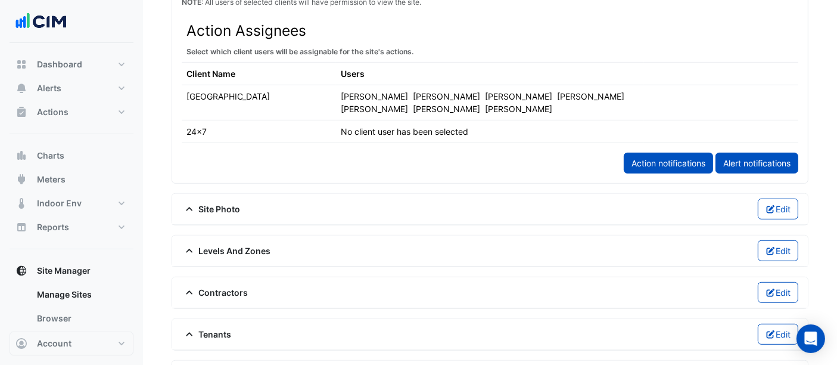
scroll to position [794, 0]
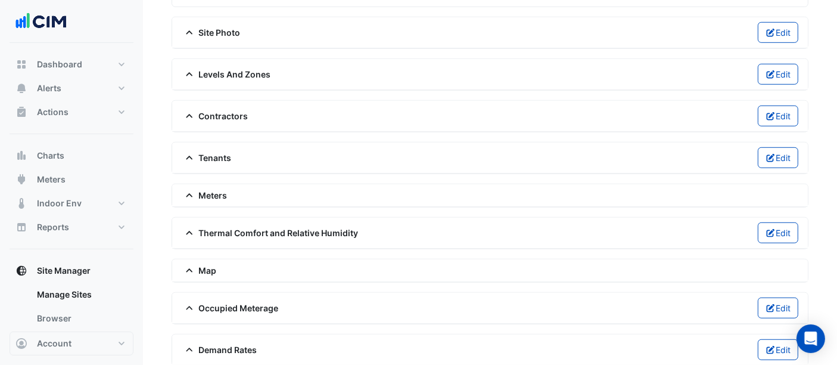
click at [198, 184] on div "Meters" at bounding box center [490, 195] width 636 height 23
click at [203, 189] on span "Meters" at bounding box center [205, 195] width 46 height 13
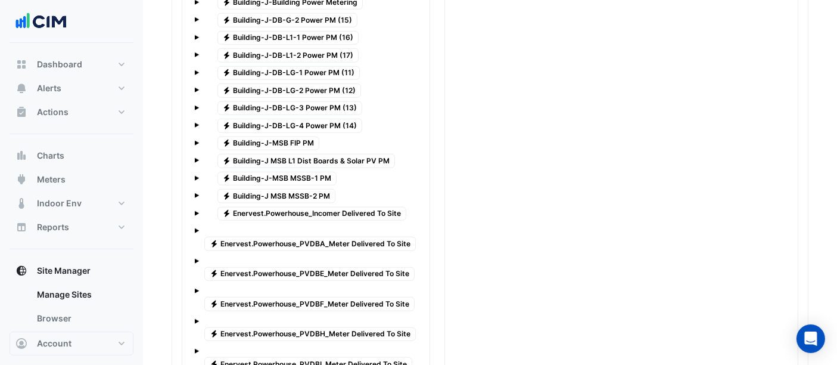
scroll to position [1500, 0]
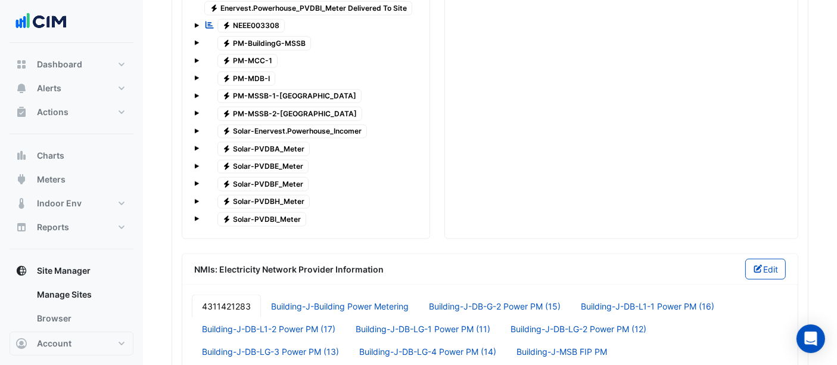
click at [281, 158] on div "Electricity Solar-PVDBE_Meter" at bounding box center [256, 166] width 110 height 17
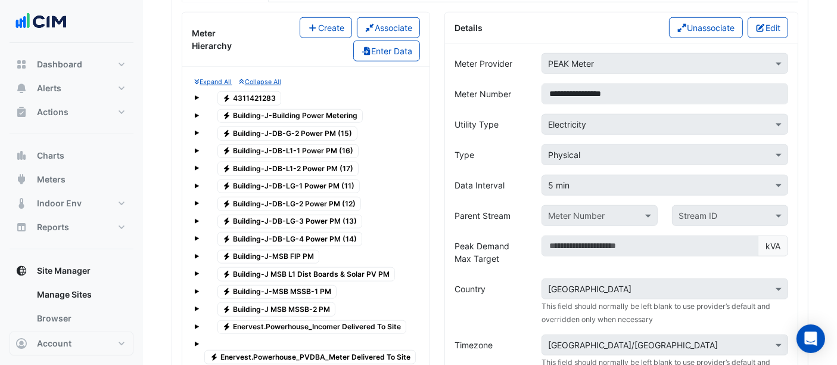
scroll to position [970, 0]
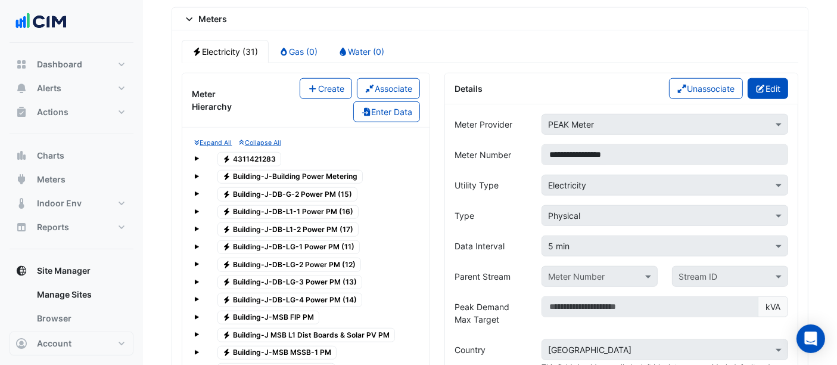
click at [767, 81] on button "Edit" at bounding box center [768, 88] width 41 height 21
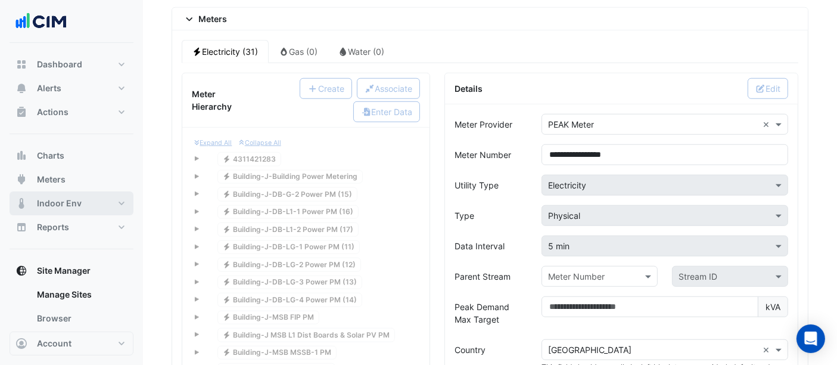
click at [66, 214] on button "Indoor Env" at bounding box center [72, 203] width 124 height 24
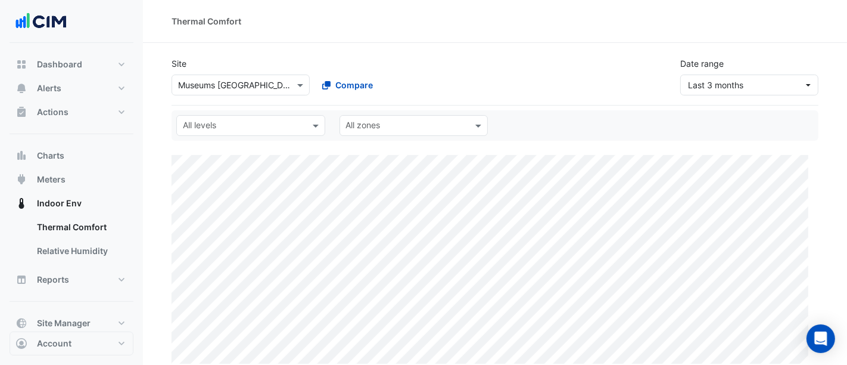
click at [52, 303] on div "Dashboard Portfolio Ratings Performance Alerts Site Rules Templates Actions Sit…" at bounding box center [72, 205] width 124 height 306
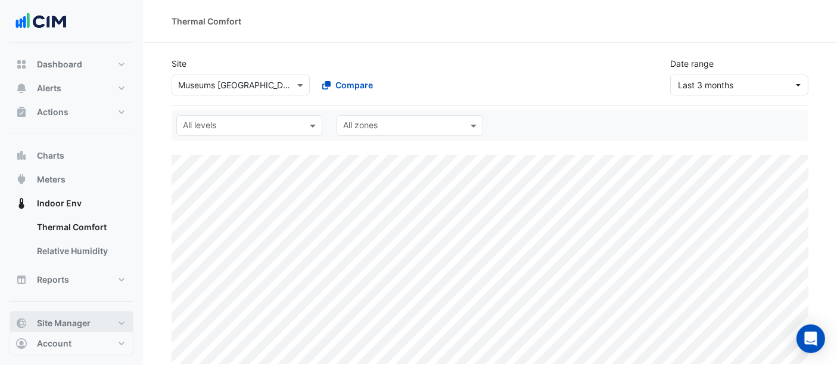
click at [58, 315] on button "Site Manager" at bounding box center [72, 323] width 124 height 24
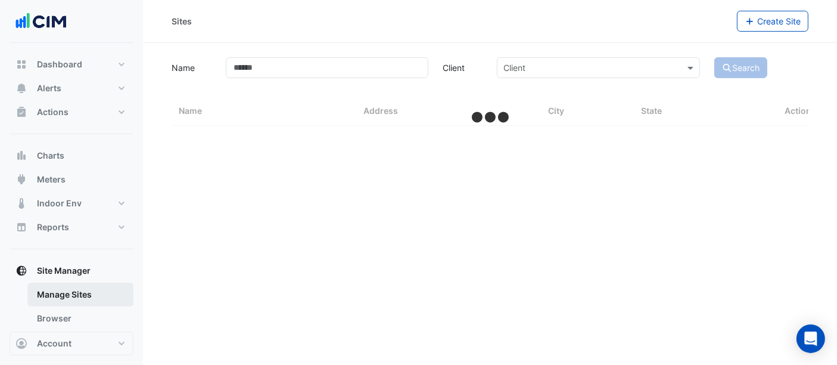
select select "**"
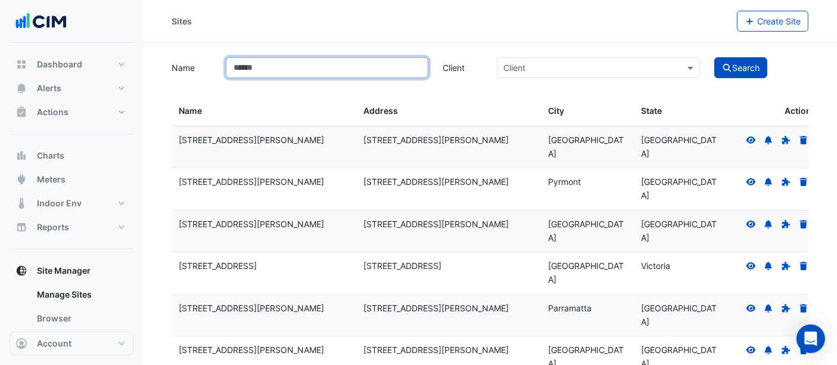
click at [296, 64] on input "Name" at bounding box center [327, 67] width 203 height 21
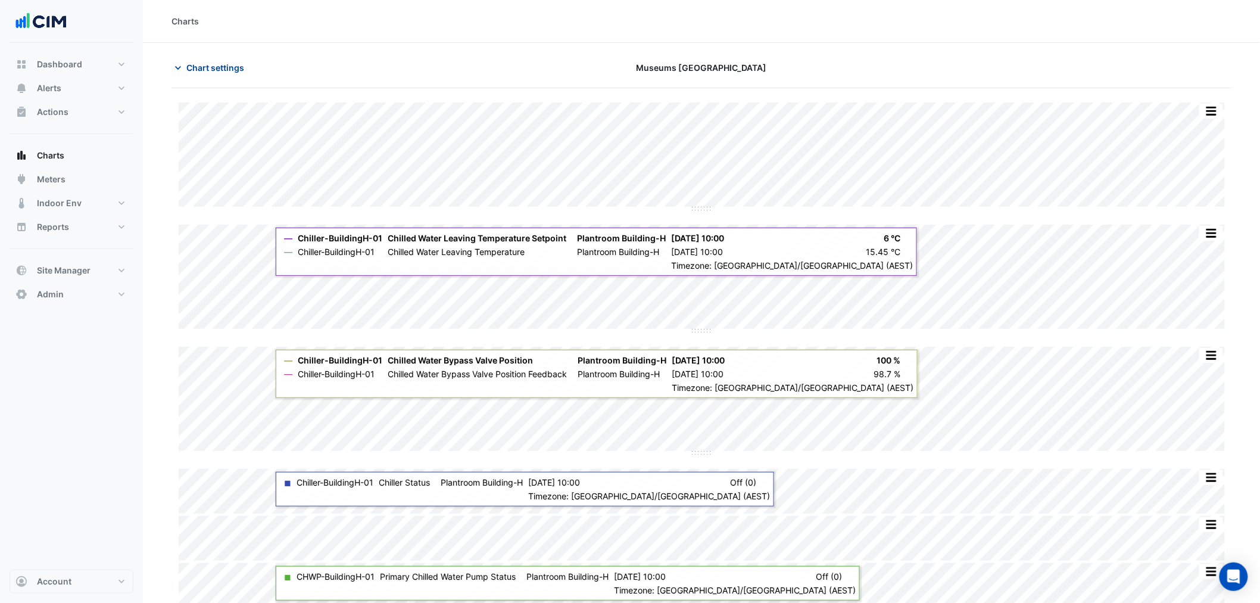
drag, startPoint x: 207, startPoint y: 60, endPoint x: 207, endPoint y: 67, distance: 7.2
click at [207, 62] on button "Chart settings" at bounding box center [212, 67] width 80 height 21
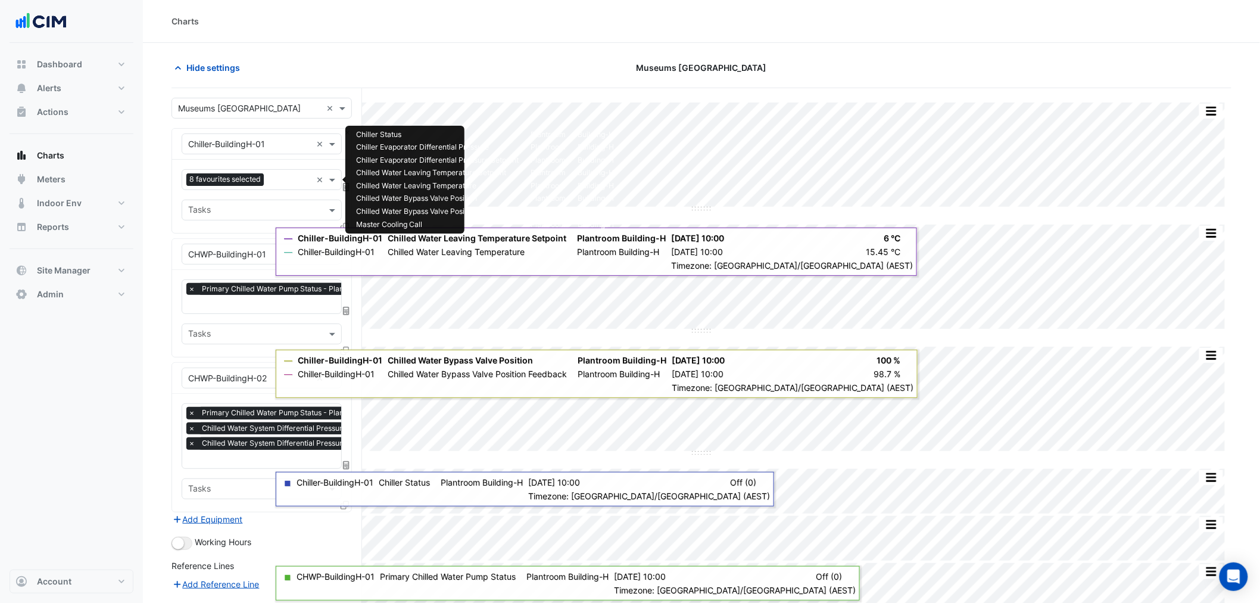
click at [235, 175] on span "8 favourites selected" at bounding box center [224, 179] width 77 height 12
click at [264, 209] on span "Master Cooling Call - Plantroom, Building-H" at bounding box center [276, 205] width 168 height 10
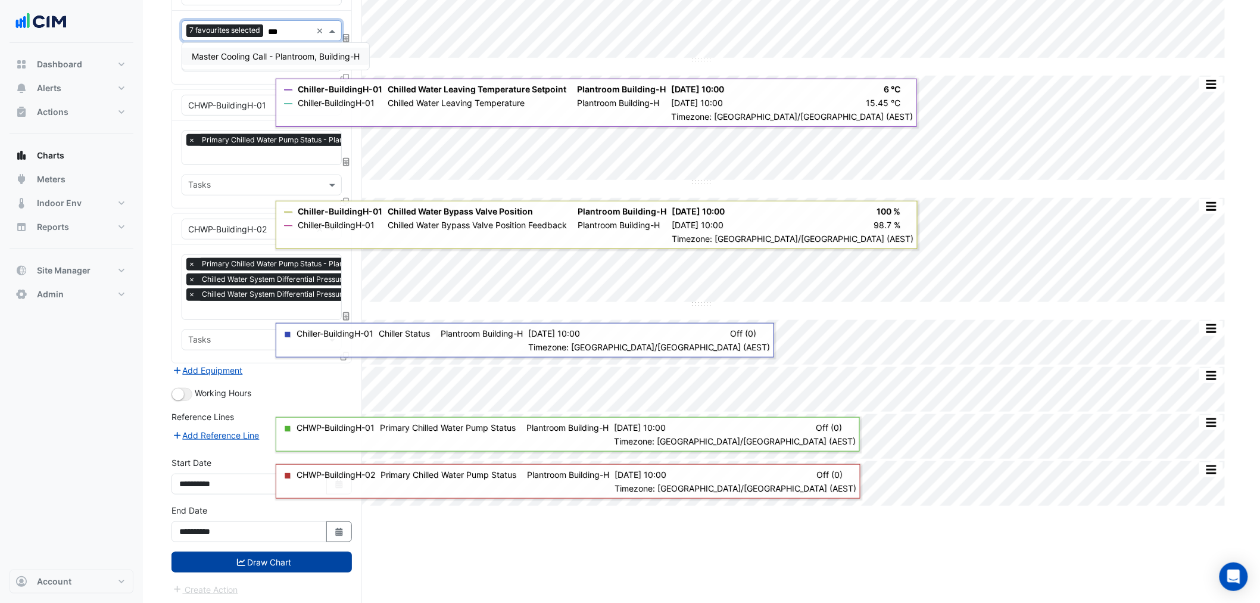
type input "***"
click at [237, 558] on icon "submit" at bounding box center [241, 562] width 8 height 8
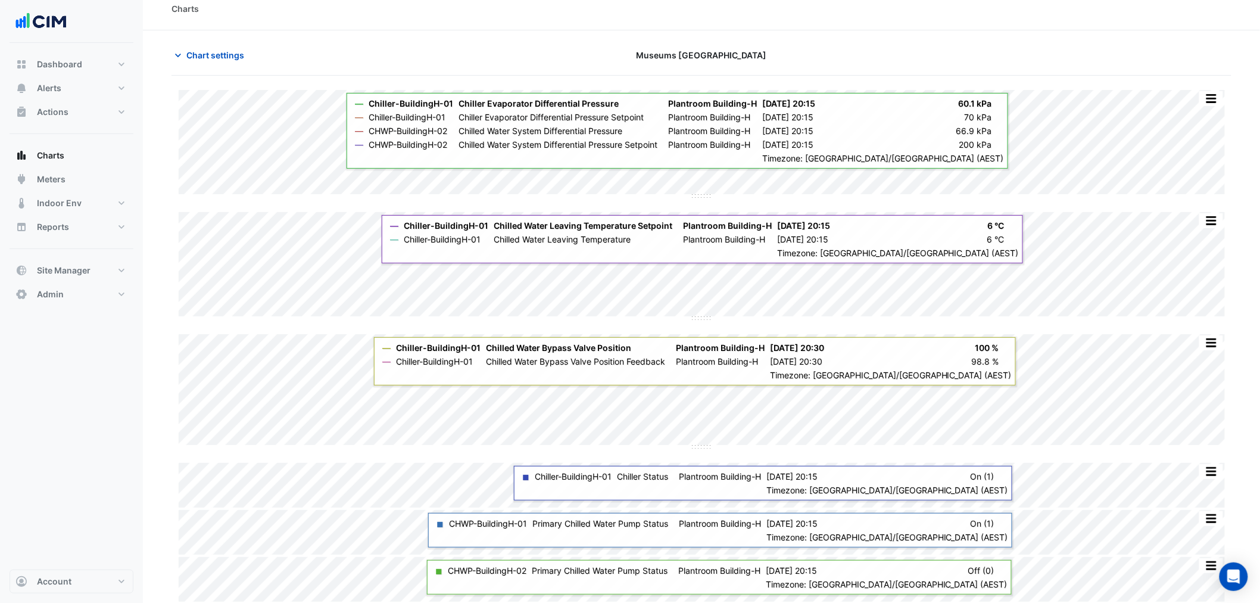
scroll to position [14, 0]
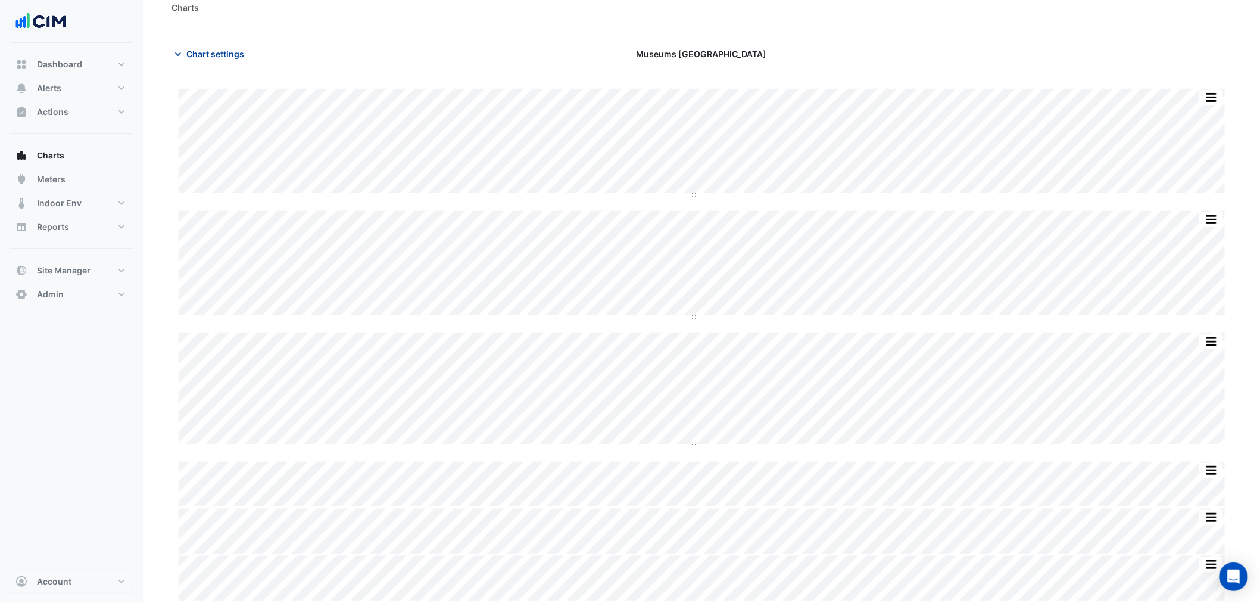
click at [186, 54] on span "Chart settings" at bounding box center [215, 54] width 58 height 13
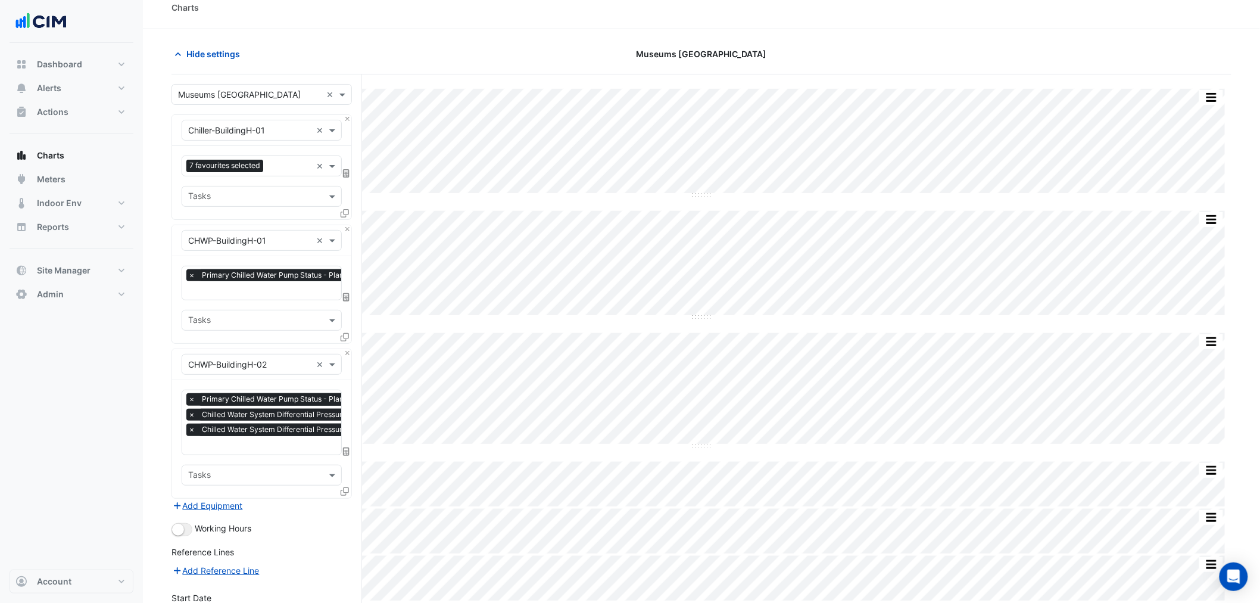
click at [216, 105] on form "Select a Site × Museums Discovery Centre × Equipment × Chiller-BuildingH-01 × F…" at bounding box center [262, 408] width 180 height 648
click at [216, 99] on input "text" at bounding box center [250, 95] width 144 height 13
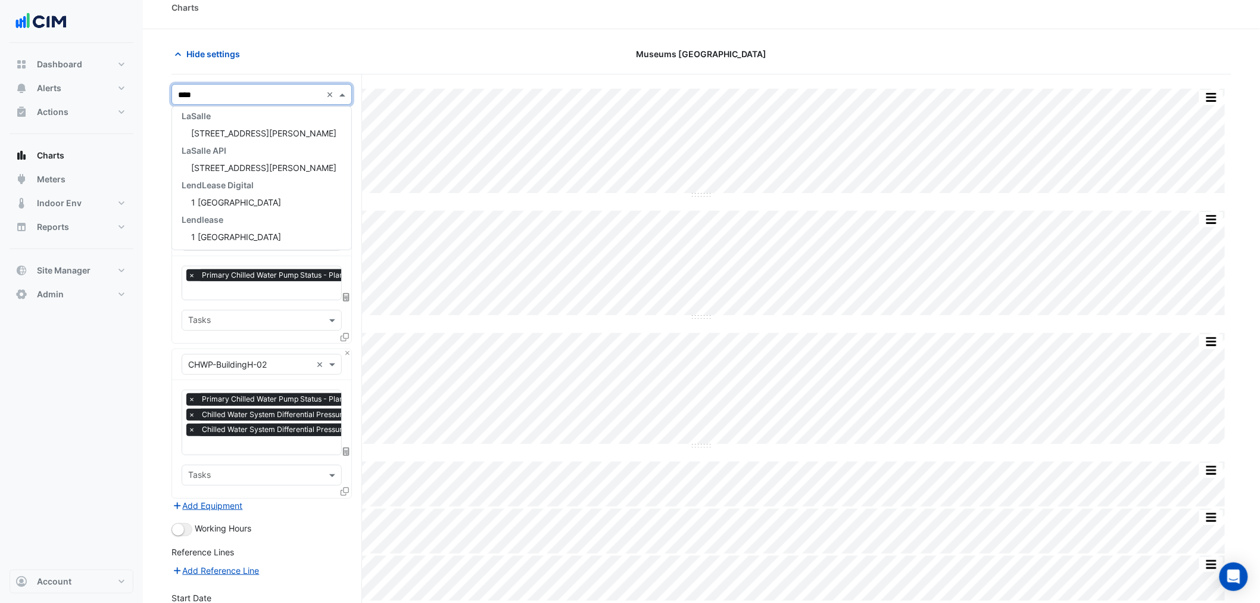
scroll to position [73, 0]
type input "*****"
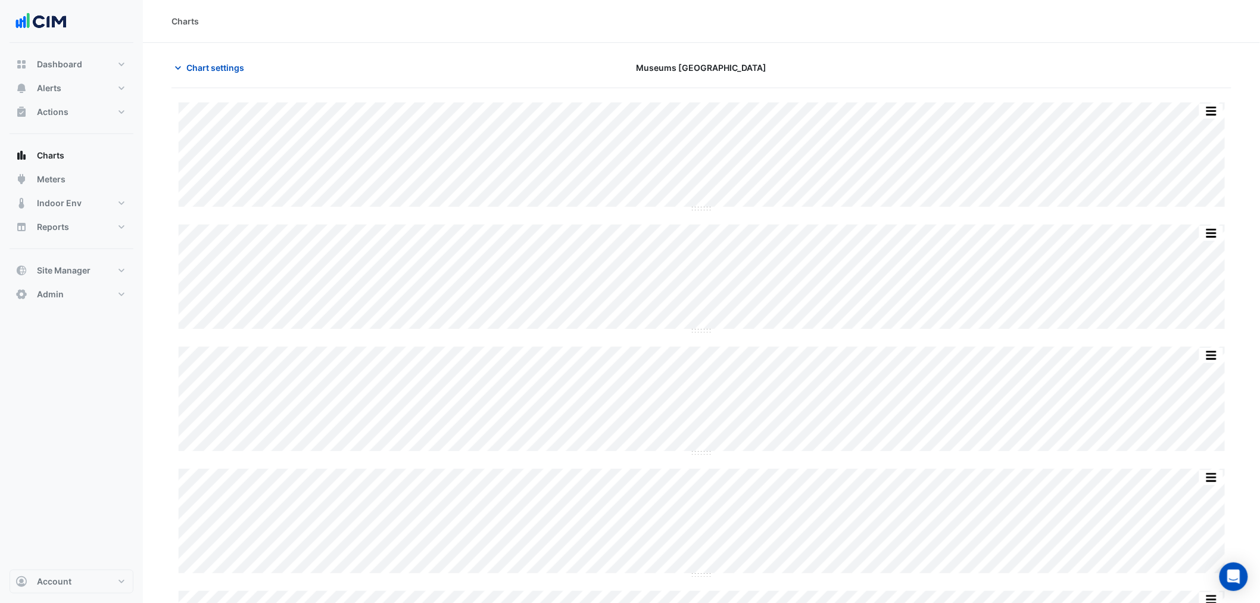
scroll to position [35, 0]
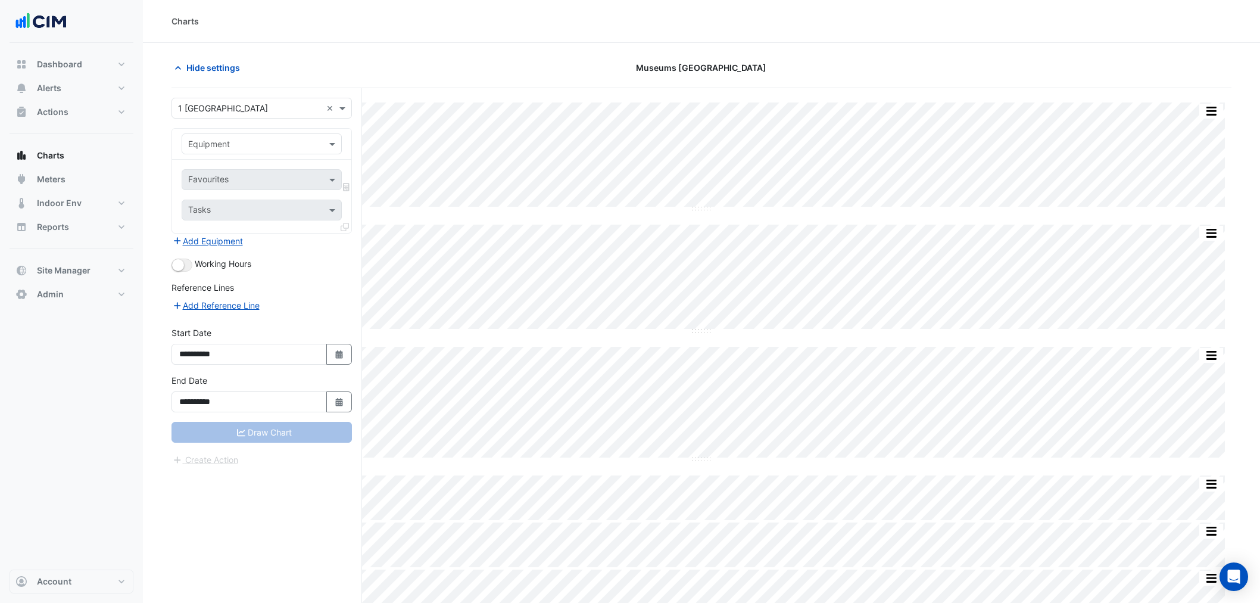
scroll to position [14, 0]
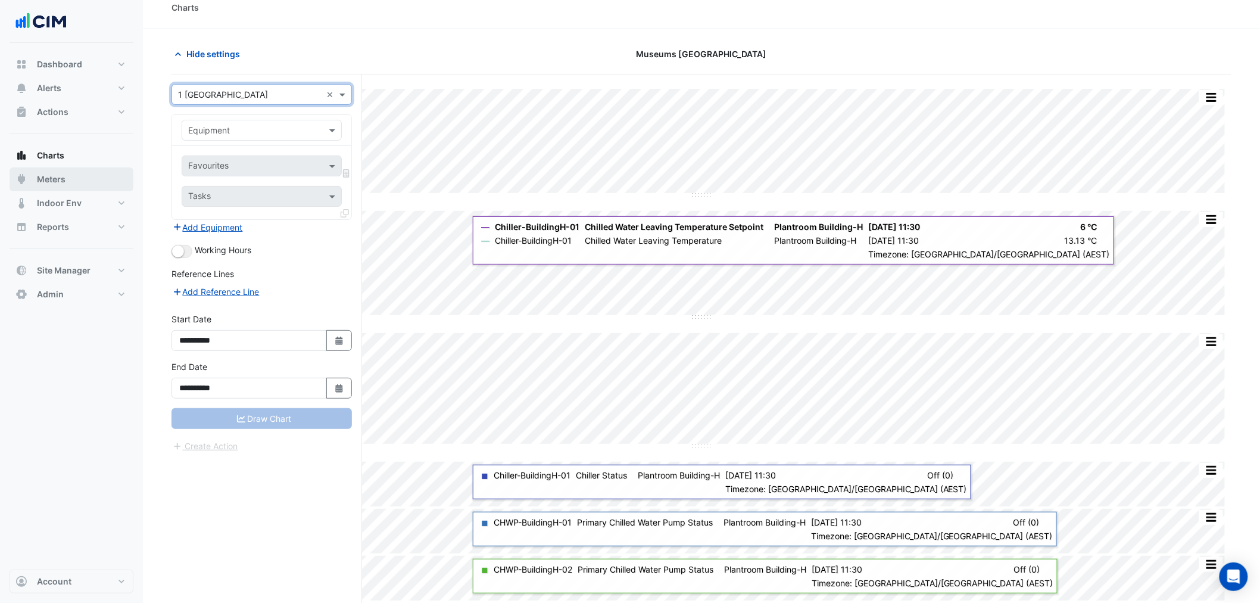
click at [85, 187] on button "Meters" at bounding box center [72, 179] width 124 height 24
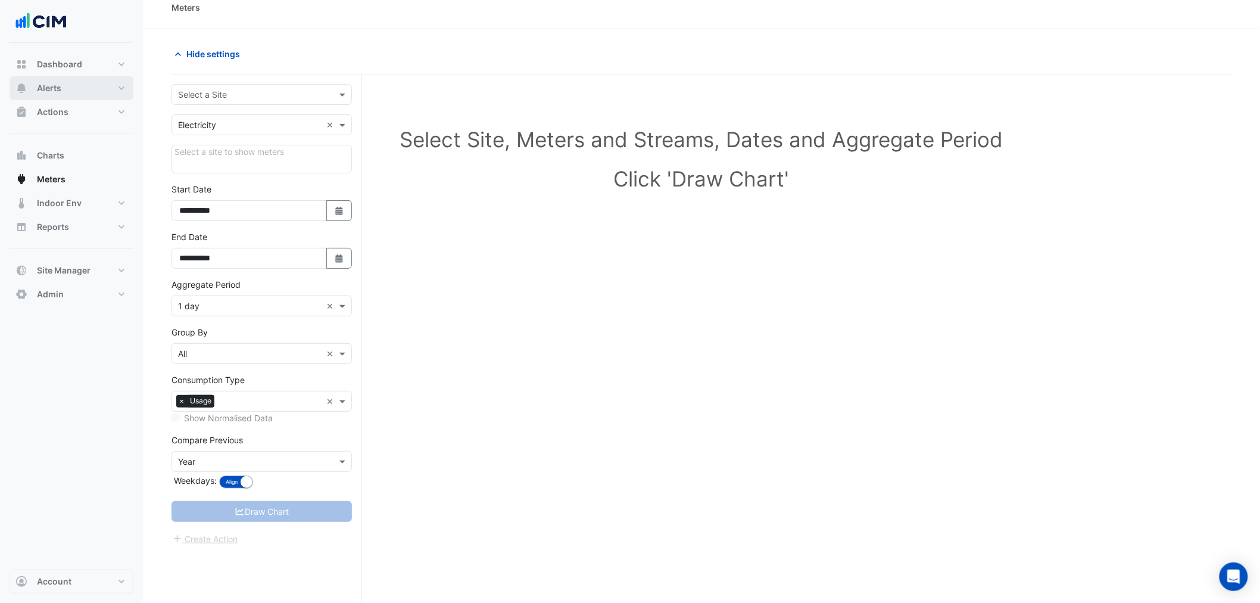
click at [63, 92] on button "Alerts" at bounding box center [72, 88] width 124 height 24
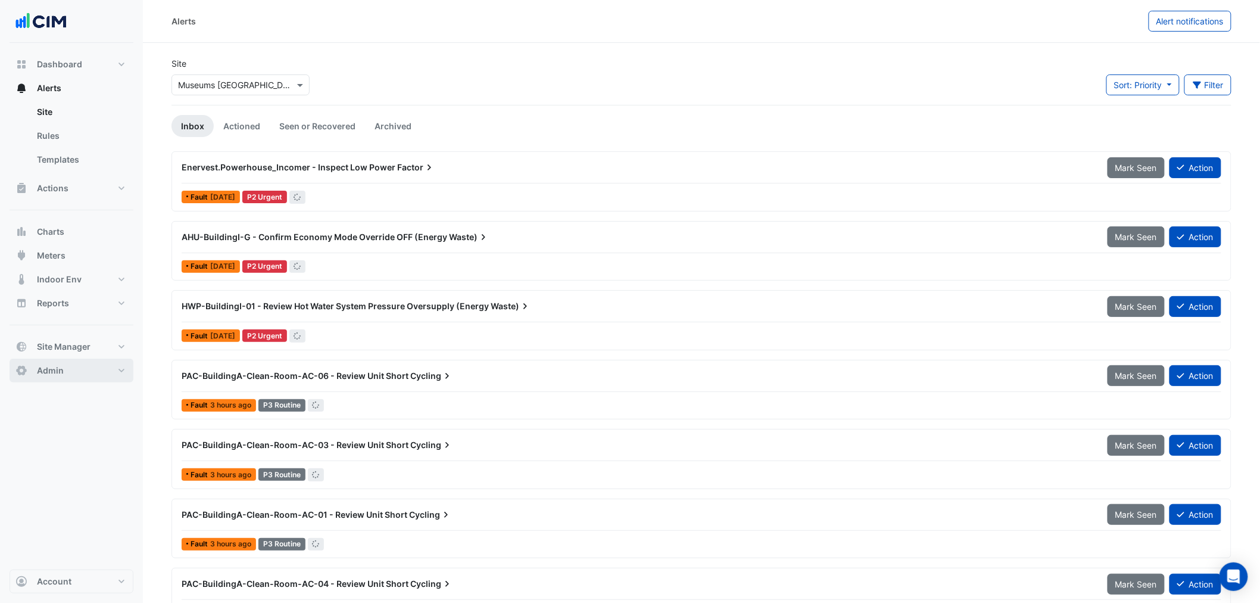
click at [216, 79] on input "text" at bounding box center [228, 85] width 101 height 13
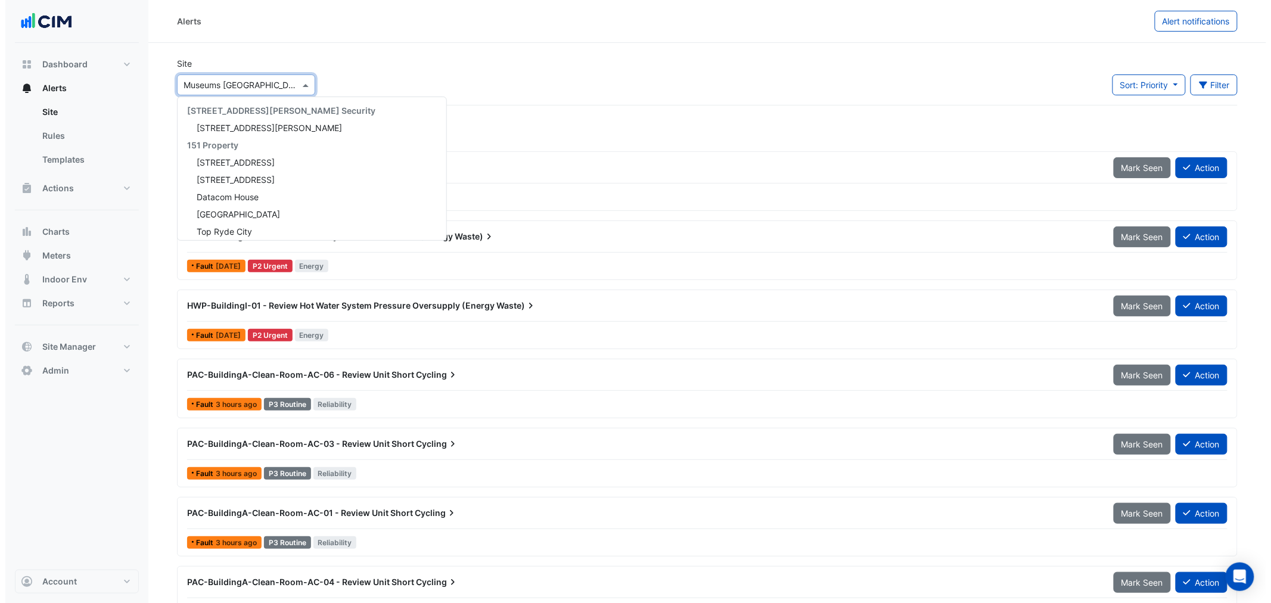
scroll to position [436, 0]
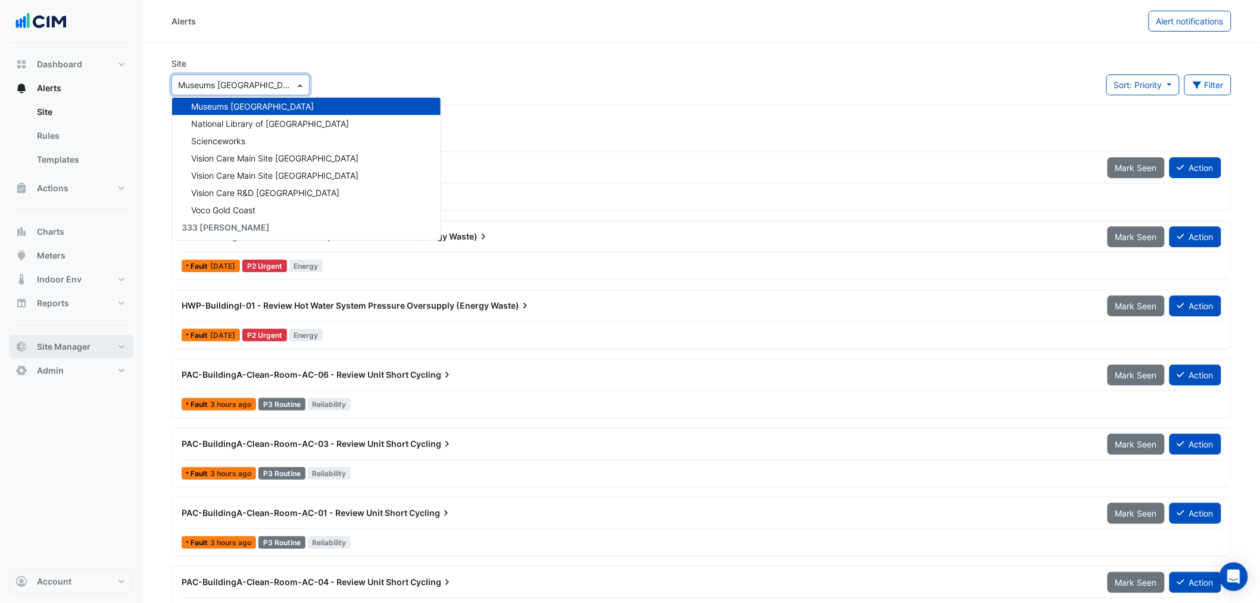
click at [66, 343] on span "Site Manager" at bounding box center [64, 347] width 54 height 12
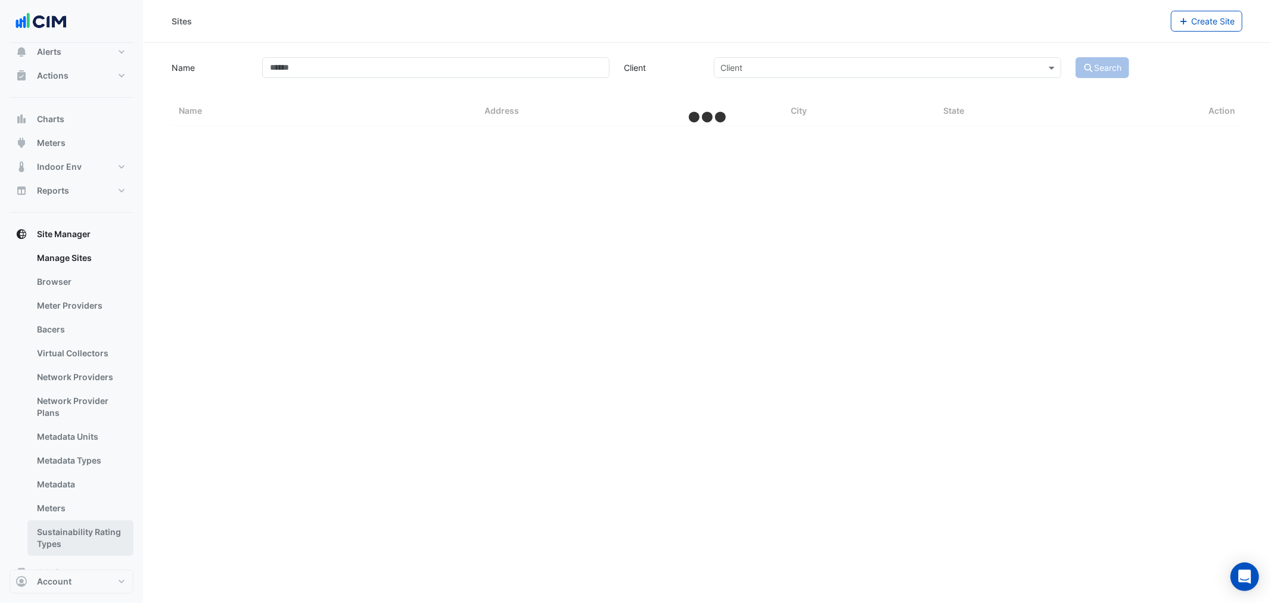
select select "**"
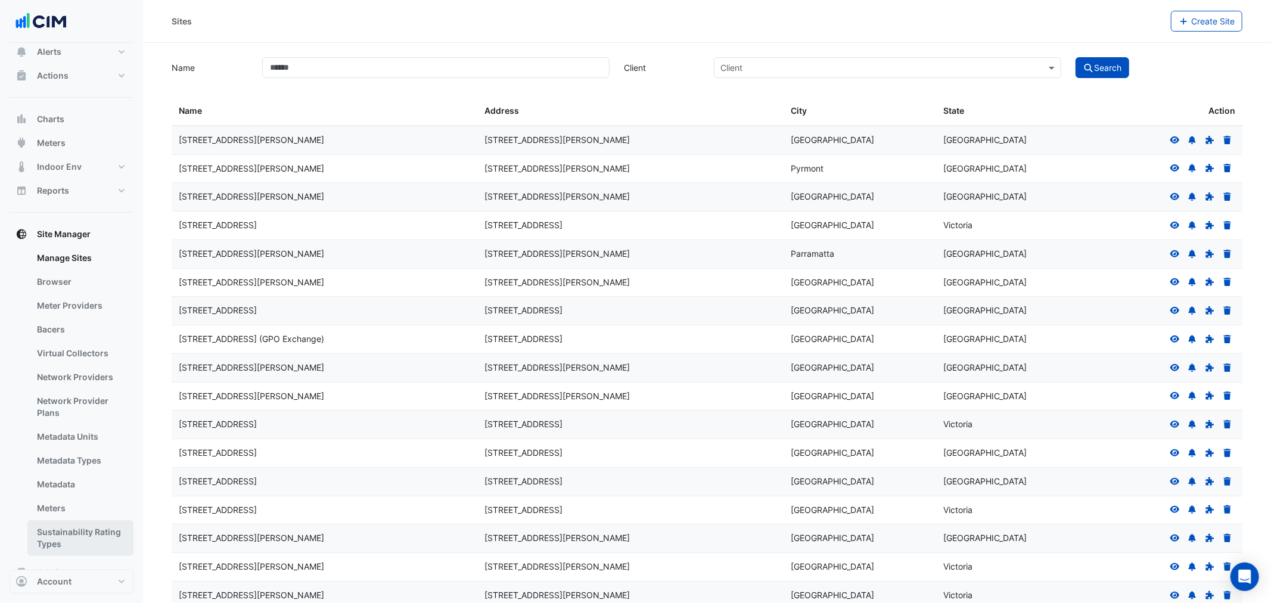
click at [68, 531] on div "Dashboard Portfolio Ratings Performance Alerts Site Rules Templates Actions Sit…" at bounding box center [72, 300] width 124 height 568
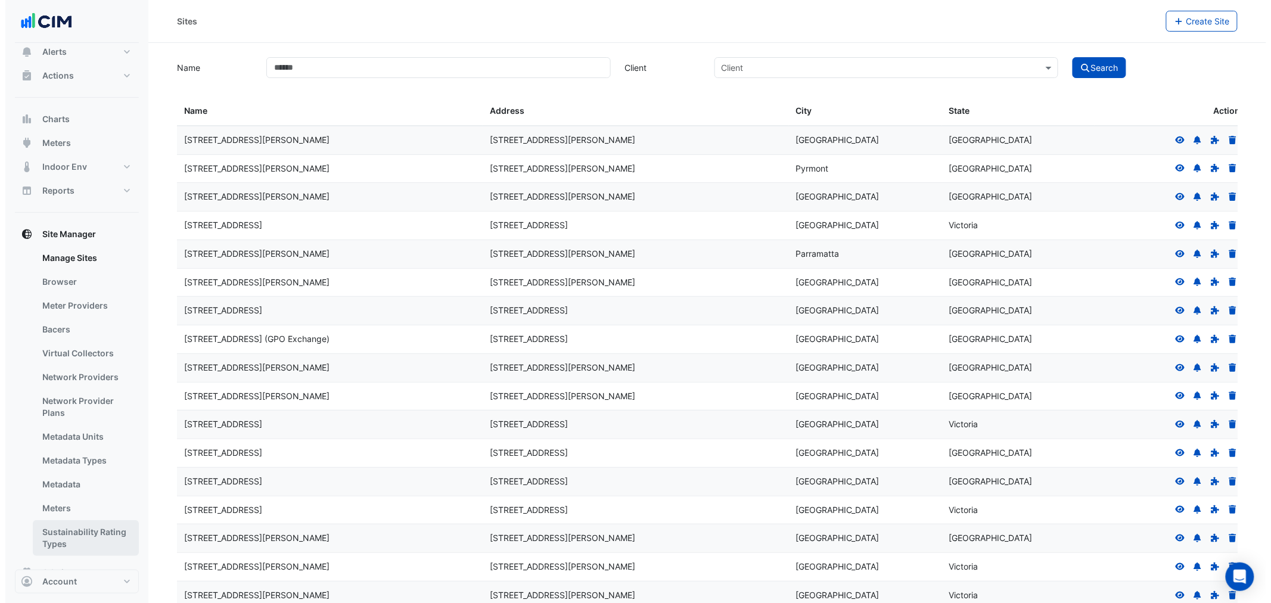
scroll to position [66, 0]
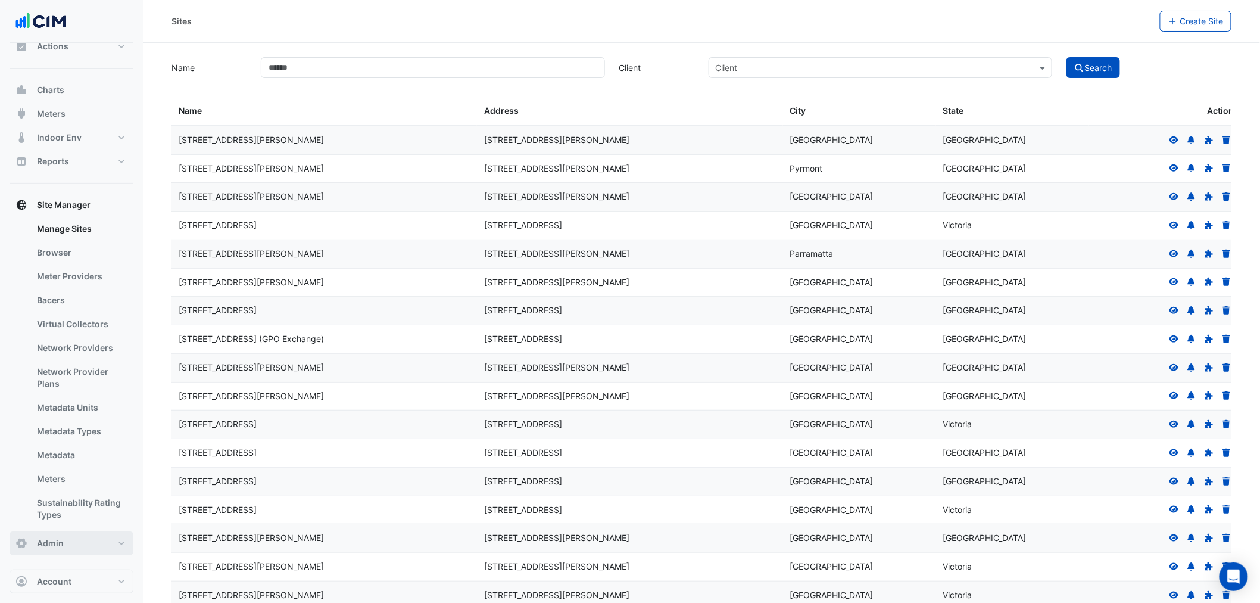
click at [73, 543] on button "Admin" at bounding box center [72, 543] width 124 height 24
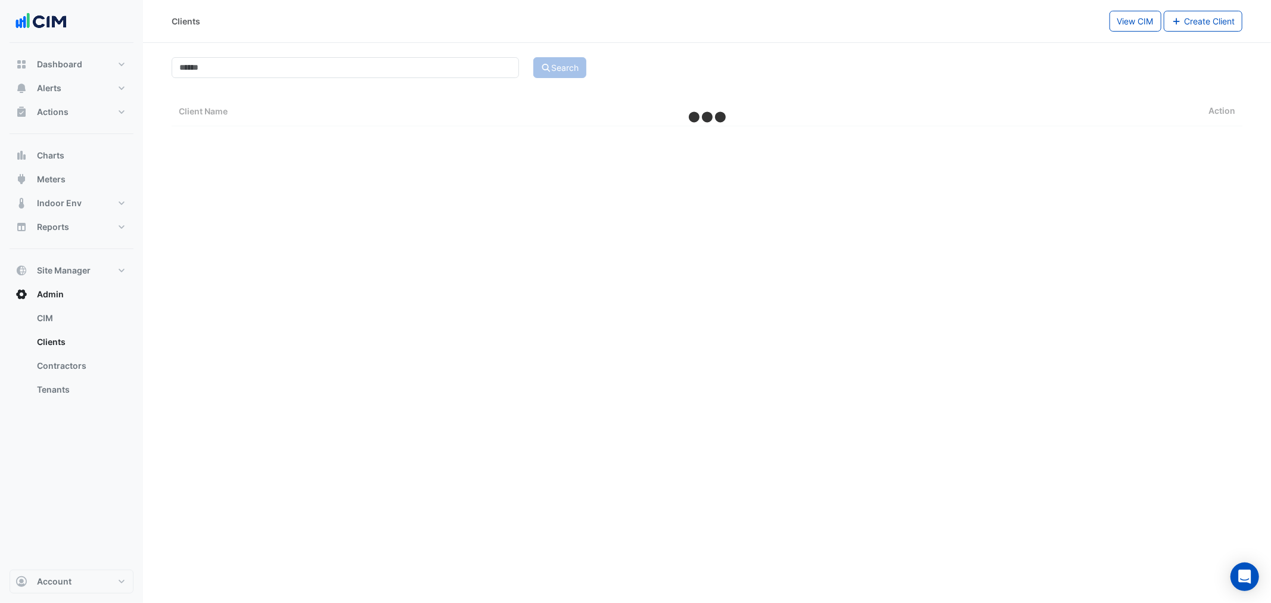
select select "**"
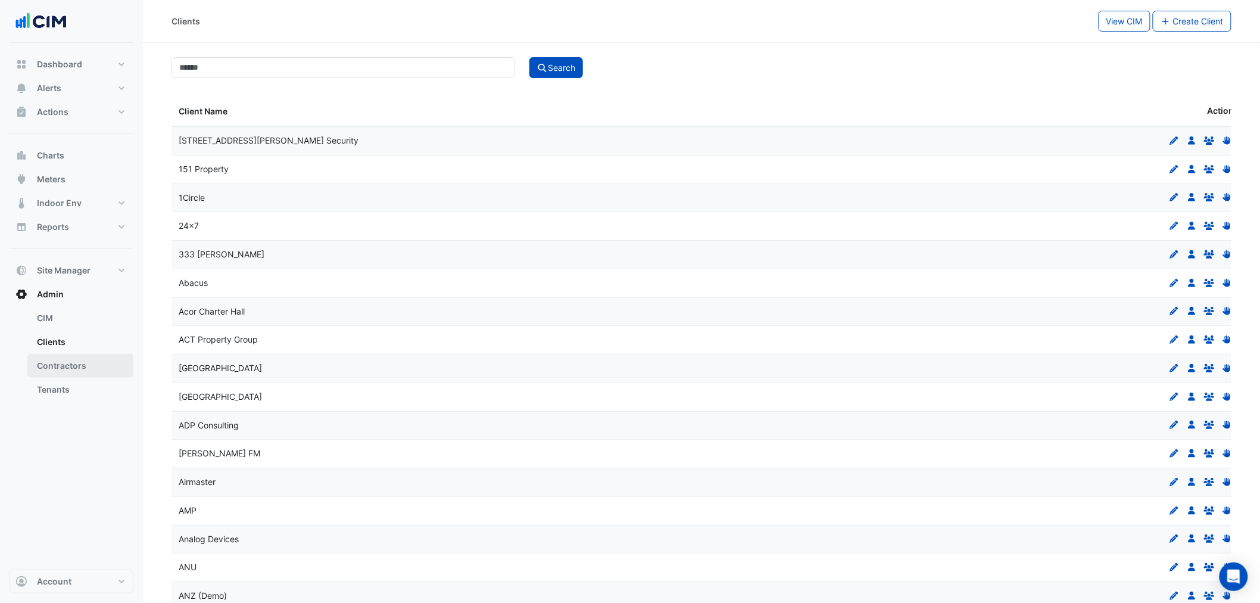
click at [61, 358] on link "Contractors" at bounding box center [80, 366] width 106 height 24
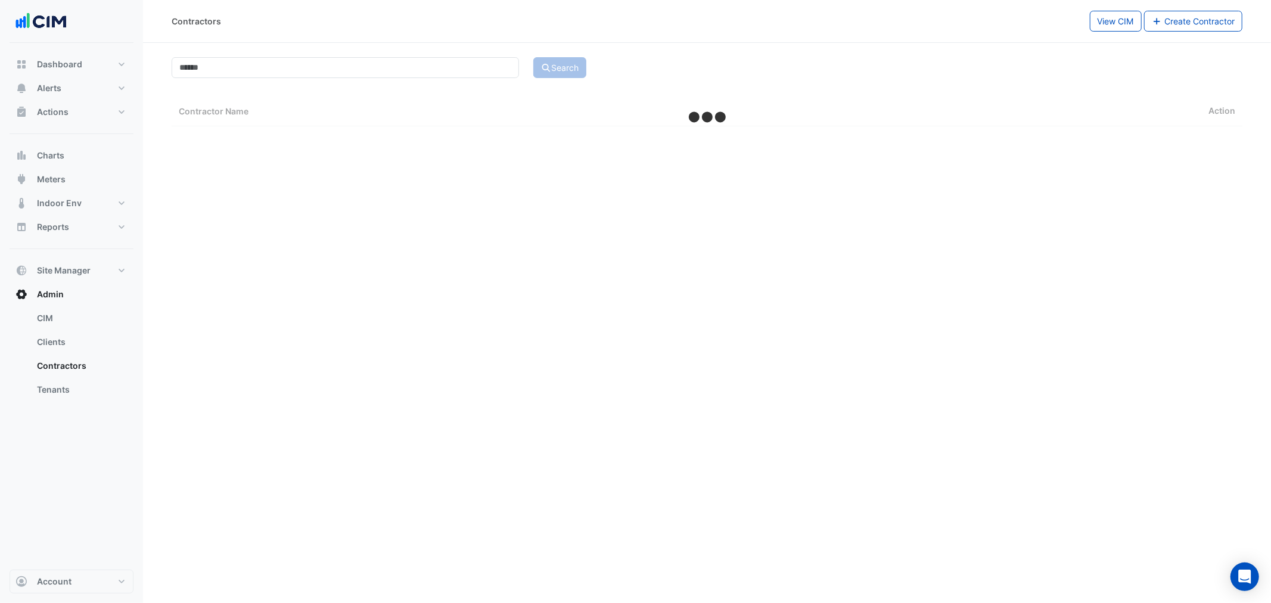
select select "**"
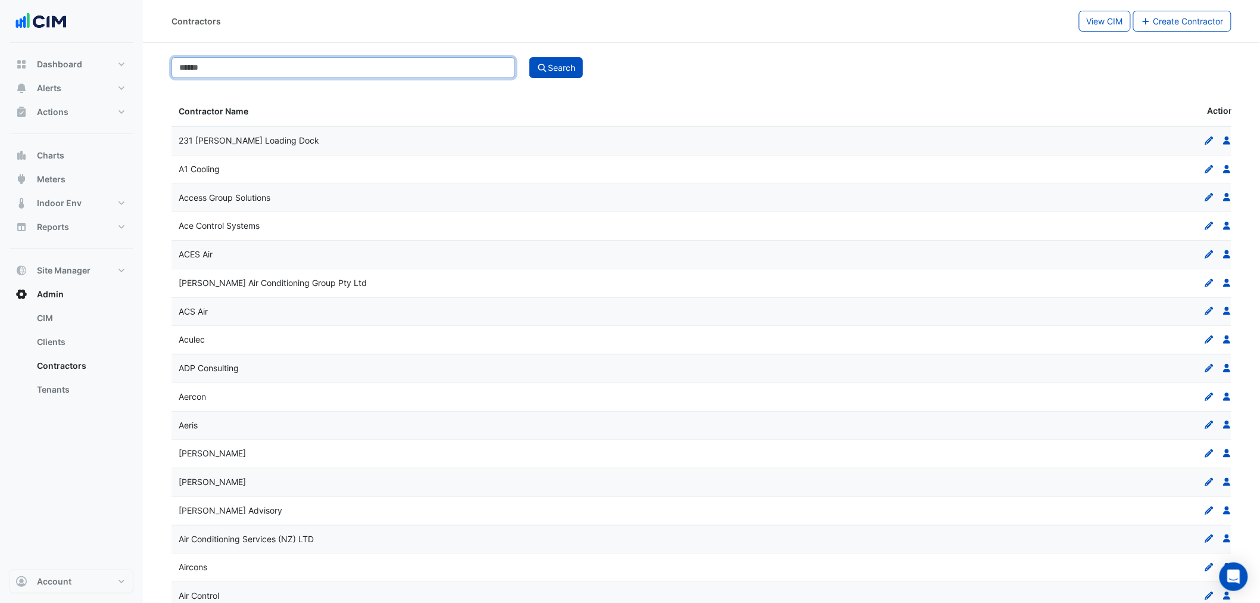
click at [283, 66] on input at bounding box center [344, 67] width 344 height 21
type input "****"
click at [530, 57] on button "Search" at bounding box center [557, 67] width 54 height 21
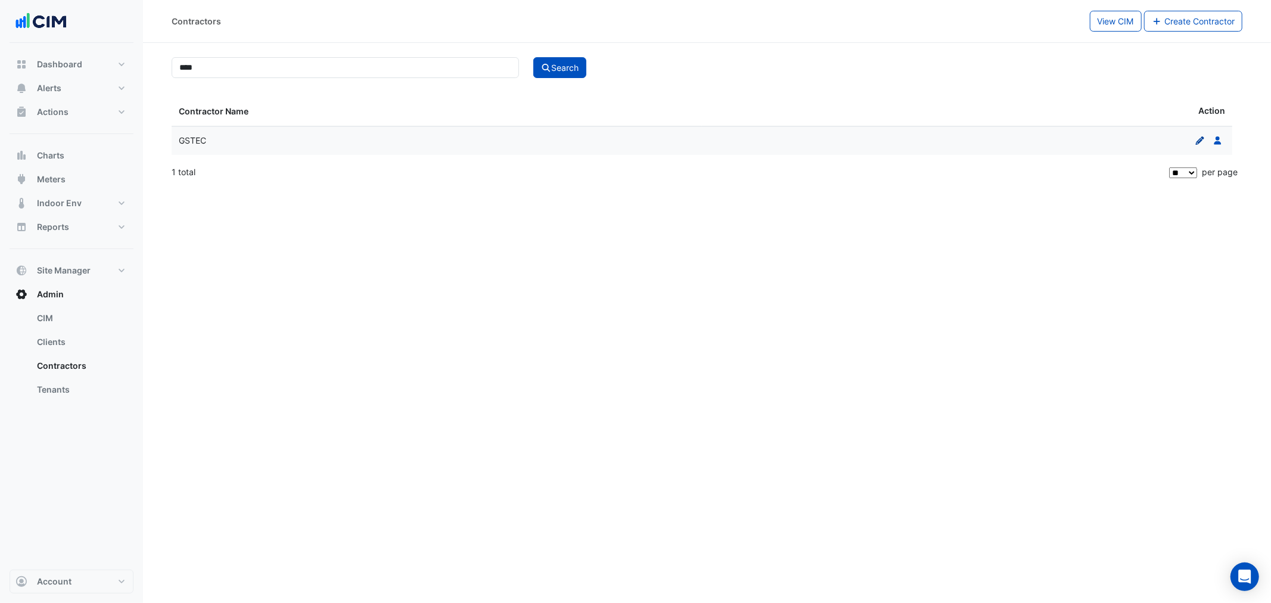
click at [1200, 141] on icon at bounding box center [1200, 140] width 8 height 8
select select "**"
click at [1225, 136] on icon "Users" at bounding box center [1227, 140] width 11 height 8
select select "**"
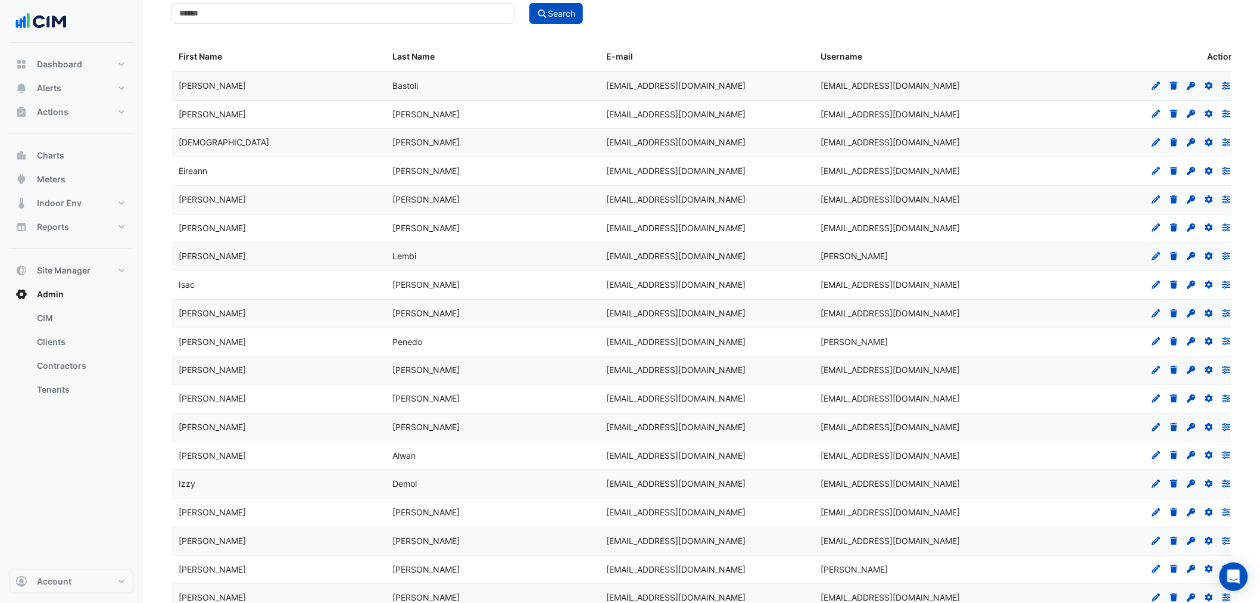
scroll to position [97, 0]
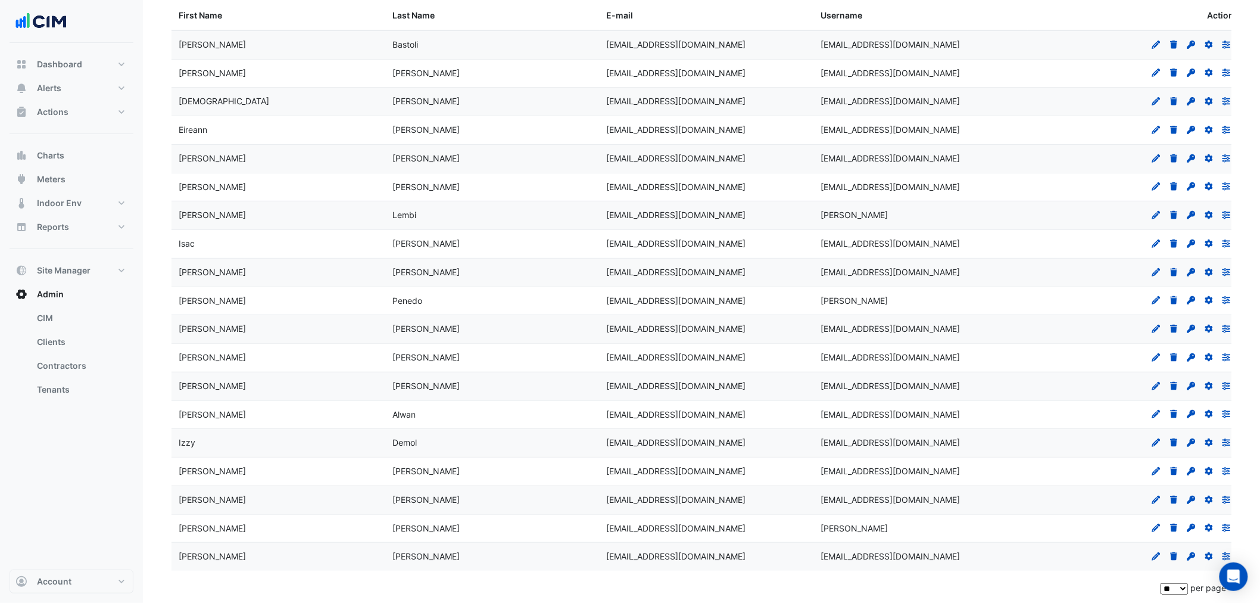
click at [457, 465] on div "Greene" at bounding box center [493, 472] width 200 height 14
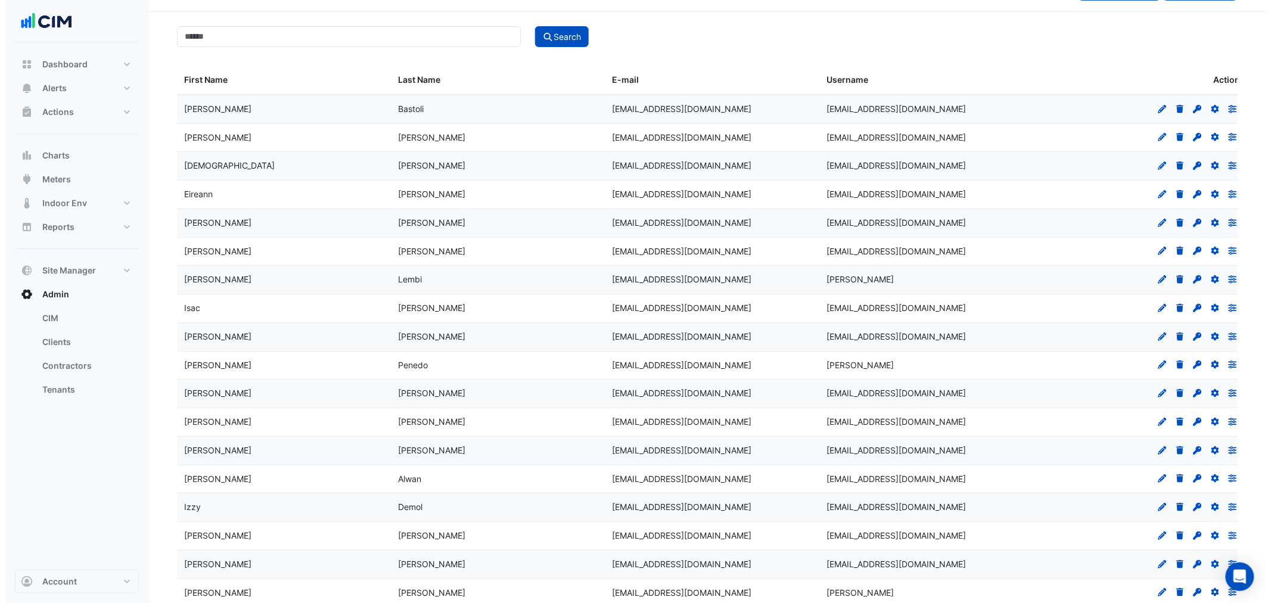
scroll to position [0, 0]
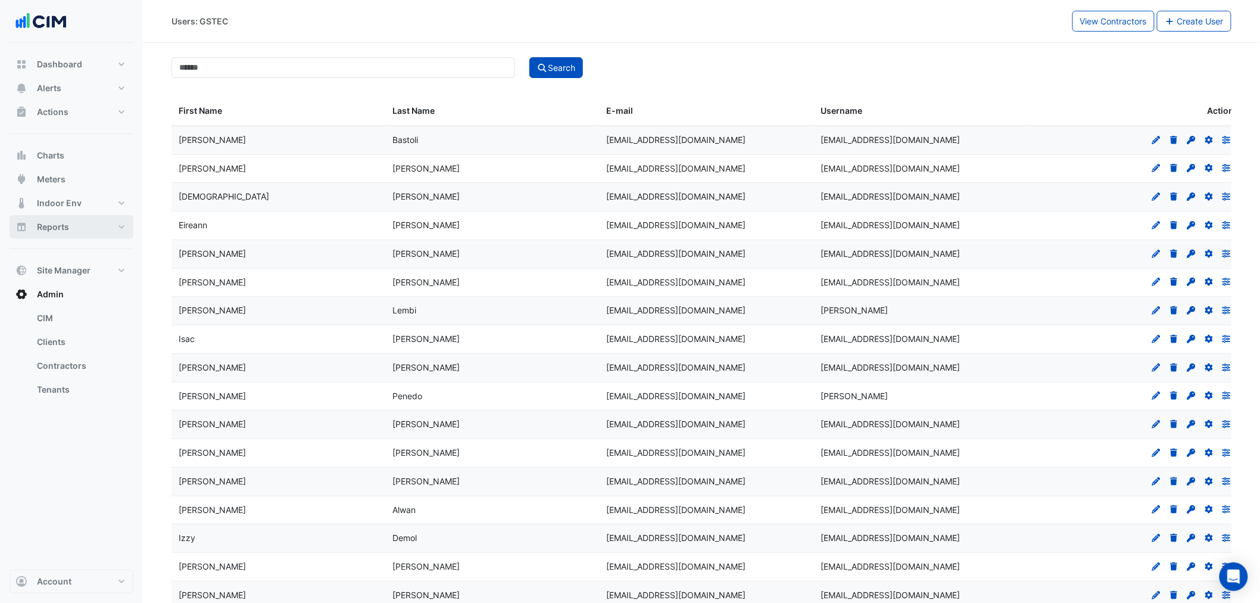
click at [79, 218] on button "Reports" at bounding box center [72, 227] width 124 height 24
select select "**"
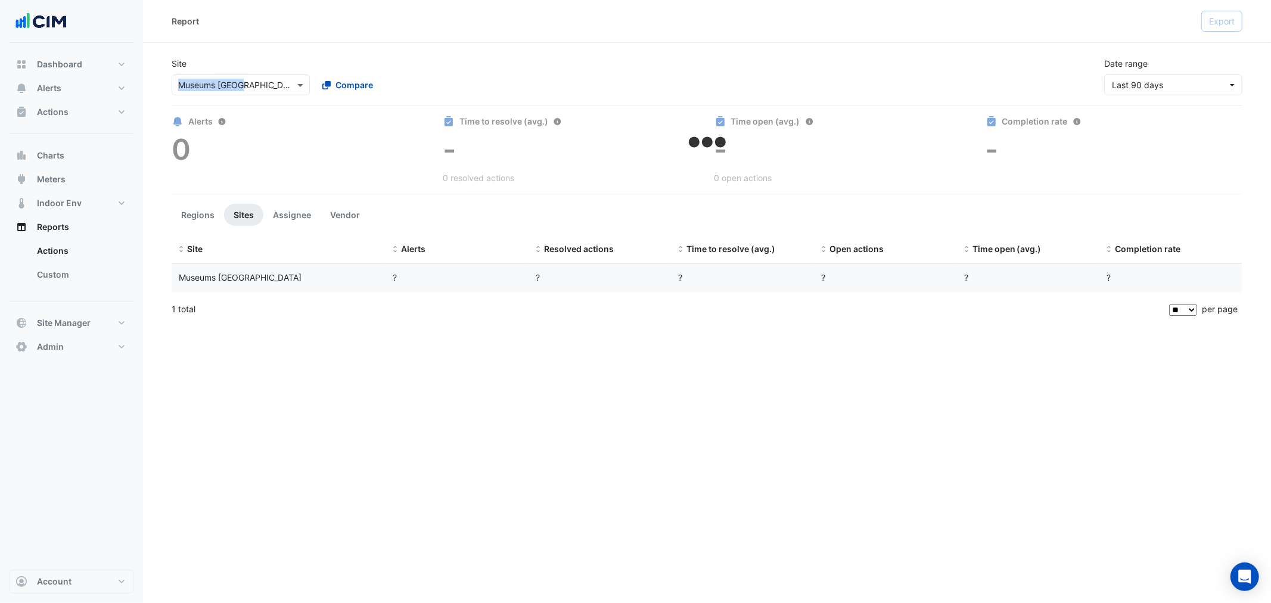
drag, startPoint x: 242, startPoint y: 69, endPoint x: 241, endPoint y: 80, distance: 11.9
click at [240, 76] on div "Site Select a Site × Museums Discovery Centre Compare" at bounding box center [311, 76] width 295 height 38
click at [241, 90] on input "text" at bounding box center [228, 85] width 101 height 13
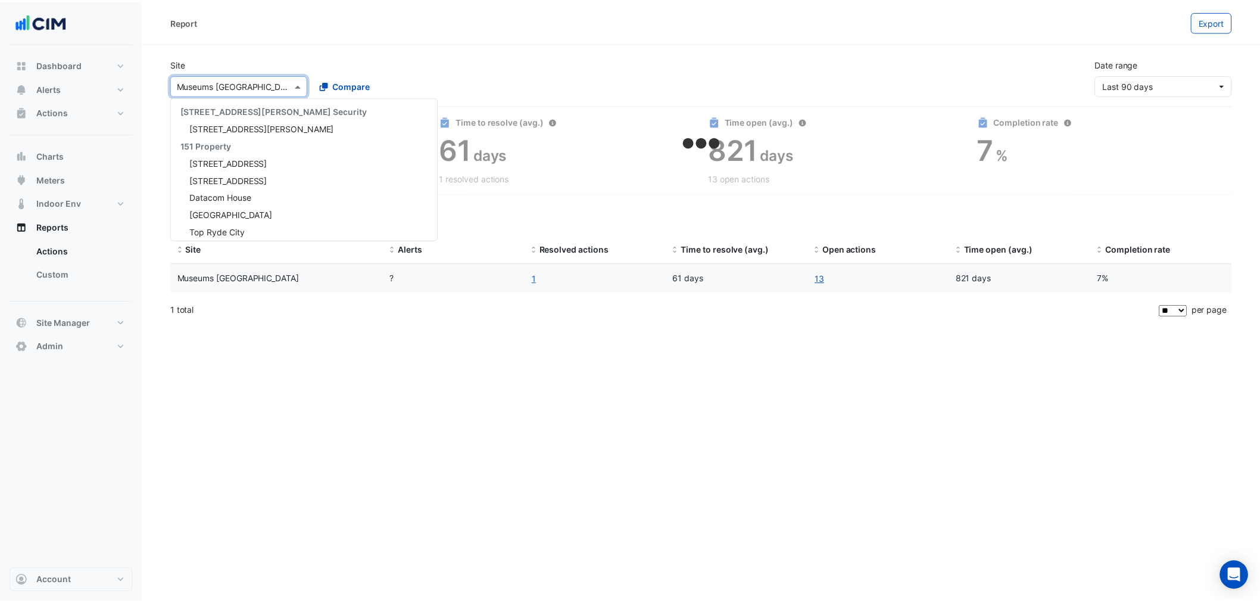
scroll to position [436, 0]
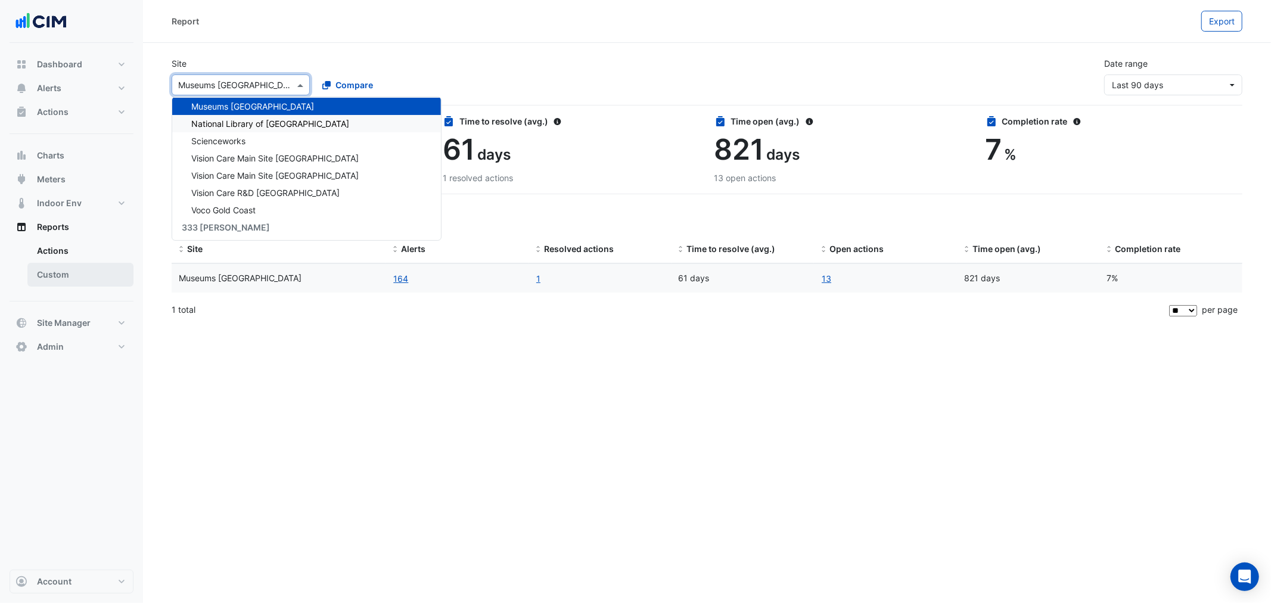
click at [67, 275] on link "Custom" at bounding box center [80, 275] width 106 height 24
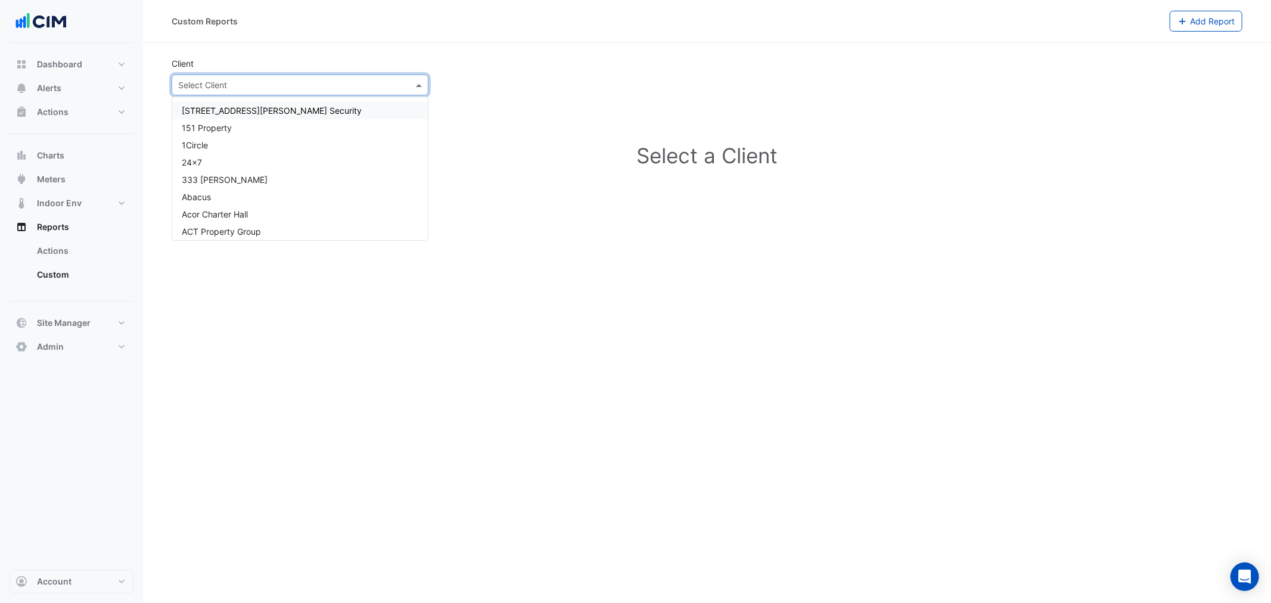
click at [242, 86] on input "text" at bounding box center [288, 85] width 220 height 13
type input "*"
type input "****"
click at [264, 150] on div "Museum of Applied Arts and Sciences" at bounding box center [300, 144] width 256 height 17
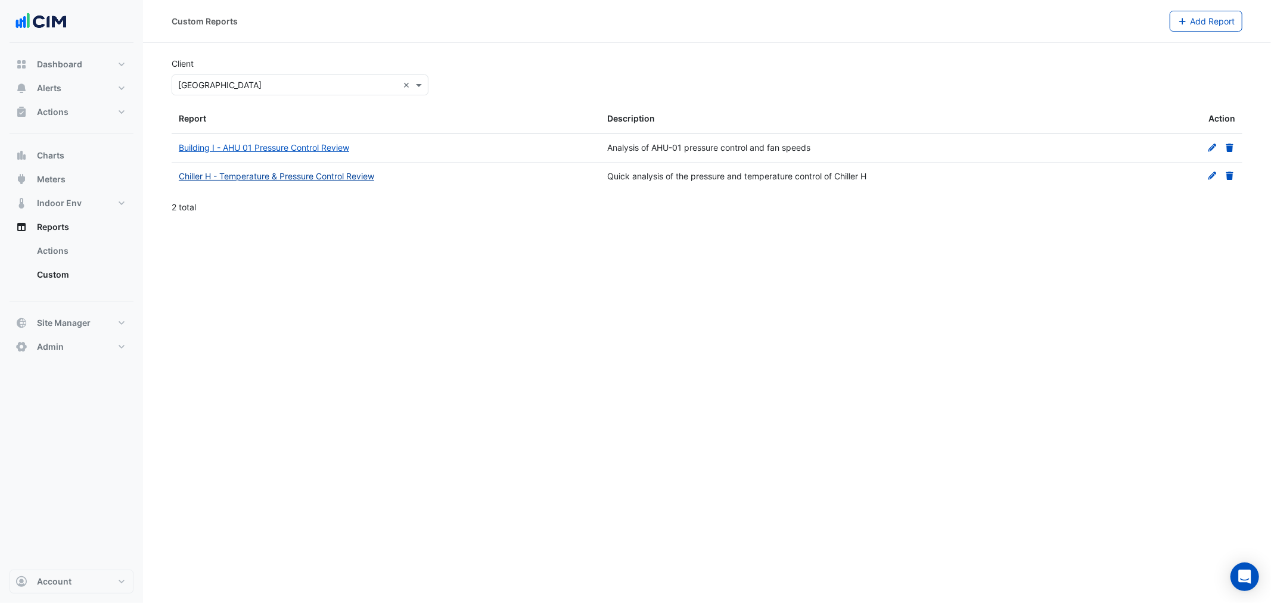
click at [225, 176] on link "Chiller H - Temperature & Pressure Control Review" at bounding box center [276, 176] width 195 height 10
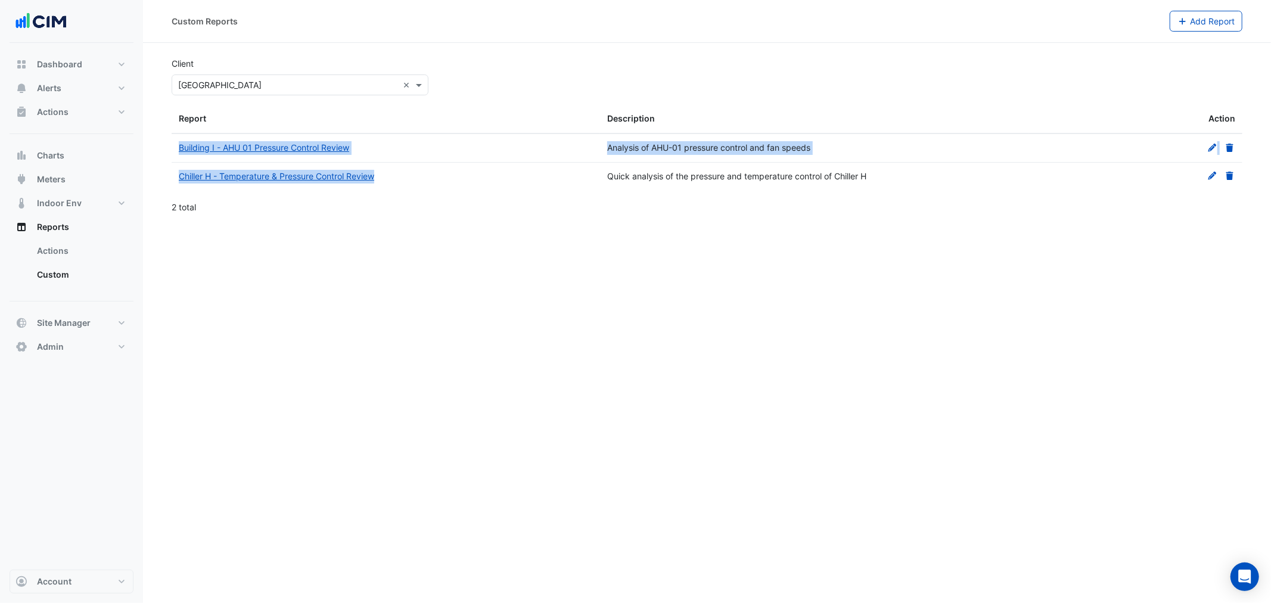
drag, startPoint x: 170, startPoint y: 177, endPoint x: 457, endPoint y: 183, distance: 287.8
click at [457, 183] on section "Client Select Client × Museum of Applied Arts and Sciences × Report Description…" at bounding box center [707, 132] width 1128 height 179
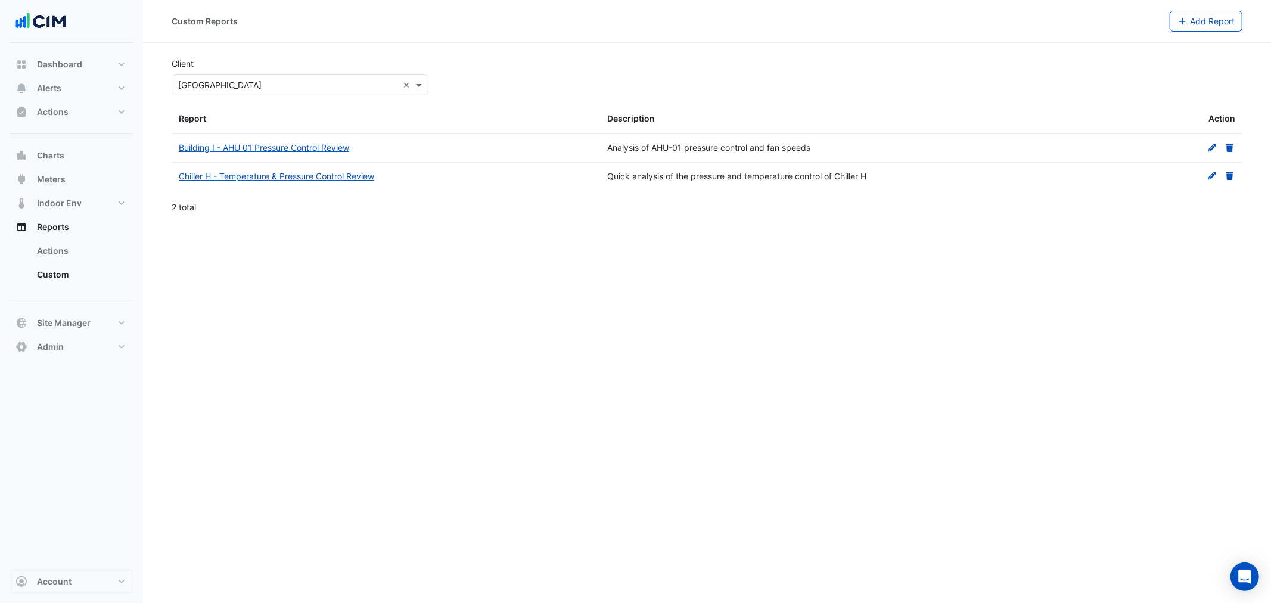
click at [465, 222] on div "2 total" at bounding box center [707, 207] width 1070 height 30
drag, startPoint x: 547, startPoint y: 180, endPoint x: 270, endPoint y: 175, distance: 276.5
click at [270, 175] on div "Chiller H - Temperature & Pressure Control Review" at bounding box center [386, 177] width 414 height 14
click at [767, 175] on div "Quick analysis of the pressure and temperature control of Chiller H" at bounding box center [814, 177] width 414 height 14
drag, startPoint x: 385, startPoint y: 147, endPoint x: 185, endPoint y: 148, distance: 200.2
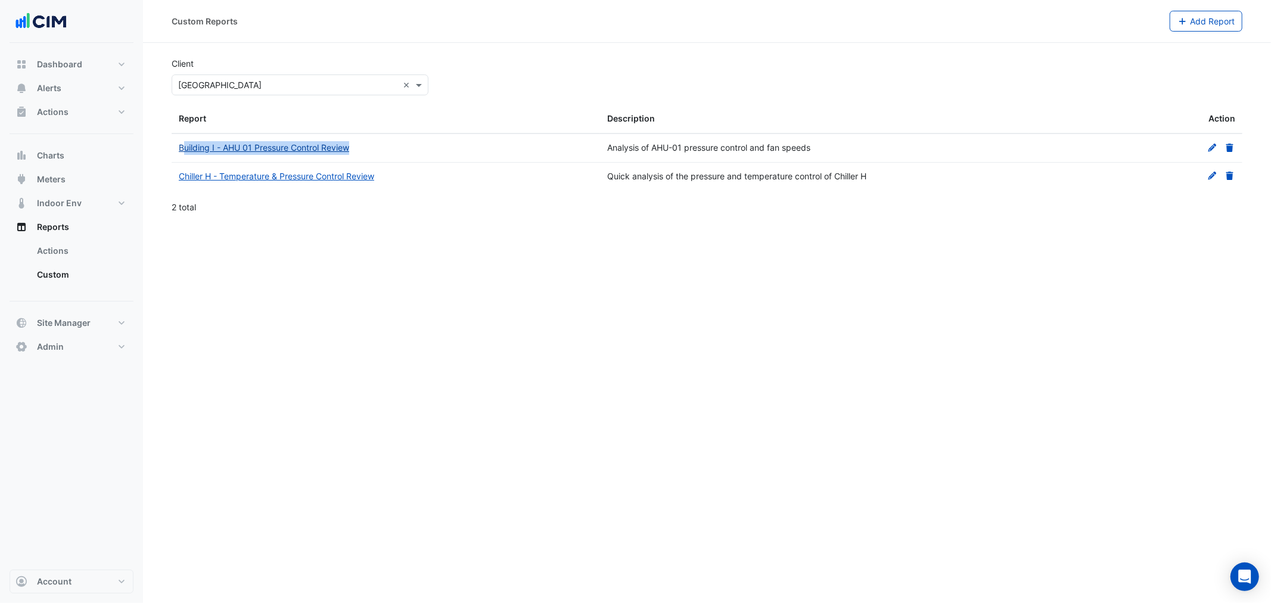
click at [185, 148] on div "Building I - AHU 01 Pressure Control Review" at bounding box center [386, 148] width 414 height 14
click at [97, 314] on button "Site Manager" at bounding box center [72, 323] width 124 height 24
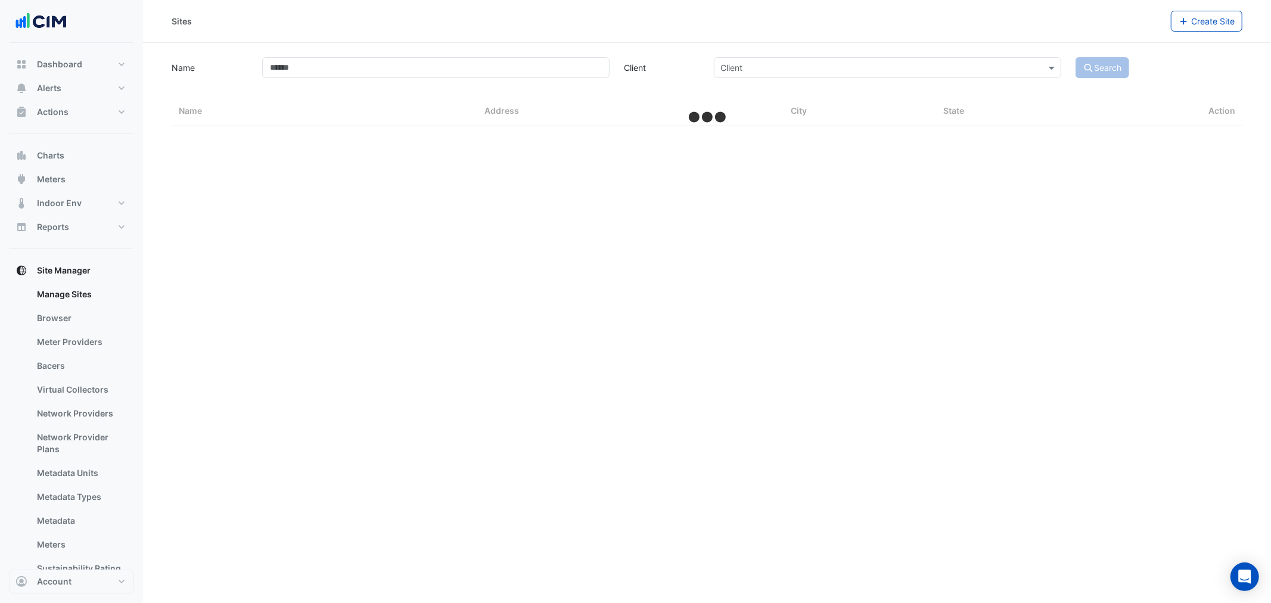
drag, startPoint x: 66, startPoint y: 370, endPoint x: 609, endPoint y: 146, distance: 587.6
click at [64, 370] on link "Bacers" at bounding box center [80, 366] width 106 height 24
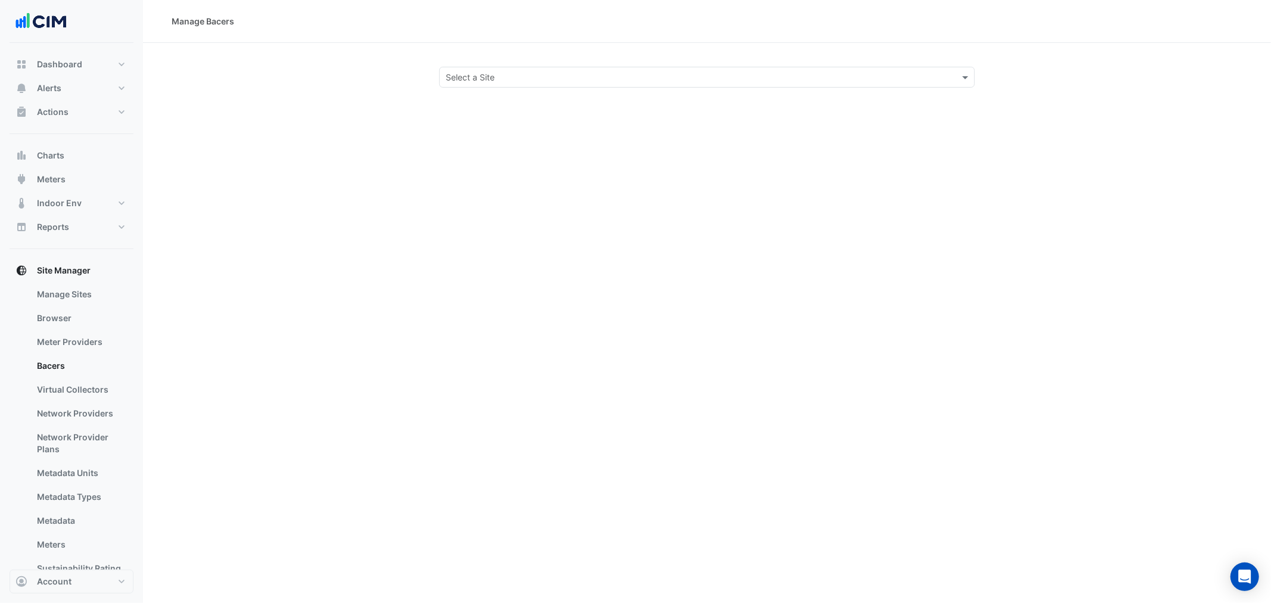
click at [596, 88] on div "Manage Bacers Select a Site" at bounding box center [707, 301] width 1128 height 603
click at [578, 78] on input "text" at bounding box center [695, 77] width 499 height 13
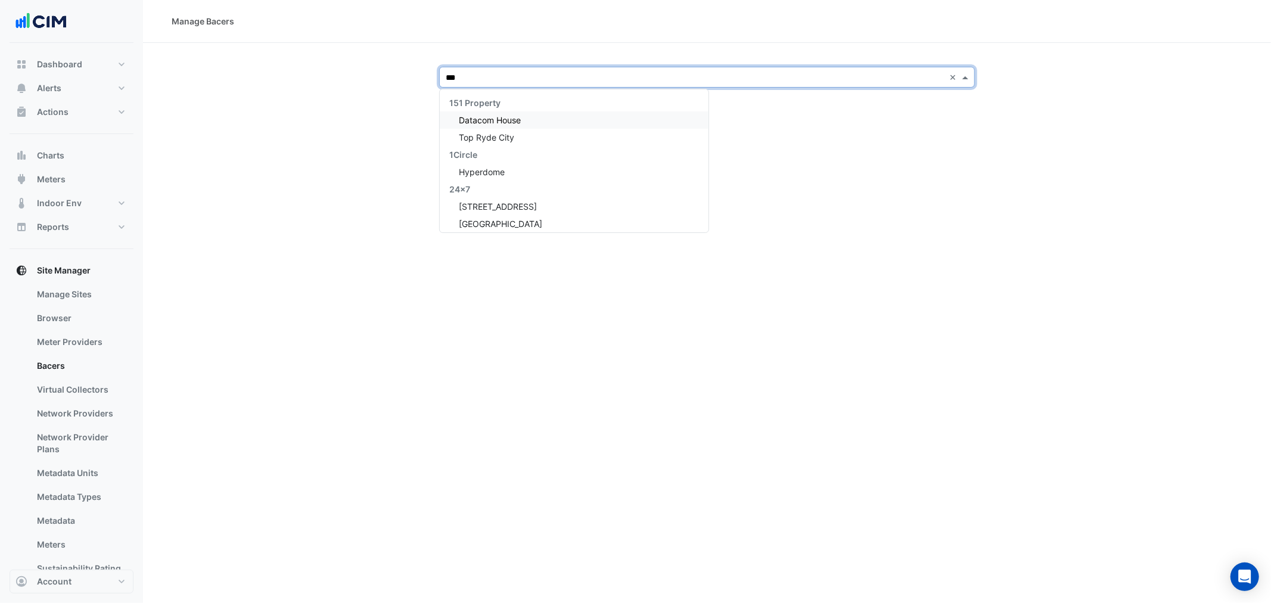
type input "****"
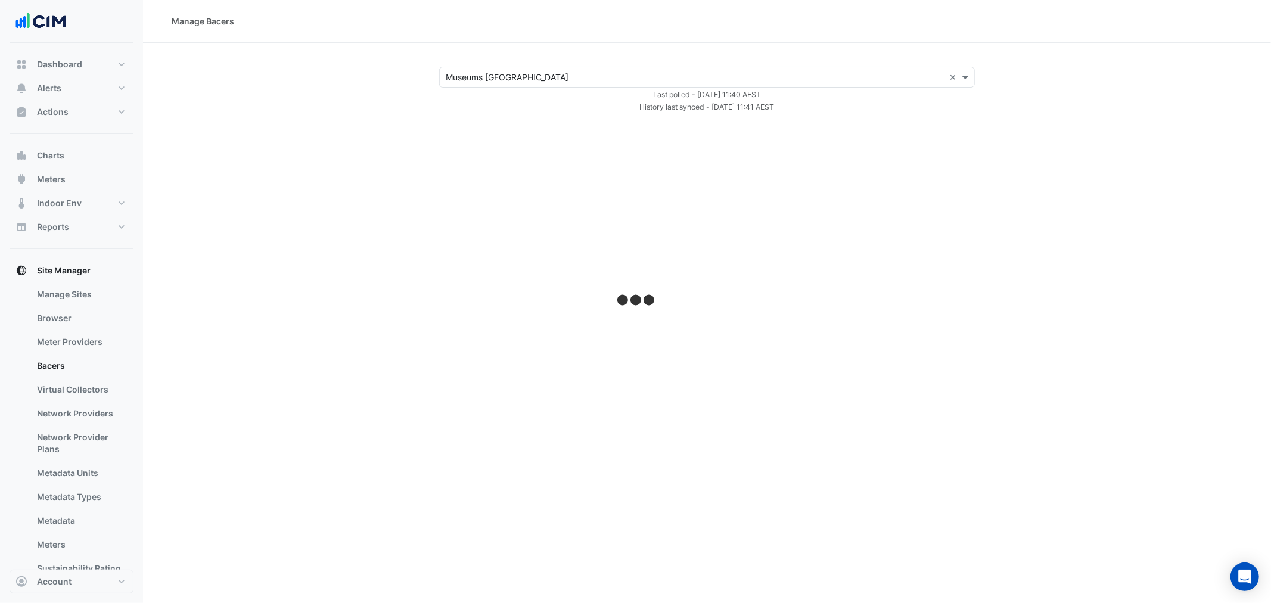
select select "**"
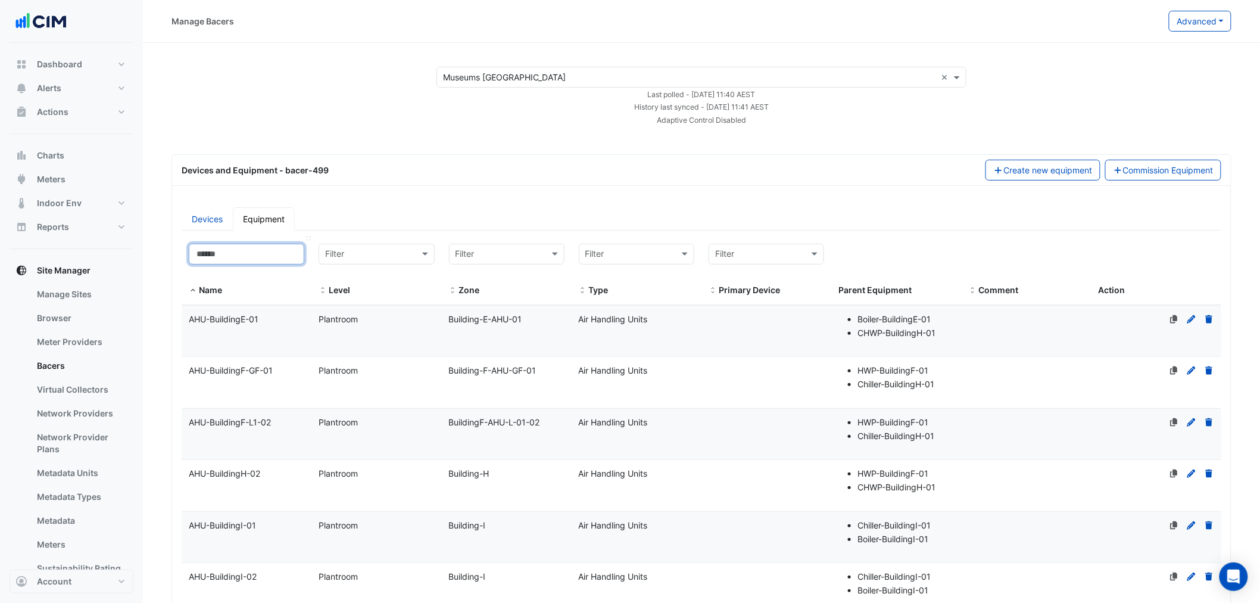
click at [253, 254] on input at bounding box center [247, 254] width 116 height 21
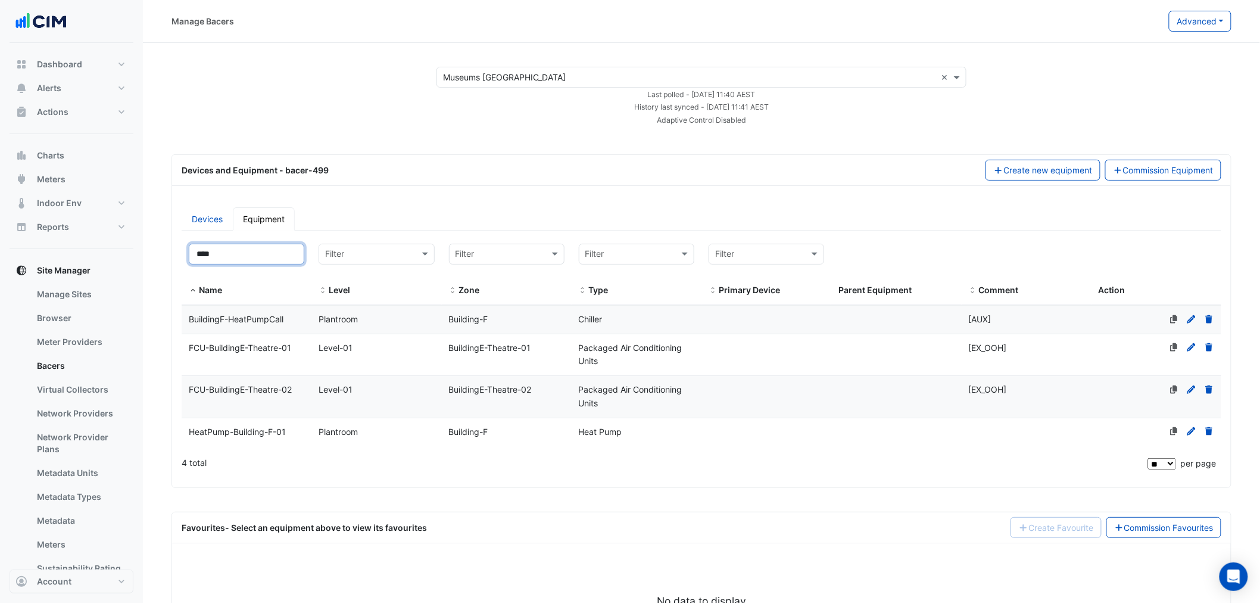
type input "****"
click at [290, 430] on div "HeatPump-Building-F-01" at bounding box center [247, 432] width 130 height 14
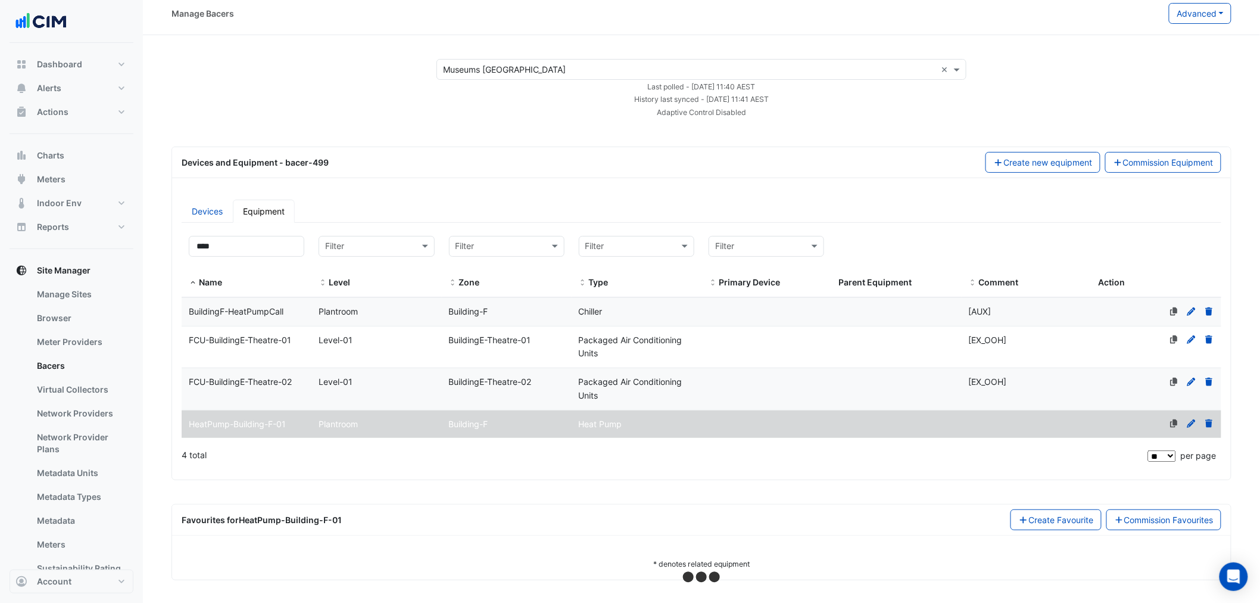
scroll to position [10, 0]
select select "**"
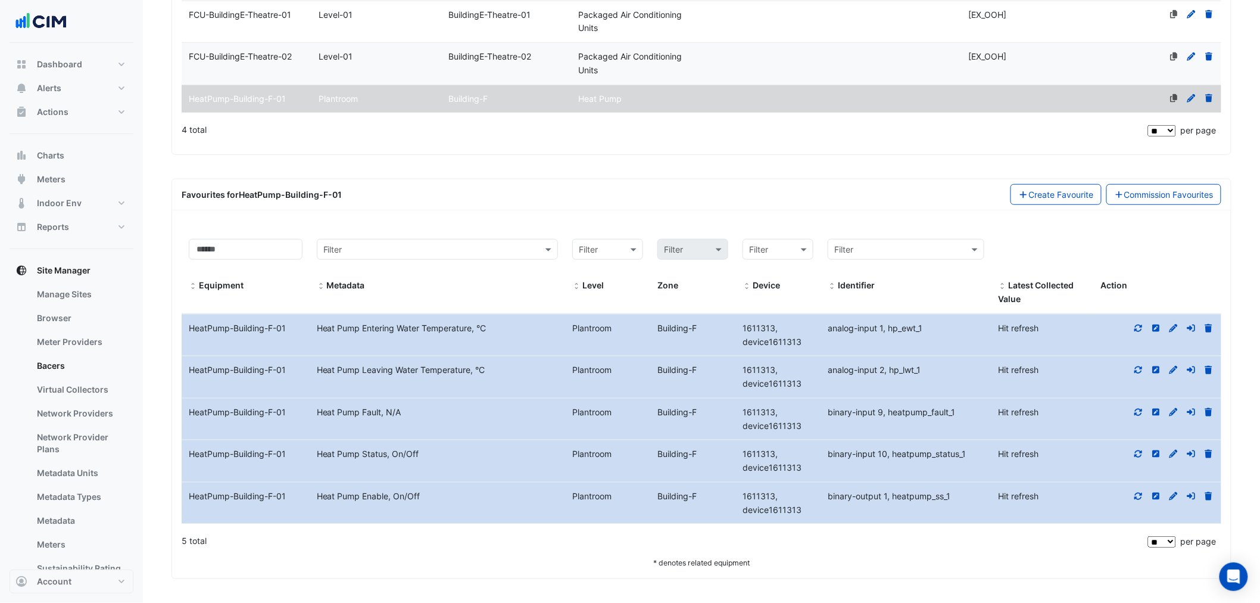
click at [1135, 326] on icon at bounding box center [1139, 328] width 11 height 8
click at [1135, 368] on icon at bounding box center [1139, 370] width 11 height 8
drag, startPoint x: 292, startPoint y: 373, endPoint x: 241, endPoint y: 372, distance: 51.2
click at [241, 372] on div "HeatPump-Building-F-01" at bounding box center [246, 370] width 128 height 14
click at [753, 373] on span "1611313, device1611313" at bounding box center [772, 377] width 59 height 24
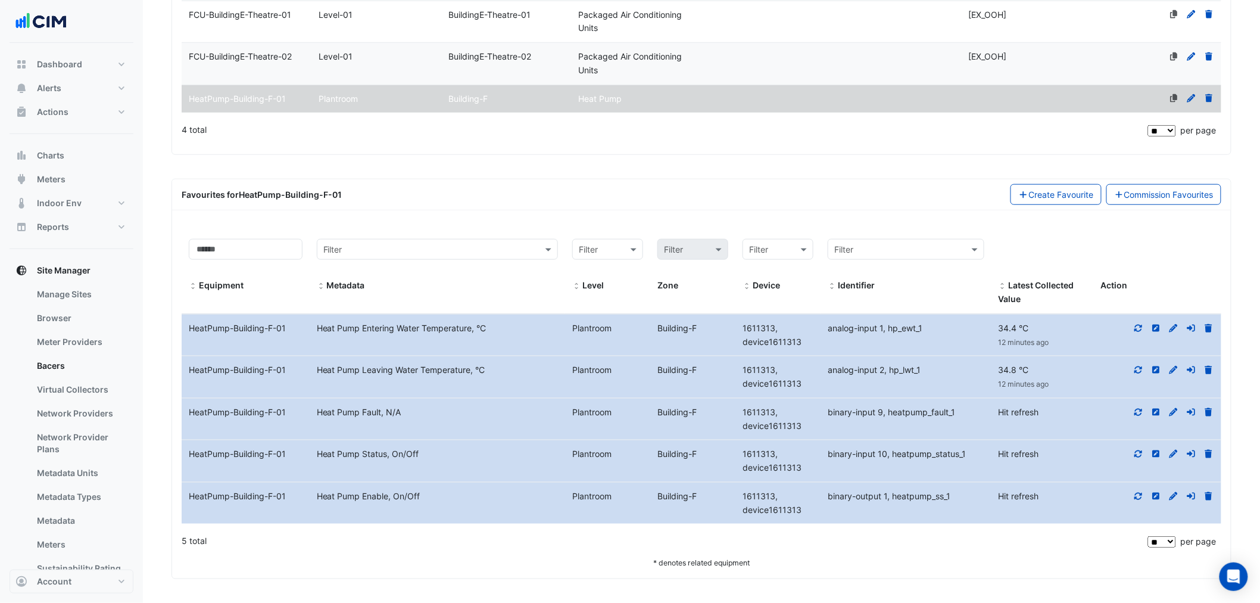
click at [753, 369] on span "1611313, device1611313" at bounding box center [772, 377] width 59 height 24
copy span "1611313"
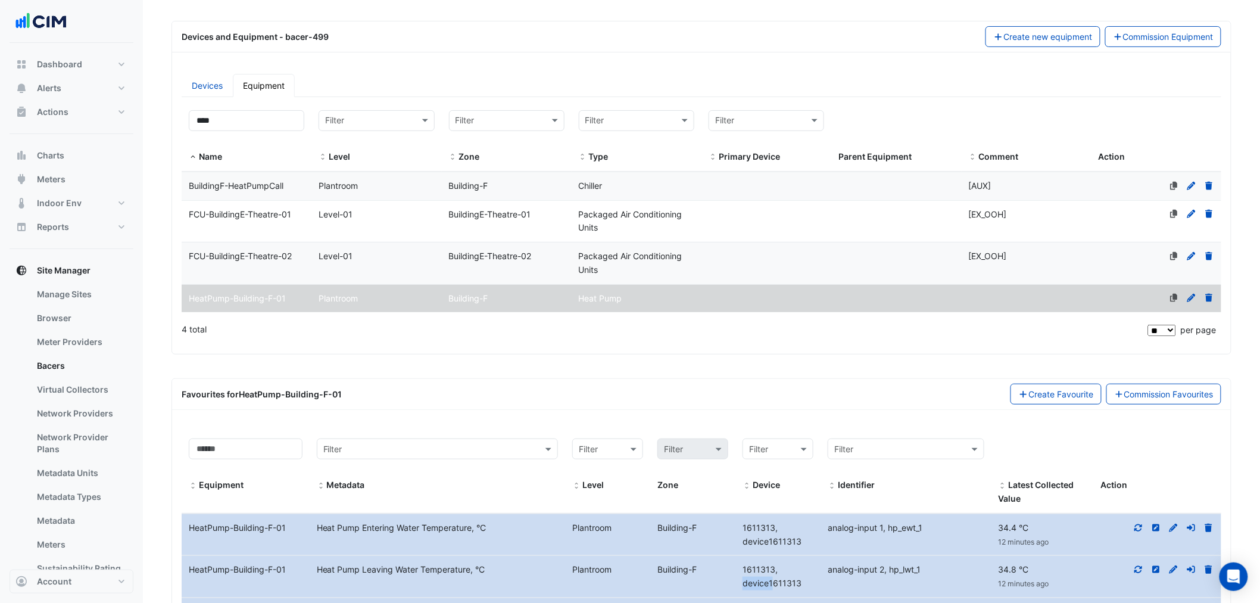
scroll to position [0, 0]
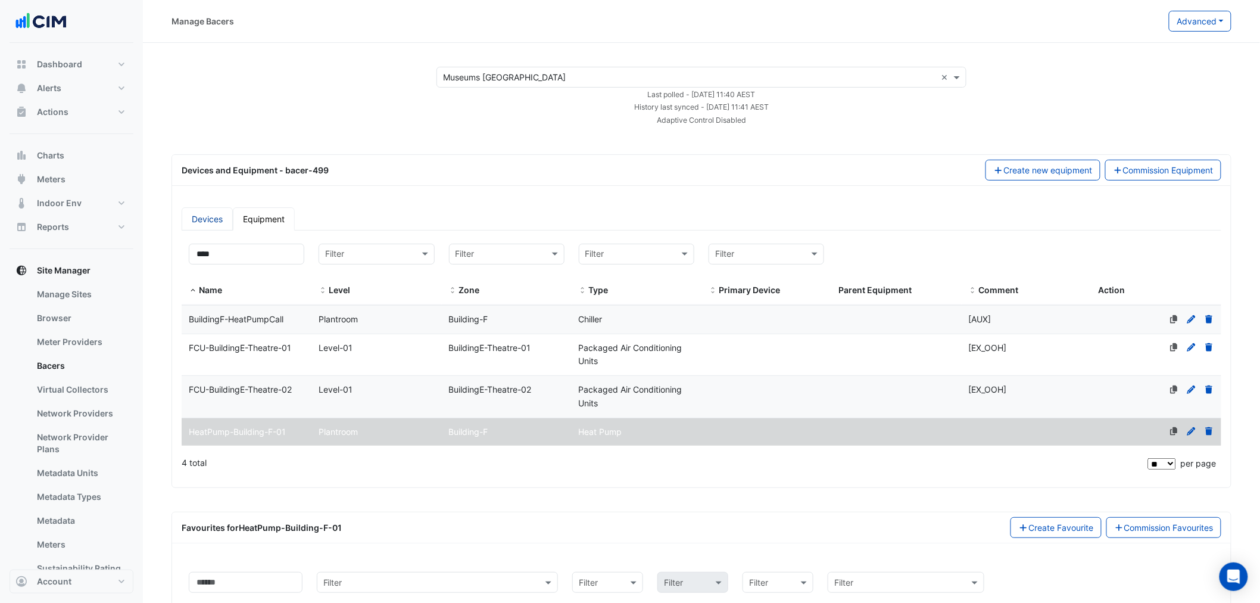
click at [200, 224] on link "Devices" at bounding box center [207, 218] width 51 height 23
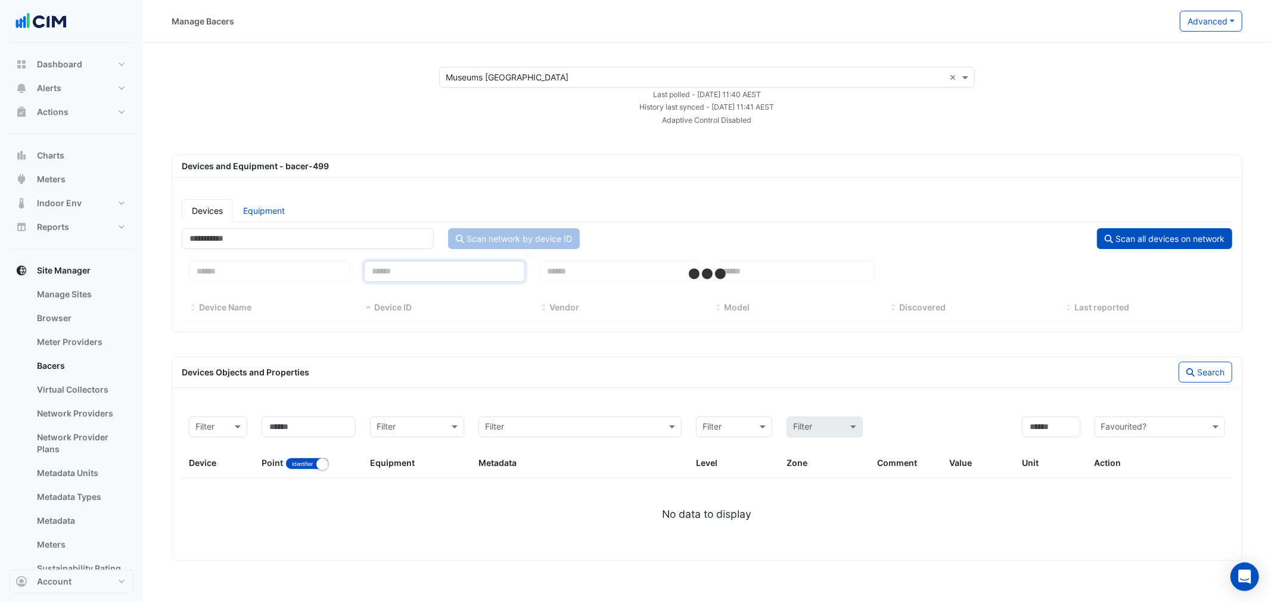
click at [453, 276] on input at bounding box center [444, 271] width 161 height 21
select select "**"
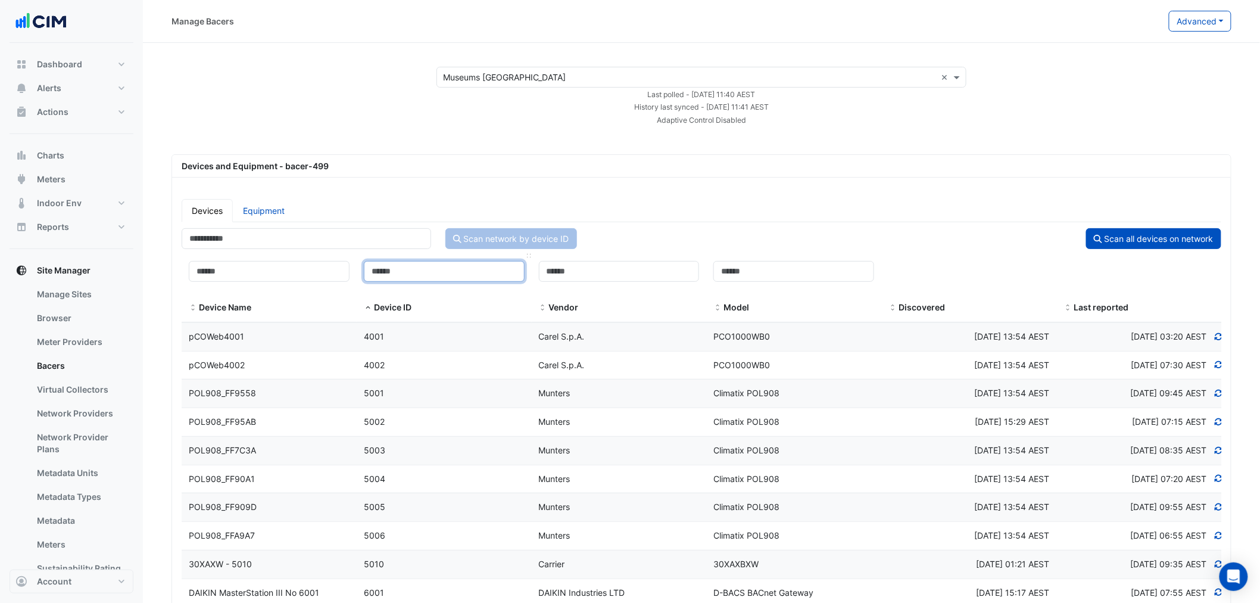
click at [442, 269] on input at bounding box center [444, 271] width 161 height 21
paste input "*******"
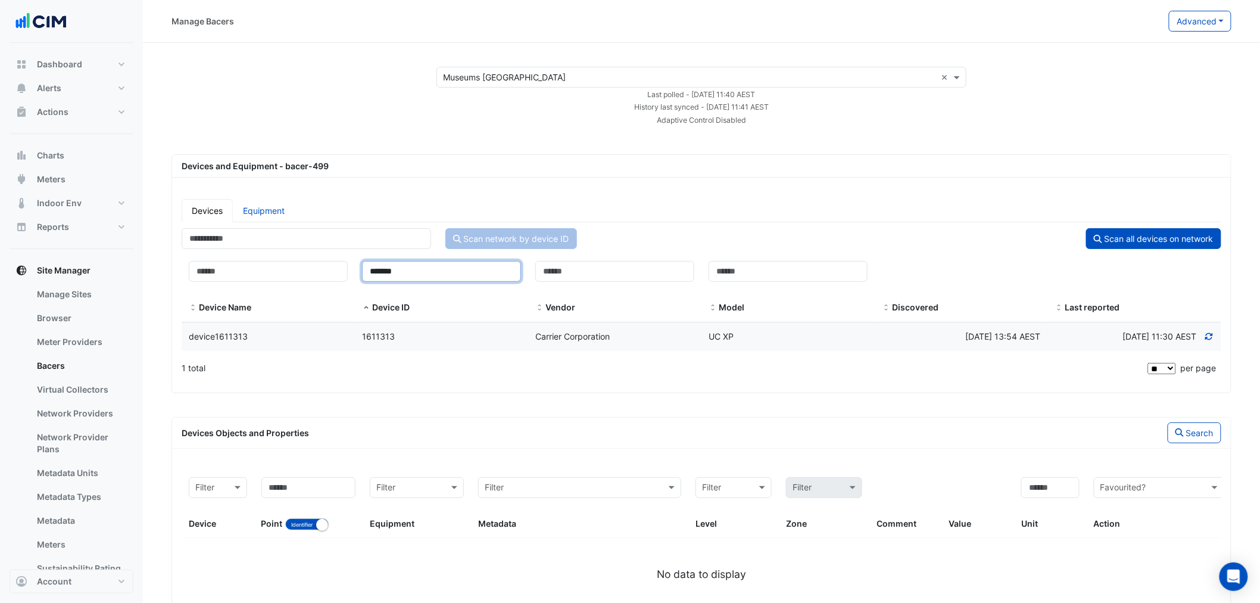
type input "*******"
click at [396, 338] on div "1611313" at bounding box center [441, 337] width 173 height 14
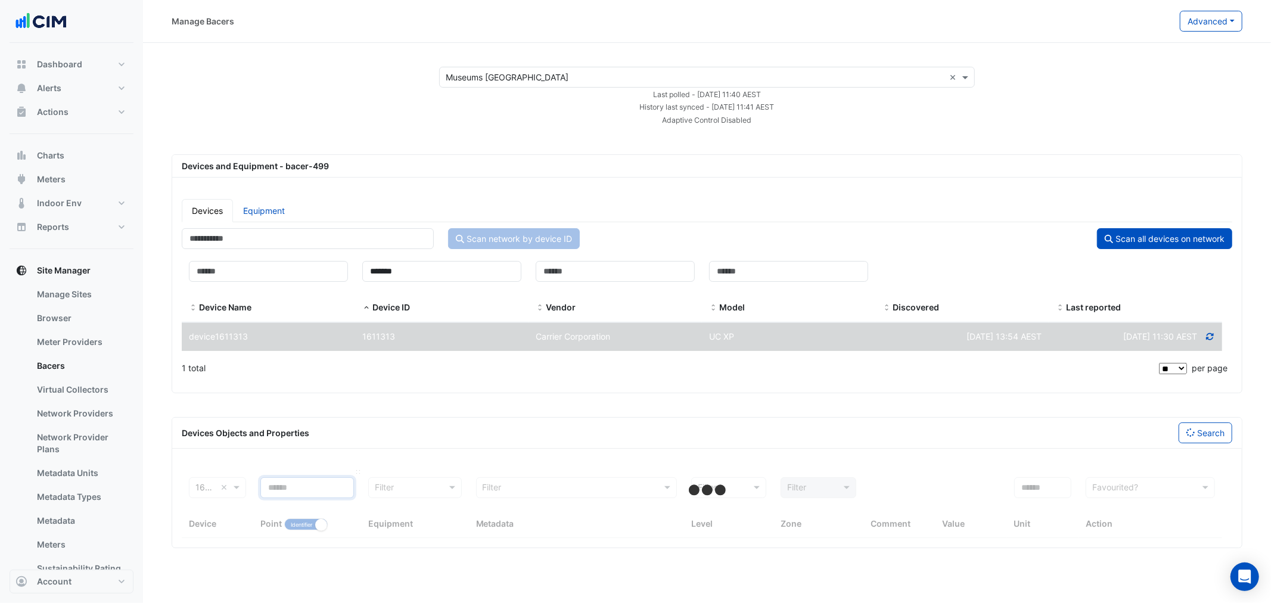
click at [300, 484] on input at bounding box center [307, 487] width 94 height 21
type input "**"
select select "**"
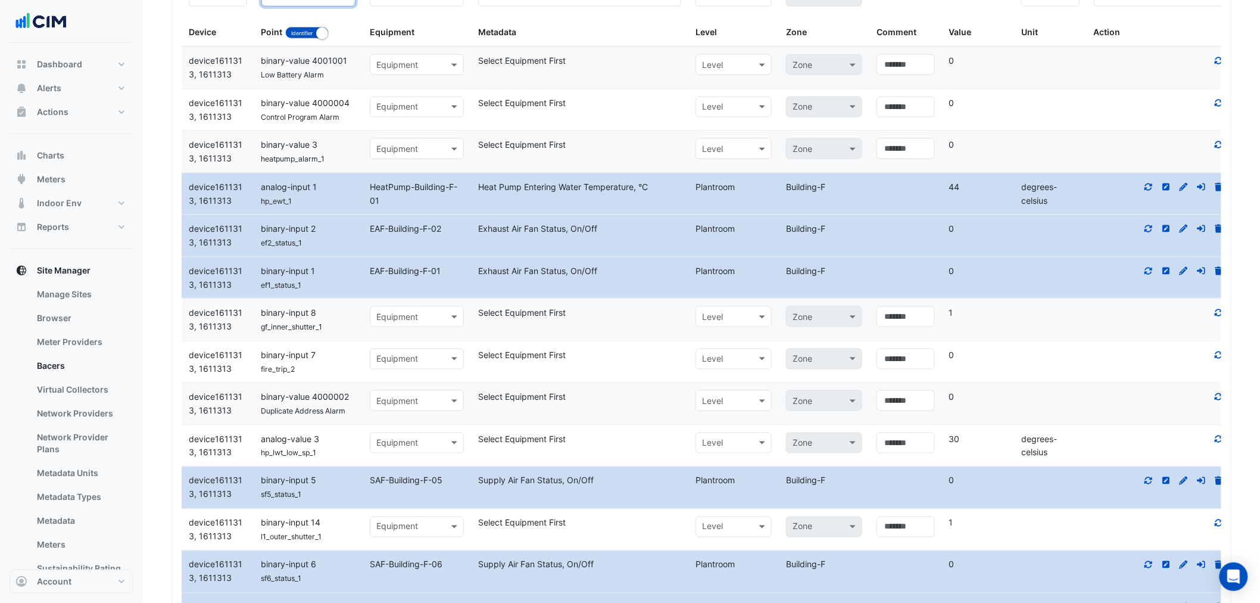
scroll to position [264, 0]
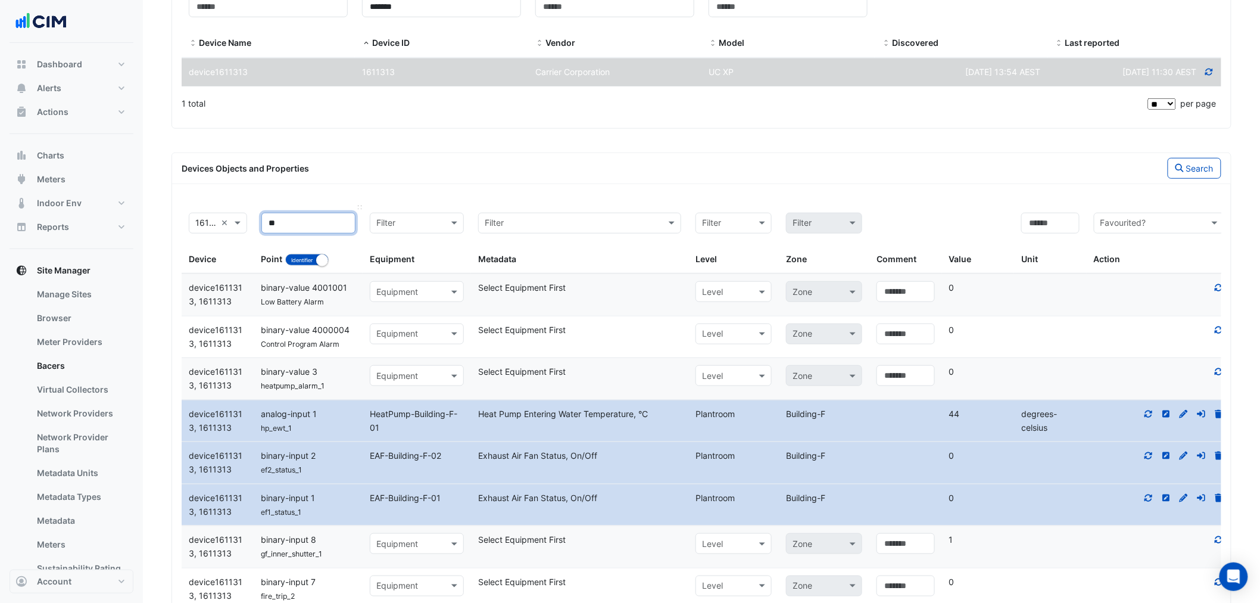
type input "**"
click at [310, 264] on button "Identifier Name" at bounding box center [306, 260] width 43 height 12
click at [311, 229] on input "**" at bounding box center [309, 223] width 94 height 21
click at [1193, 169] on button "Search" at bounding box center [1195, 168] width 54 height 21
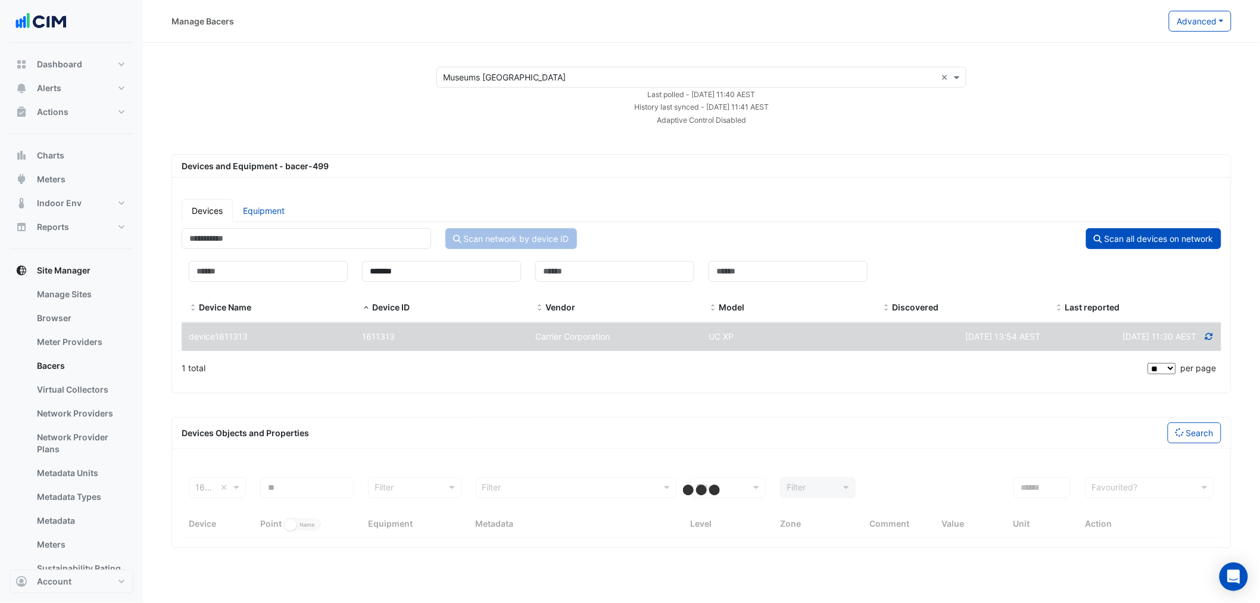
scroll to position [0, 0]
select select "**"
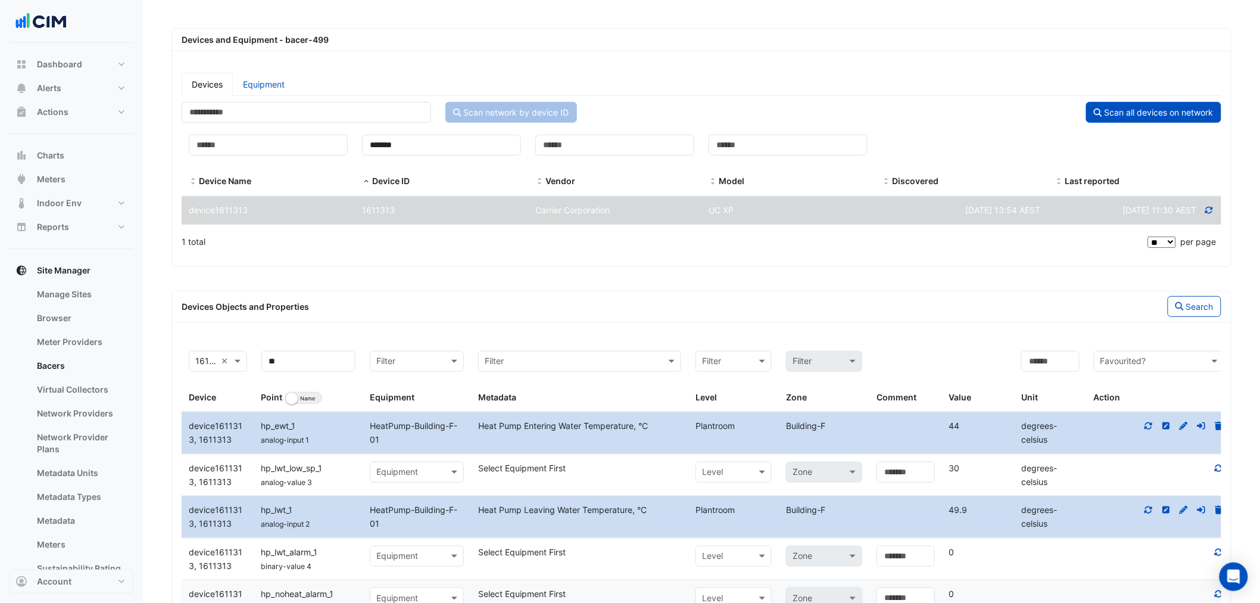
scroll to position [264, 0]
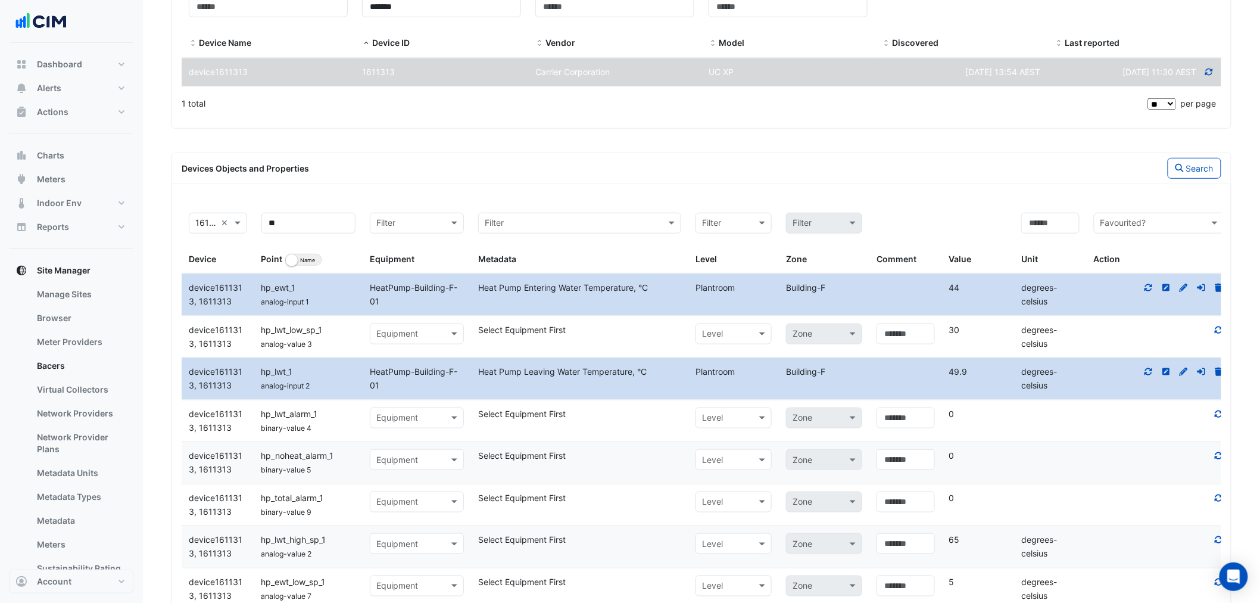
drag, startPoint x: 629, startPoint y: 503, endPoint x: 627, endPoint y: 490, distance: 13.8
click at [630, 503] on div "Select Equipment First" at bounding box center [579, 498] width 217 height 14
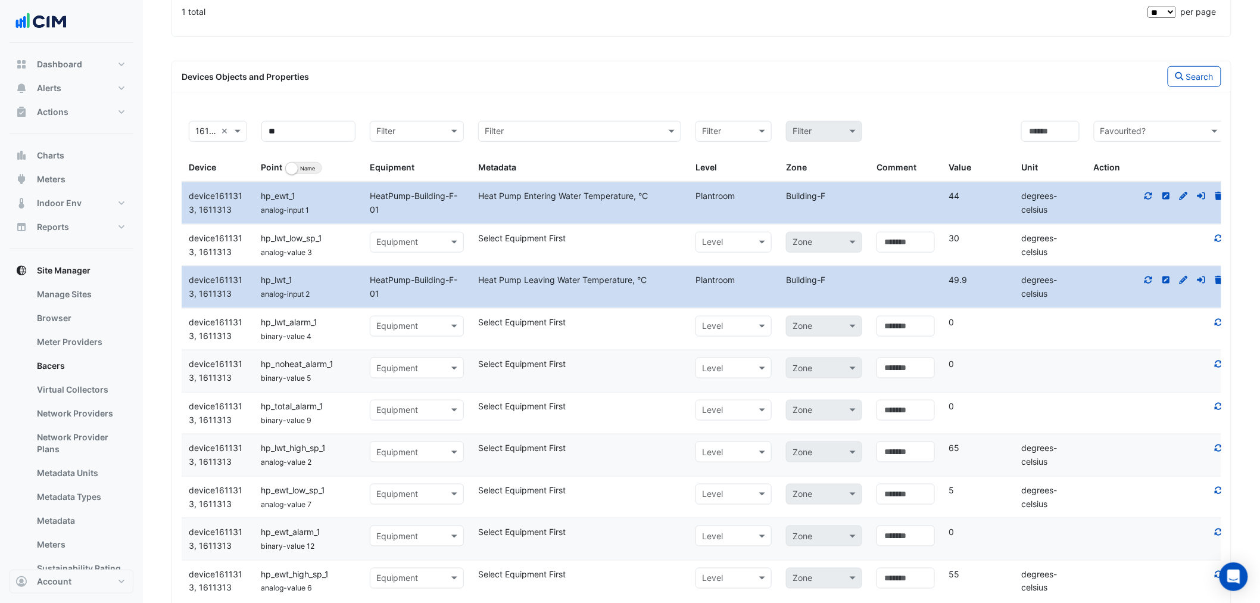
scroll to position [424, 0]
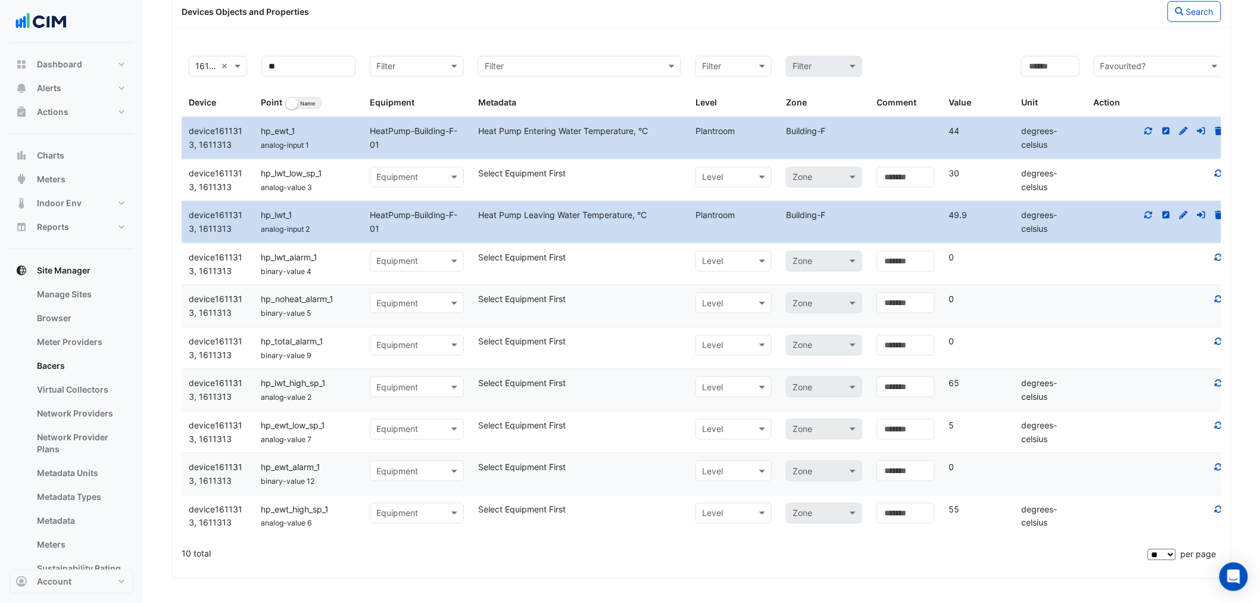
click at [1217, 508] on icon at bounding box center [1219, 509] width 11 height 8
click at [1223, 471] on div "Filter by device Filter 1611313, device1611313 × Filter by indentifier Identifi…" at bounding box center [702, 309] width 1054 height 521
drag, startPoint x: 1219, startPoint y: 472, endPoint x: 1220, endPoint y: 432, distance: 39.9
click at [1219, 471] on div at bounding box center [1159, 467] width 145 height 14
click at [1217, 424] on icon at bounding box center [1219, 425] width 11 height 8
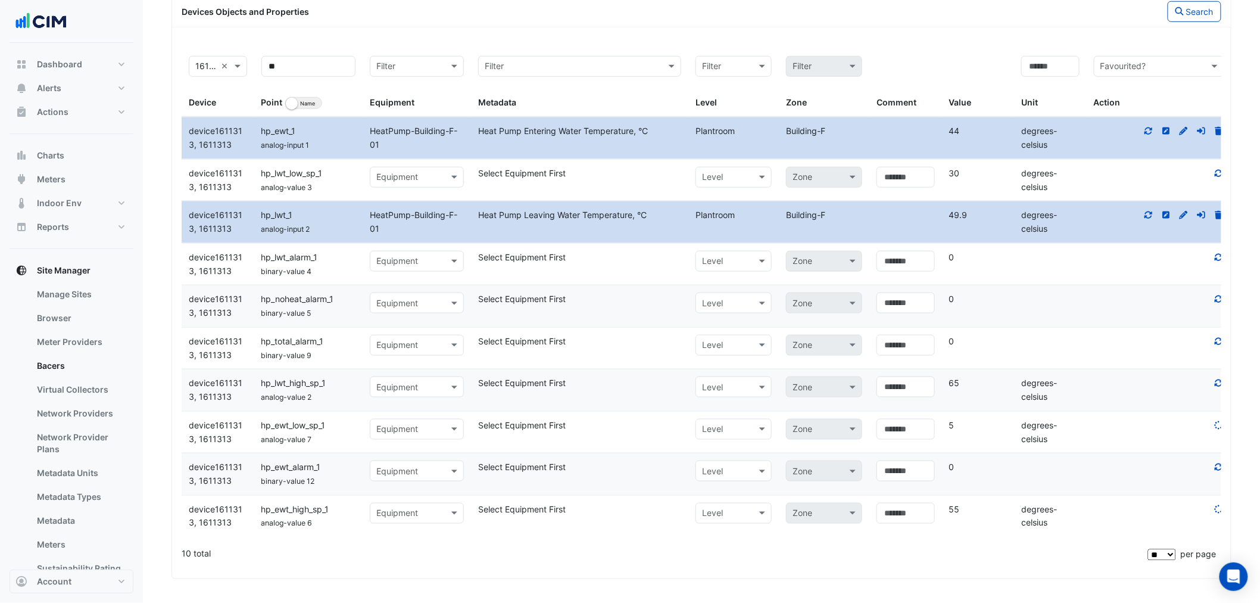
drag, startPoint x: 1212, startPoint y: 373, endPoint x: 1219, endPoint y: 383, distance: 11.9
click at [1213, 376] on datatable-body-cell "Action" at bounding box center [1159, 390] width 145 height 42
click at [1219, 384] on icon at bounding box center [1219, 383] width 11 height 8
click at [1215, 335] on div at bounding box center [1159, 342] width 145 height 14
click at [1220, 337] on icon at bounding box center [1219, 341] width 11 height 8
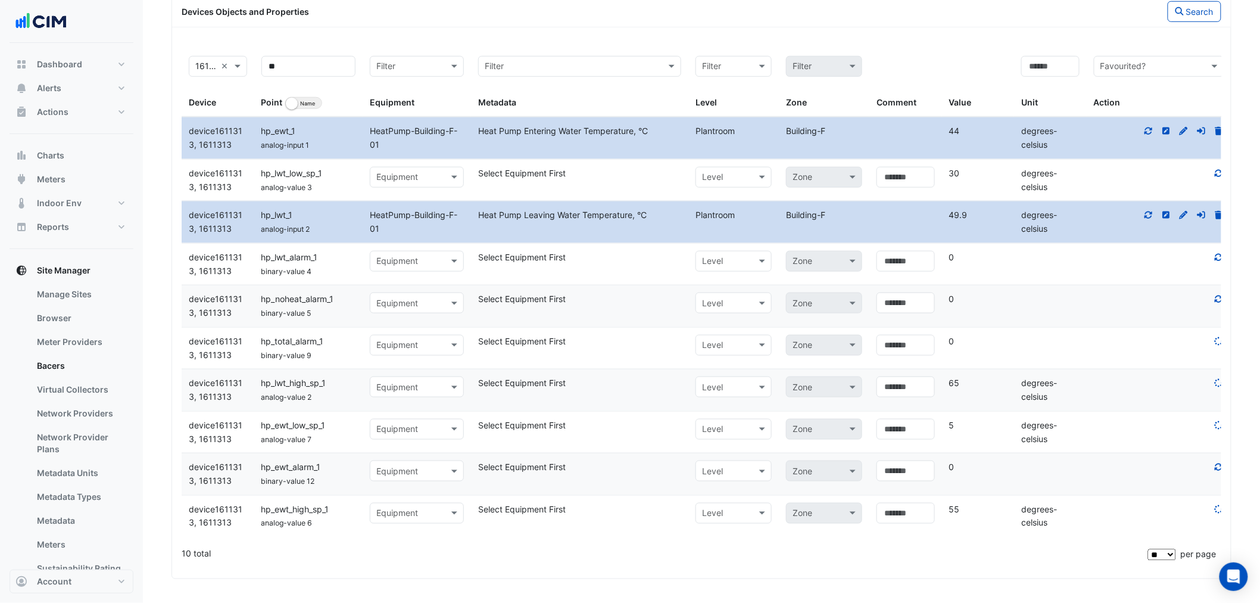
click at [1214, 298] on icon at bounding box center [1219, 299] width 11 height 8
click at [1219, 258] on icon at bounding box center [1219, 257] width 11 height 8
click at [1224, 169] on div "Filter by device Filter 1611313, device1611313 × Filter by indentifier Identifi…" at bounding box center [702, 309] width 1054 height 521
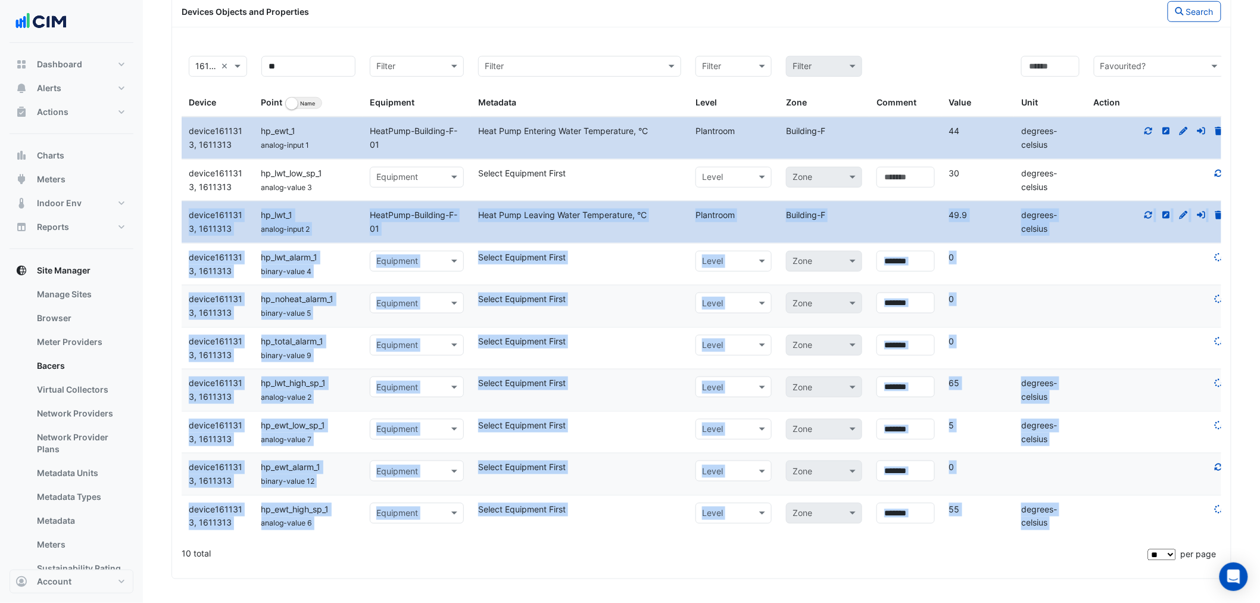
click at [1221, 169] on div "Filter by device Filter 1611313, device1611313 × Filter by indentifier Identifi…" at bounding box center [702, 309] width 1054 height 521
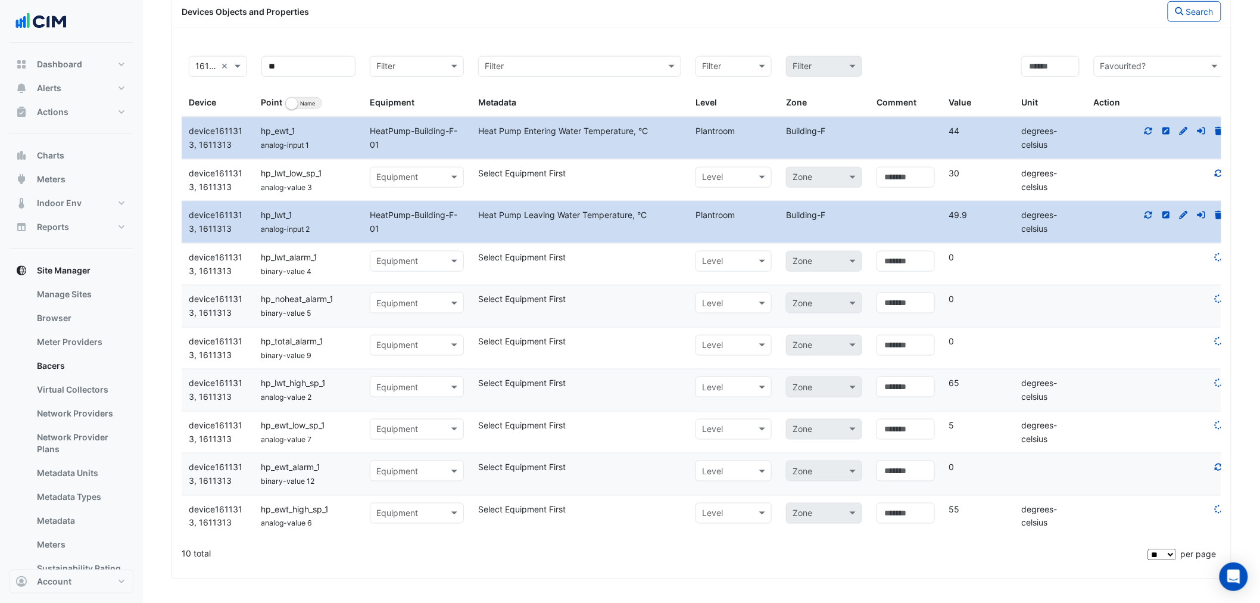
click at [1221, 169] on icon at bounding box center [1220, 172] width 8 height 7
drag, startPoint x: 1235, startPoint y: 191, endPoint x: 1228, endPoint y: 206, distance: 17.3
click at [1235, 193] on section "Select a Site × Museums Discovery Centre × Last polled - Fri 29-Aug-2025 11:40 …" at bounding box center [702, 100] width 1118 height 957
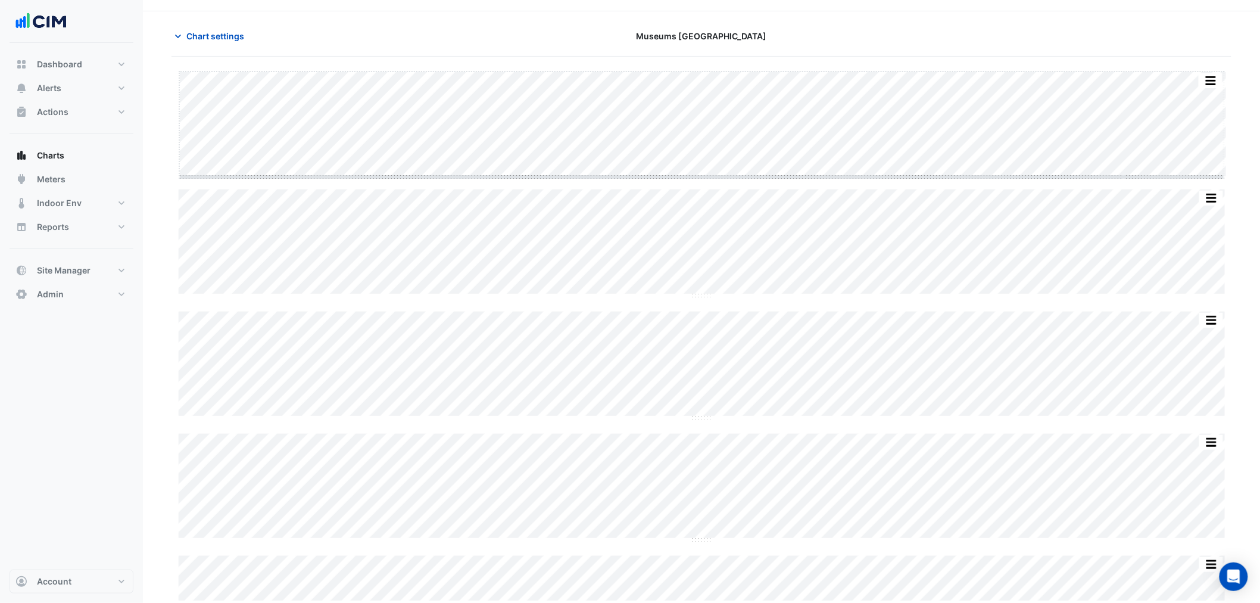
scroll to position [32, 0]
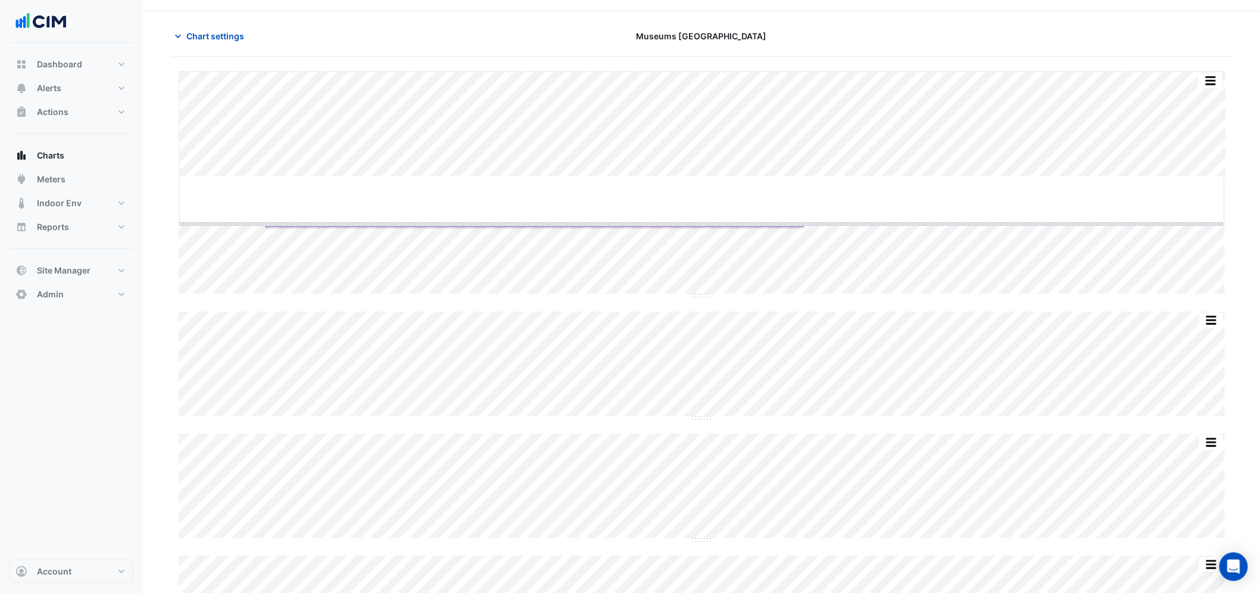
drag, startPoint x: 704, startPoint y: 174, endPoint x: 711, endPoint y: 221, distance: 47.6
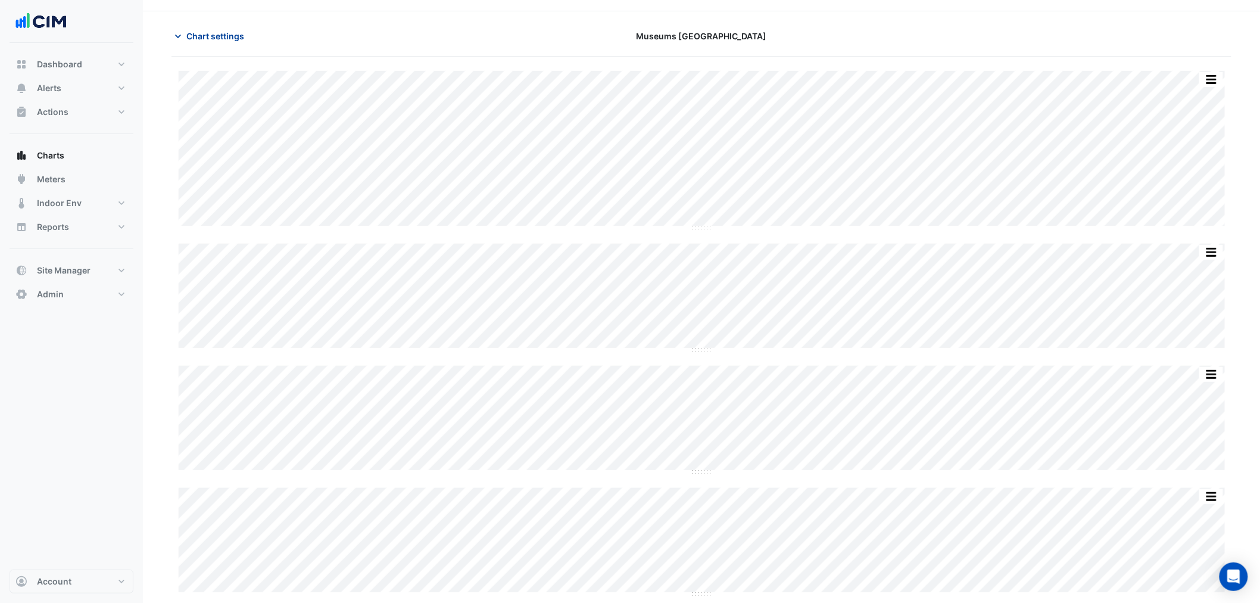
click at [191, 30] on span "Chart settings" at bounding box center [215, 36] width 58 height 13
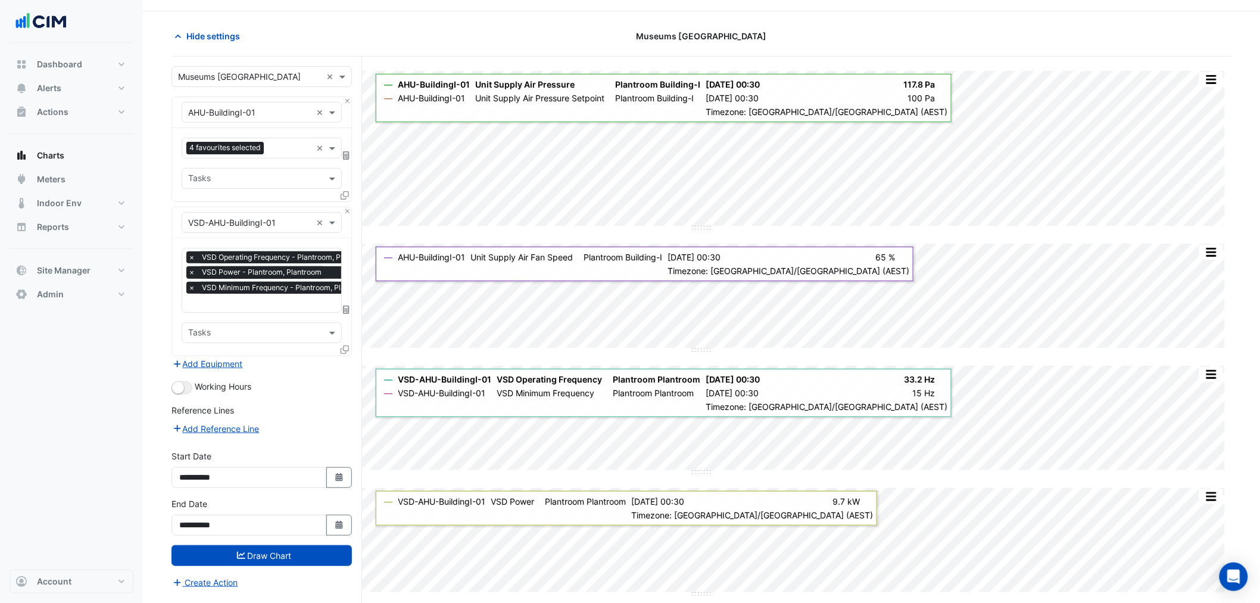
click at [342, 194] on icon at bounding box center [345, 195] width 8 height 8
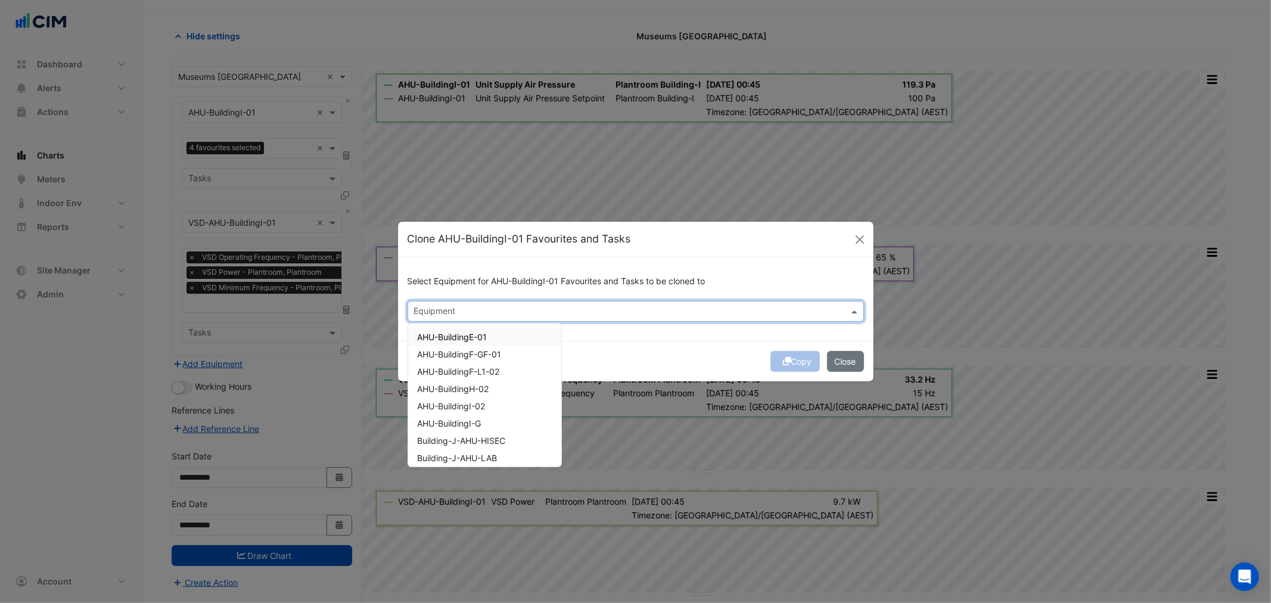
drag, startPoint x: 450, startPoint y: 313, endPoint x: 443, endPoint y: 313, distance: 7.1
click at [443, 313] on input "text" at bounding box center [628, 312] width 429 height 13
click at [478, 420] on span "AHU-BuildingI-G" at bounding box center [450, 423] width 64 height 10
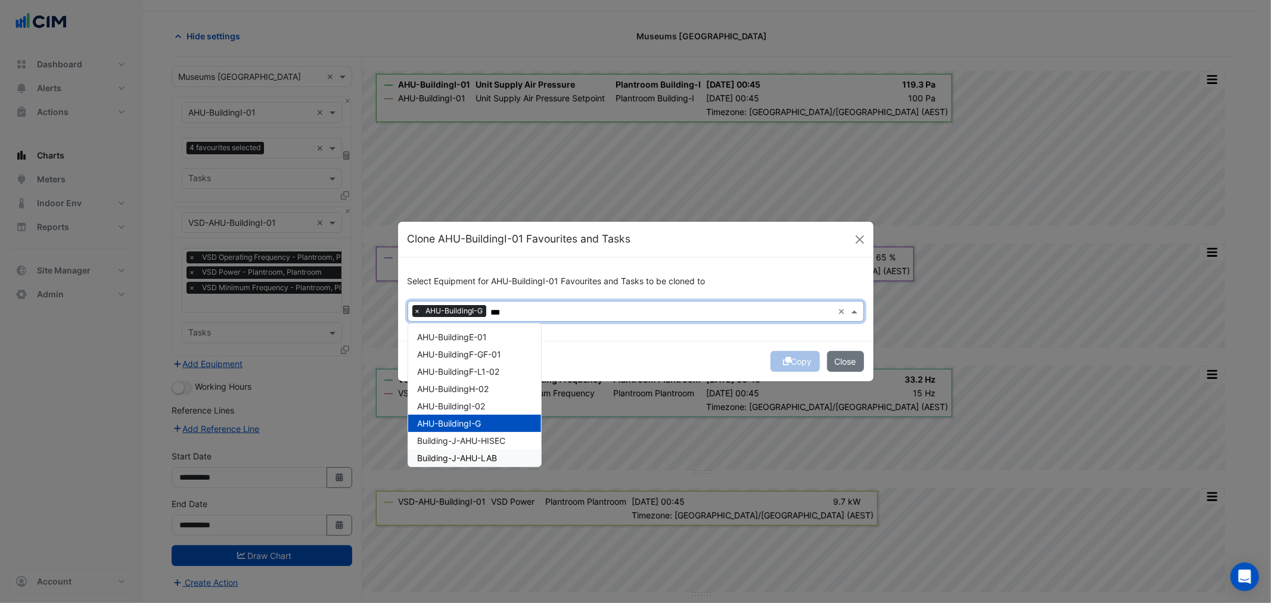
type input "***"
click at [649, 361] on div "Copy Close" at bounding box center [635, 361] width 475 height 41
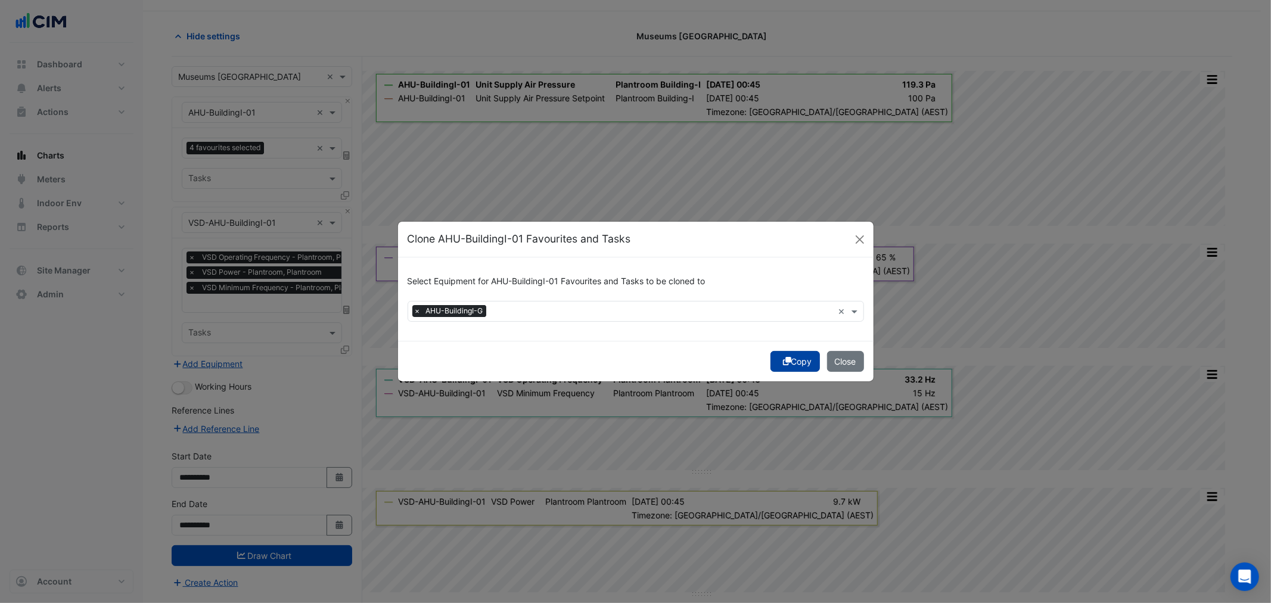
click at [798, 358] on button "Copy" at bounding box center [794, 361] width 49 height 21
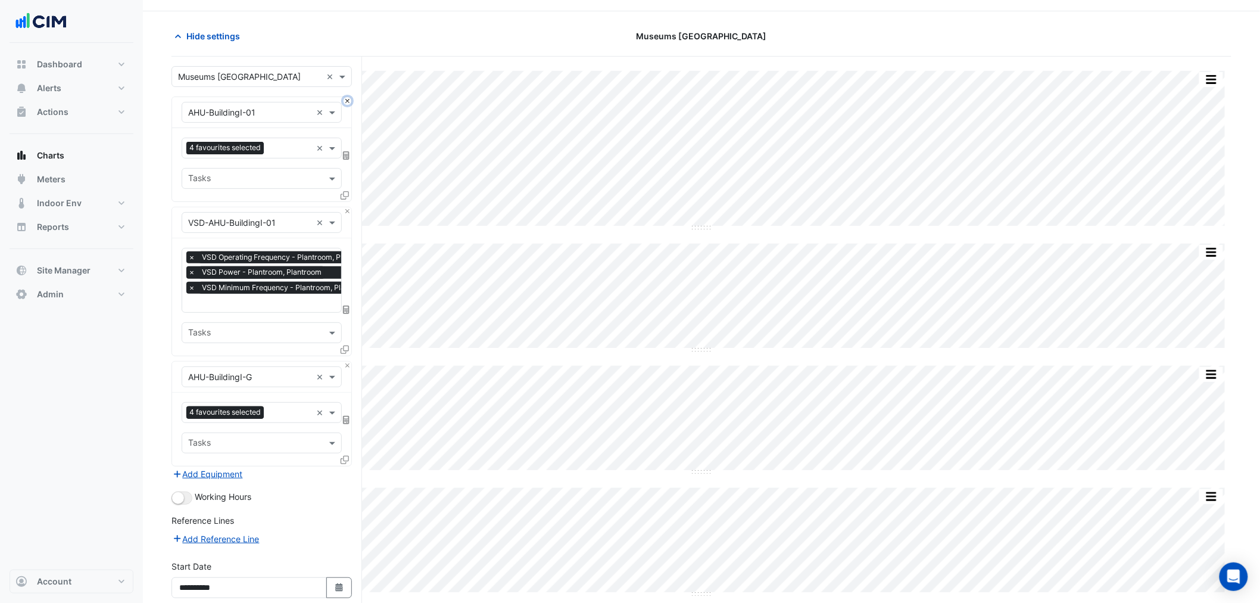
click at [346, 98] on button "Close" at bounding box center [348, 101] width 8 height 8
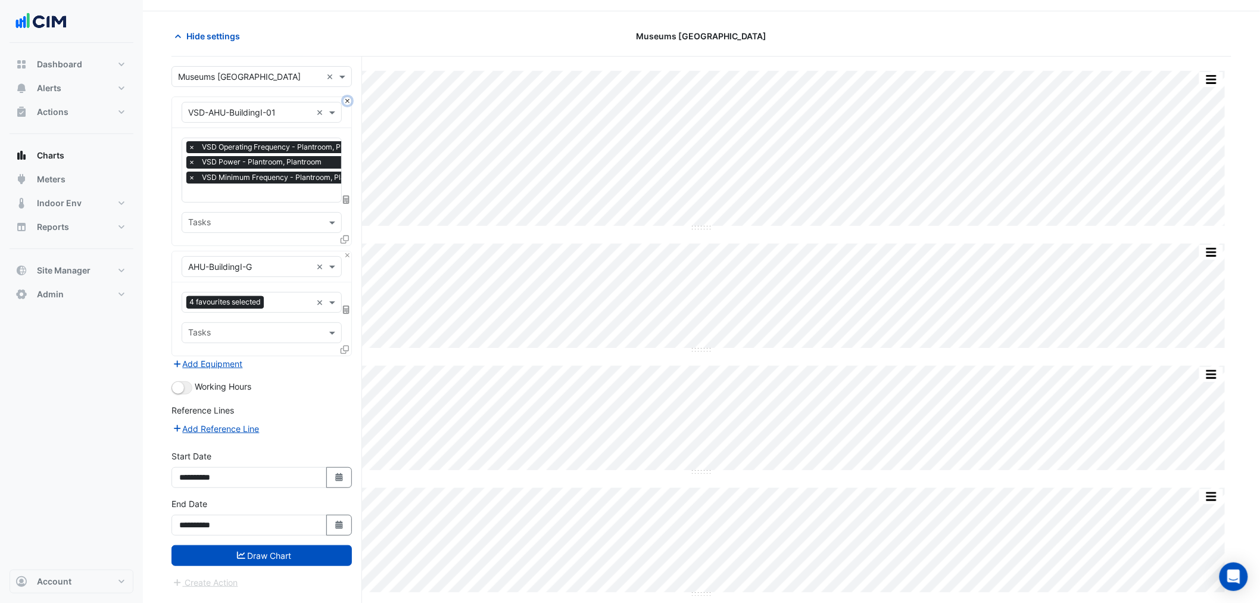
click at [346, 98] on button "Close" at bounding box center [348, 101] width 8 height 8
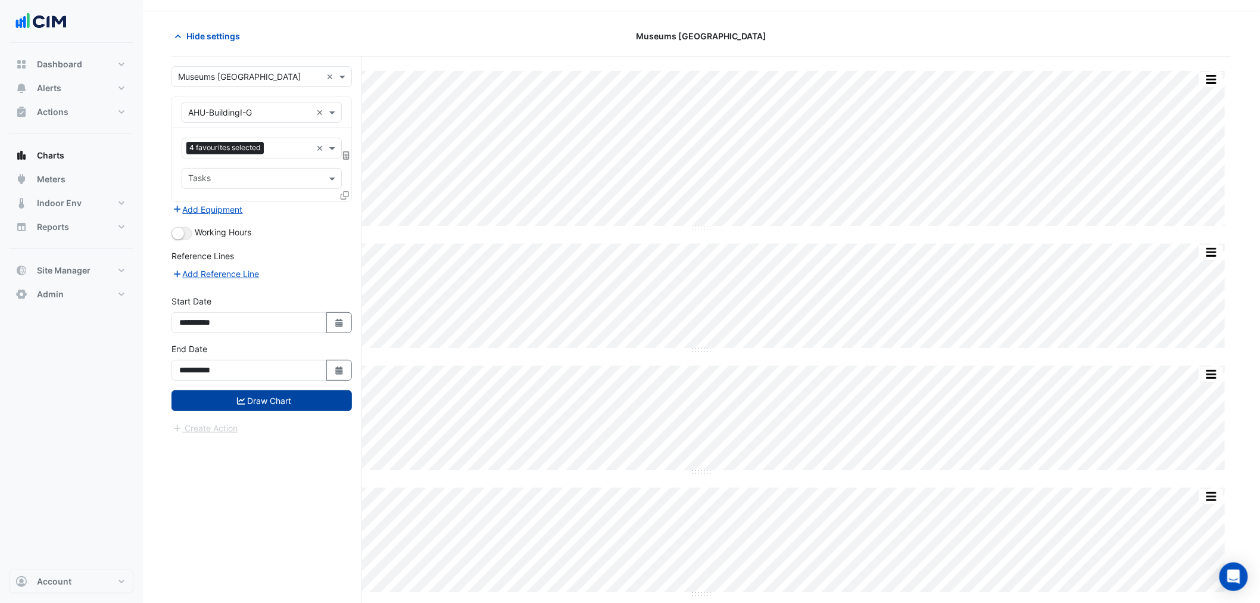
click at [314, 398] on button "Draw Chart" at bounding box center [262, 400] width 180 height 21
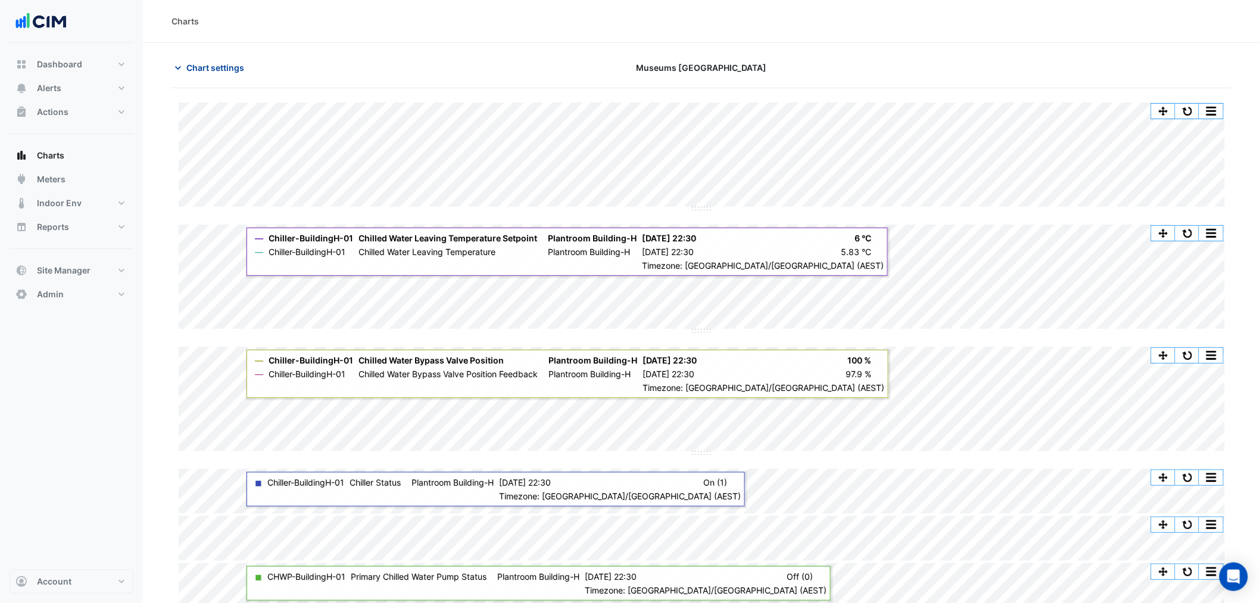
click at [213, 66] on span "Chart settings" at bounding box center [215, 67] width 58 height 13
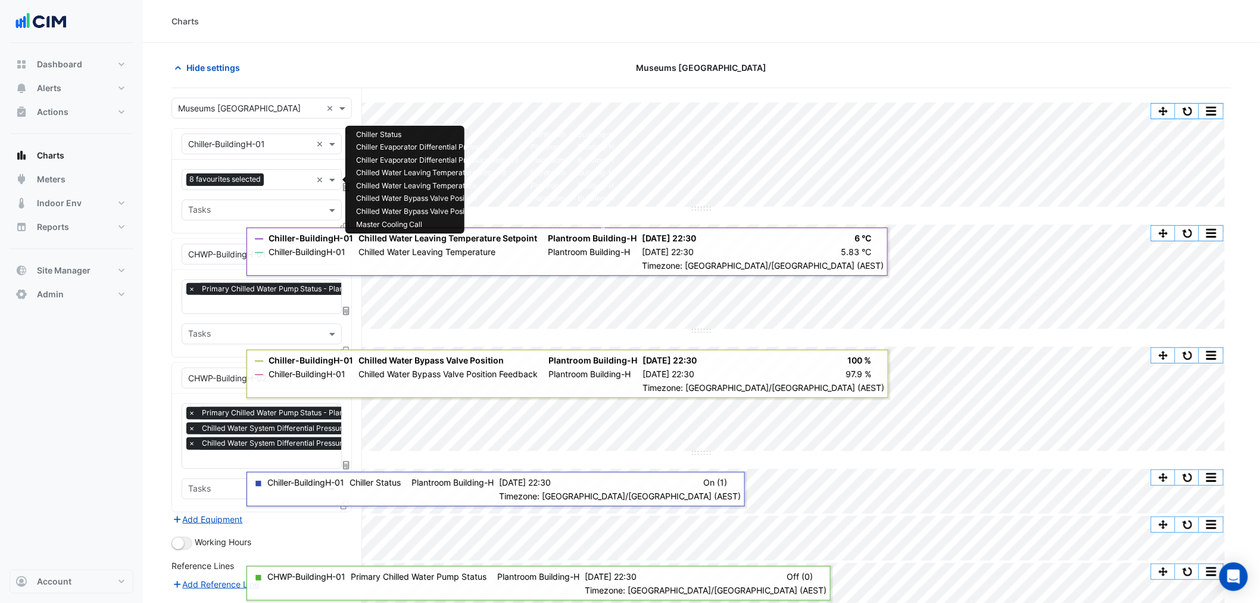
click at [235, 188] on div "8 favourites selected" at bounding box center [226, 180] width 80 height 15
click at [252, 201] on span "Master Cooling Call - Plantroom, Building-H" at bounding box center [276, 205] width 168 height 10
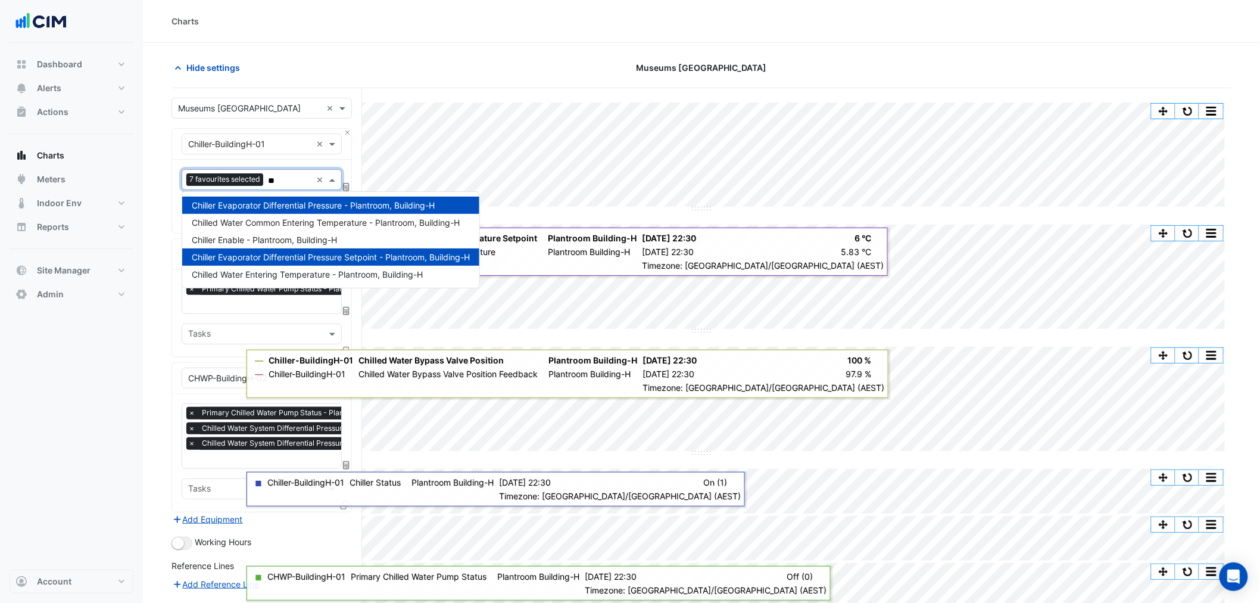
type input "***"
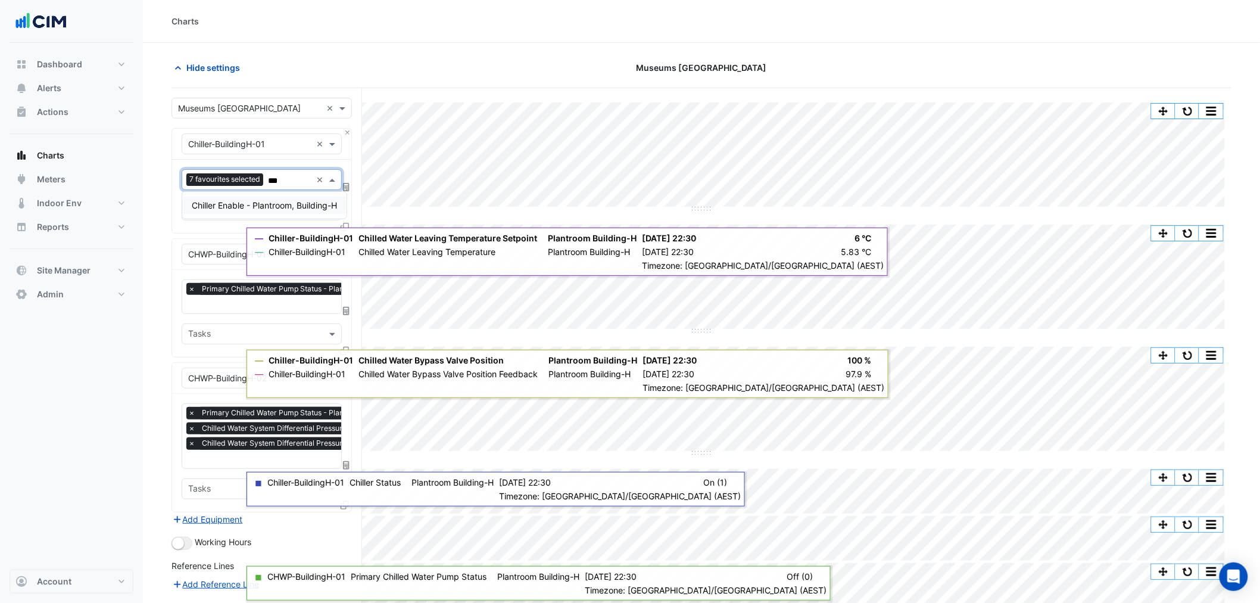
click at [259, 201] on span "Chiller Enable - Plantroom, Building-H" at bounding box center [264, 205] width 145 height 10
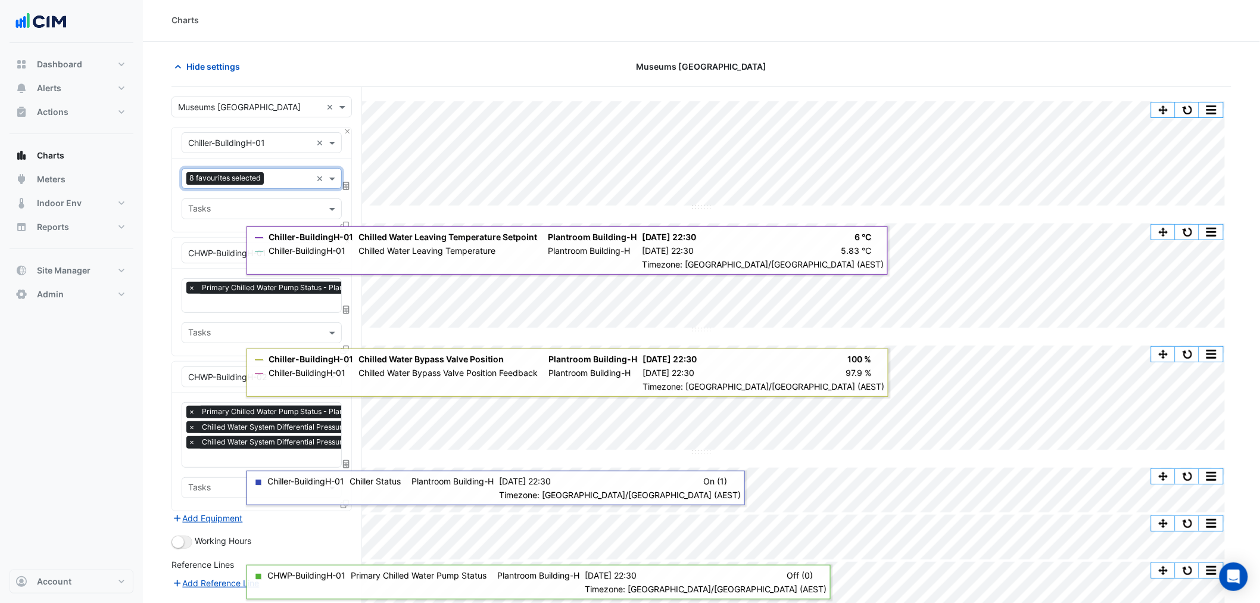
scroll to position [149, 0]
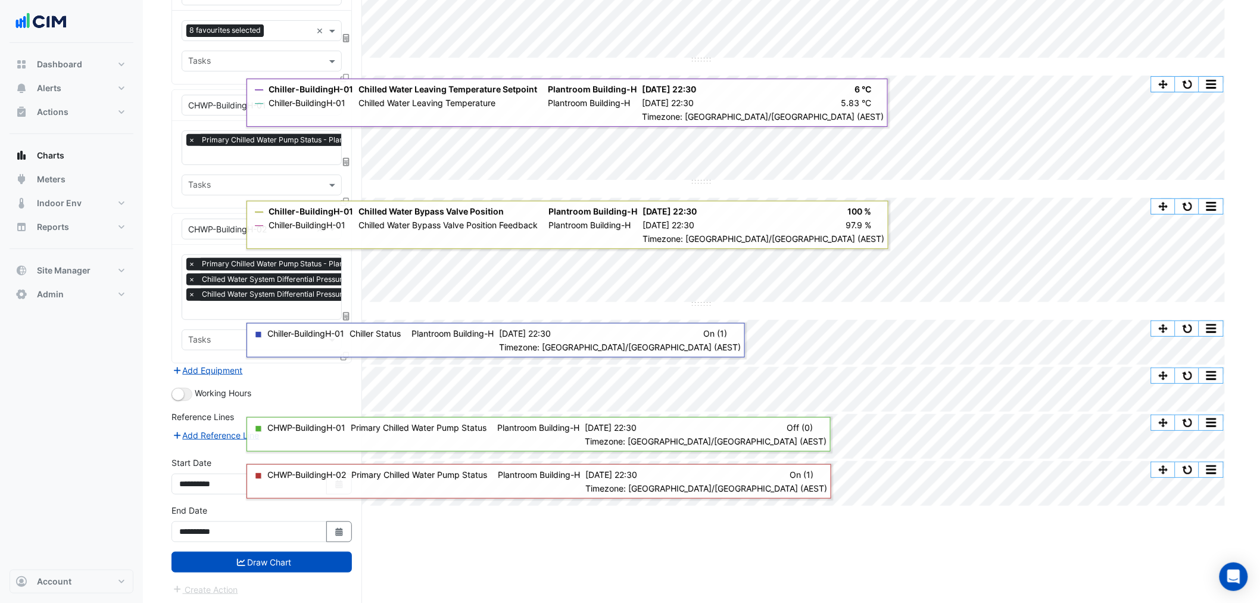
click at [218, 566] on button "Draw Chart" at bounding box center [262, 562] width 180 height 21
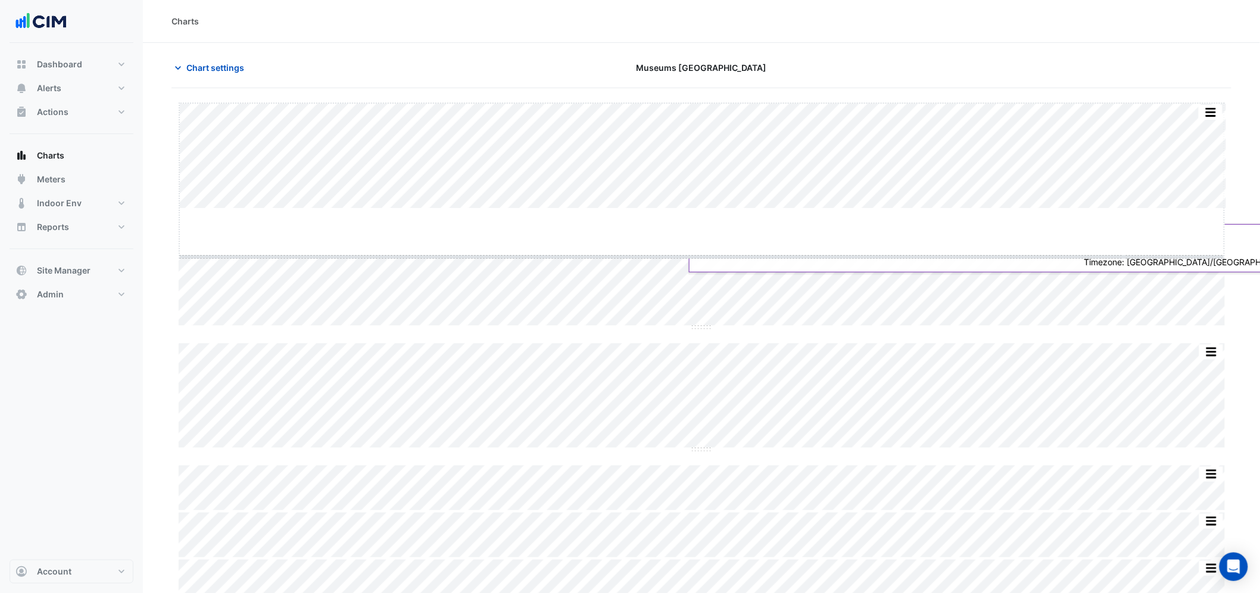
drag, startPoint x: 700, startPoint y: 209, endPoint x: 711, endPoint y: 257, distance: 49.6
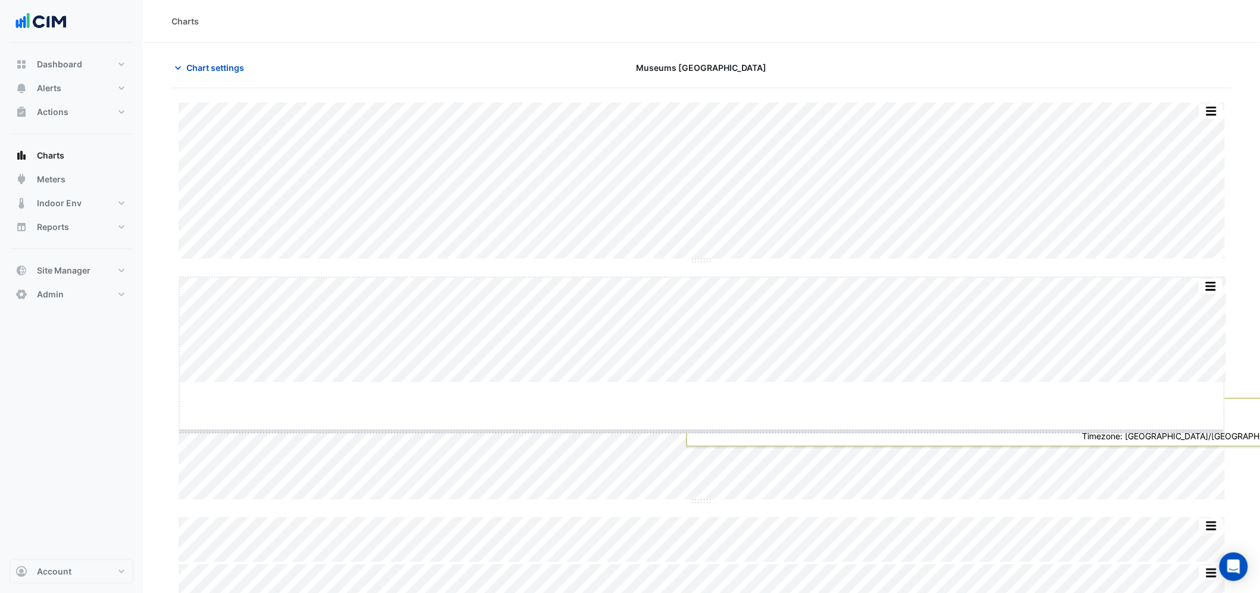
drag, startPoint x: 698, startPoint y: 382, endPoint x: 695, endPoint y: 431, distance: 48.9
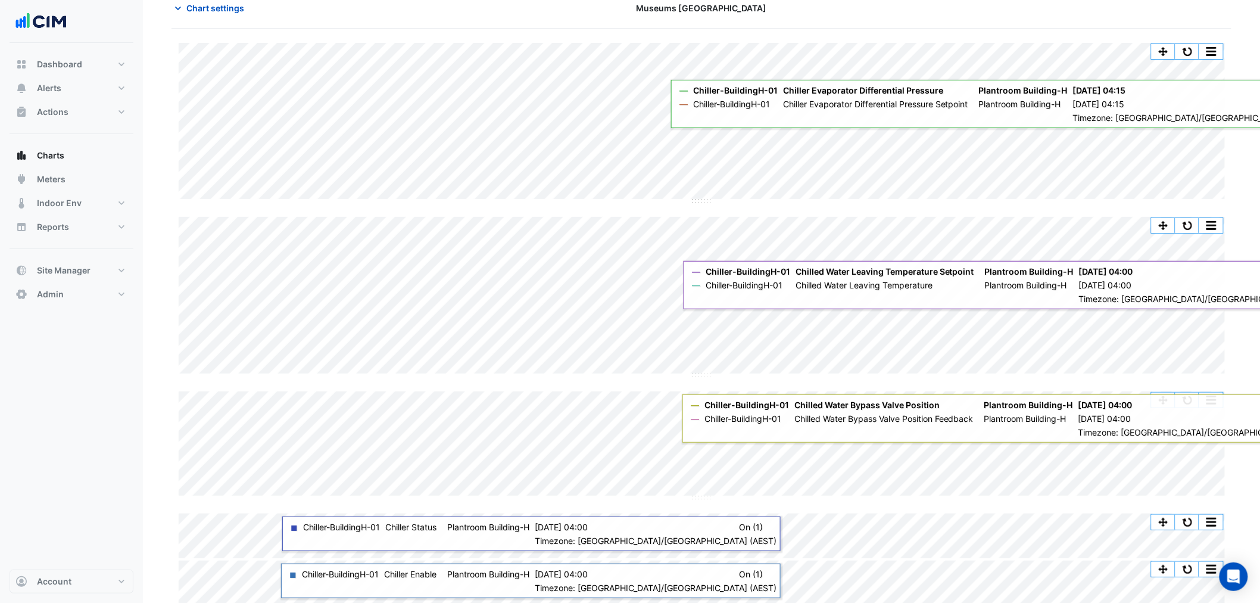
scroll to position [88, 0]
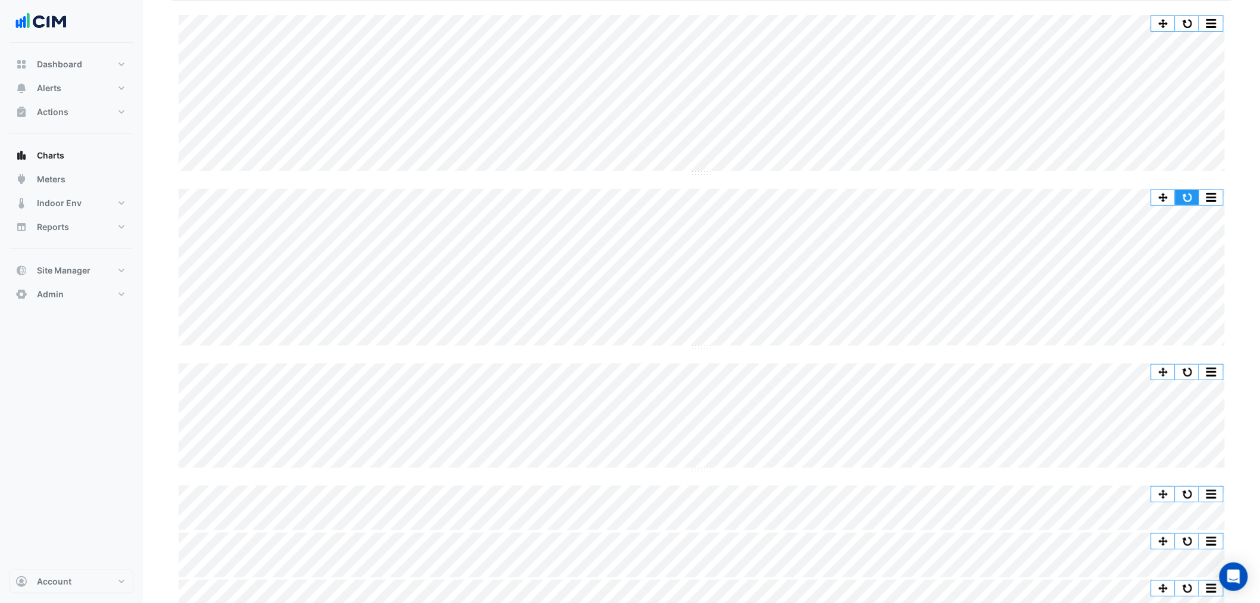
click at [1182, 197] on button "button" at bounding box center [1188, 197] width 24 height 15
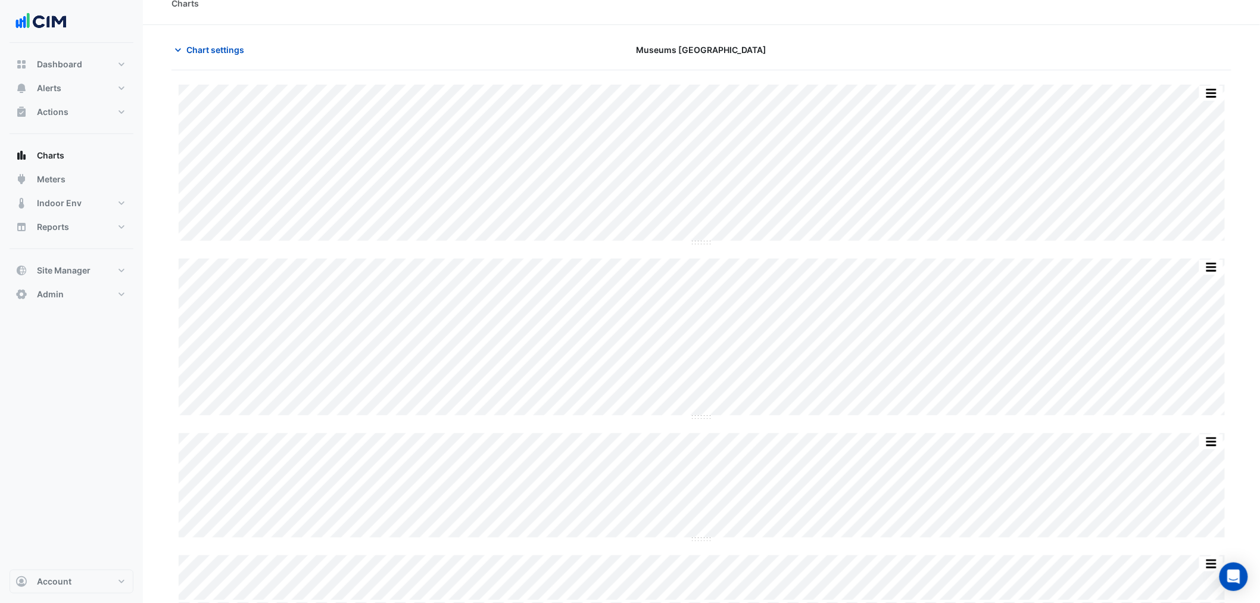
scroll to position [0, 0]
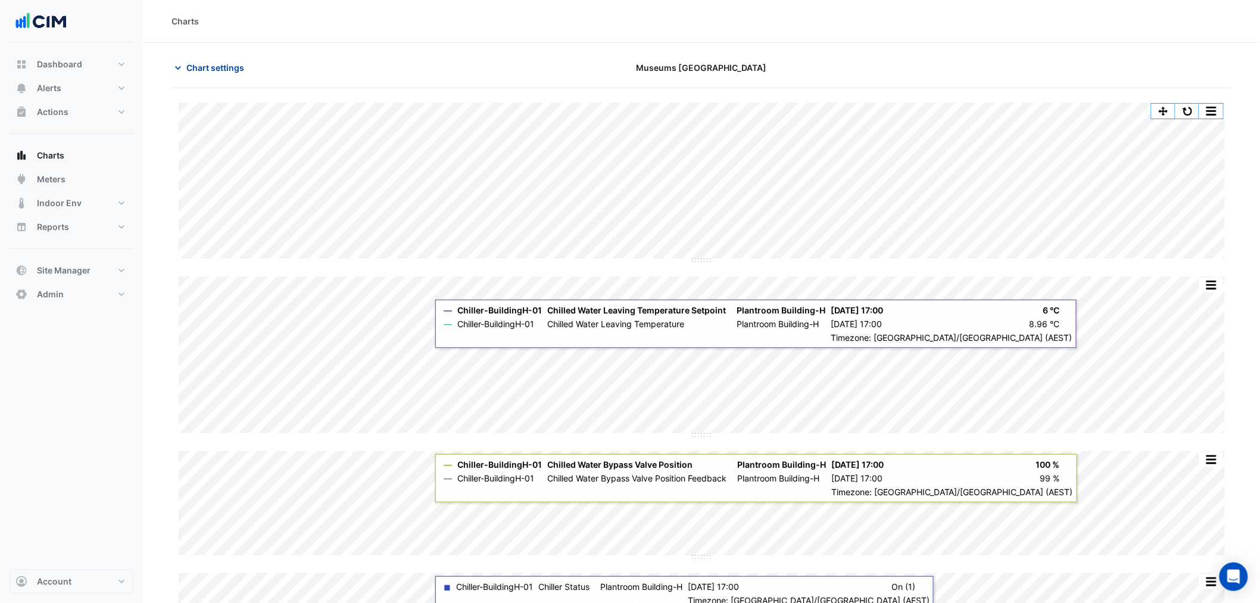
click at [189, 66] on span "Chart settings" at bounding box center [215, 67] width 58 height 13
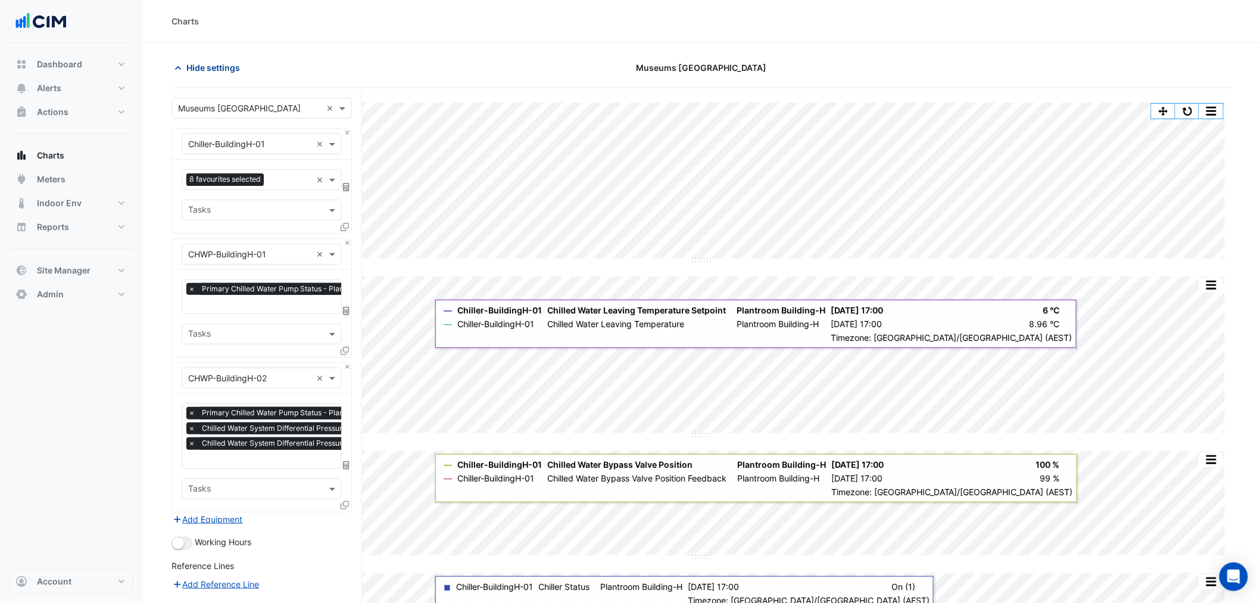
click at [189, 66] on span "Hide settings" at bounding box center [213, 67] width 54 height 13
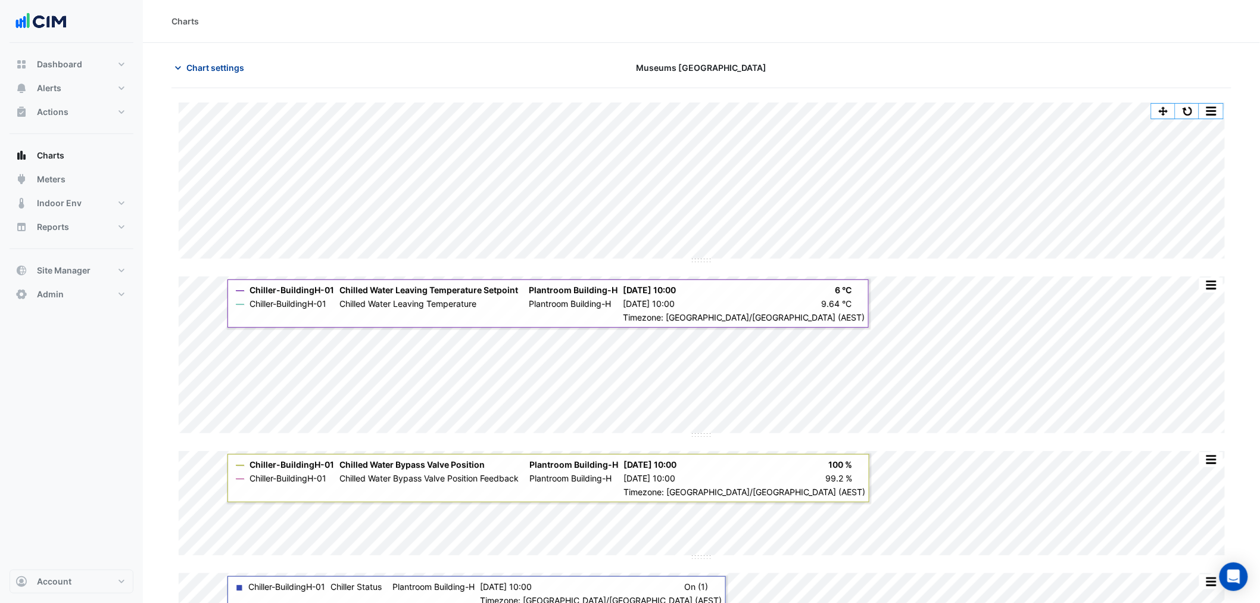
click at [225, 77] on button "Chart settings" at bounding box center [212, 67] width 80 height 21
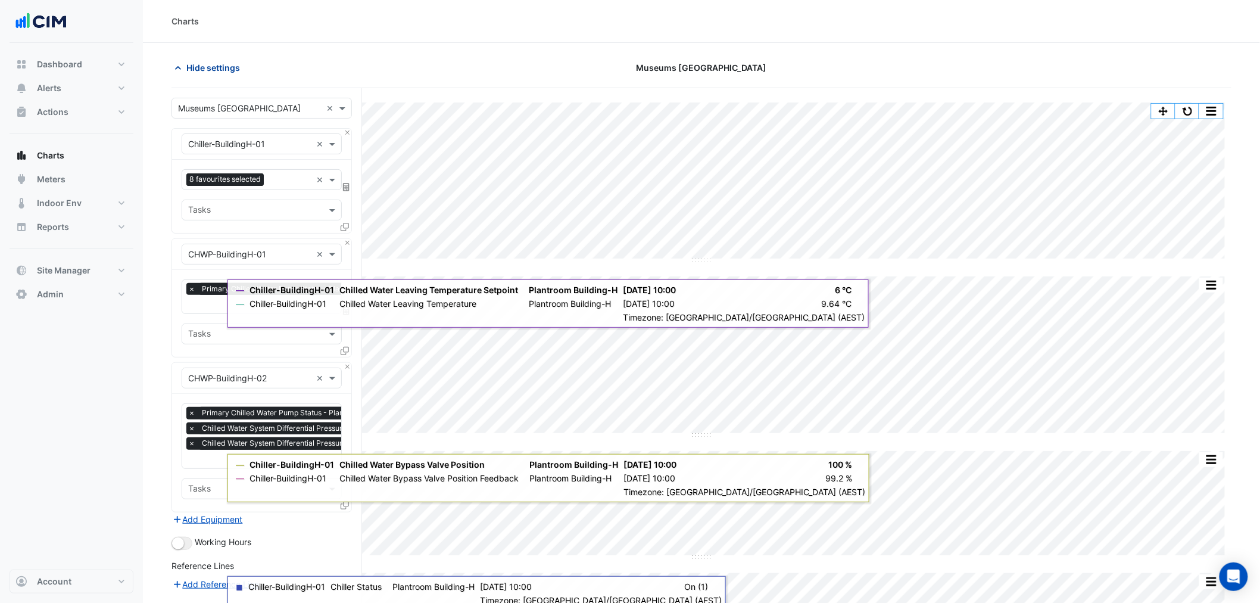
drag, startPoint x: 218, startPoint y: 72, endPoint x: 217, endPoint y: 66, distance: 6.7
click at [218, 70] on span "Hide settings" at bounding box center [213, 67] width 54 height 13
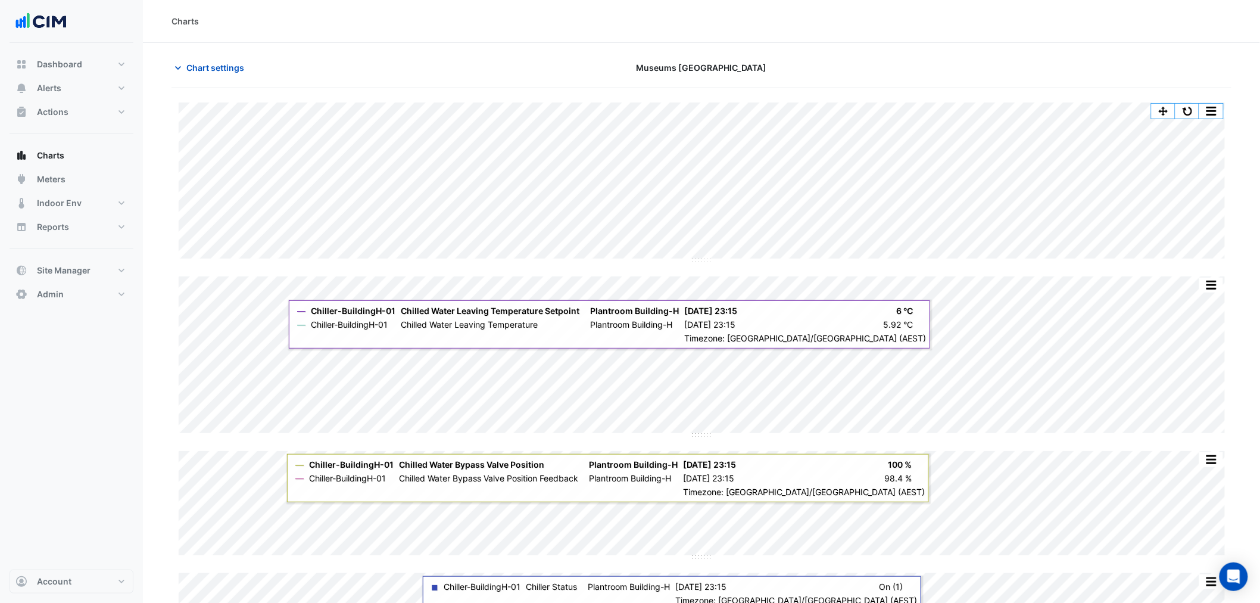
click at [241, 79] on div "Chart settings Museums Discovery Centre" at bounding box center [702, 72] width 1060 height 31
click at [217, 69] on span "Chart settings" at bounding box center [215, 67] width 58 height 13
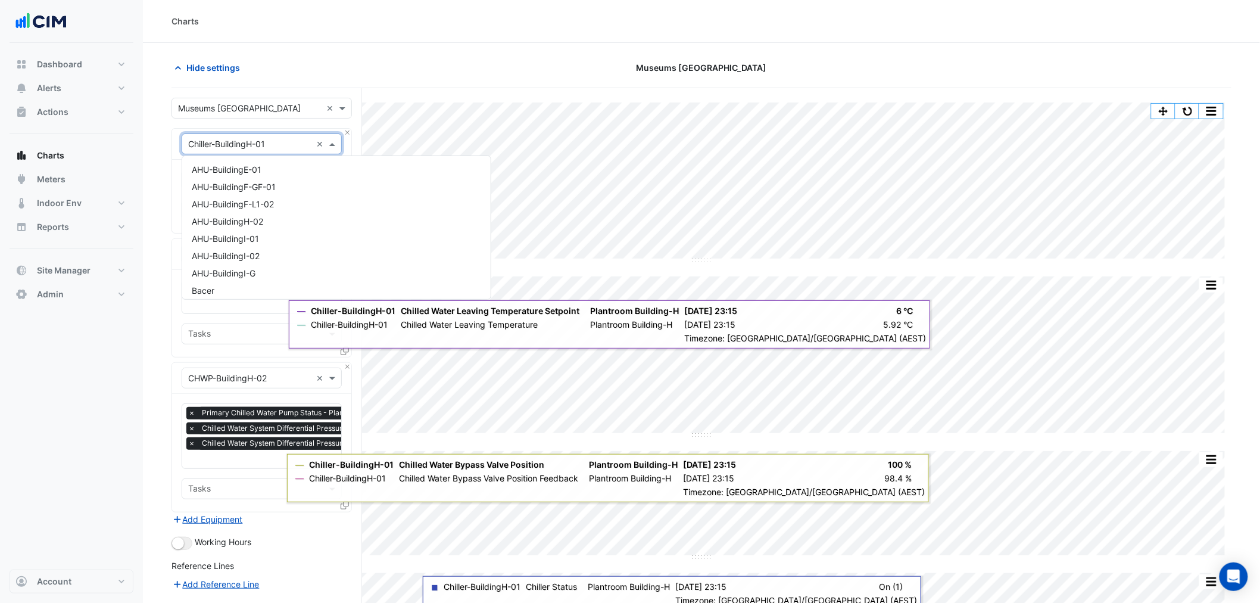
click at [246, 140] on input "text" at bounding box center [249, 144] width 123 height 13
type input "*********"
click at [261, 207] on span "BuildingF-HeatPumpCall" at bounding box center [239, 204] width 95 height 10
click at [245, 138] on input "text" at bounding box center [249, 144] width 123 height 13
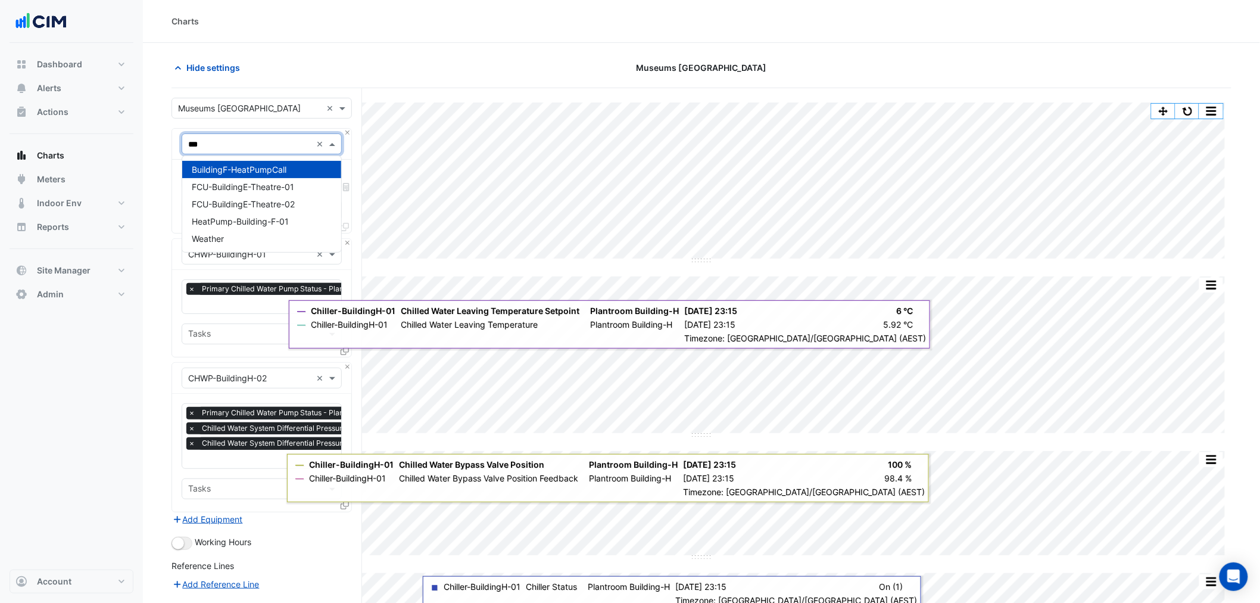
type input "****"
click at [271, 223] on span "HeatPump-Building-F-01" at bounding box center [240, 221] width 97 height 10
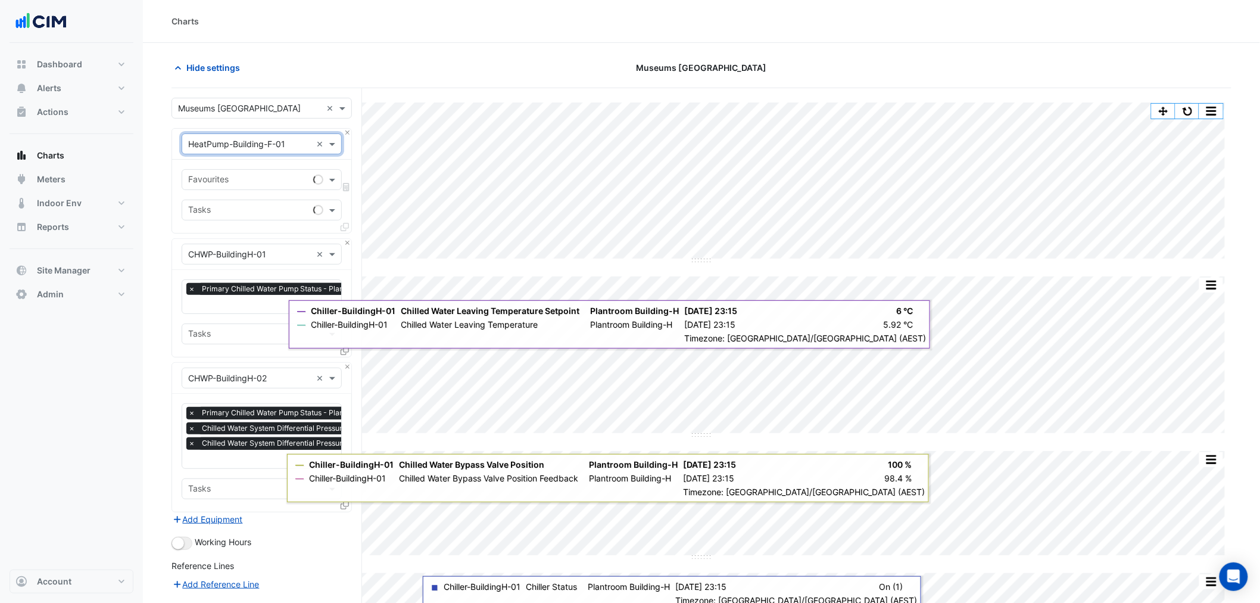
click at [258, 198] on div "Favourites Tasks" at bounding box center [261, 196] width 179 height 73
click at [253, 182] on input "text" at bounding box center [248, 181] width 120 height 13
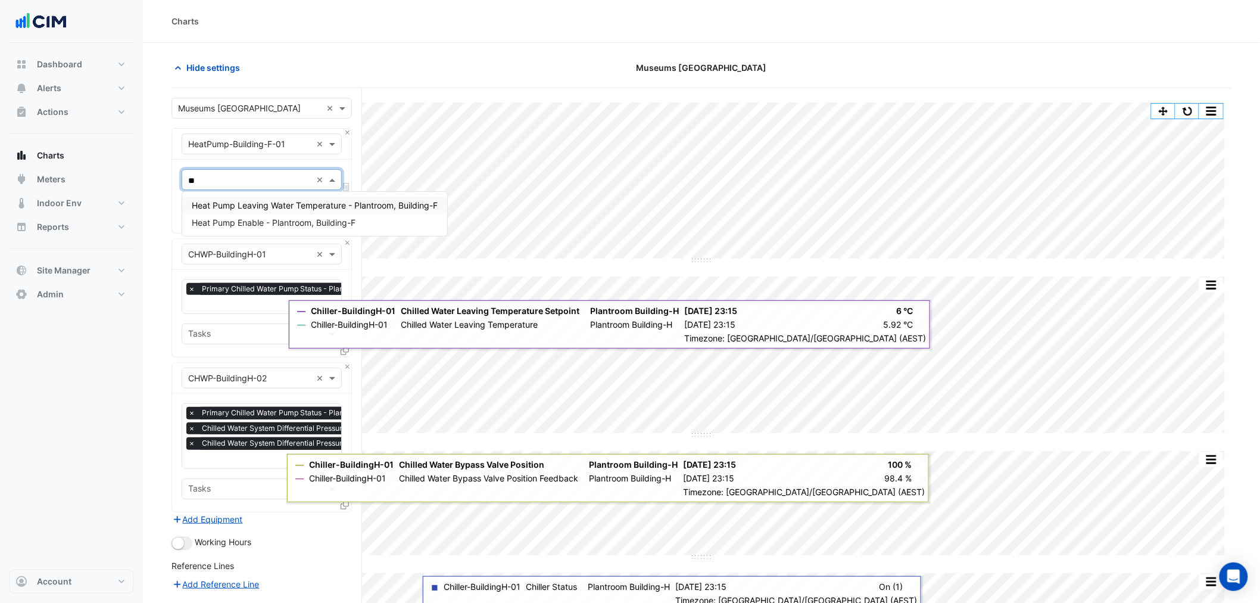
type input "***"
click at [286, 194] on div "Heat Pump Leaving Water Temperature - Plantroom, Building-F" at bounding box center [314, 205] width 265 height 27
click at [291, 203] on span "Heat Pump Leaving Water Temperature - Plantroom, Building-F" at bounding box center [315, 205] width 246 height 10
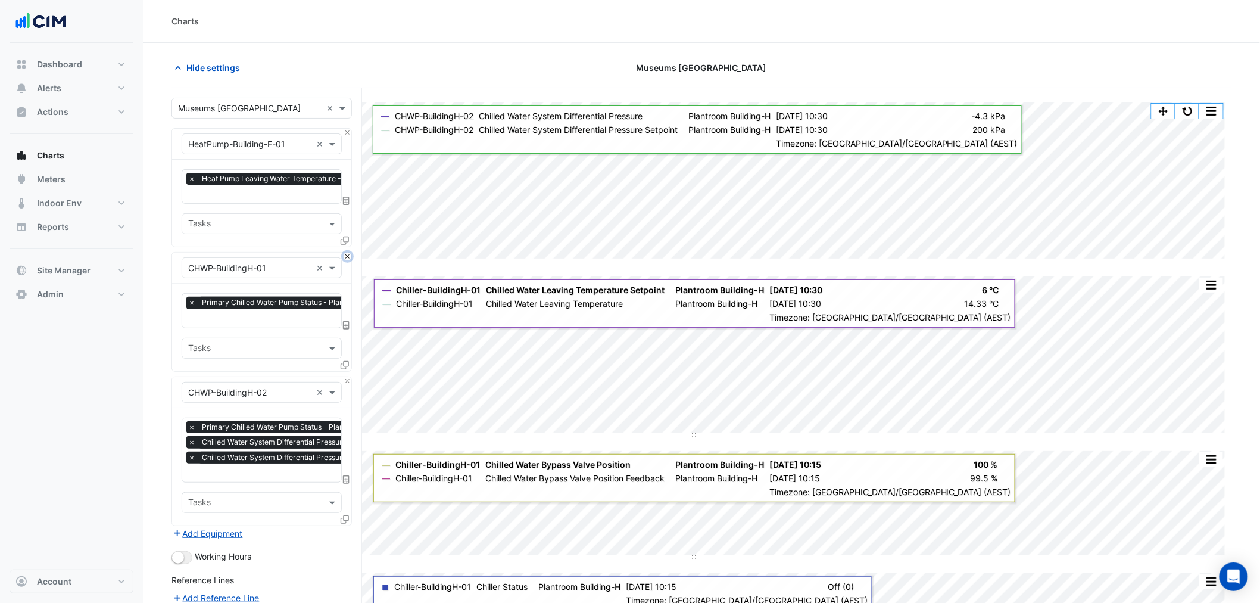
click at [348, 257] on button "Close" at bounding box center [348, 257] width 8 height 8
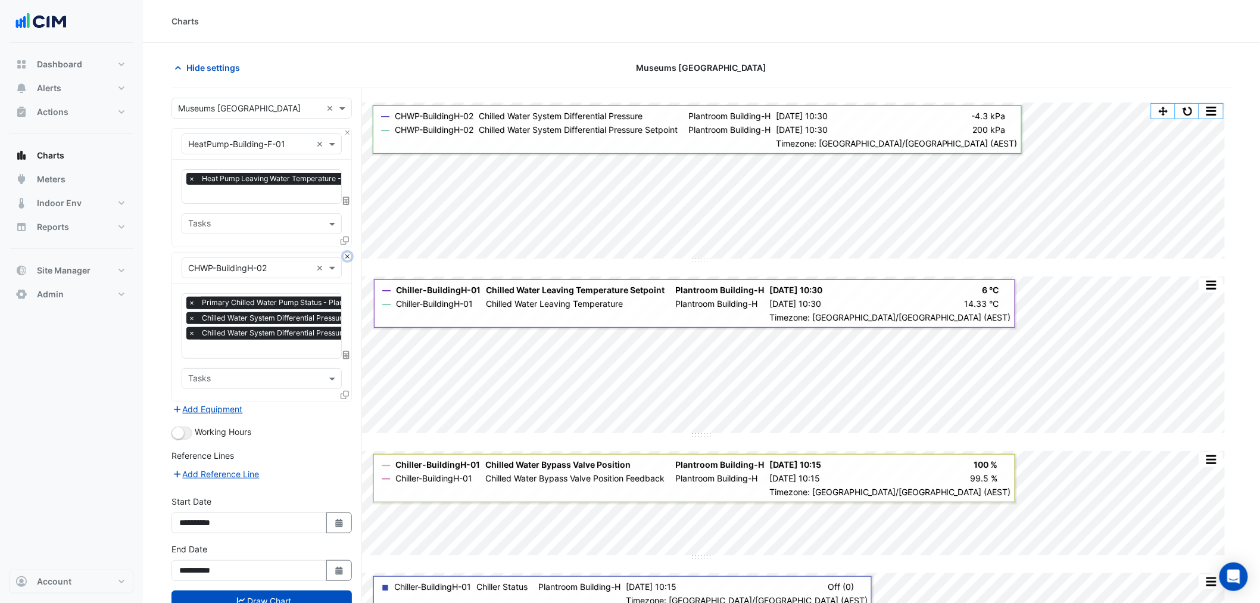
click at [348, 257] on button "Close" at bounding box center [348, 257] width 8 height 8
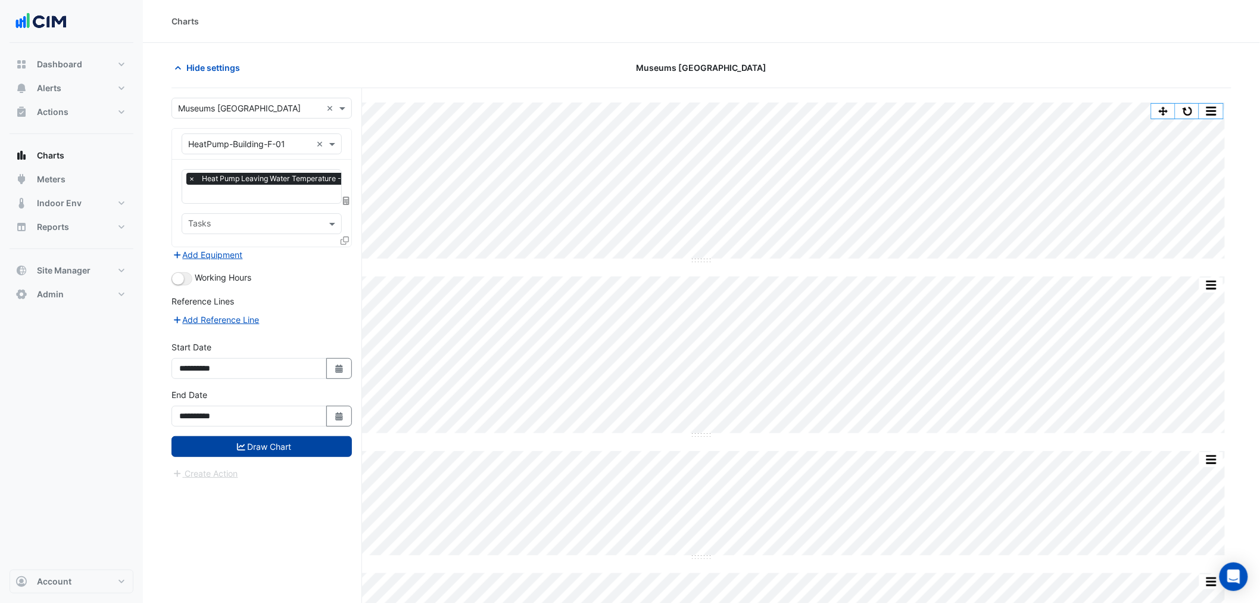
click at [307, 450] on button "Draw Chart" at bounding box center [262, 446] width 180 height 21
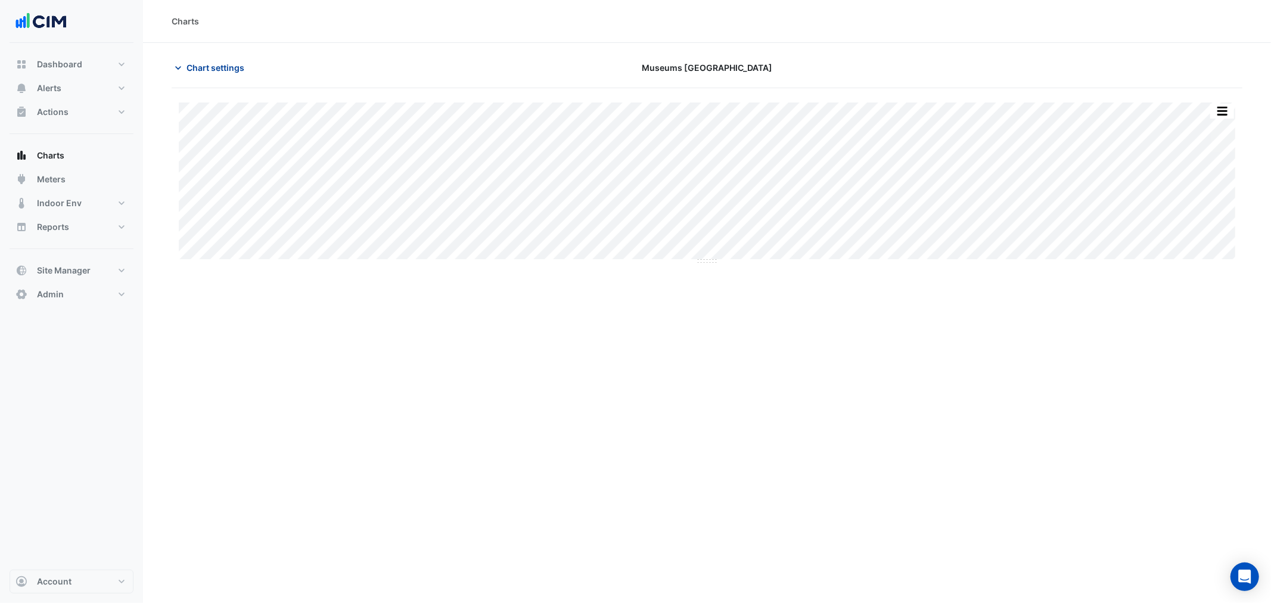
click at [197, 58] on button "Chart settings" at bounding box center [212, 67] width 80 height 21
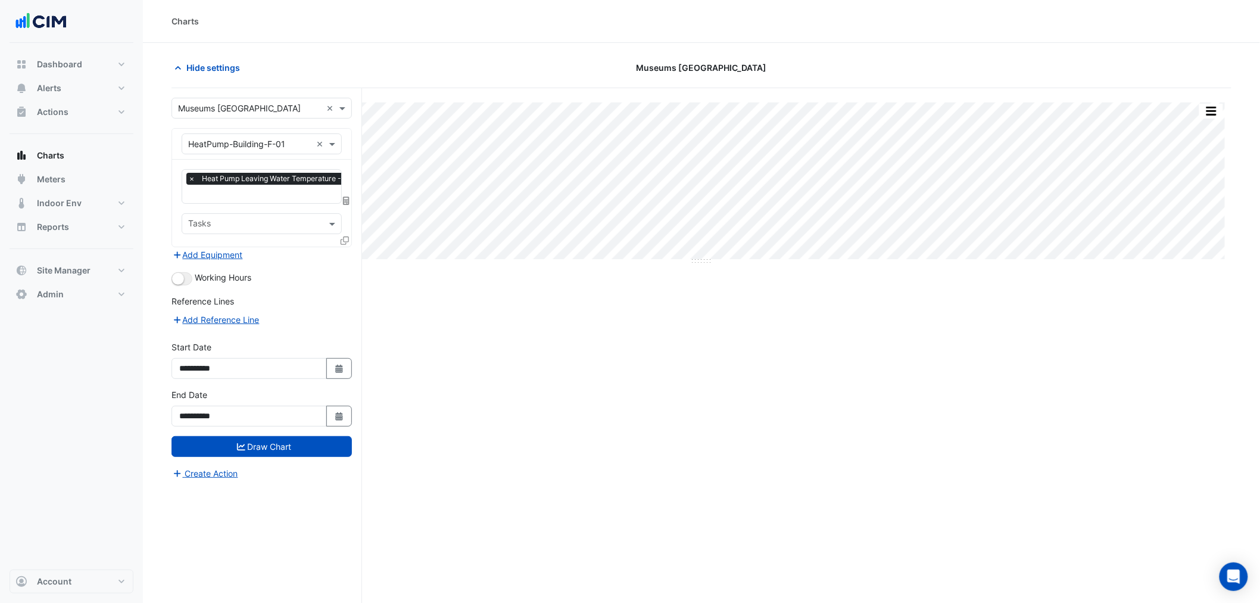
scroll to position [0, 6]
click at [277, 194] on input "text" at bounding box center [299, 195] width 235 height 13
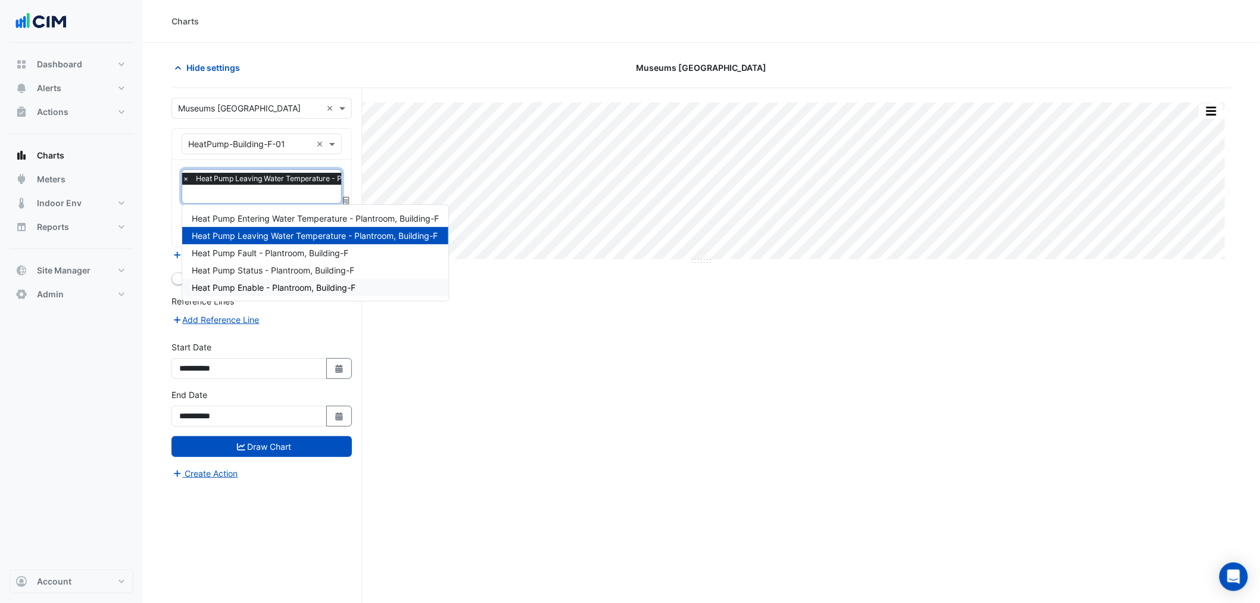
click at [497, 359] on div "Full Size Print Save as JPEG Save as PNG Pivot Data Table Export CSV - Flat Exp…" at bounding box center [702, 368] width 1060 height 560
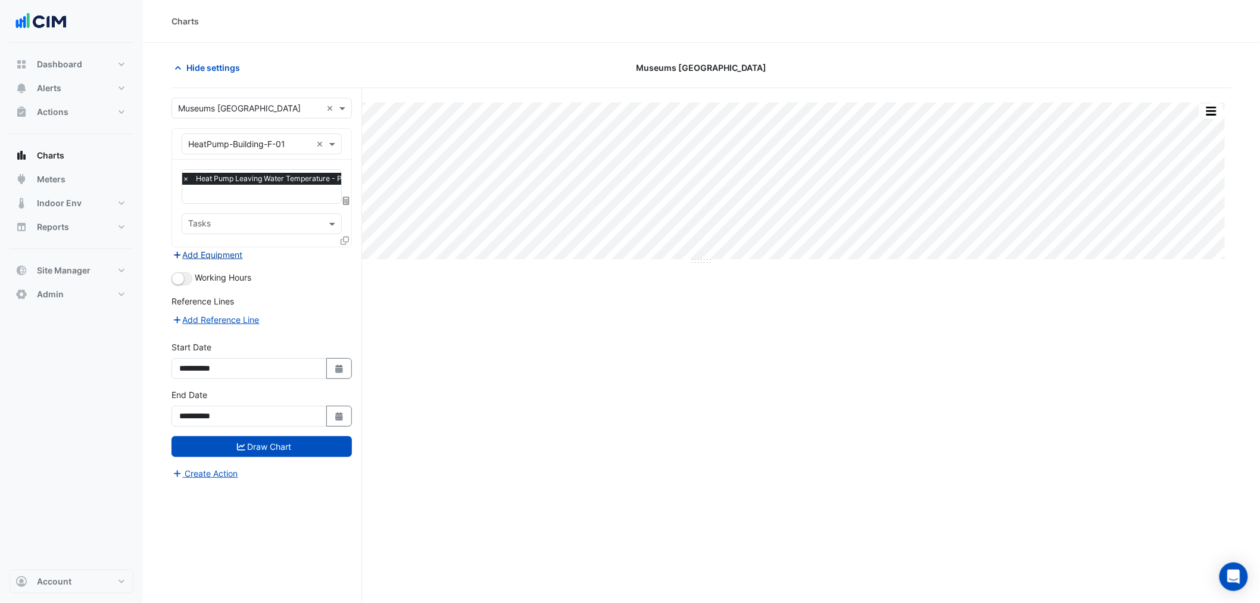
click at [231, 253] on button "Add Equipment" at bounding box center [208, 255] width 72 height 14
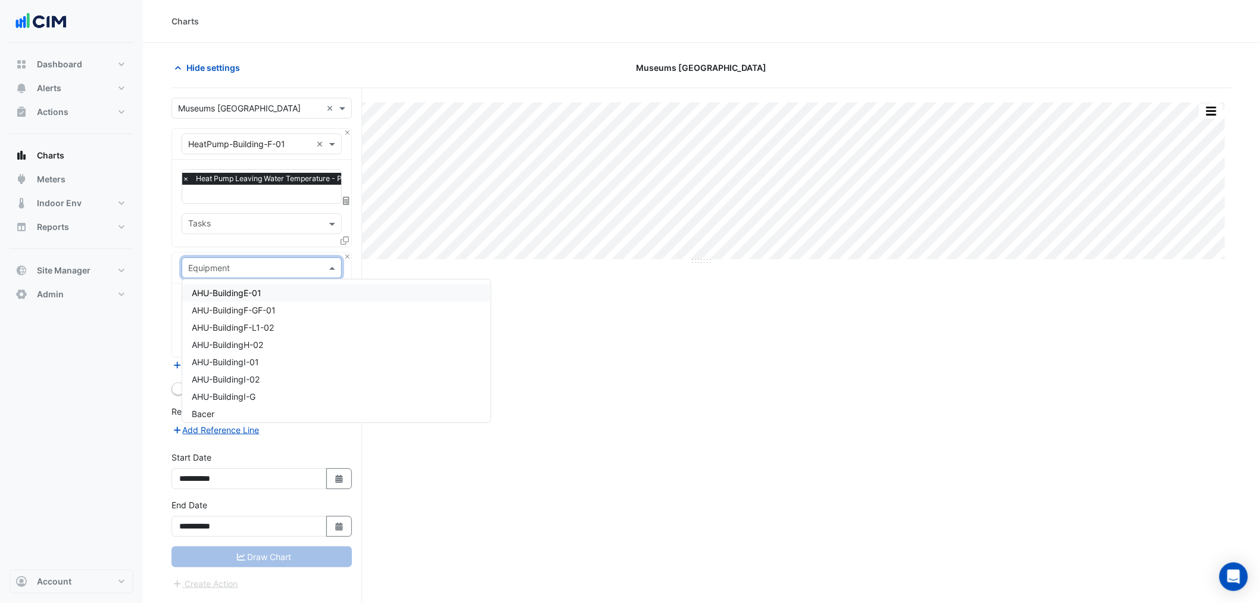
click at [245, 269] on input "text" at bounding box center [249, 268] width 123 height 13
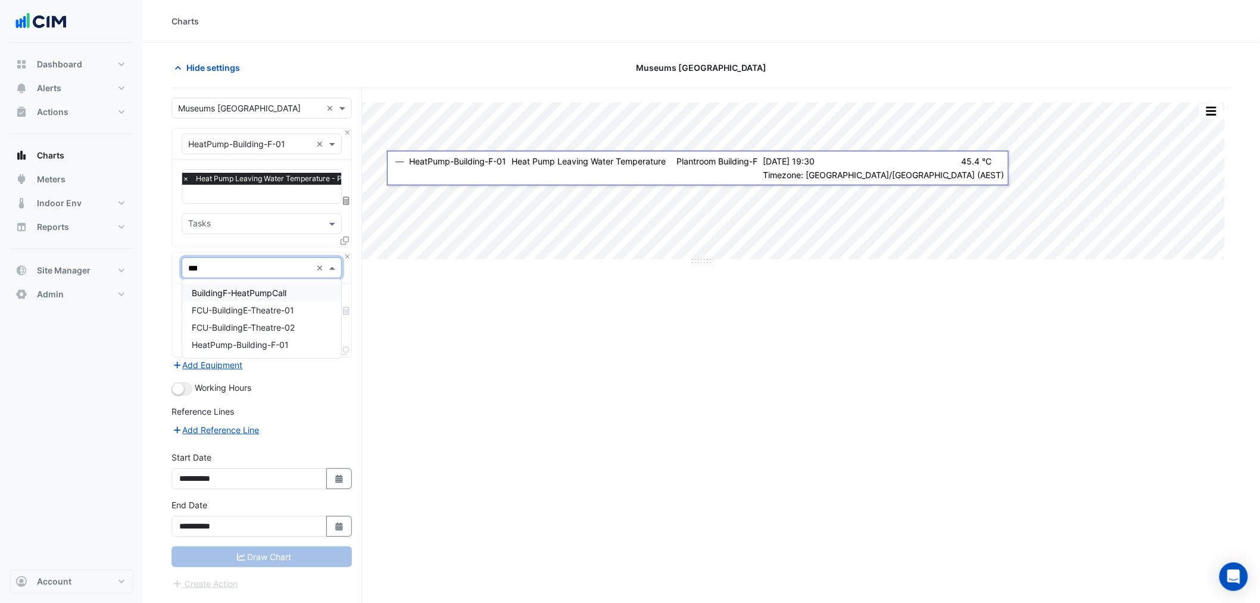
type input "***"
click at [215, 177] on span "Heat Pump Leaving Water Temperature - Plantroom, Building-F" at bounding box center [303, 179] width 221 height 12
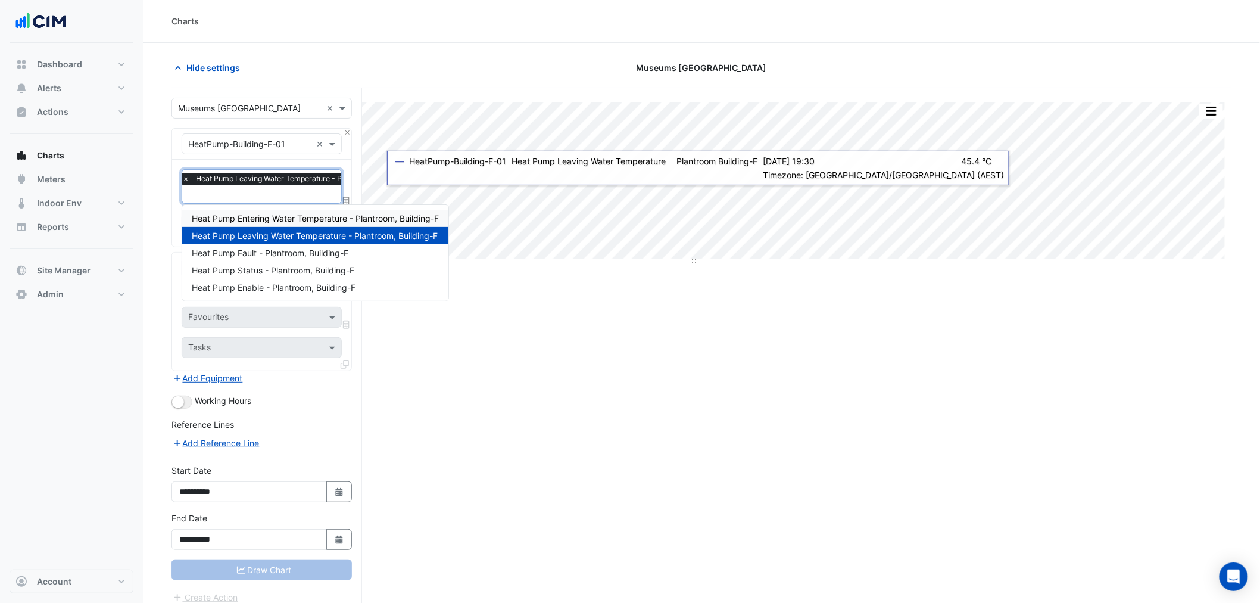
click at [349, 222] on span "Heat Pump Entering Water Temperature - Plantroom, Building-F" at bounding box center [315, 218] width 247 height 10
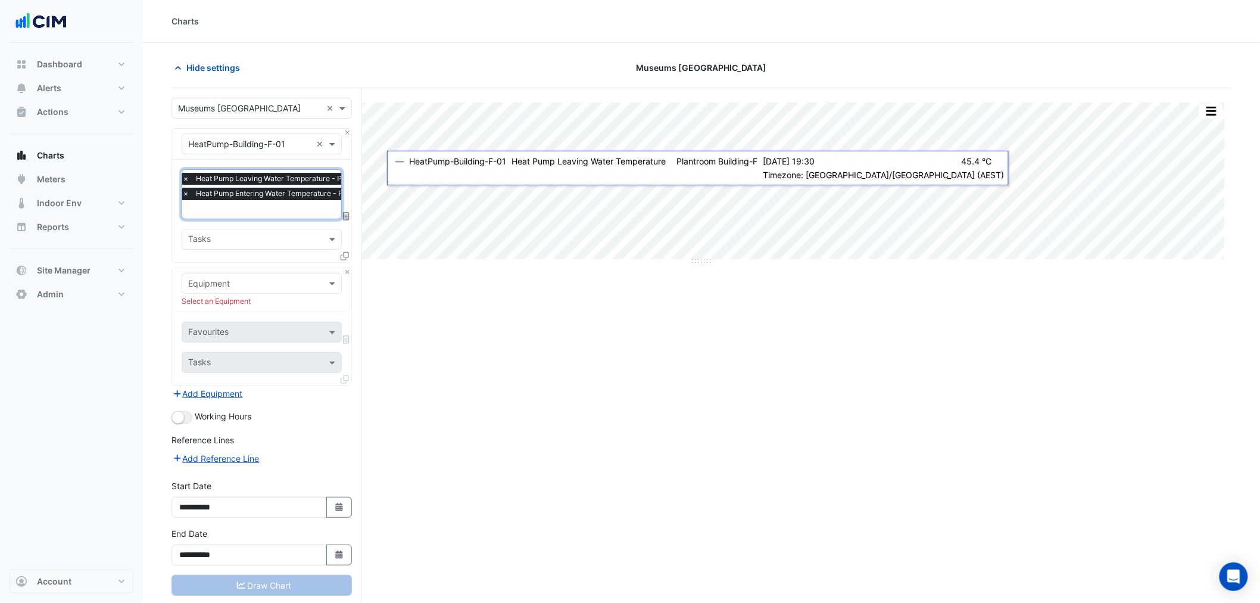
click at [282, 186] on div "× Heat Pump Leaving Water Temperature - Plantroom, Building-F × Heat Pump Enter…" at bounding box center [299, 188] width 238 height 30
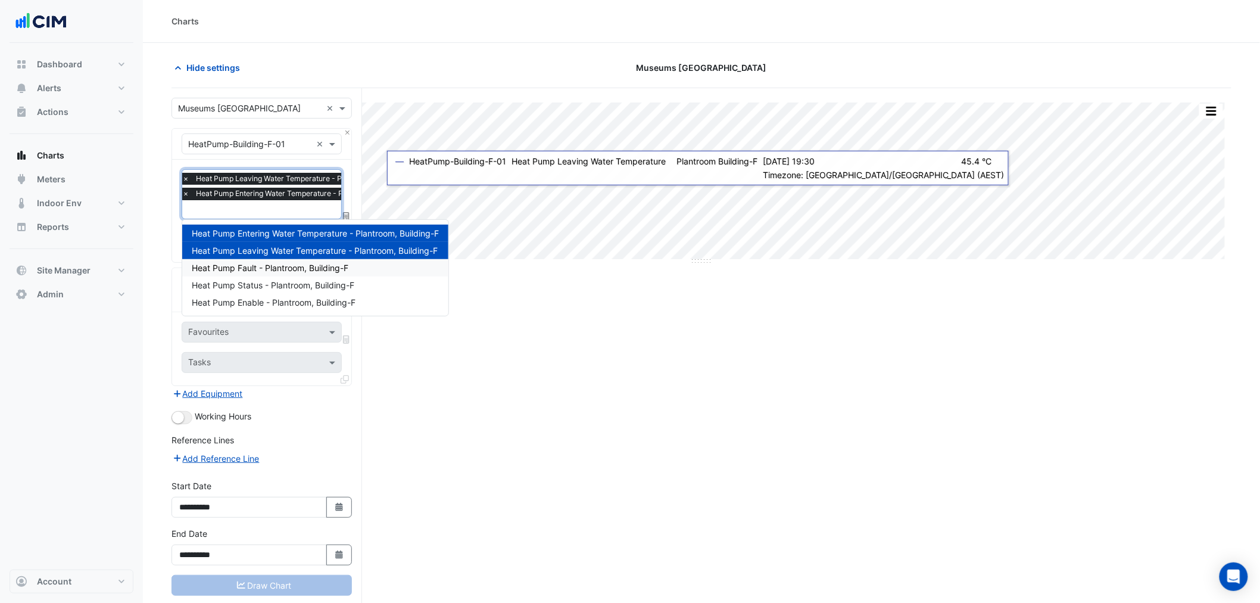
click at [291, 261] on div "Heat Pump Fault - Plantroom, Building-F" at bounding box center [315, 267] width 266 height 17
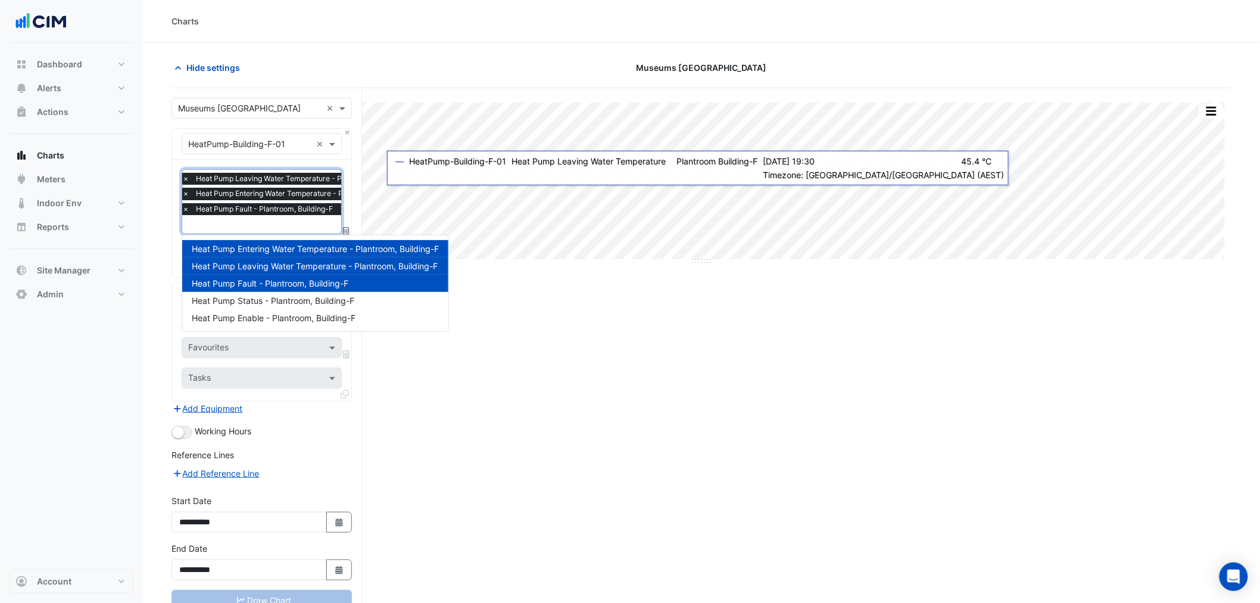
drag, startPoint x: 265, startPoint y: 207, endPoint x: 268, endPoint y: 215, distance: 8.3
click at [266, 211] on span "Heat Pump Fault - Plantroom, Building-F" at bounding box center [264, 209] width 143 height 12
click at [282, 296] on span "Heat Pump Status - Plantroom, Building-F" at bounding box center [273, 300] width 163 height 10
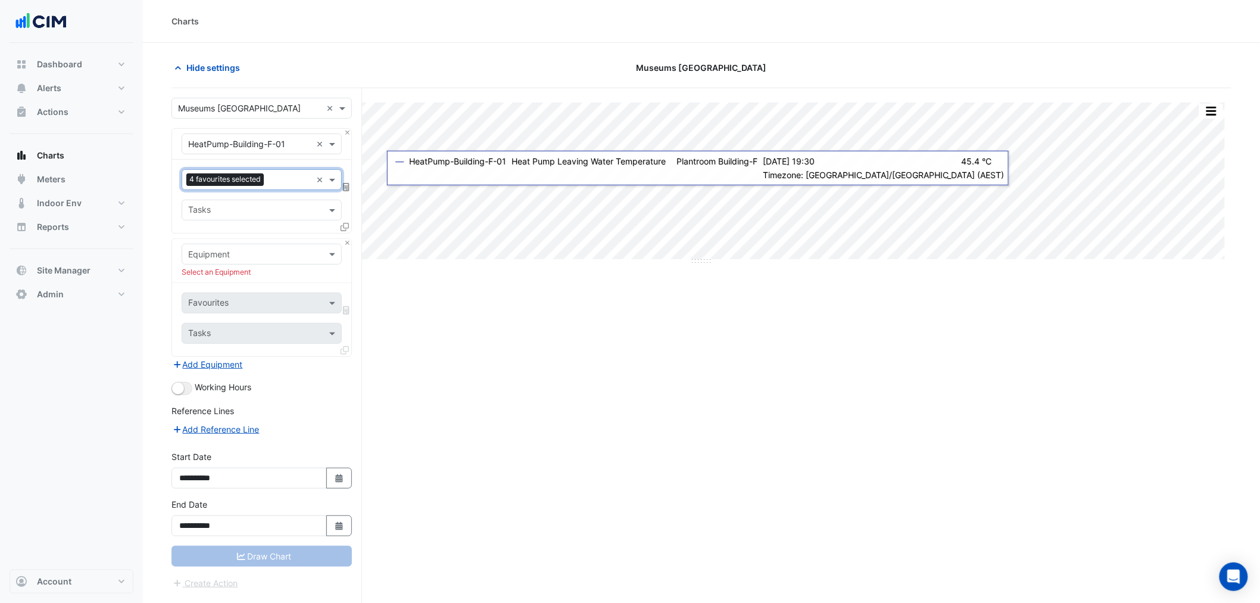
click at [240, 179] on span "4 favourites selected" at bounding box center [224, 179] width 77 height 12
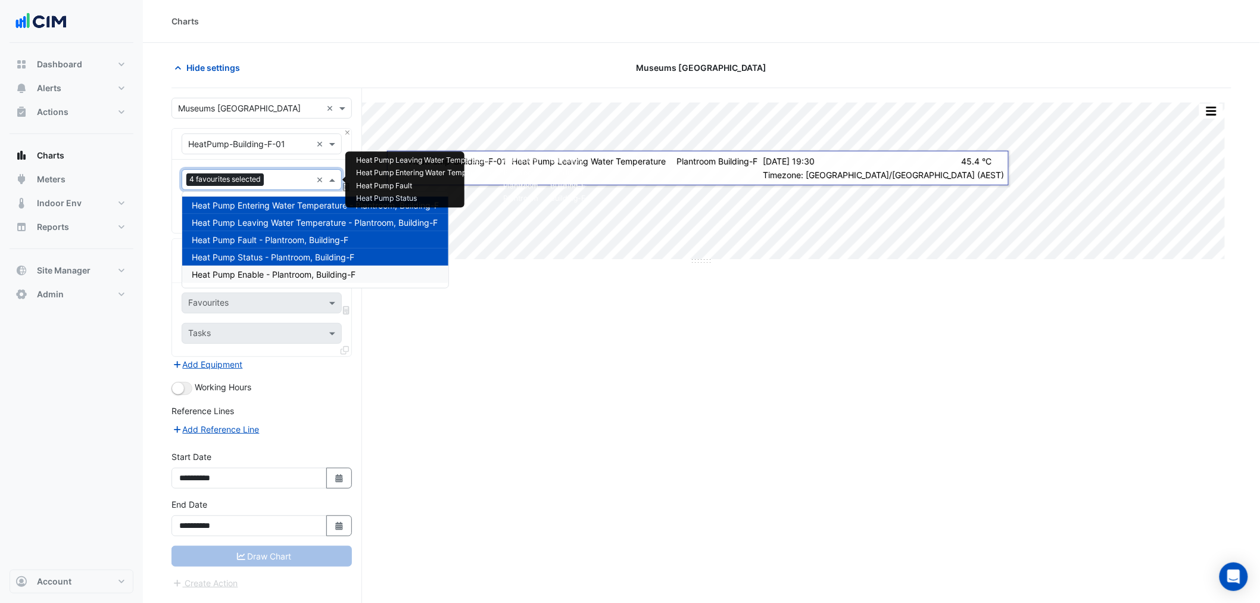
click at [275, 277] on span "Heat Pump Enable - Plantroom, Building-F" at bounding box center [274, 274] width 164 height 10
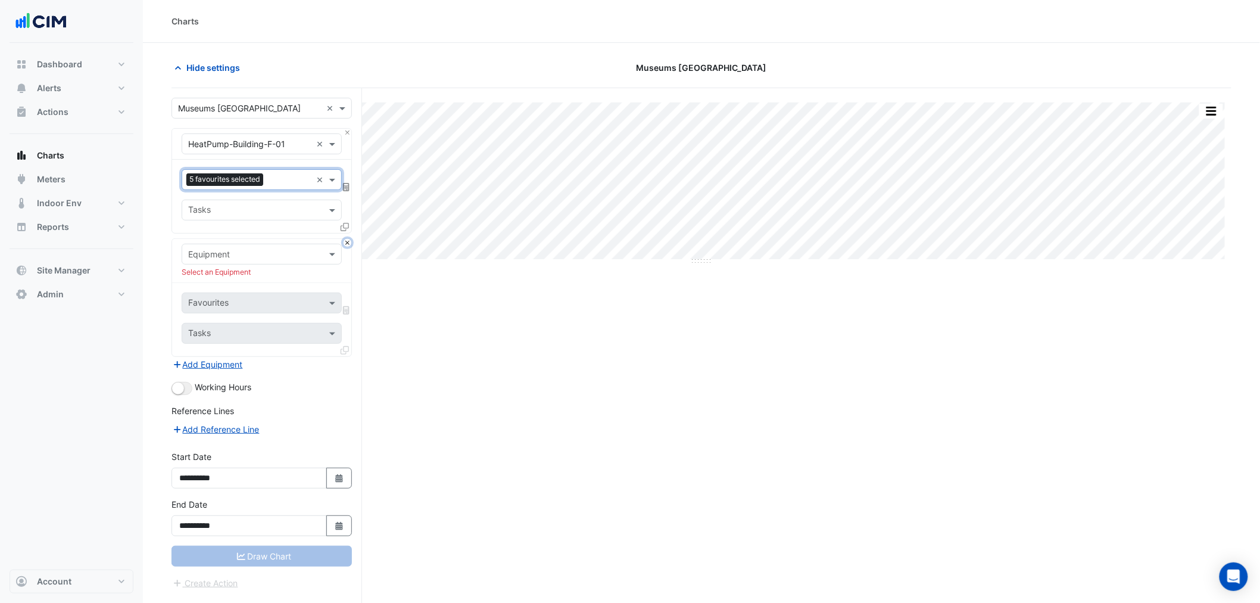
drag, startPoint x: 347, startPoint y: 242, endPoint x: 274, endPoint y: 419, distance: 191.5
click at [346, 242] on button "Close" at bounding box center [348, 243] width 8 height 8
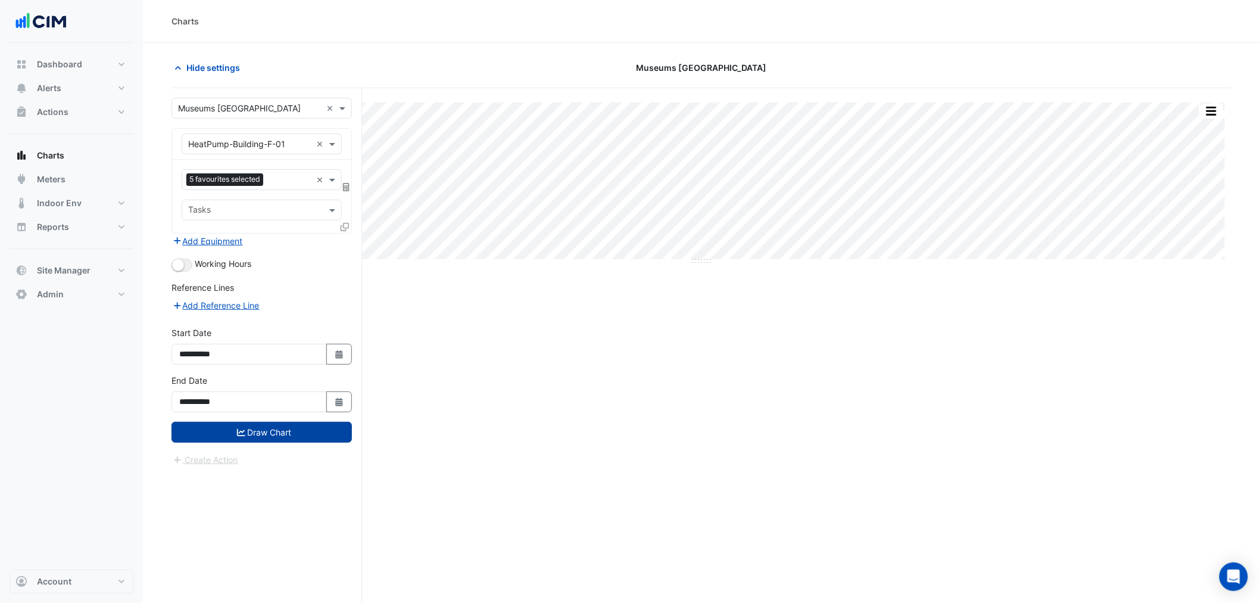
click at [246, 437] on button "Draw Chart" at bounding box center [262, 432] width 180 height 21
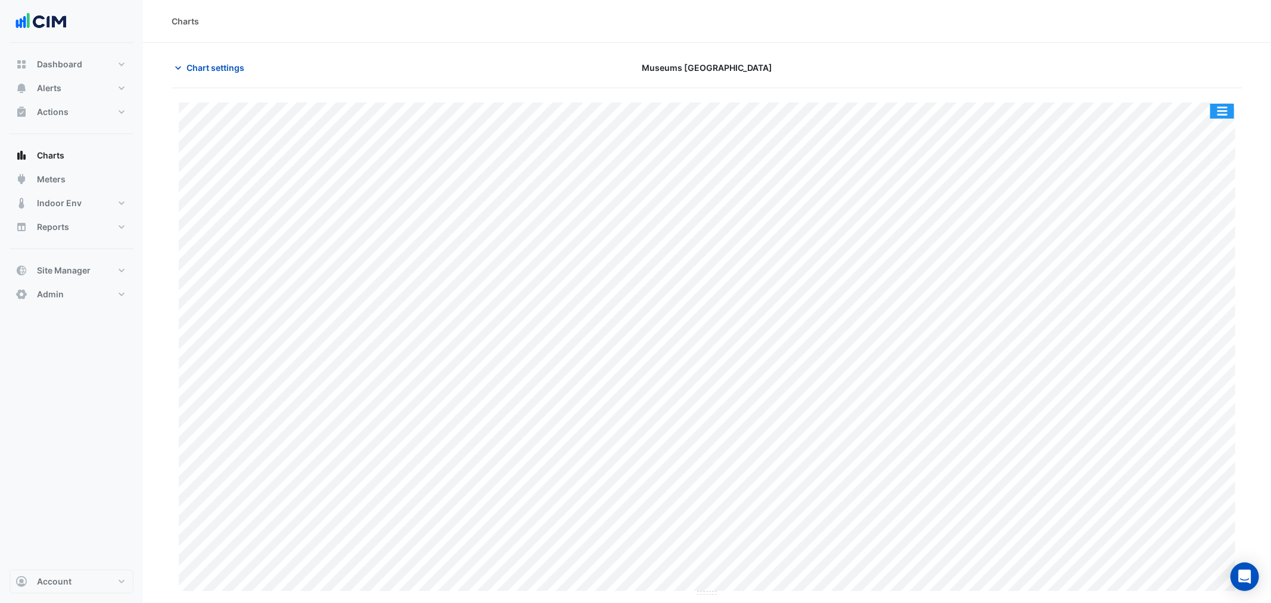
click at [1219, 114] on button "button" at bounding box center [1222, 111] width 24 height 15
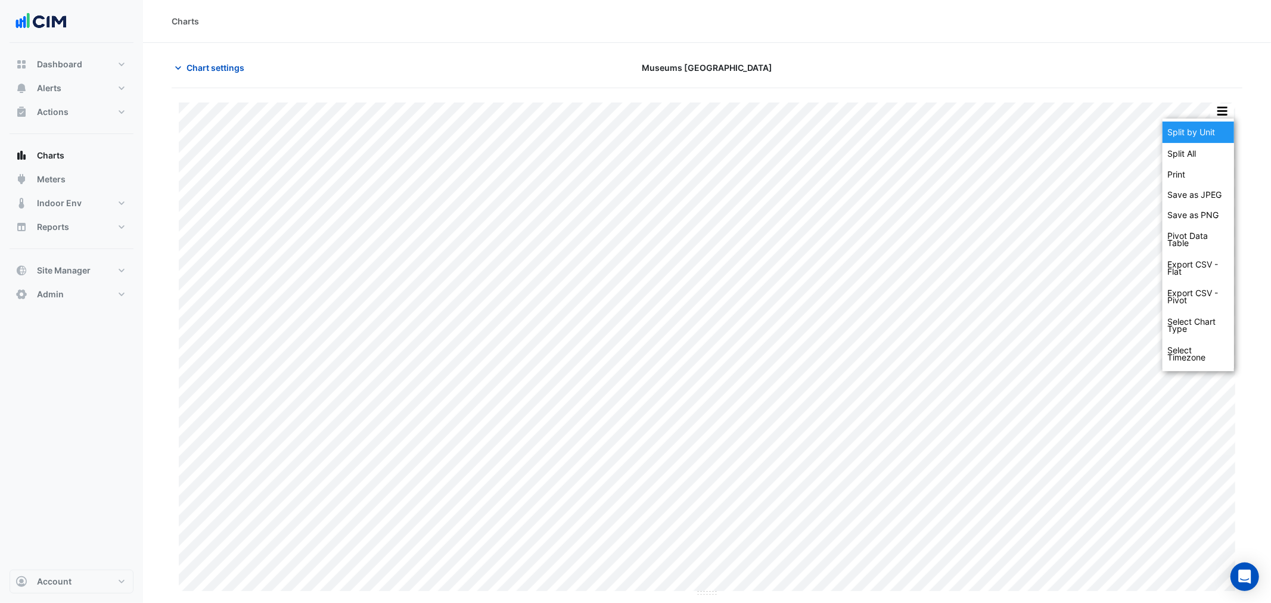
click at [1203, 141] on div "Split by Unit" at bounding box center [1197, 132] width 71 height 21
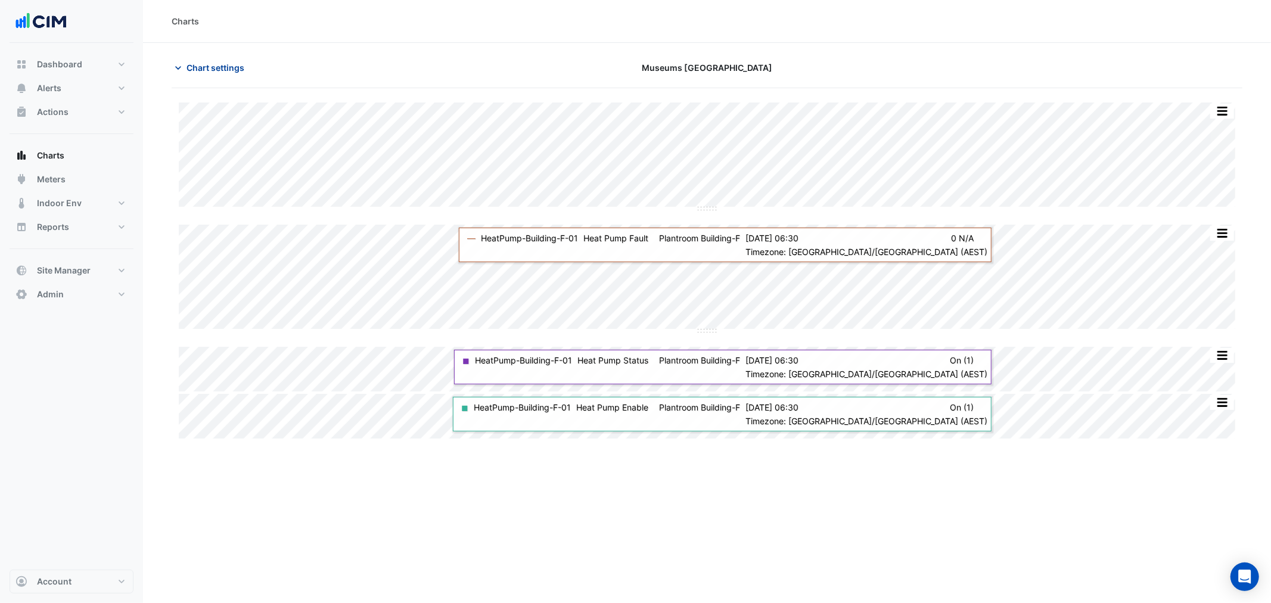
click at [216, 64] on span "Chart settings" at bounding box center [215, 67] width 58 height 13
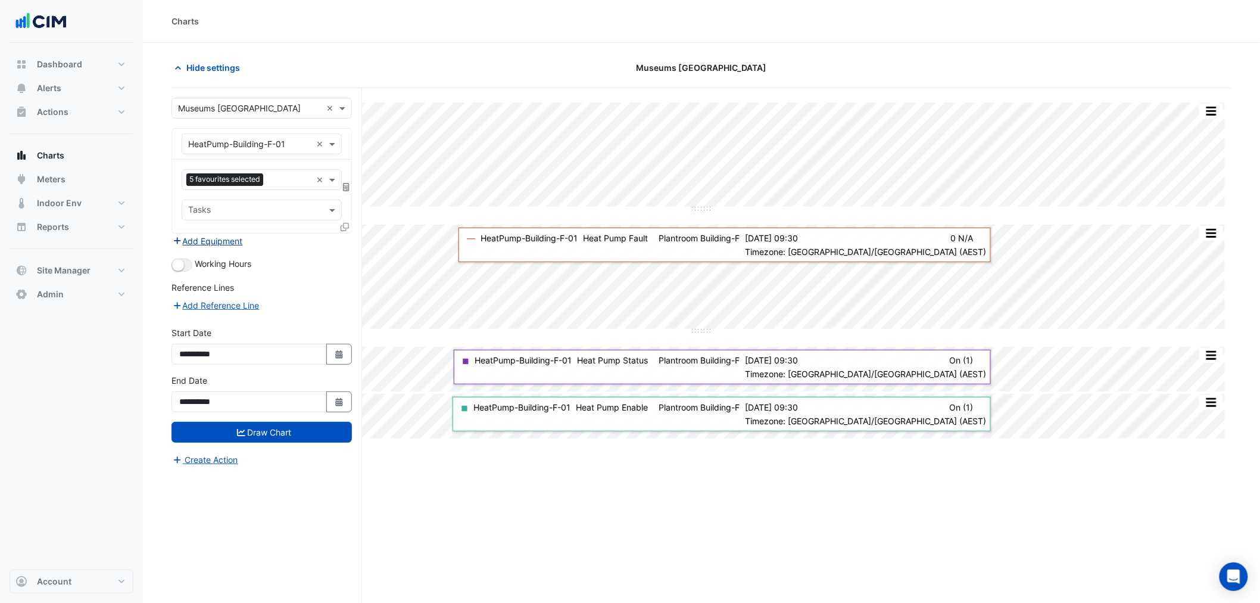
click at [223, 245] on button "Add Equipment" at bounding box center [208, 241] width 72 height 14
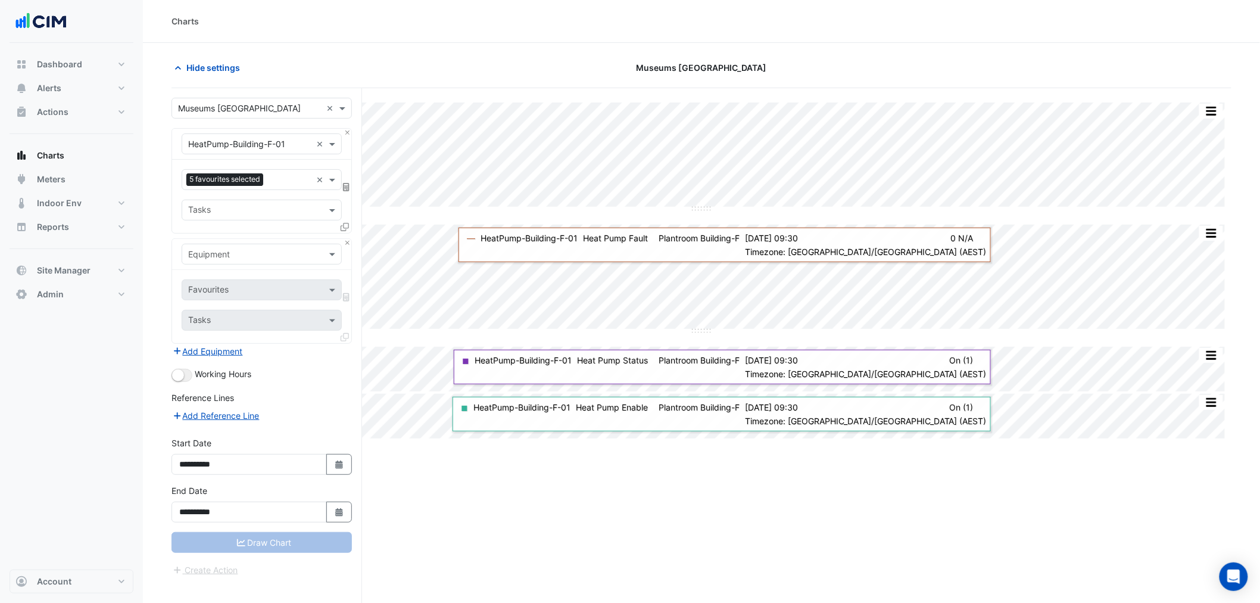
click at [223, 258] on input "text" at bounding box center [249, 254] width 123 height 13
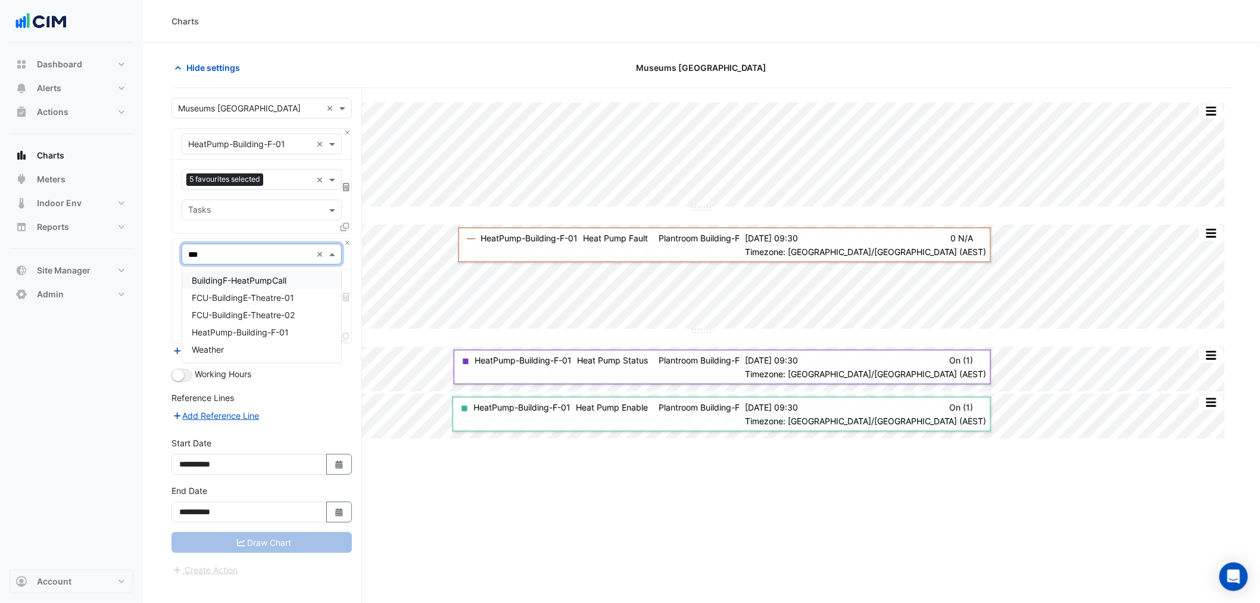
type input "****"
click at [294, 274] on div "BuildingF-HeatPumpCall" at bounding box center [261, 280] width 159 height 17
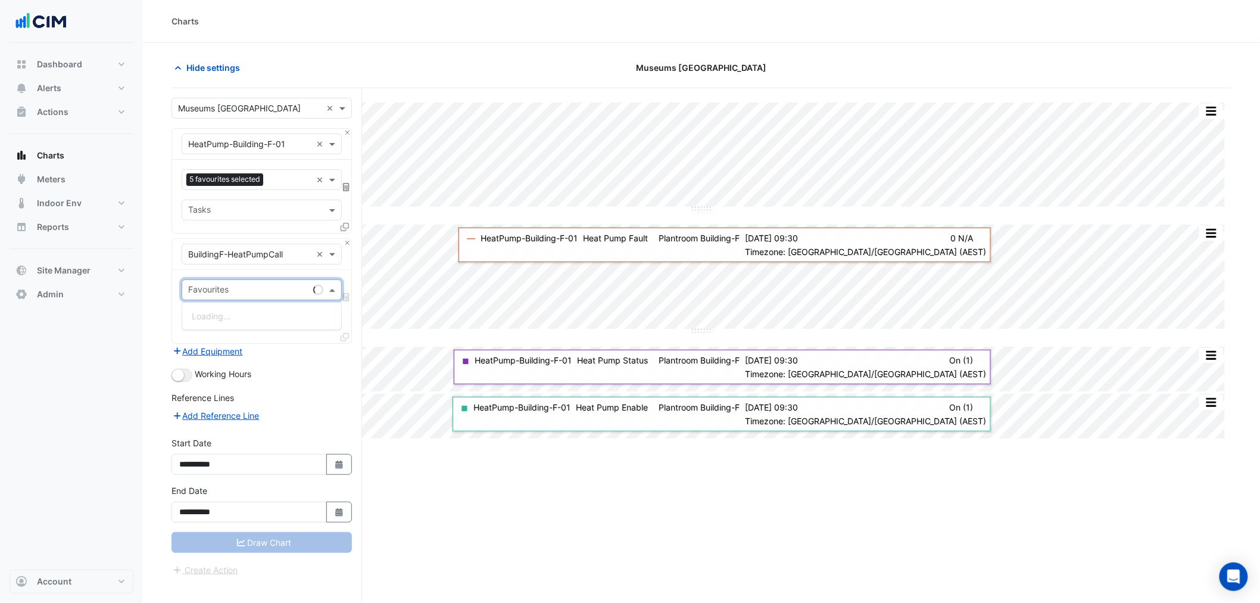
click at [283, 296] on input "text" at bounding box center [248, 291] width 120 height 13
click at [290, 320] on div "Chiller Heat Pump Heating Call - Plantroom, Building-F" at bounding box center [297, 315] width 230 height 17
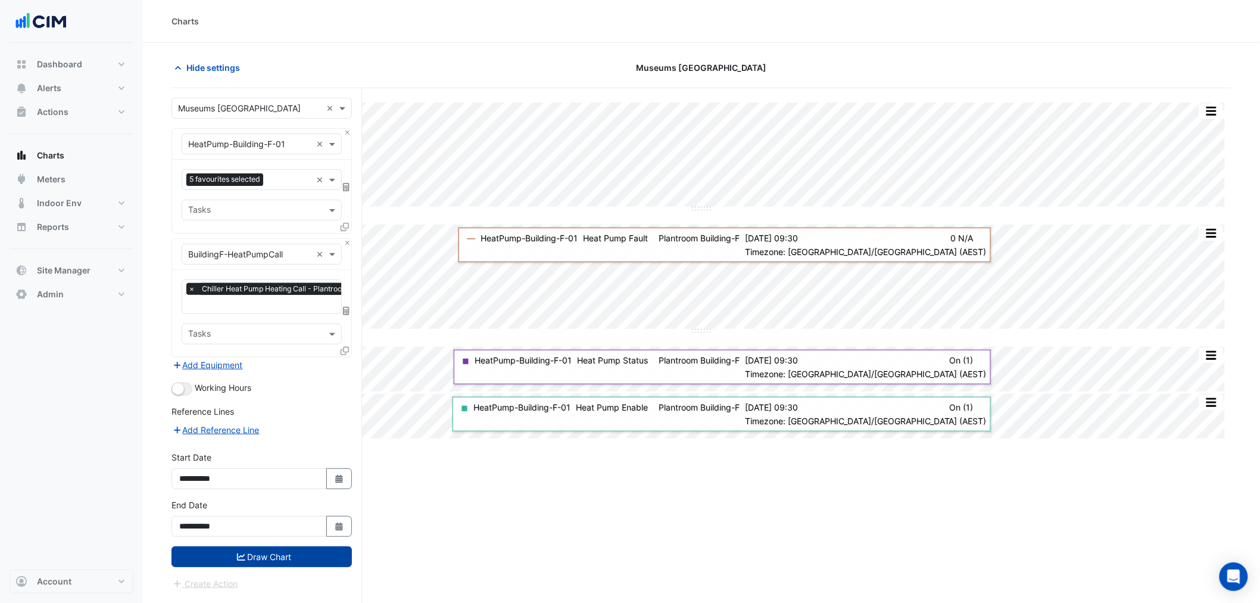
click at [284, 564] on button "Draw Chart" at bounding box center [262, 556] width 180 height 21
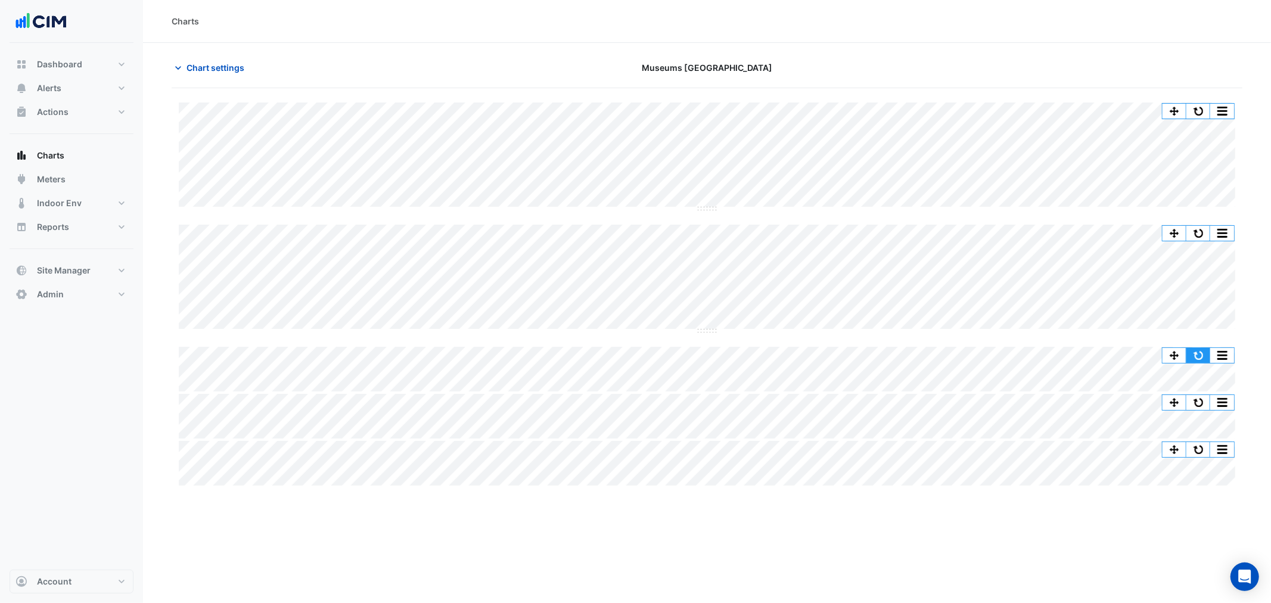
click at [1199, 357] on button "button" at bounding box center [1198, 355] width 24 height 15
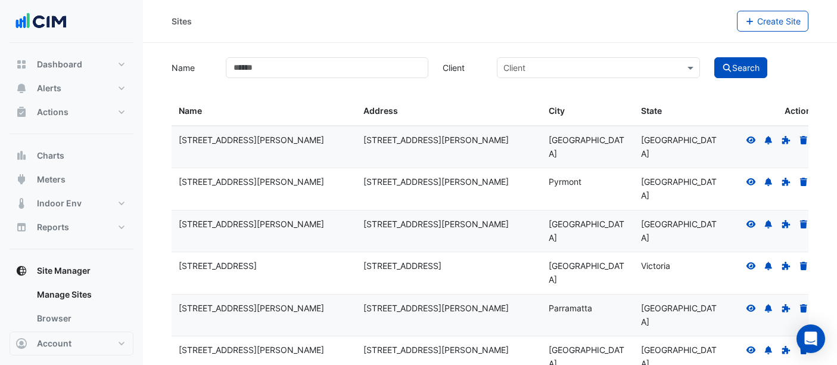
select select "**"
